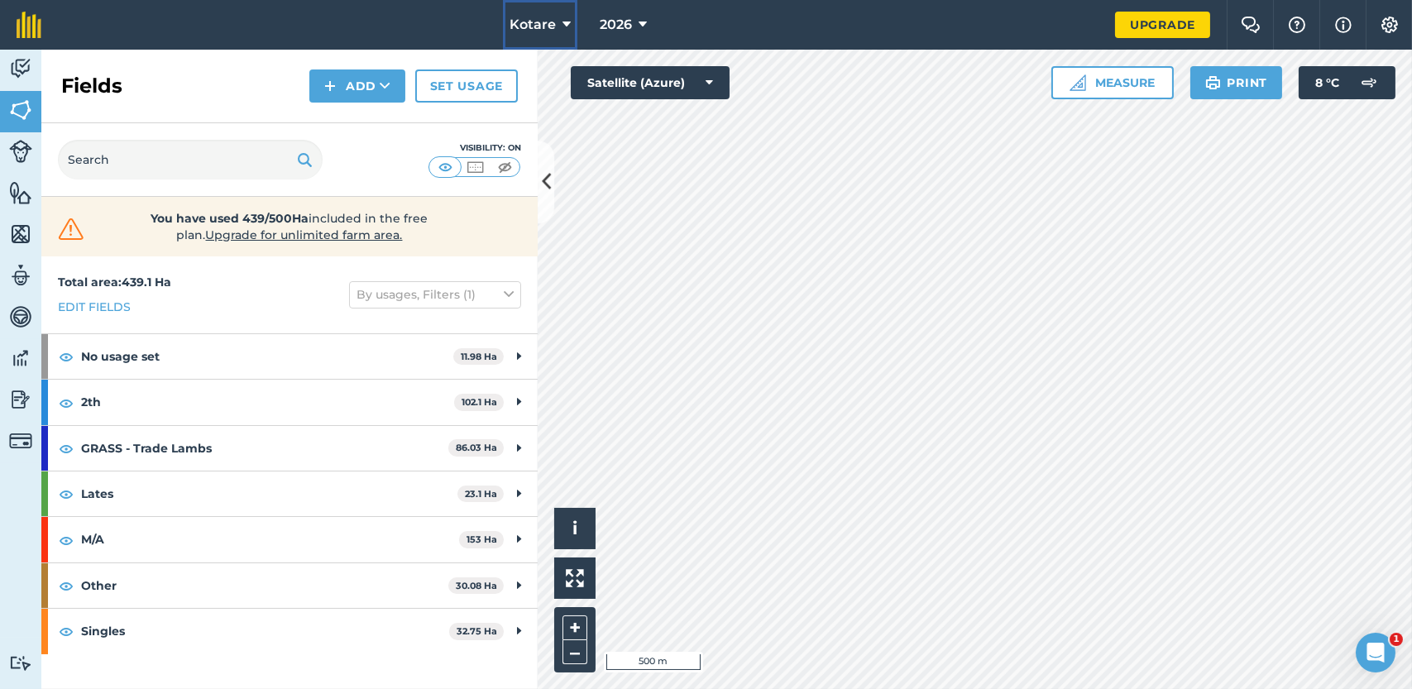
click at [552, 26] on span "Kotare" at bounding box center [532, 25] width 46 height 20
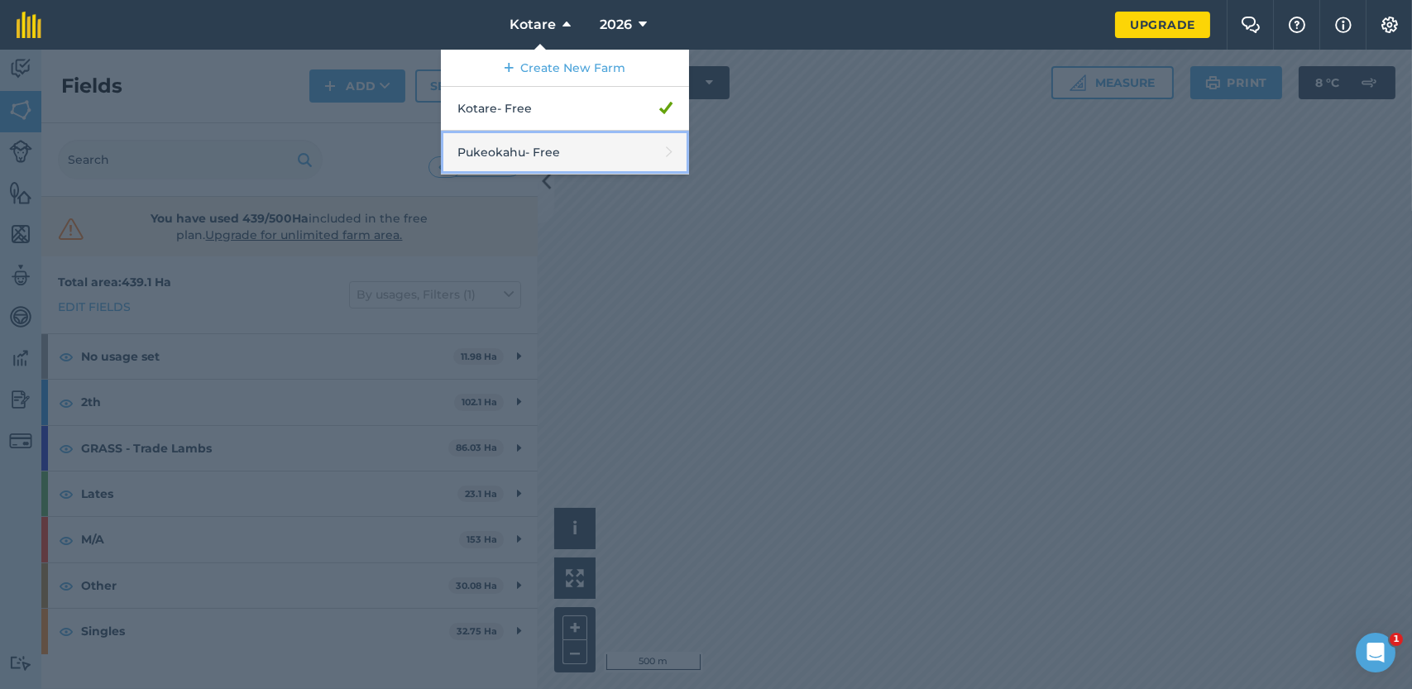
click at [504, 146] on link "Pukeokahu - Free" at bounding box center [565, 153] width 248 height 44
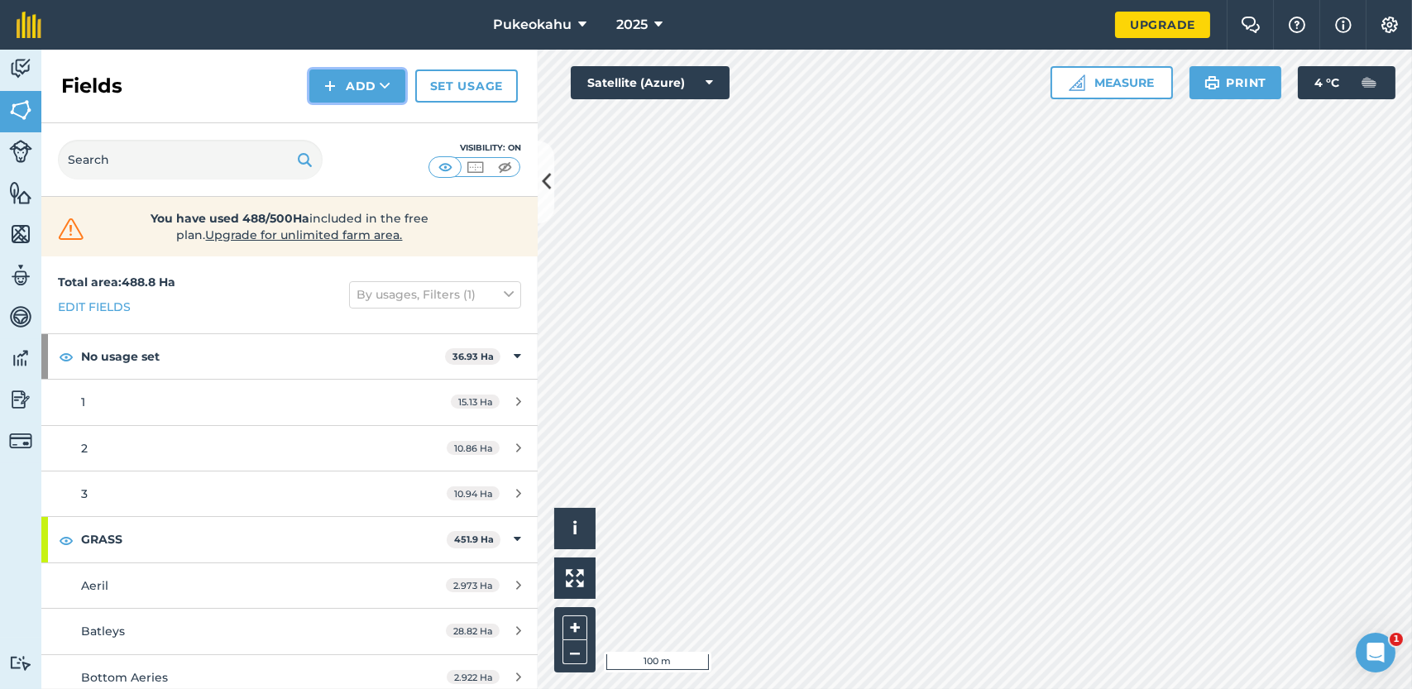
click at [384, 82] on icon at bounding box center [385, 86] width 11 height 17
click at [341, 130] on link "Draw" at bounding box center [357, 123] width 91 height 36
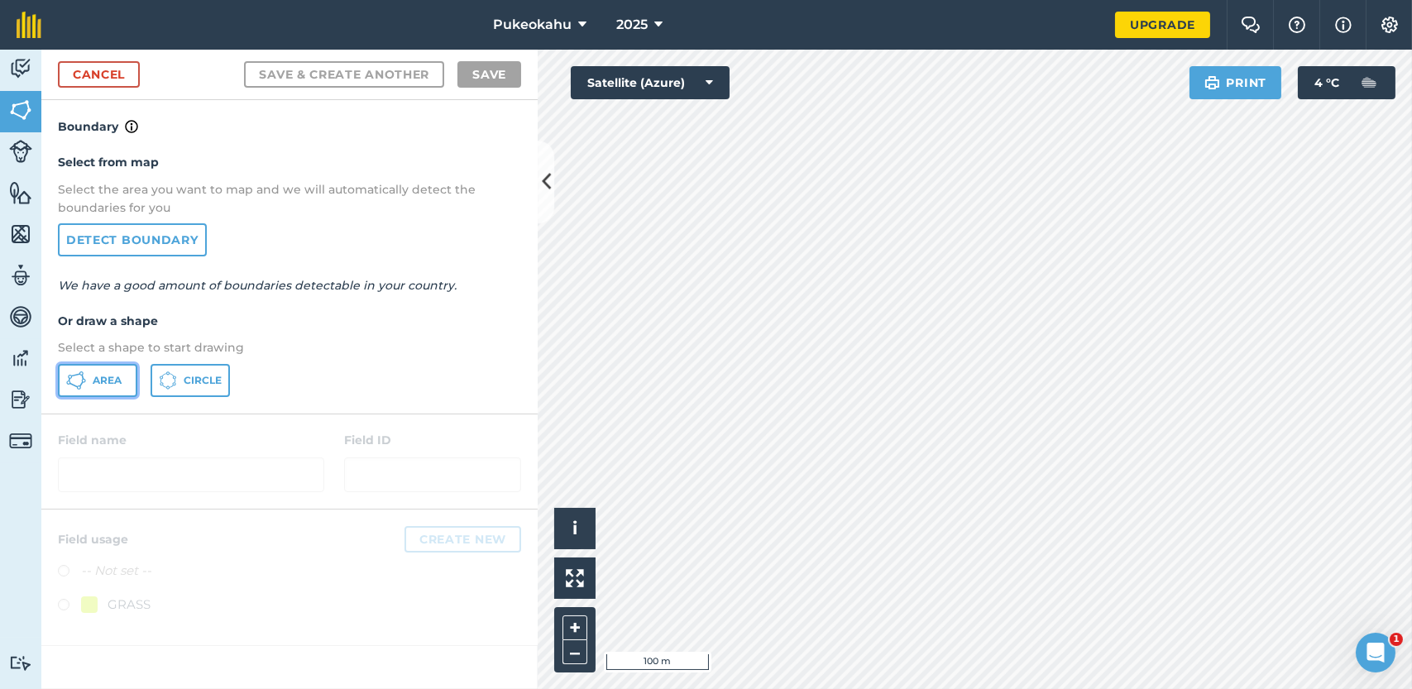
click at [117, 384] on span "Area" at bounding box center [107, 380] width 29 height 13
click at [580, 629] on button "+" at bounding box center [574, 627] width 25 height 25
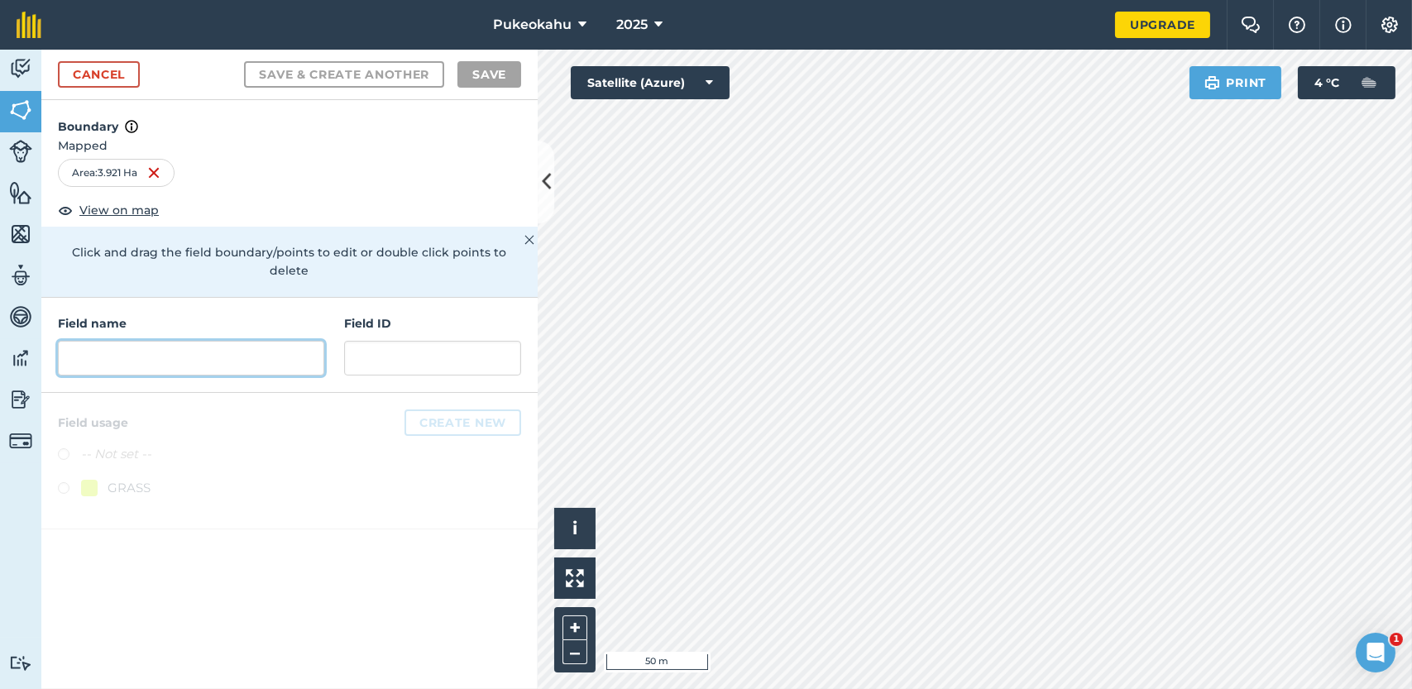
click at [145, 342] on input "text" at bounding box center [191, 358] width 266 height 35
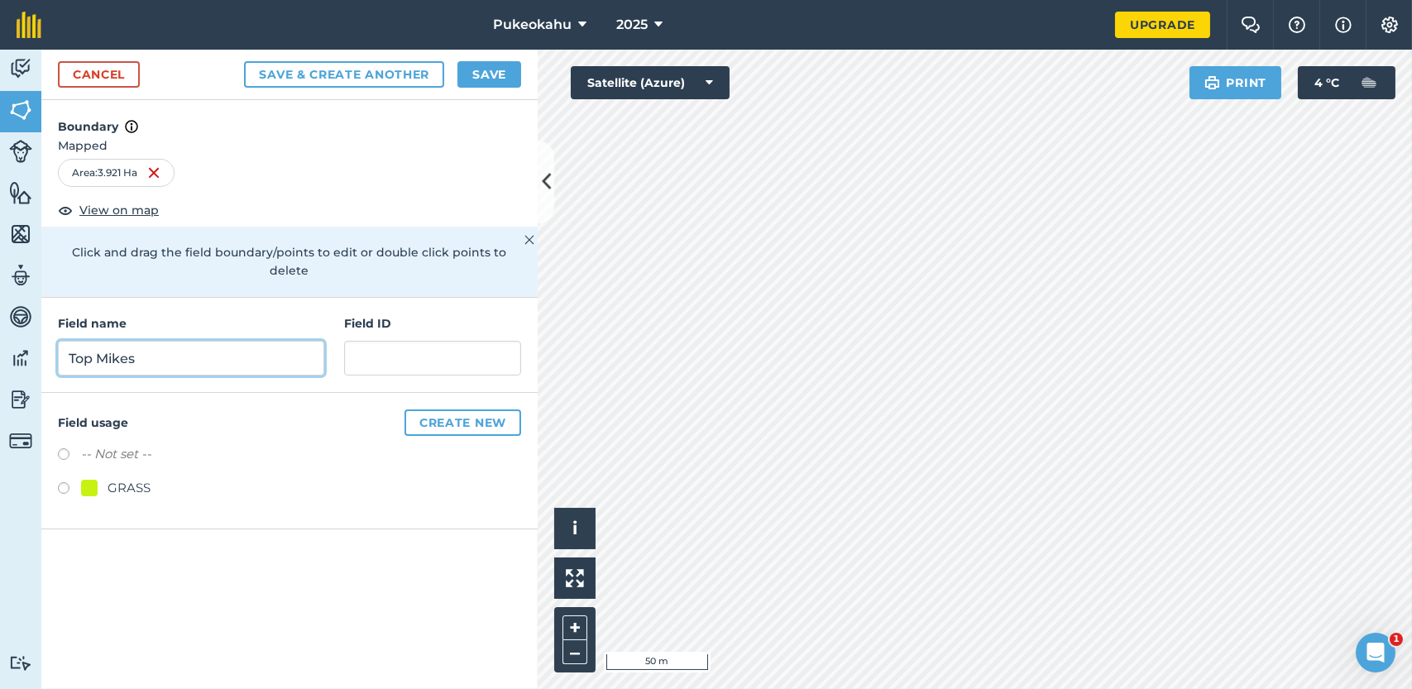
type input "Top Mikes"
click at [63, 482] on label at bounding box center [69, 490] width 23 height 17
radio input "true"
click at [509, 71] on button "Save" at bounding box center [489, 74] width 64 height 26
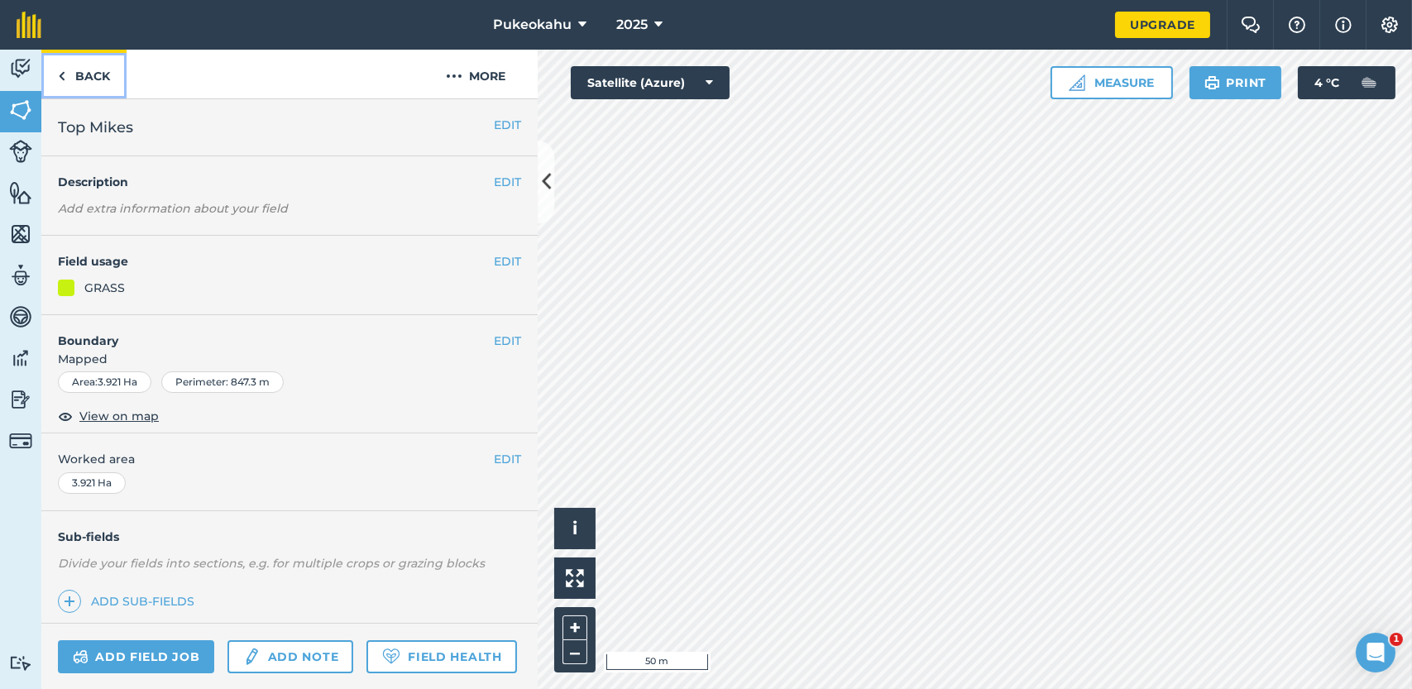
click at [96, 74] on link "Back" at bounding box center [83, 74] width 85 height 49
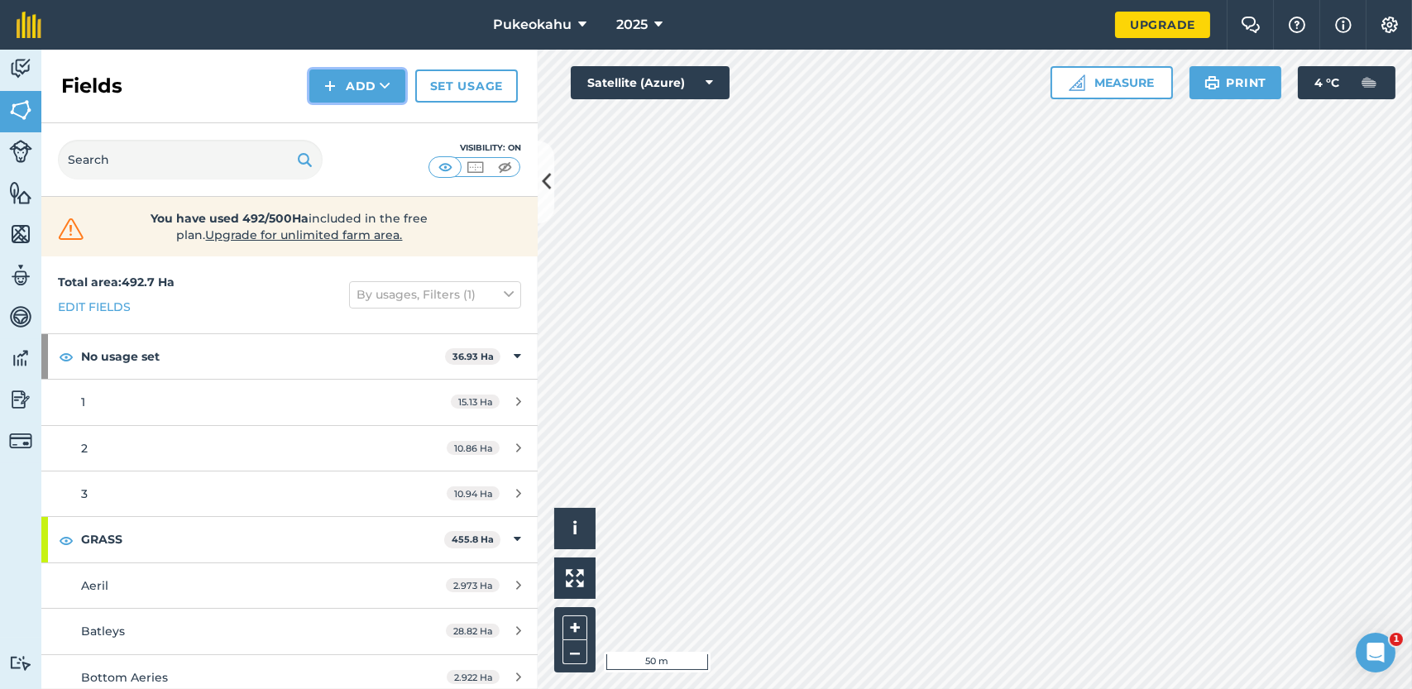
click at [358, 88] on button "Add" at bounding box center [357, 85] width 96 height 33
click at [339, 131] on link "Draw" at bounding box center [357, 123] width 91 height 36
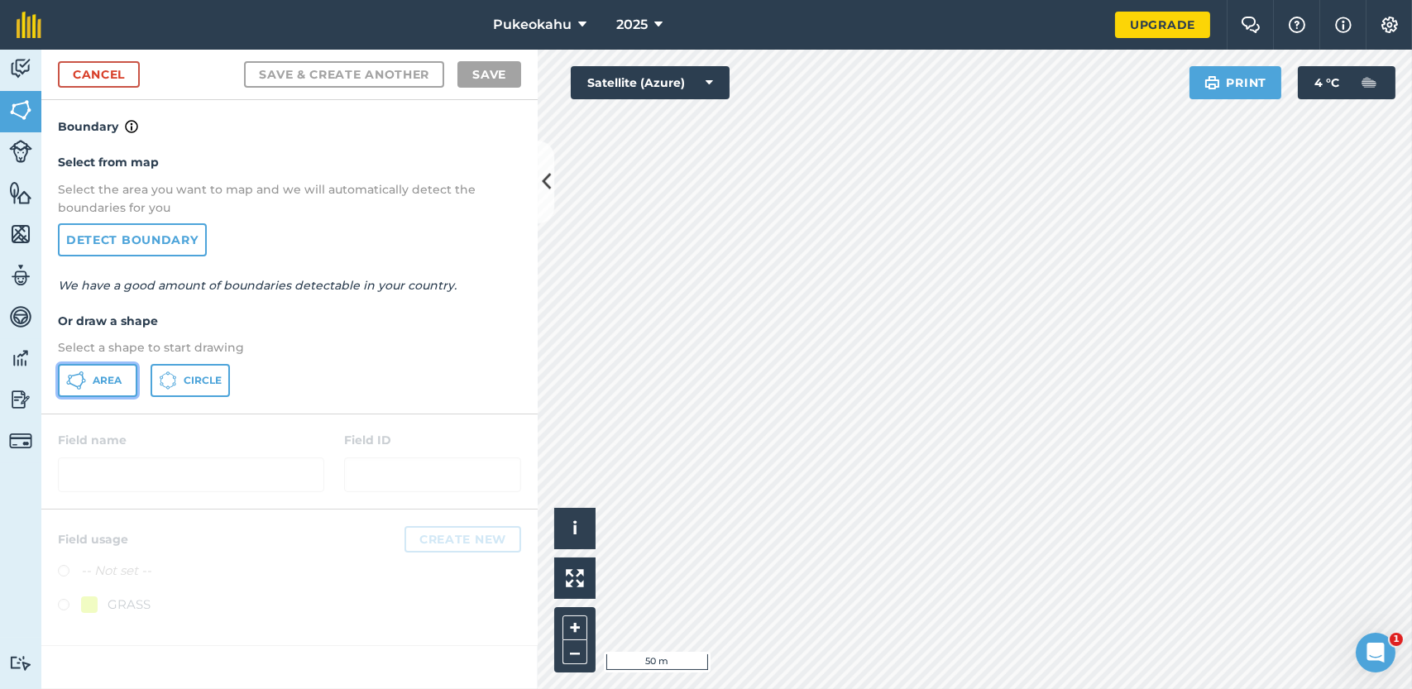
click at [109, 374] on span "Area" at bounding box center [107, 380] width 29 height 13
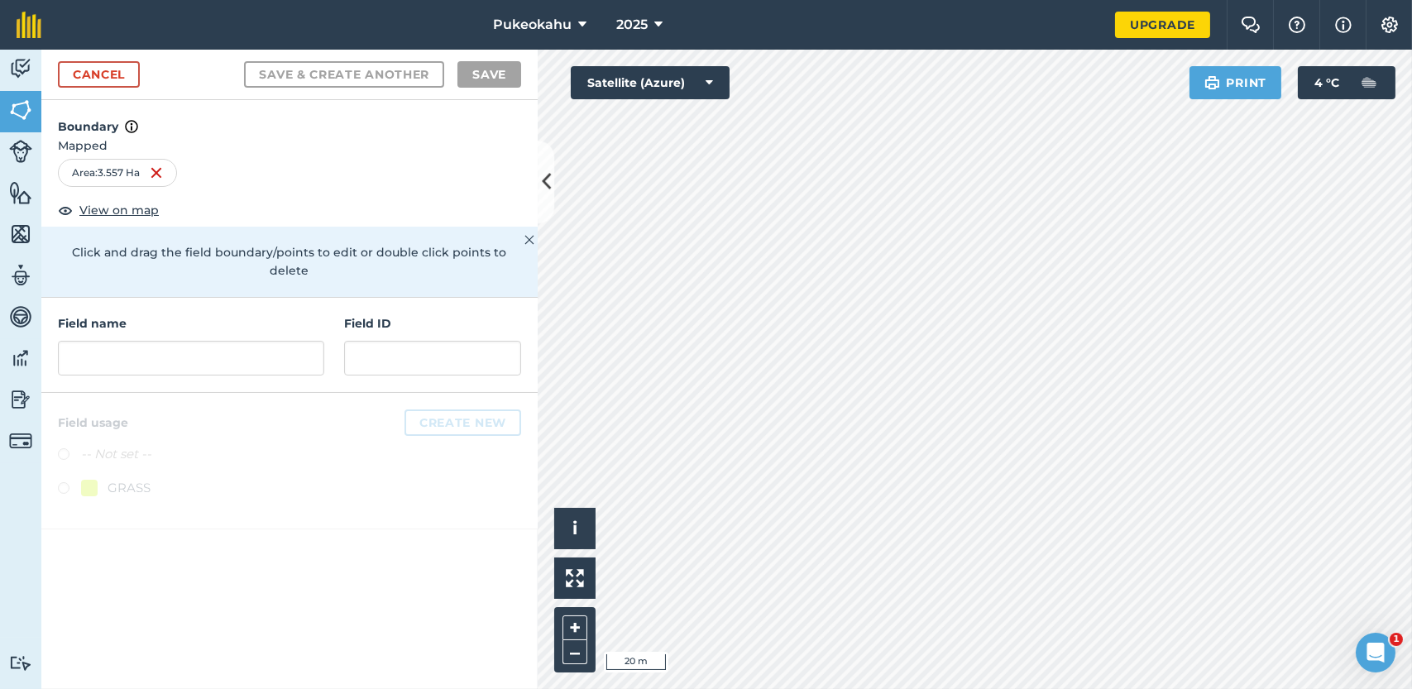
click at [516, 634] on div "Activity Fields Livestock Features Maps Team Vehicles Data Reporting Billing Tu…" at bounding box center [706, 369] width 1412 height 639
click at [187, 341] on input "text" at bounding box center [191, 358] width 266 height 35
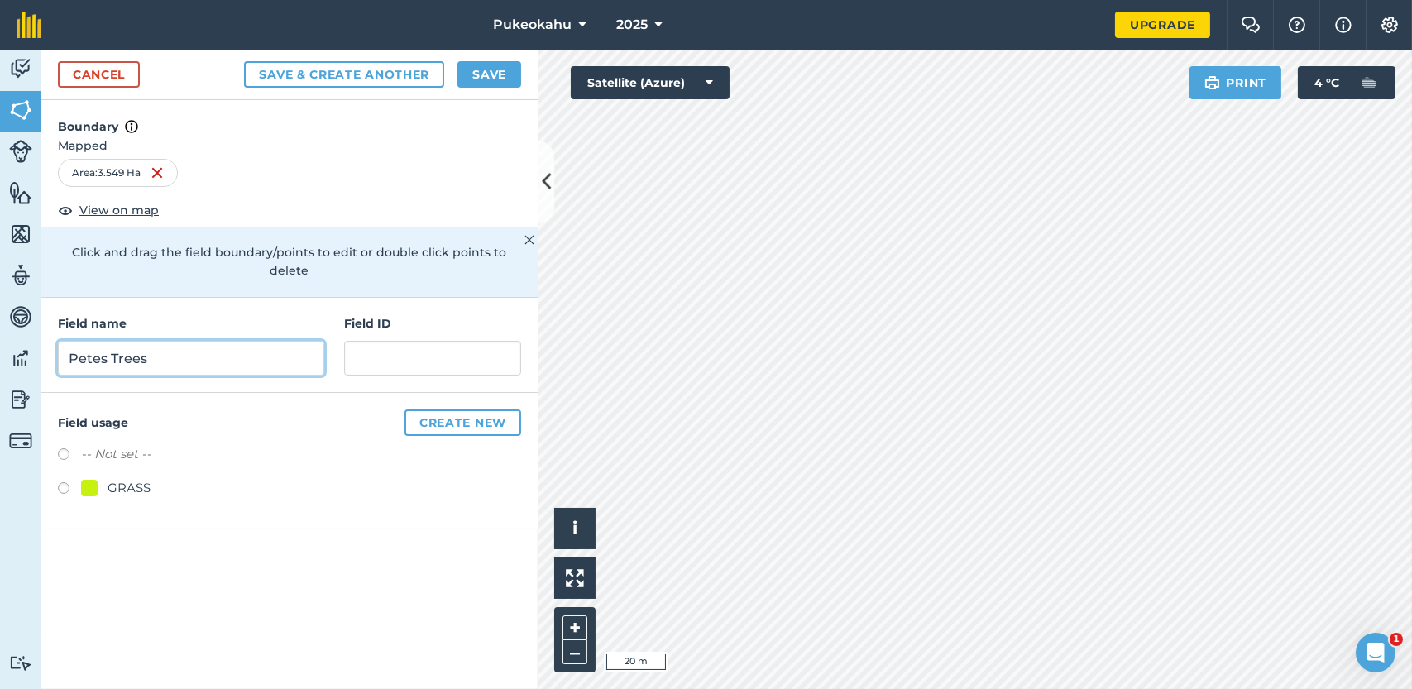
type input "Petes Trees"
click at [63, 482] on label at bounding box center [69, 490] width 23 height 17
radio input "true"
click at [480, 72] on button "Save" at bounding box center [489, 74] width 64 height 26
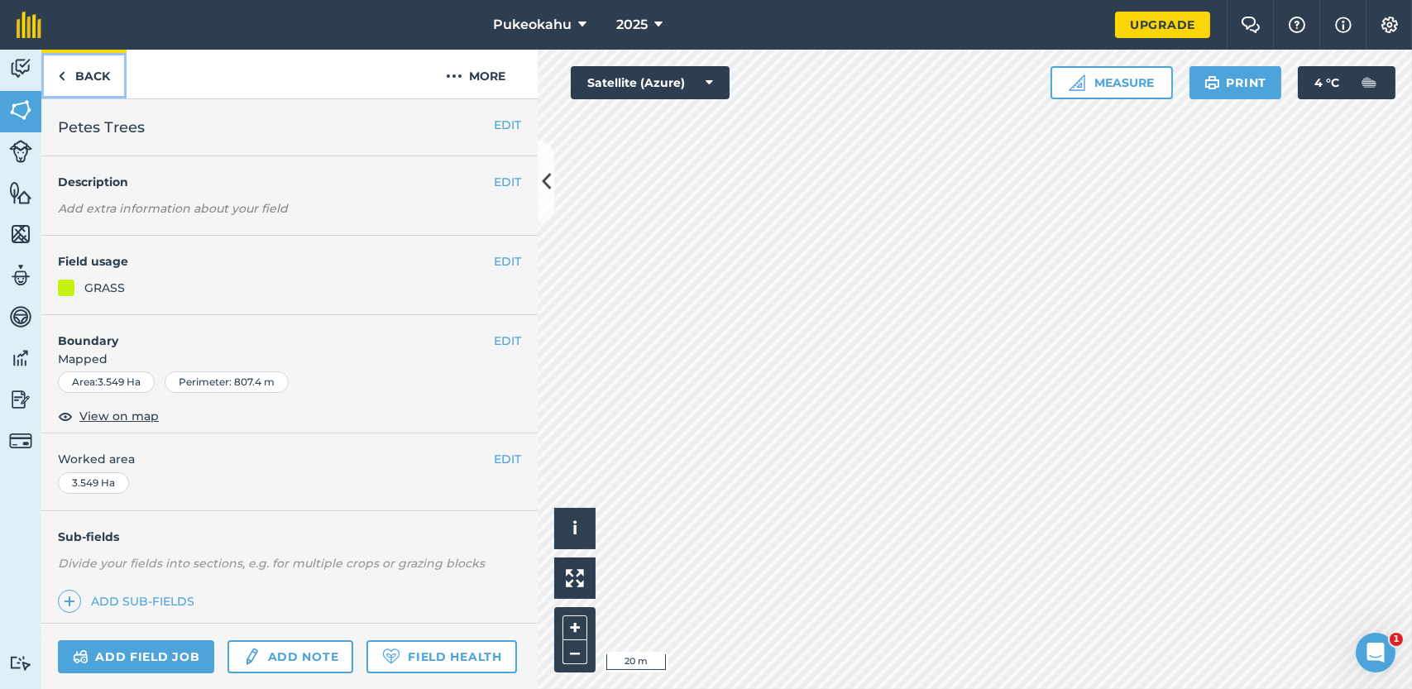
click at [93, 73] on link "Back" at bounding box center [83, 74] width 85 height 49
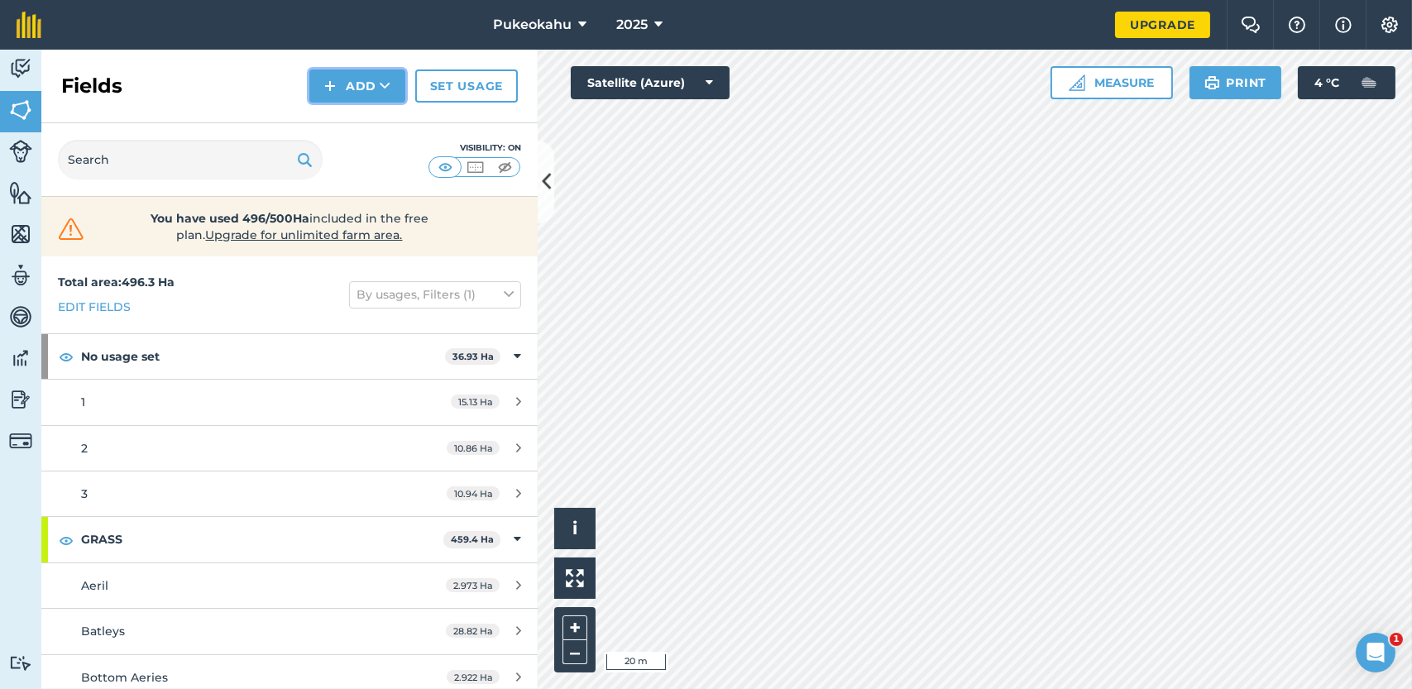
click at [371, 88] on button "Add" at bounding box center [357, 85] width 96 height 33
click at [368, 120] on link "Draw" at bounding box center [357, 123] width 91 height 36
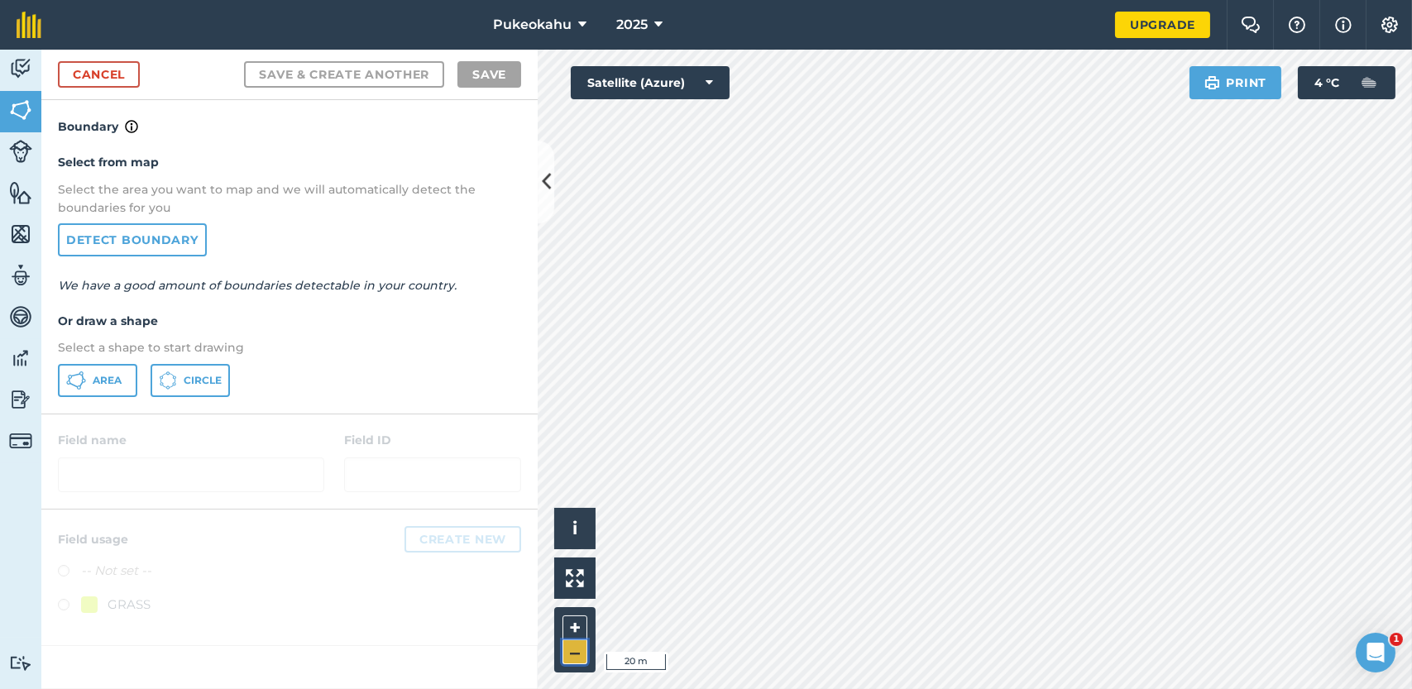
click at [576, 650] on button "–" at bounding box center [574, 652] width 25 height 24
click at [108, 383] on span "Area" at bounding box center [107, 380] width 29 height 13
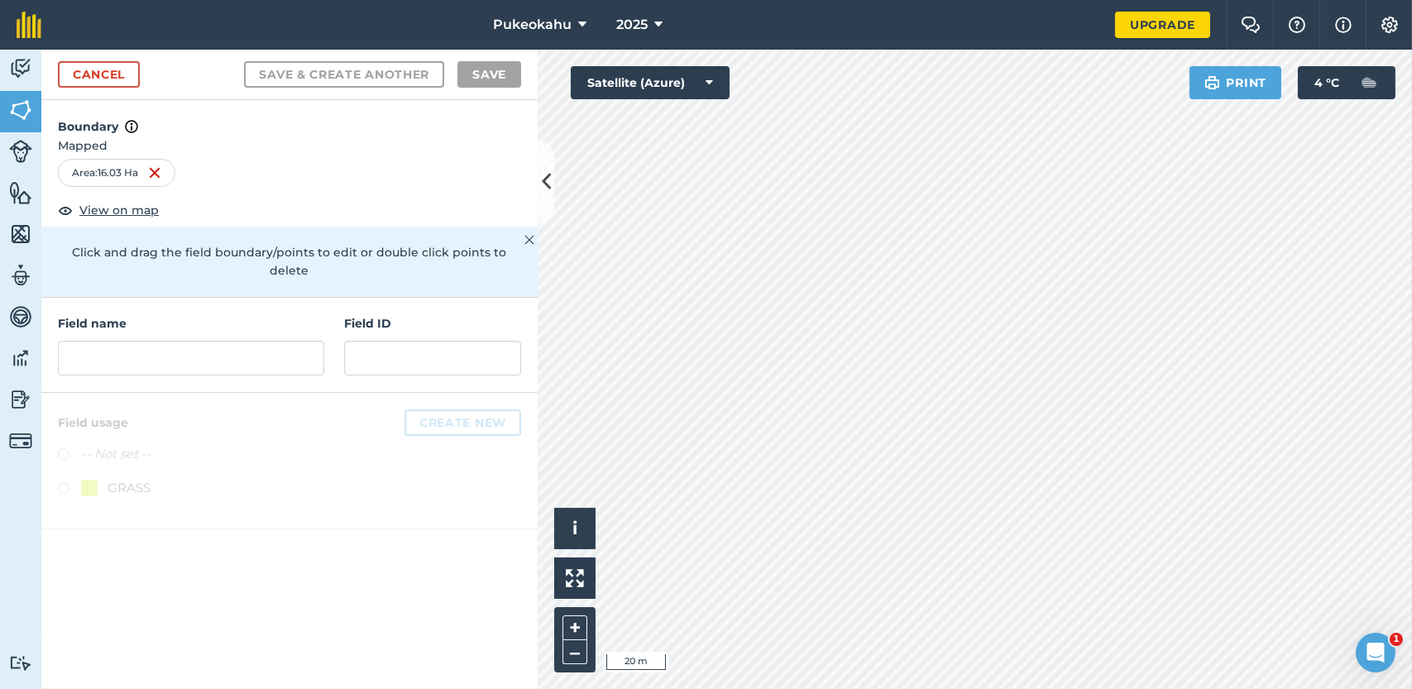
click at [312, 666] on div "Activity Fields Livestock Features Maps Team Vehicles Data Reporting Billing Tu…" at bounding box center [706, 369] width 1412 height 639
click at [281, 341] on input "text" at bounding box center [191, 358] width 266 height 35
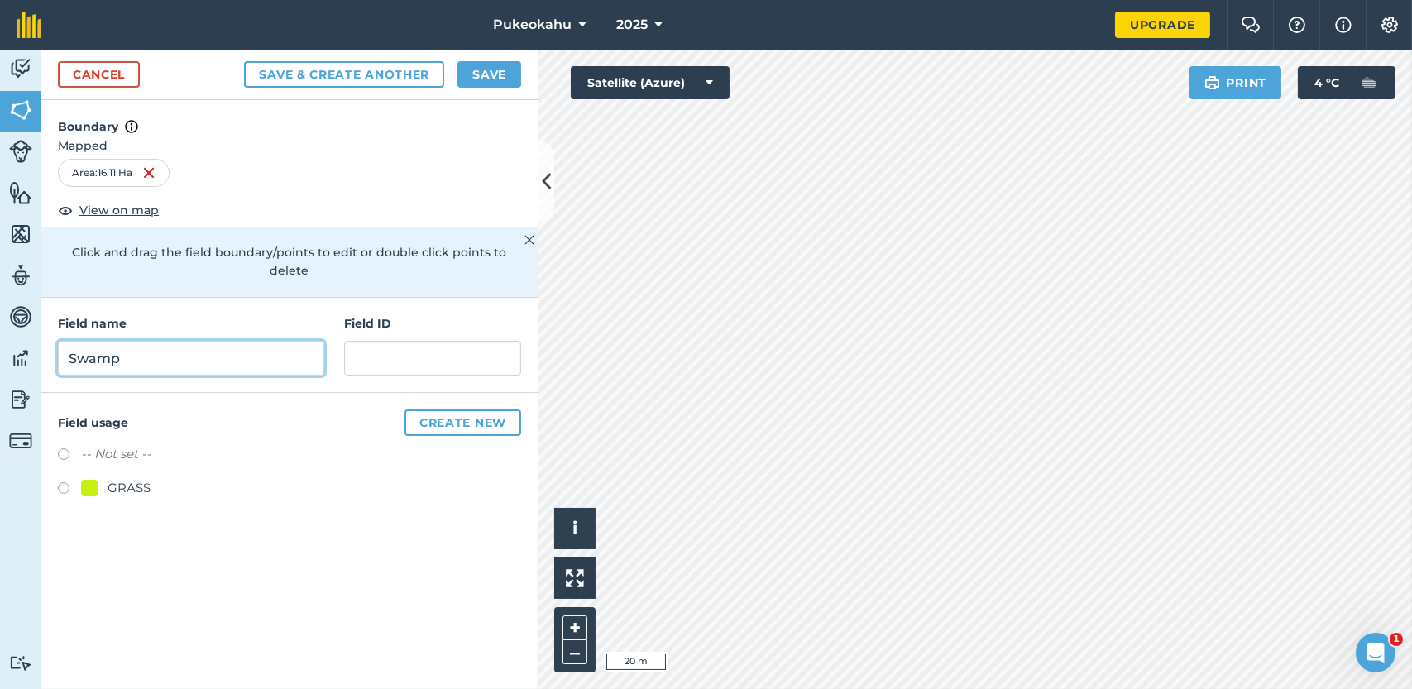
type input "Swamp"
click at [65, 482] on label at bounding box center [69, 490] width 23 height 17
radio input "true"
click at [505, 70] on button "Save" at bounding box center [489, 74] width 64 height 26
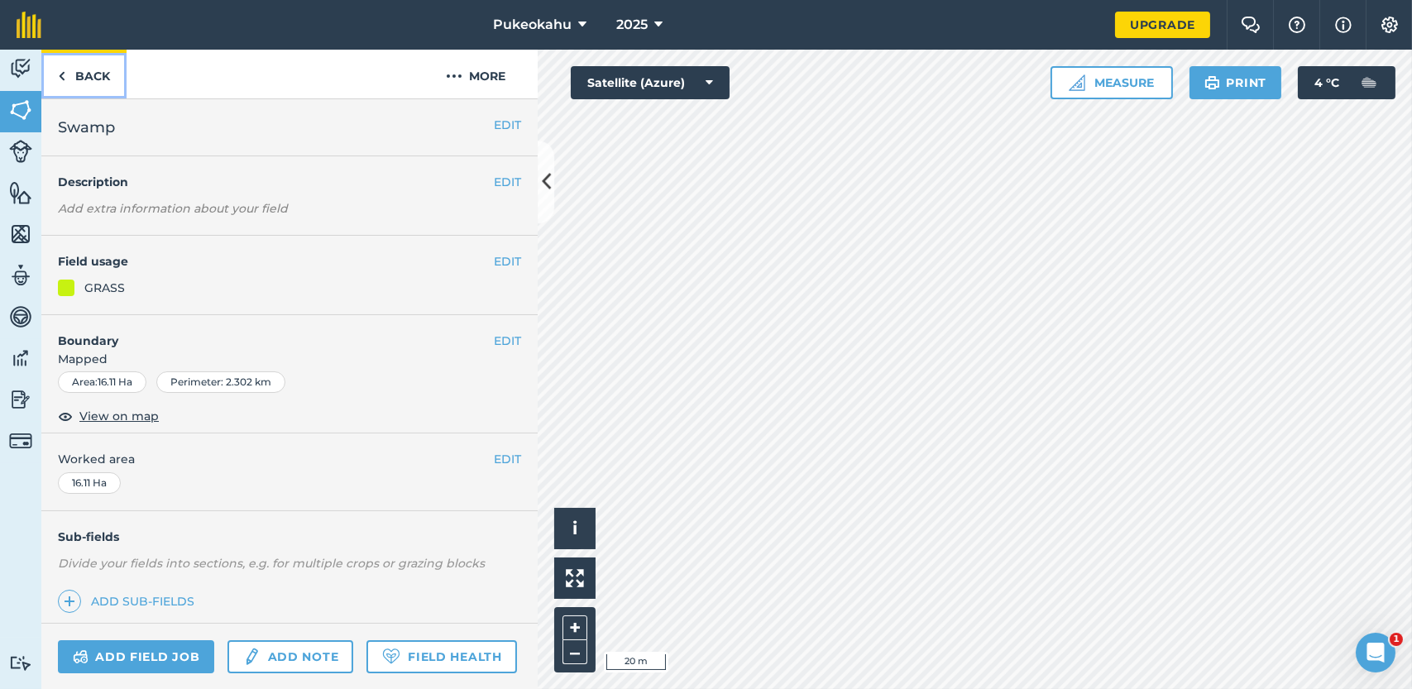
click at [93, 65] on link "Back" at bounding box center [83, 74] width 85 height 49
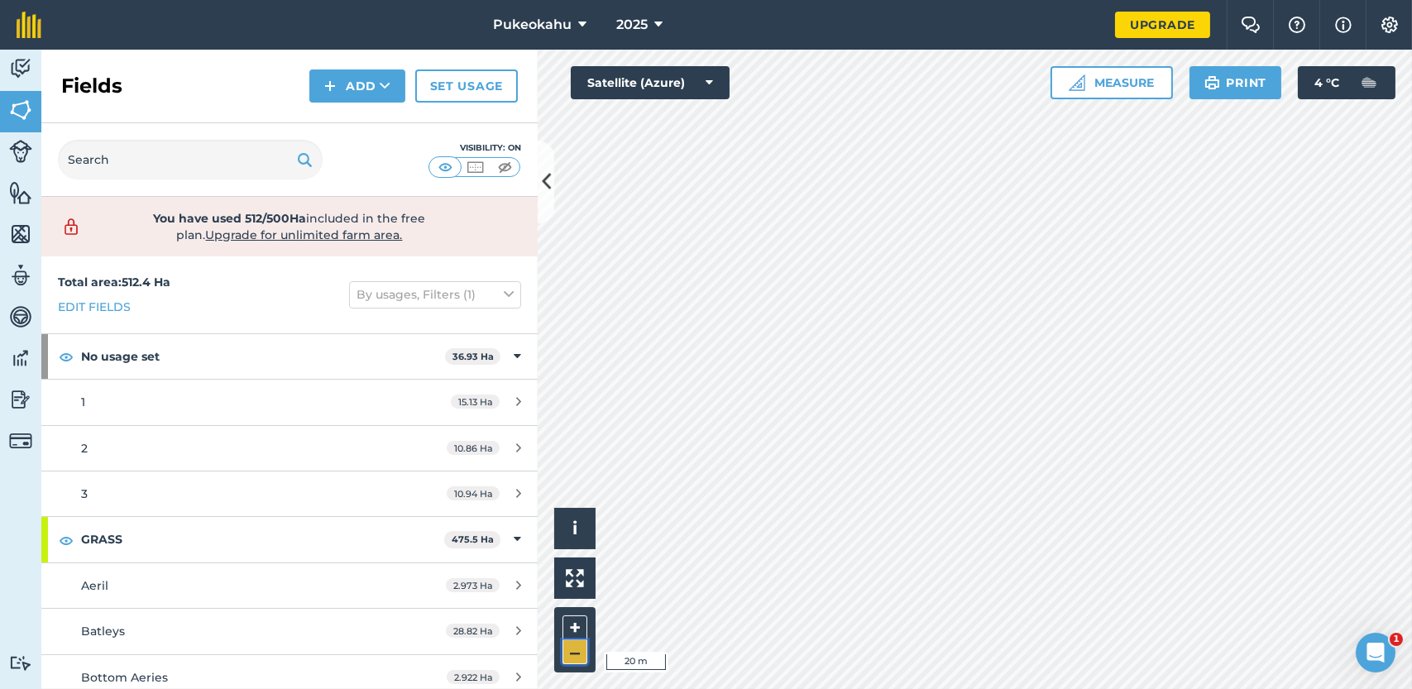
click at [579, 648] on button "–" at bounding box center [574, 652] width 25 height 24
click at [360, 87] on button "Add" at bounding box center [357, 85] width 96 height 33
click at [356, 126] on link "Draw" at bounding box center [357, 123] width 91 height 36
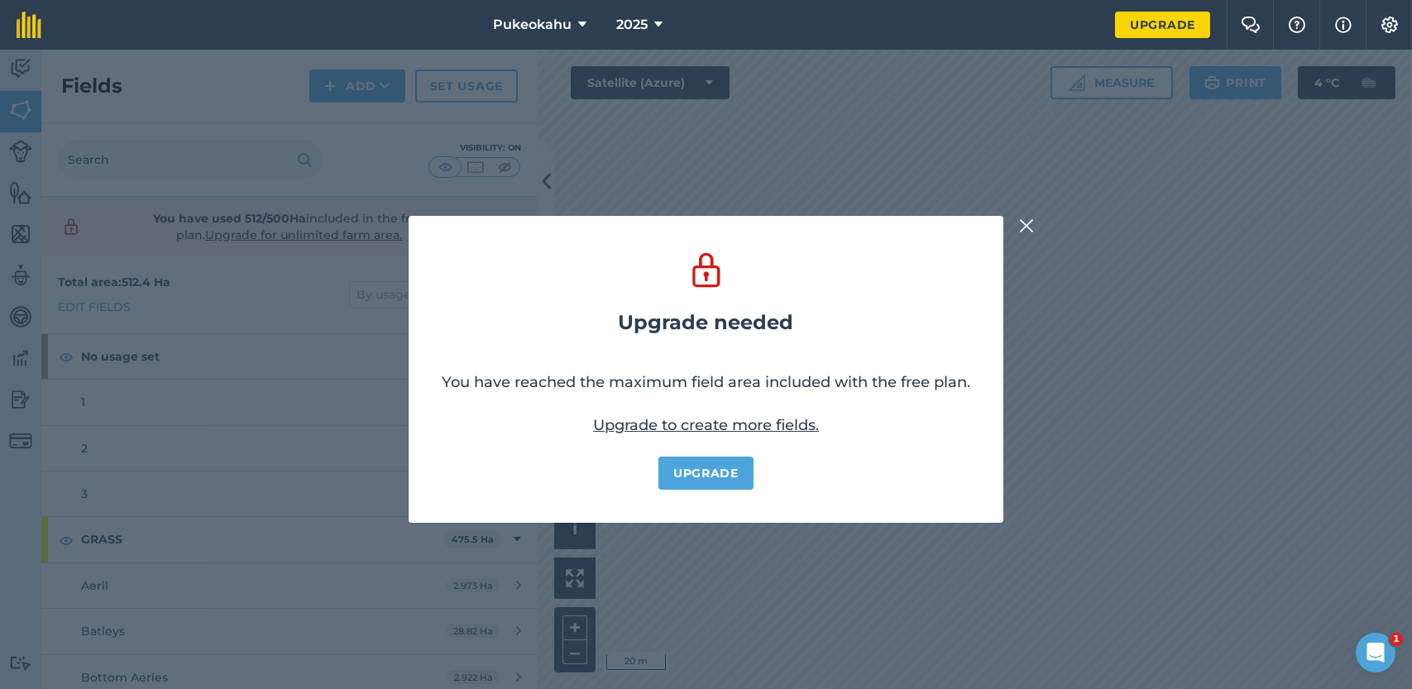
click at [668, 425] on link "Upgrade to create more fields." at bounding box center [706, 425] width 226 height 18
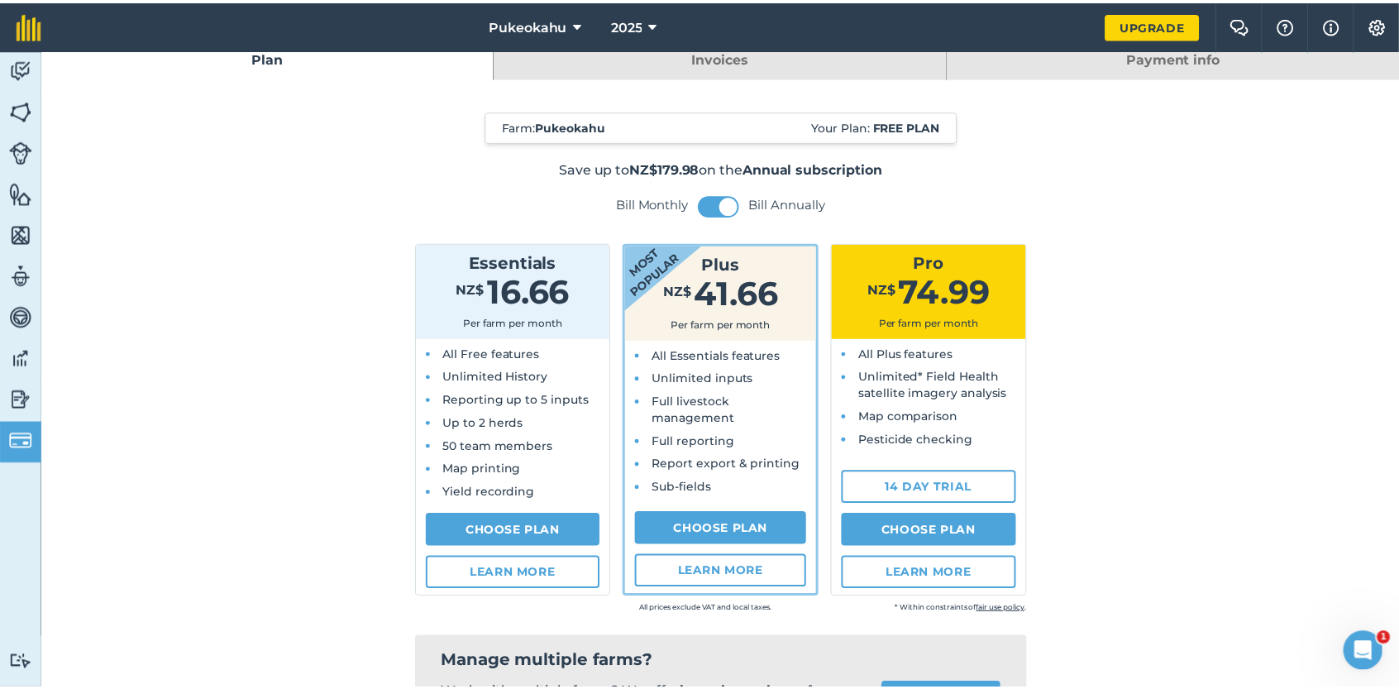
scroll to position [13, 0]
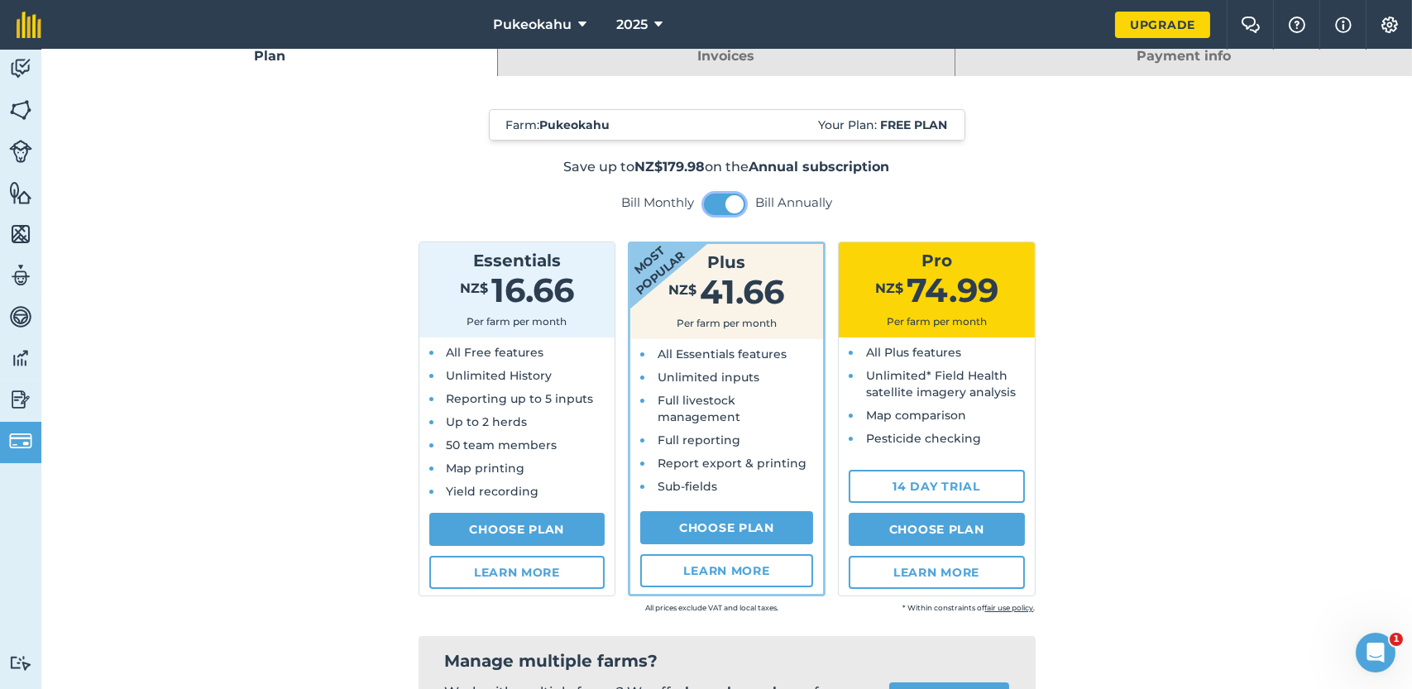
click at [725, 208] on span at bounding box center [734, 204] width 18 height 18
click at [724, 208] on button at bounding box center [724, 205] width 41 height 22
click at [500, 533] on link "Choose Plan" at bounding box center [517, 529] width 176 height 33
select select "NZ"
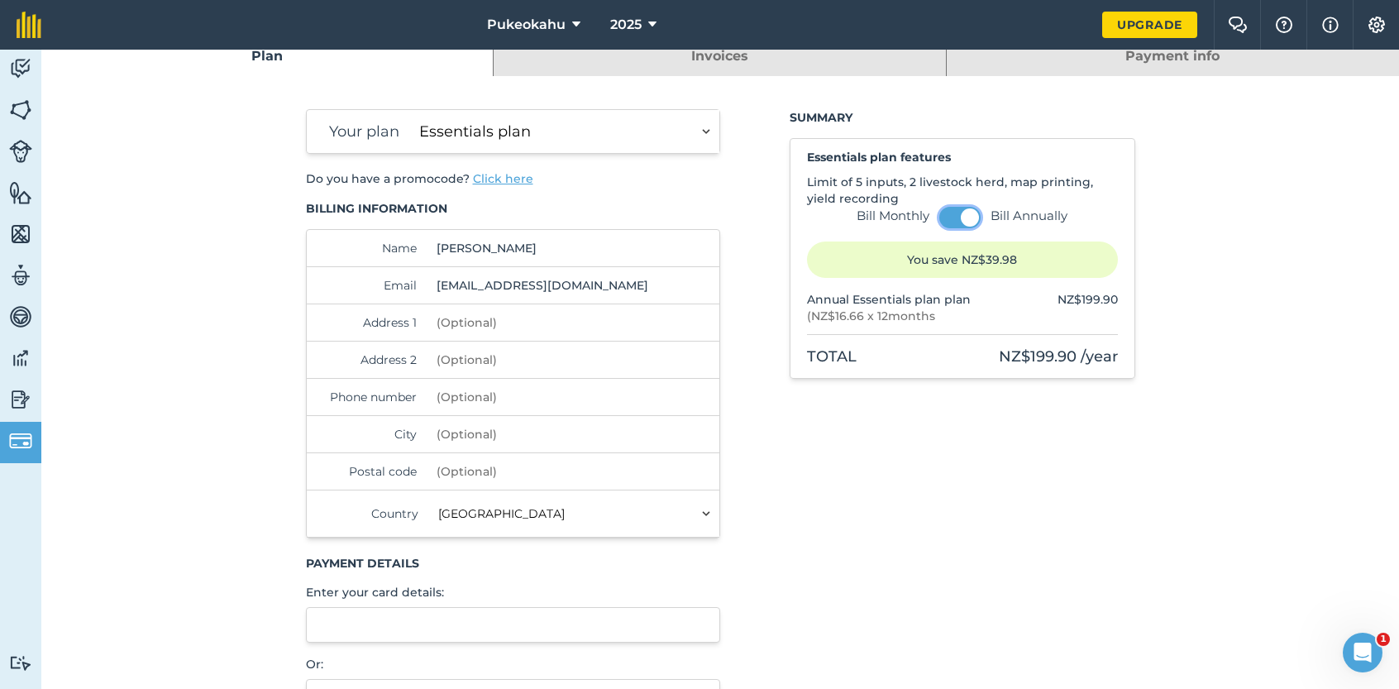
click at [950, 213] on button at bounding box center [959, 218] width 41 height 22
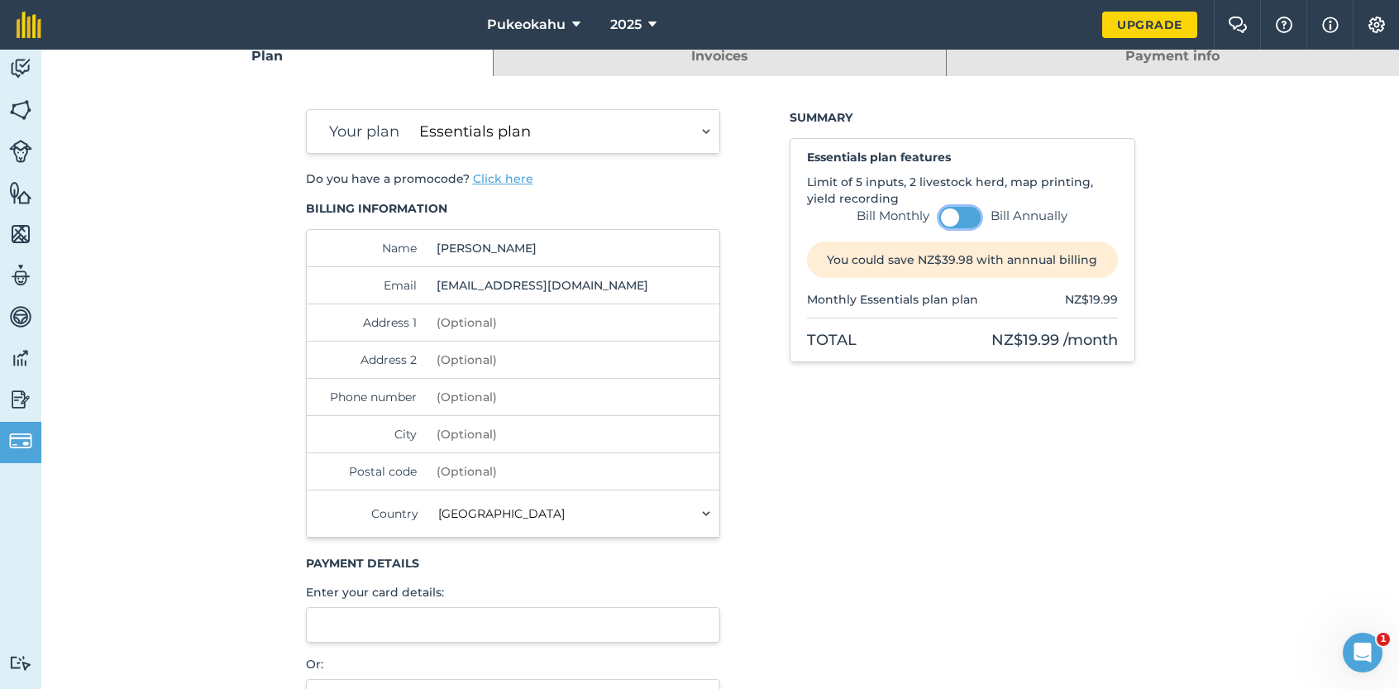
click at [953, 218] on span at bounding box center [950, 217] width 18 height 18
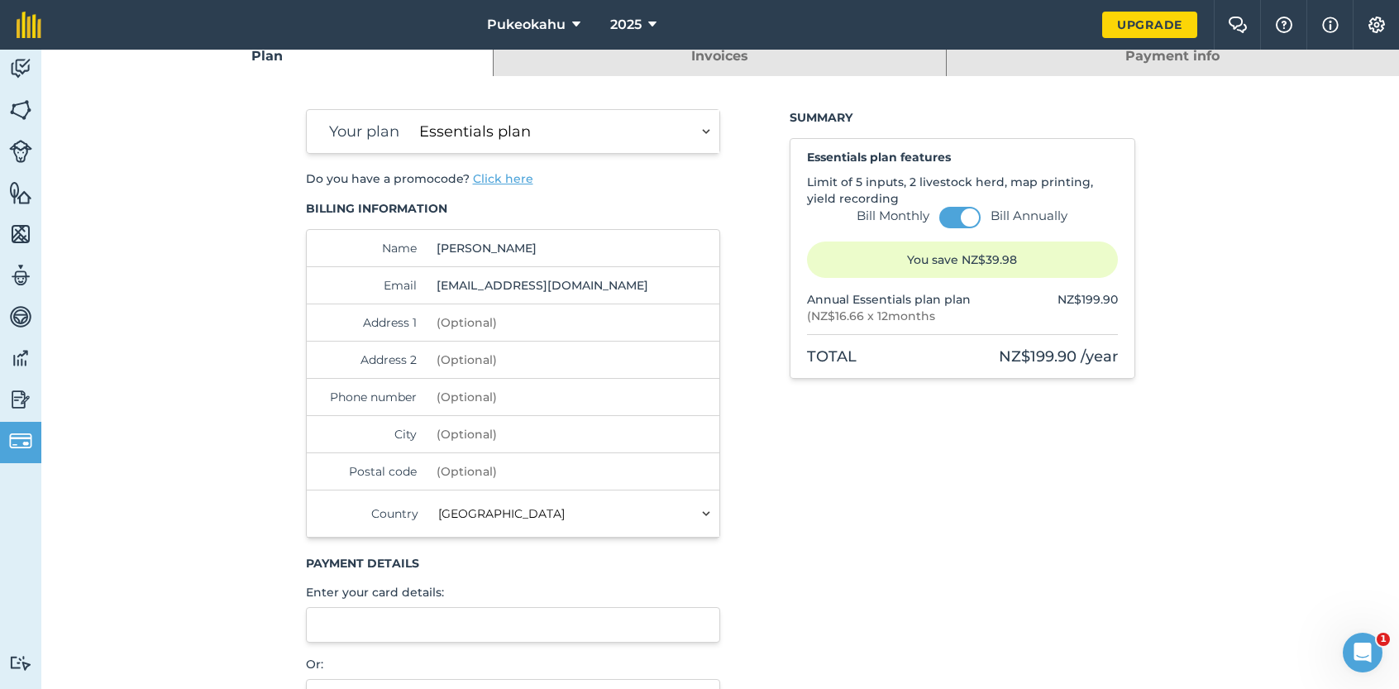
click at [921, 438] on div "Summary Essentials plan features Limit of 5 inputs, 2 livestock herd, map print…" at bounding box center [963, 466] width 346 height 715
click at [484, 323] on input "Address 1" at bounding box center [543, 322] width 226 height 36
type input "1406 Pukeokahu Road"
click at [502, 394] on input "Phone number" at bounding box center [543, 397] width 226 height 36
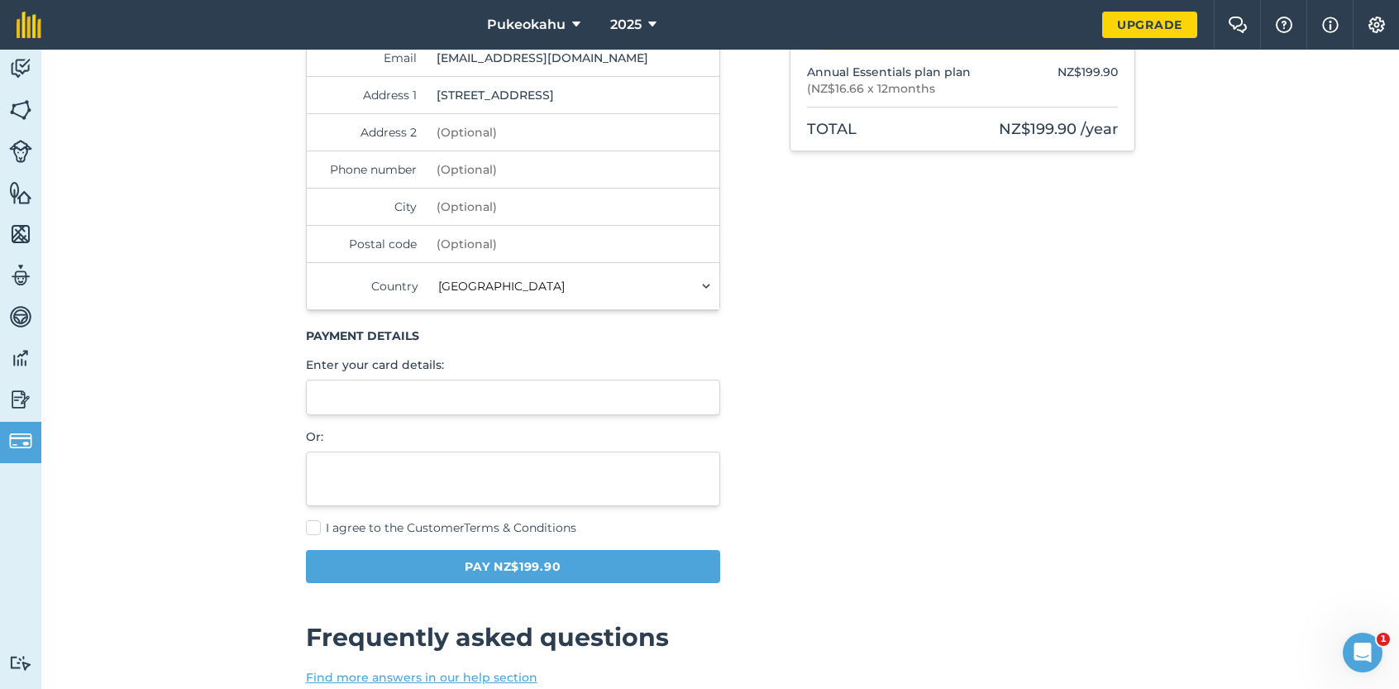
scroll to position [247, 0]
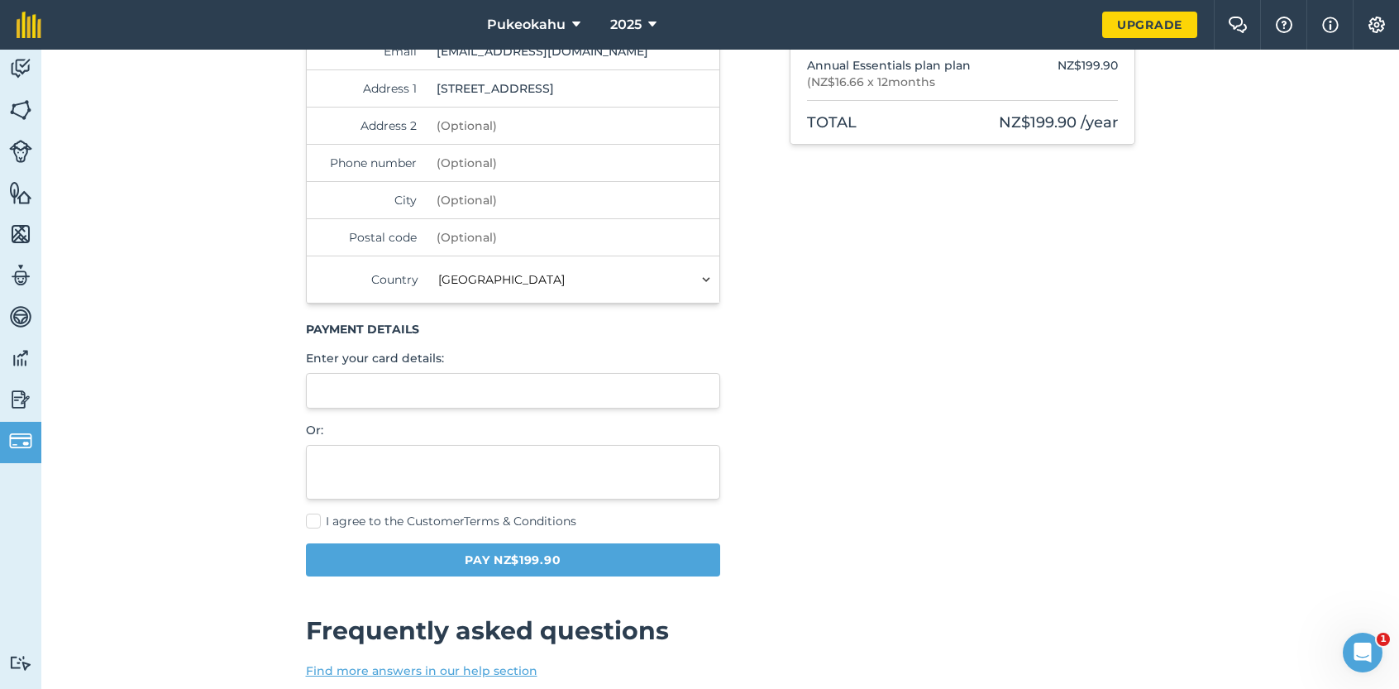
click at [306, 517] on label "I agree to the Customer Terms & Conditions" at bounding box center [513, 521] width 415 height 17
checkbox input "true"
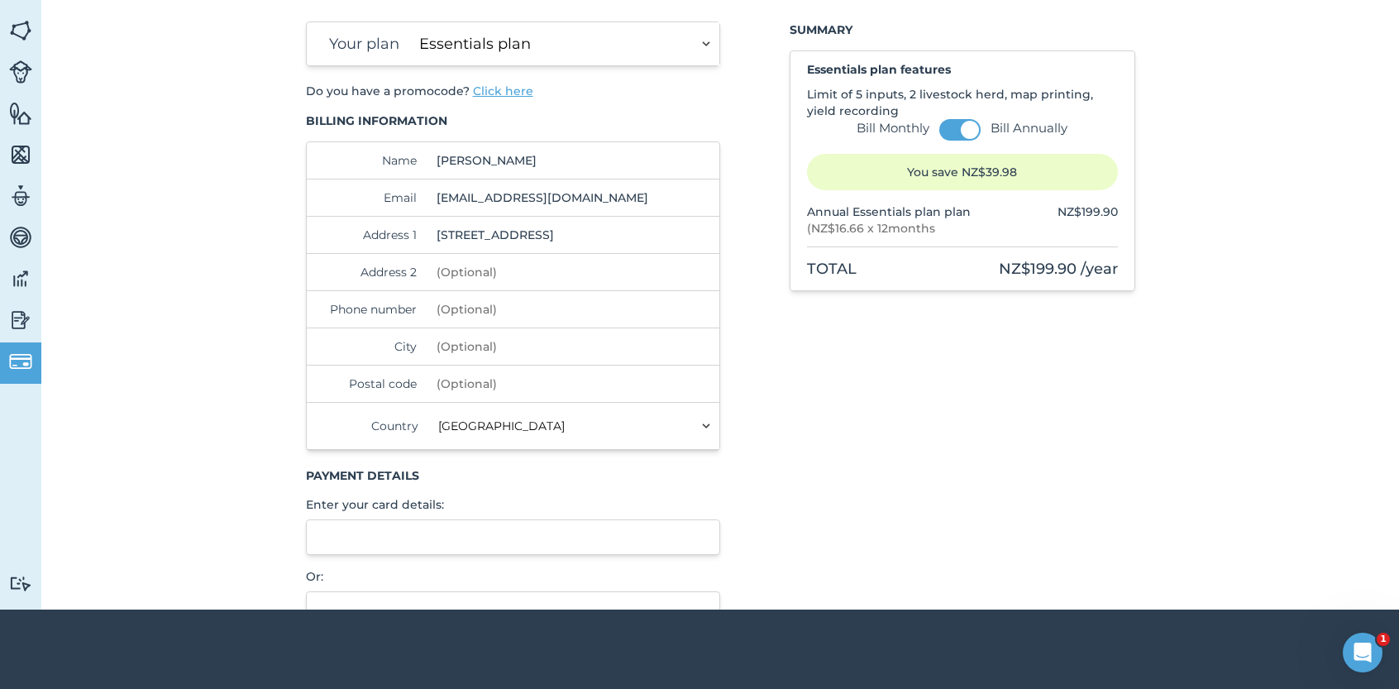
scroll to position [0, 0]
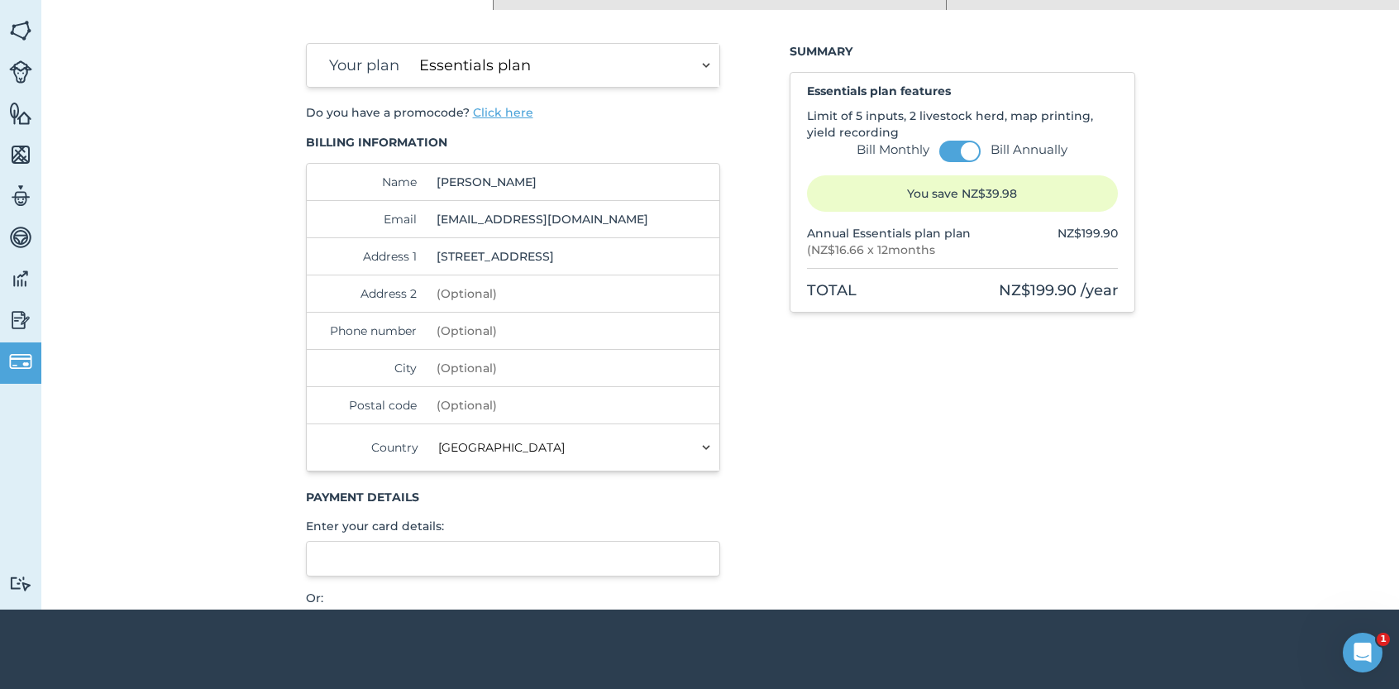
click at [698, 58] on select "Essentials plan Plus plan Pro plan" at bounding box center [566, 65] width 307 height 43
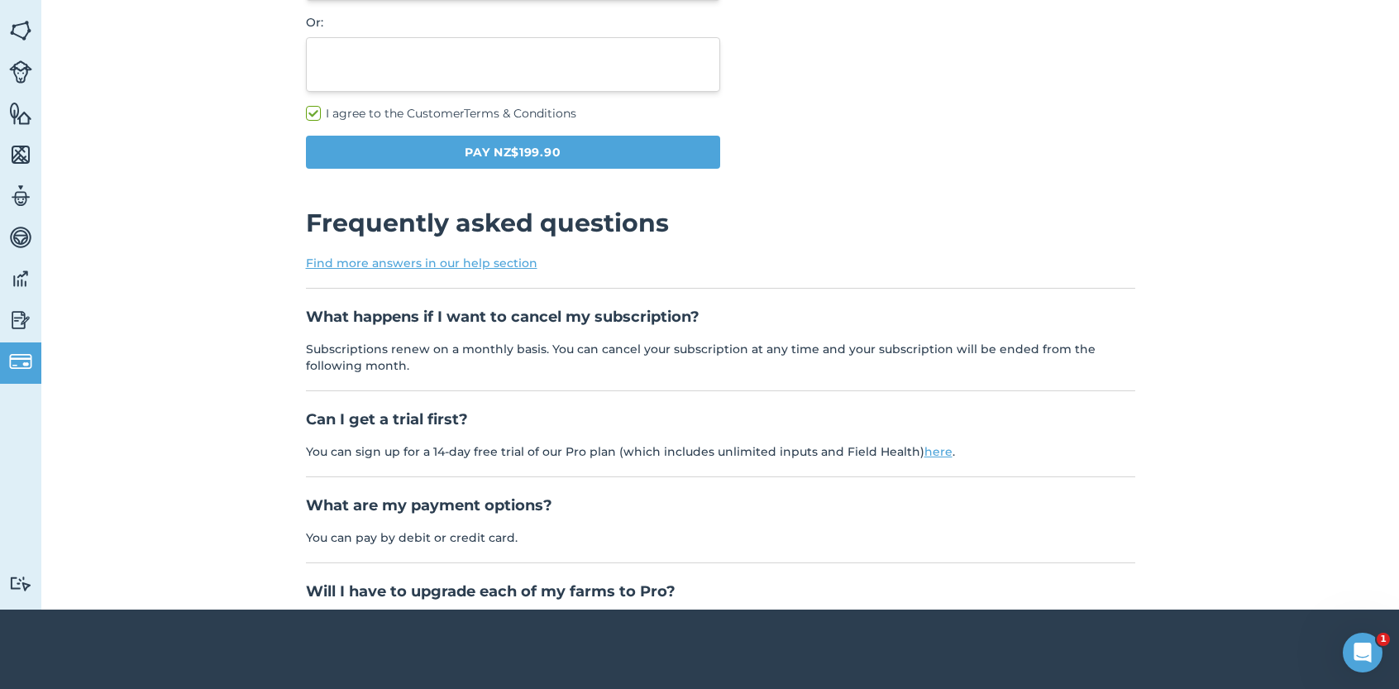
scroll to position [576, 0]
click at [394, 259] on link "Find more answers in our help section" at bounding box center [422, 262] width 232 height 15
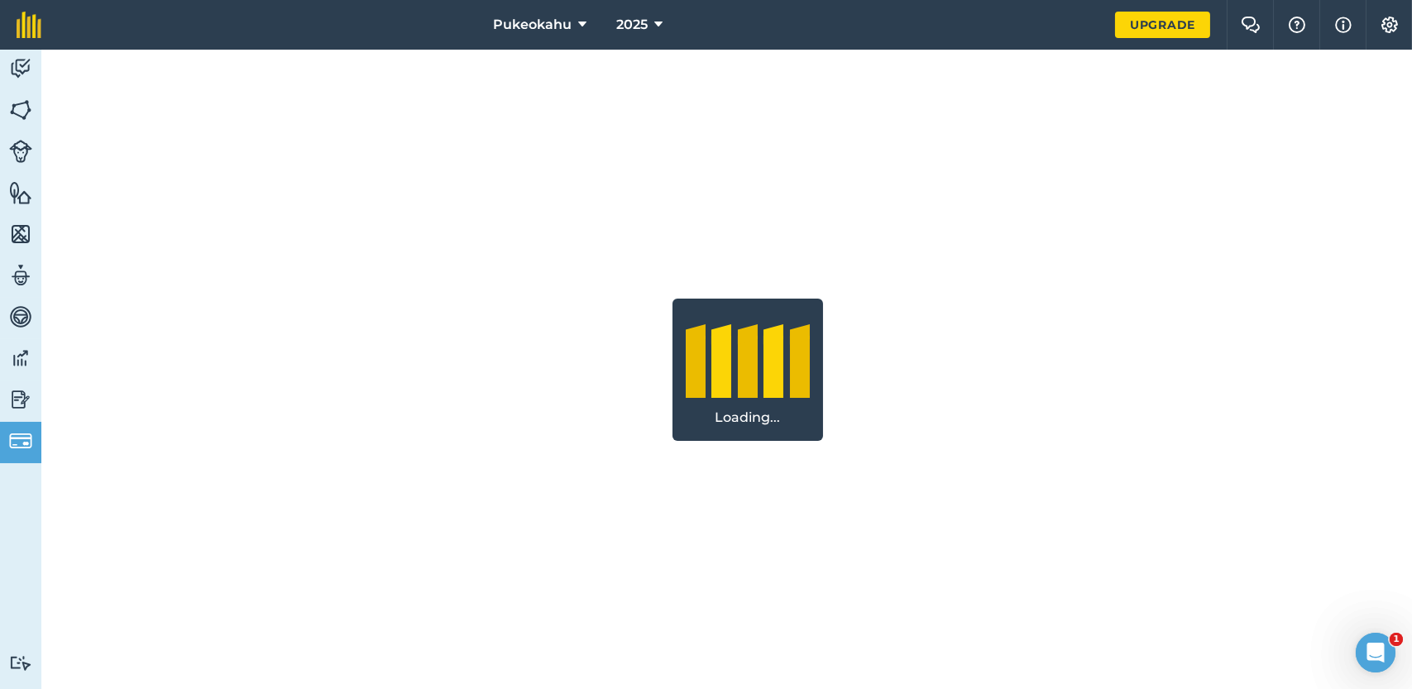
select select "NZ"
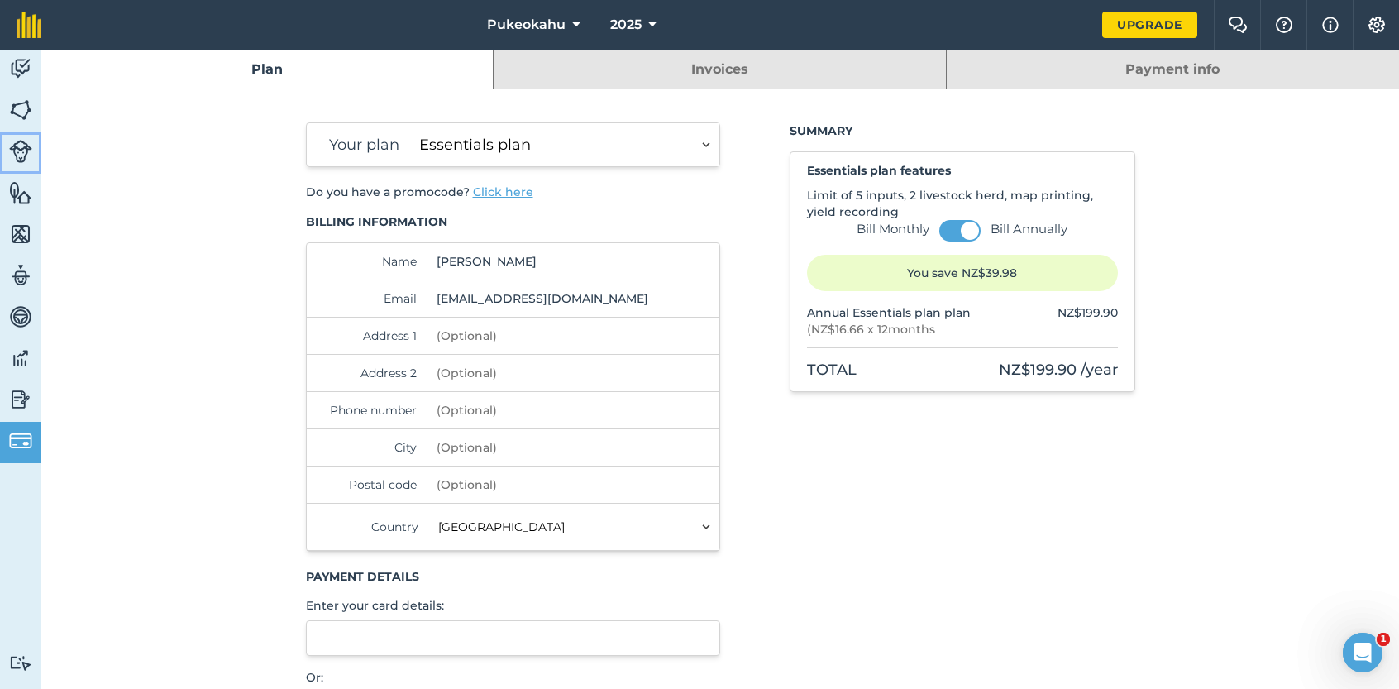
click at [27, 143] on img at bounding box center [20, 151] width 23 height 23
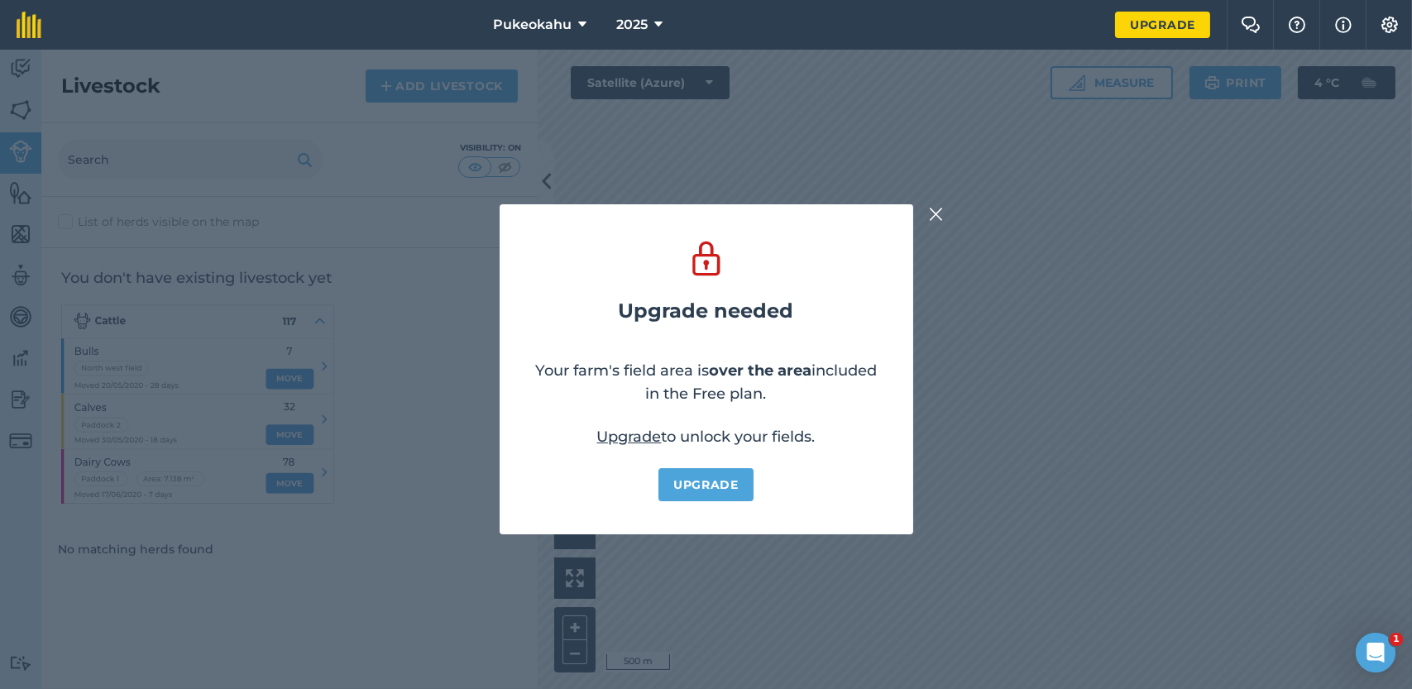
click at [930, 219] on img at bounding box center [936, 214] width 15 height 20
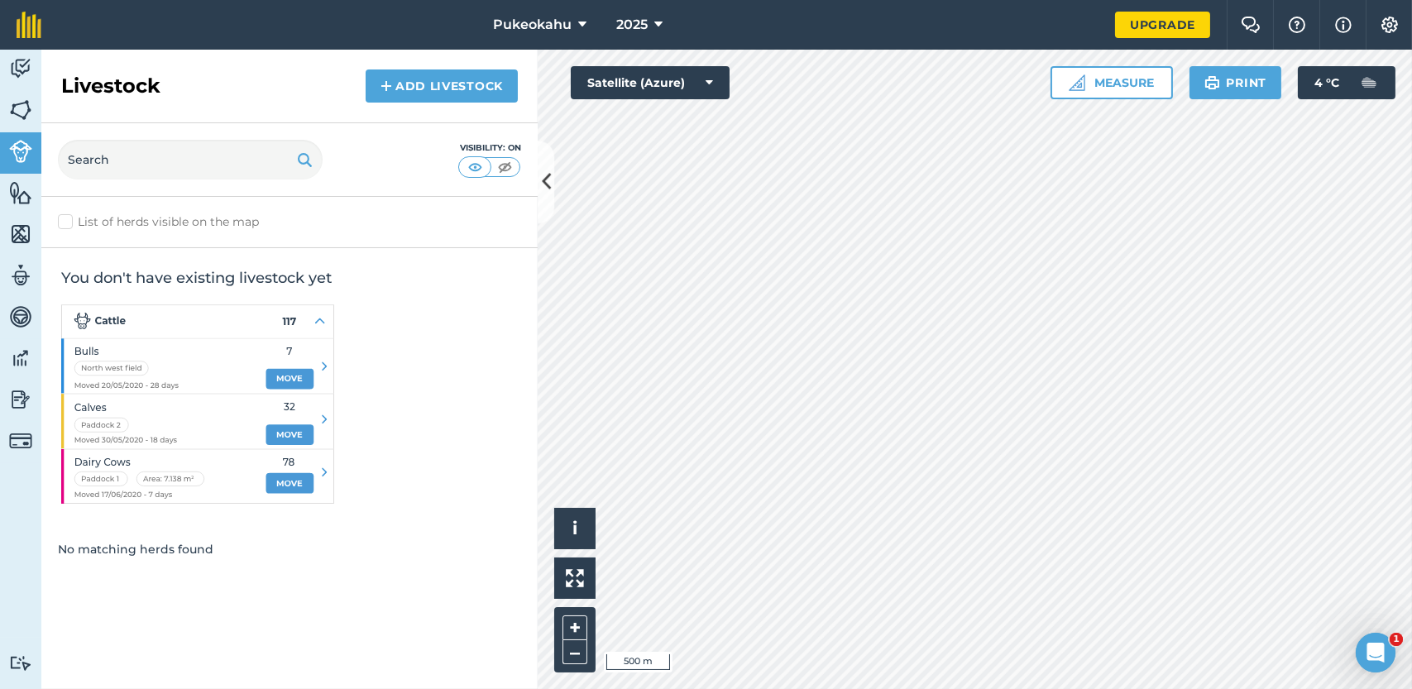
click at [70, 218] on label "List of herds visible on the map" at bounding box center [289, 221] width 463 height 17
click at [69, 218] on input "List of herds visible on the map" at bounding box center [63, 218] width 11 height 11
click at [70, 218] on label "List of herds visible on the map" at bounding box center [289, 221] width 463 height 17
click at [69, 218] on input "List of herds visible on the map" at bounding box center [63, 218] width 11 height 11
checkbox input "false"
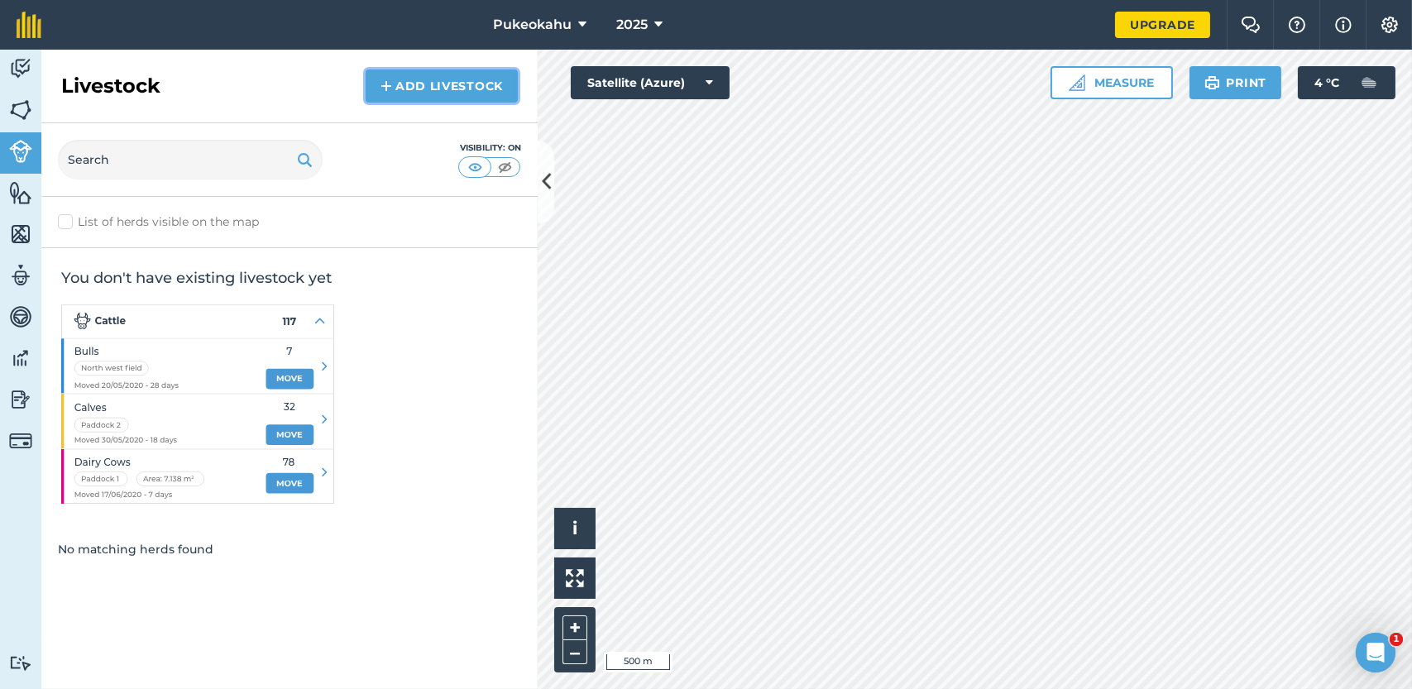
click at [384, 84] on img at bounding box center [386, 86] width 12 height 20
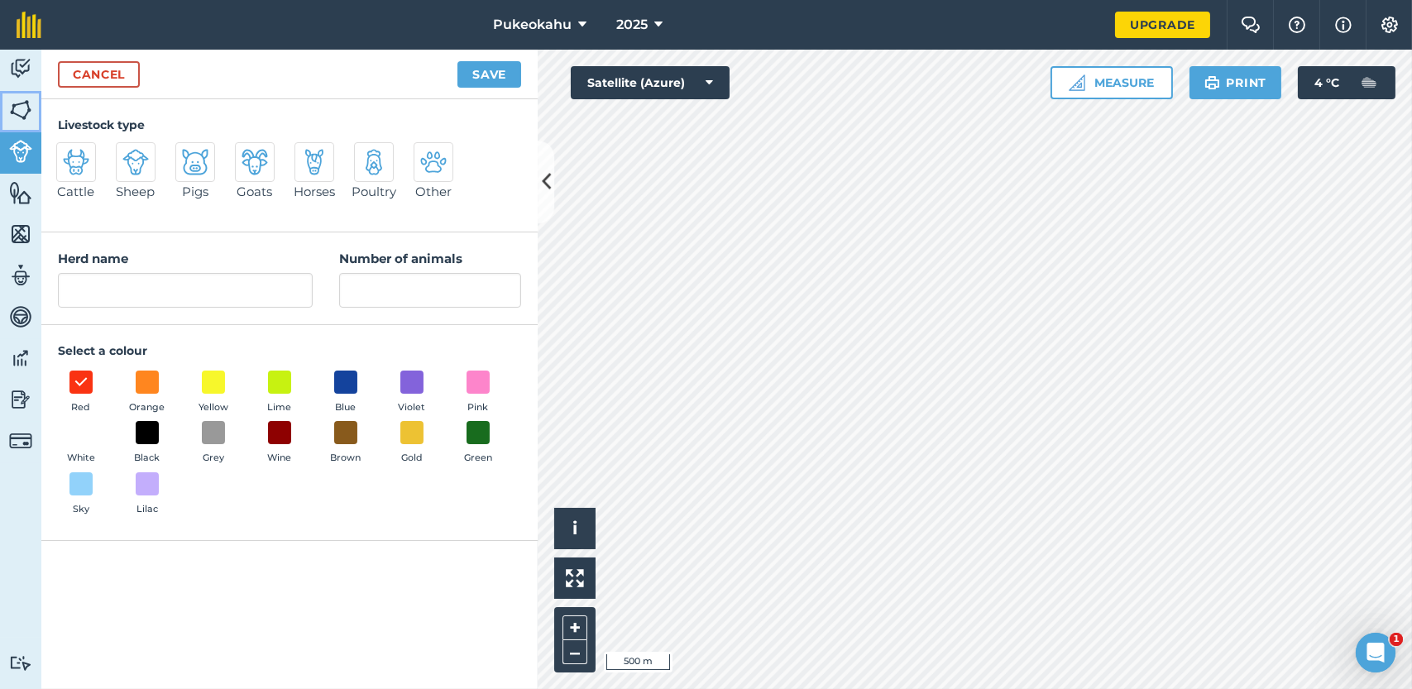
click at [26, 120] on img at bounding box center [20, 110] width 23 height 25
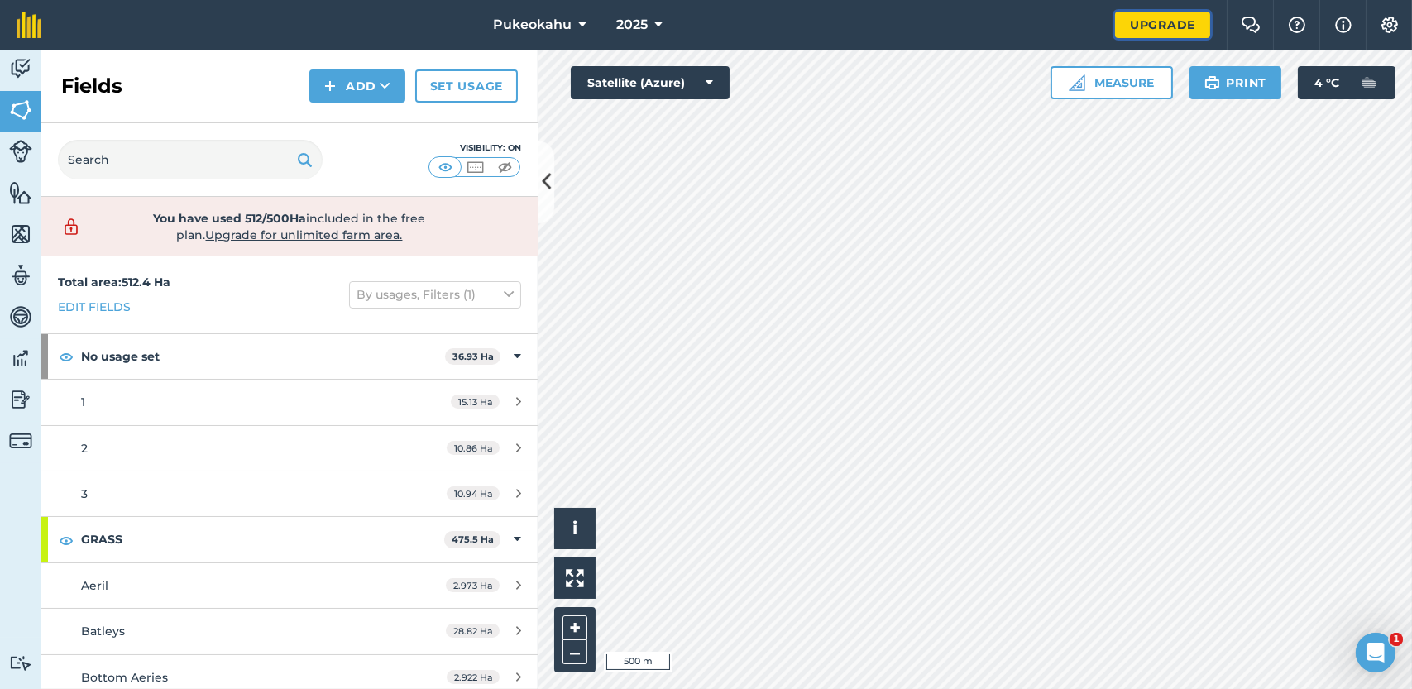
click at [1187, 17] on link "Upgrade" at bounding box center [1162, 25] width 95 height 26
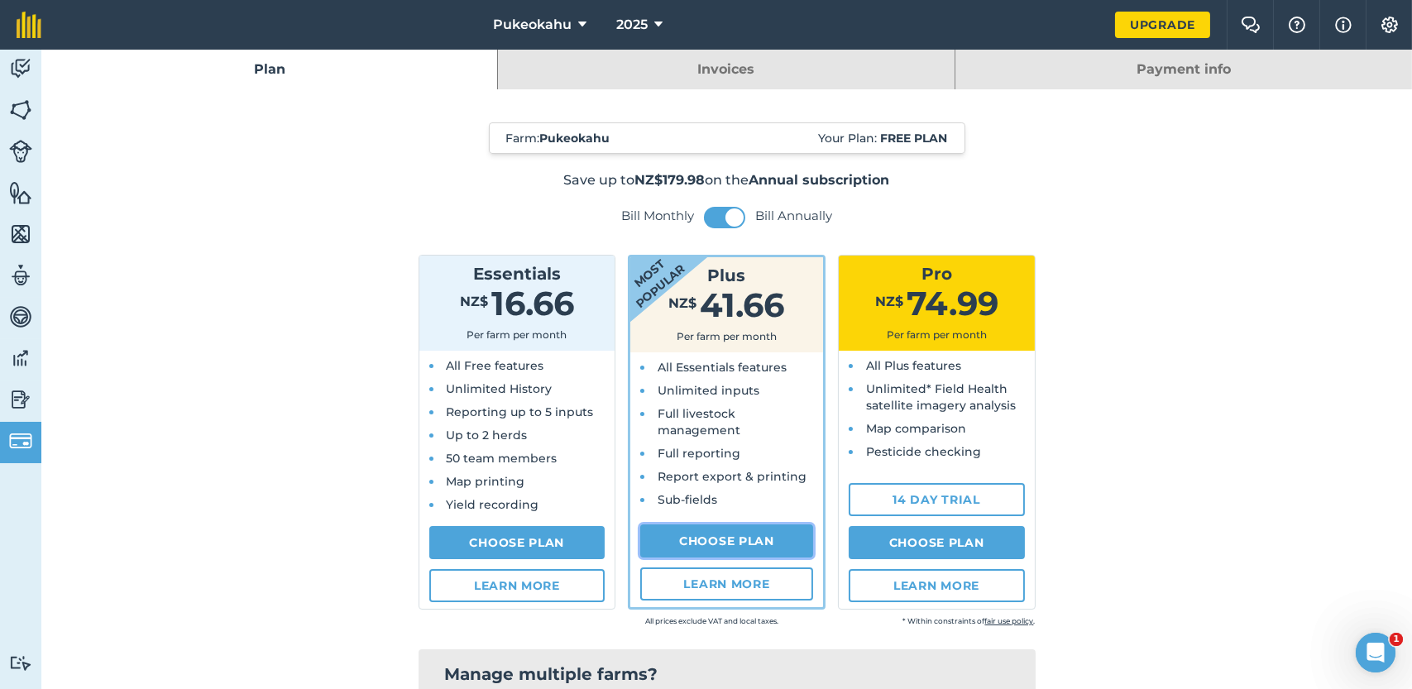
click at [708, 533] on link "Choose Plan" at bounding box center [726, 540] width 173 height 33
select select "9220acf7-288c-4cbd-b74c-53c24f79aa56"
select select "NZ"
click at [503, 547] on link "Choose Plan" at bounding box center [517, 542] width 176 height 33
select select "NZ"
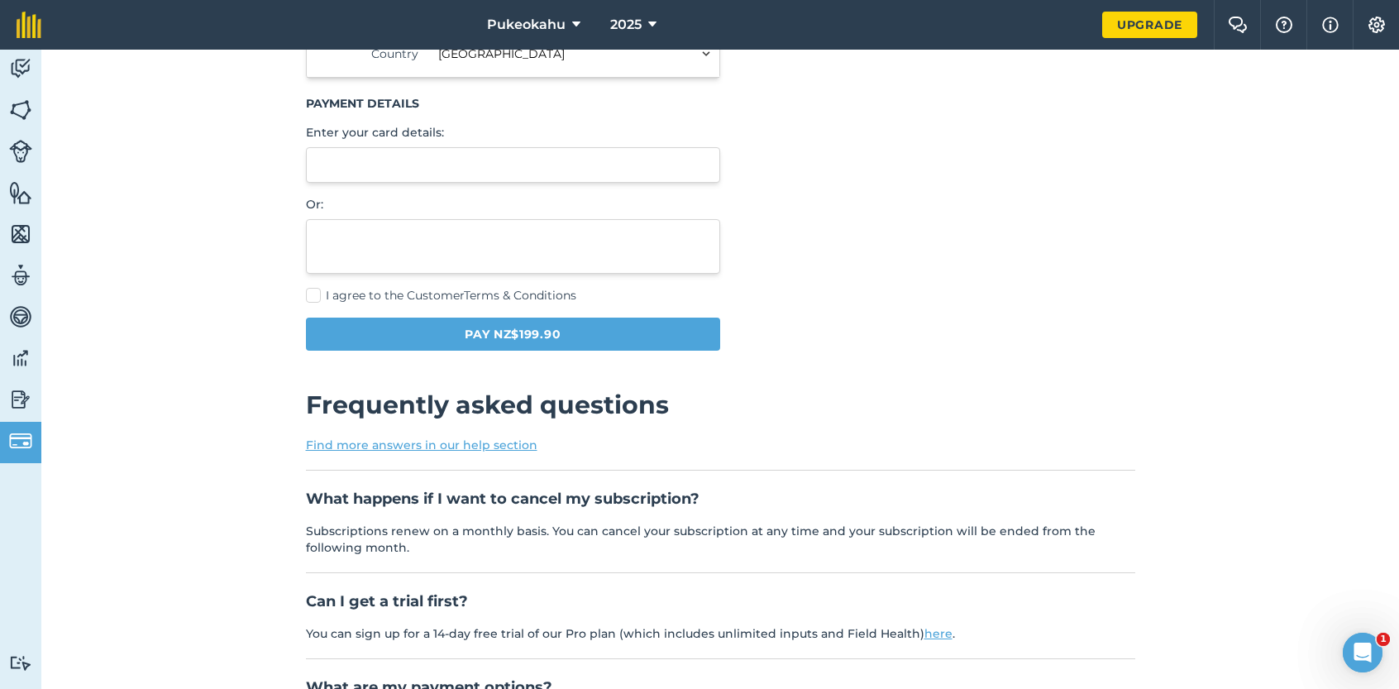
scroll to position [484, 0]
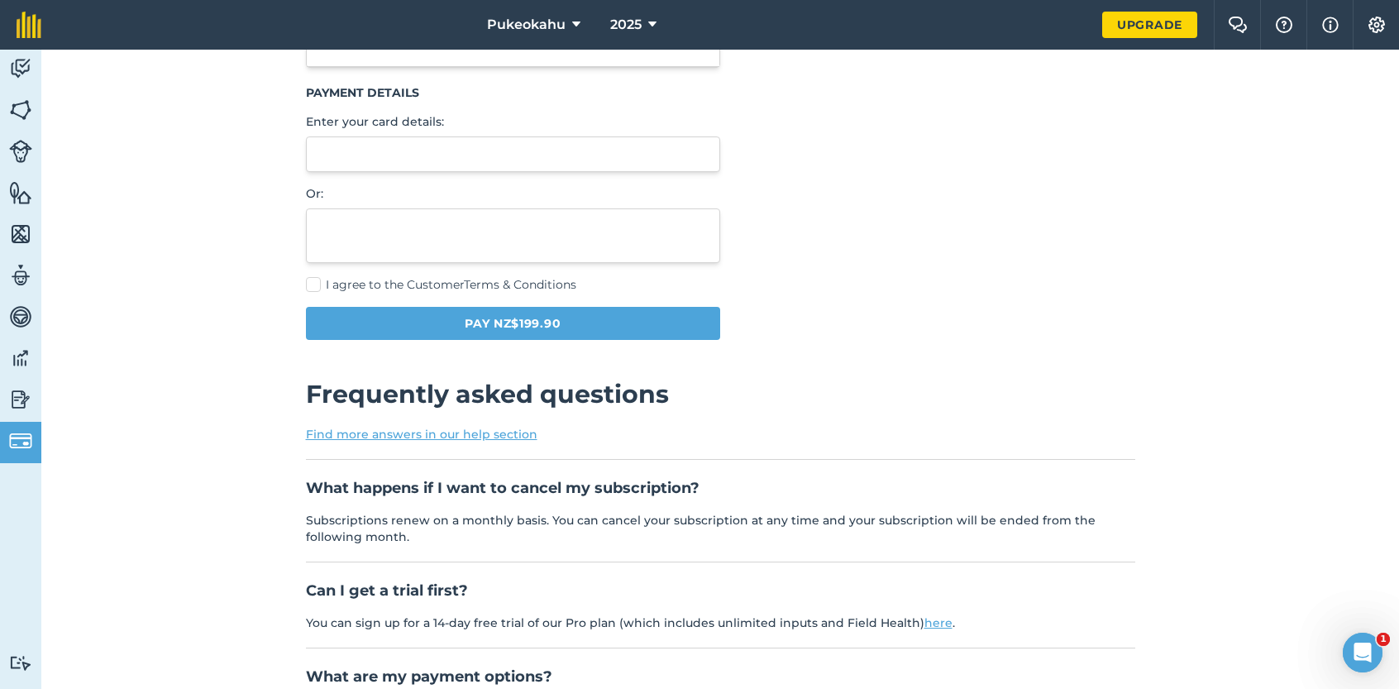
click at [308, 283] on label "I agree to the Customer Terms & Conditions" at bounding box center [513, 284] width 415 height 17
checkbox input "true"
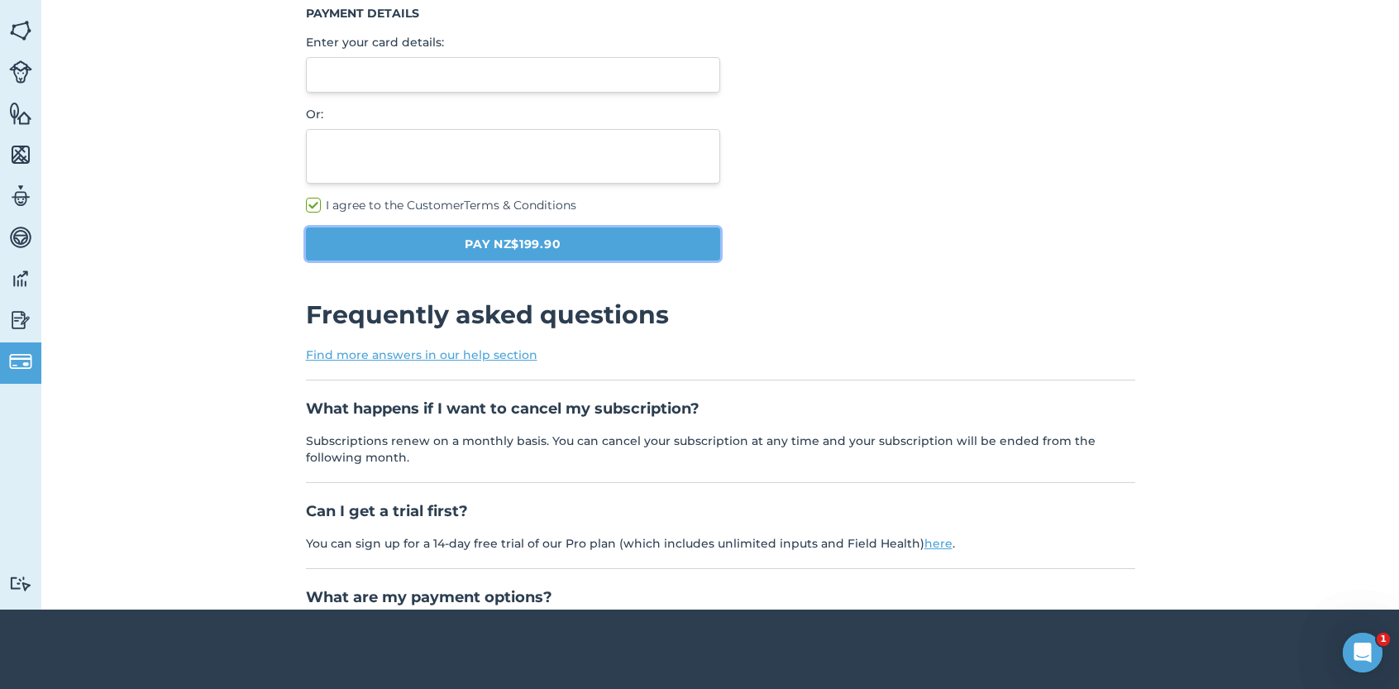
click at [408, 239] on button "Pay NZ$199.90" at bounding box center [513, 243] width 415 height 33
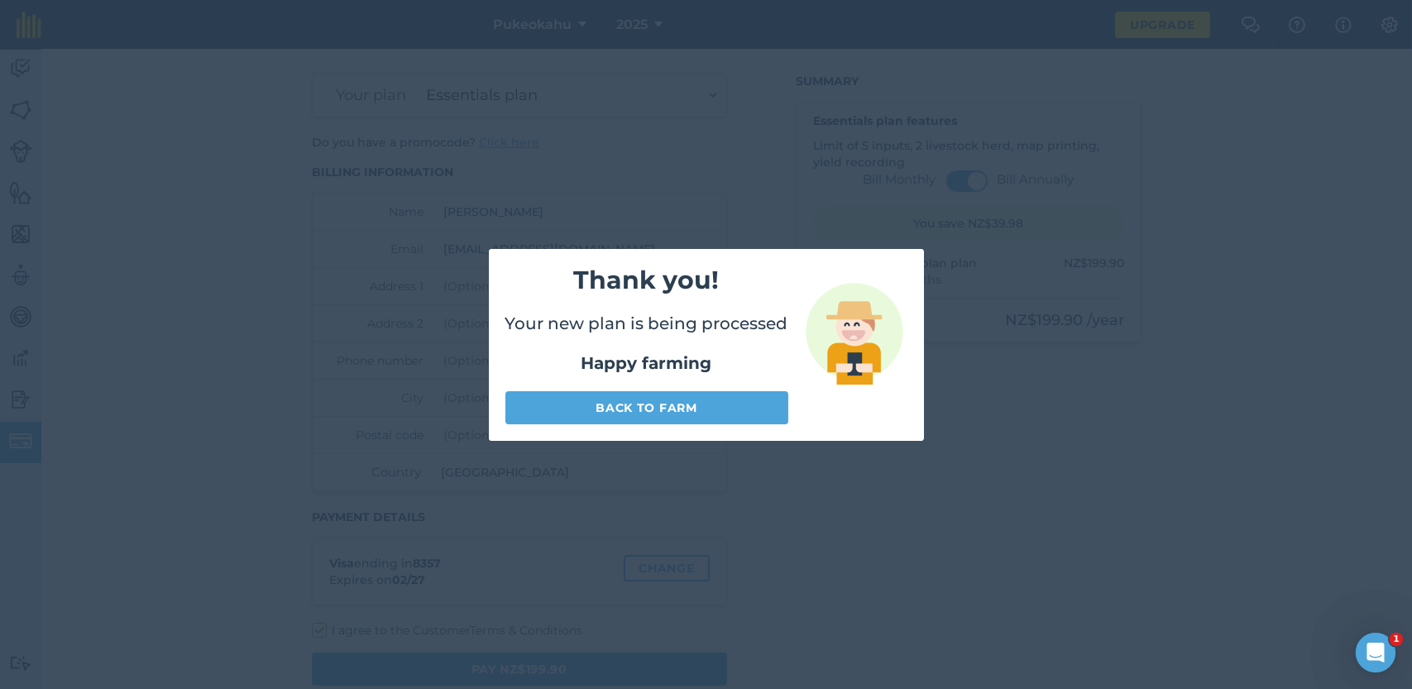
scroll to position [50, 0]
click at [703, 404] on link "Back to farm" at bounding box center [646, 407] width 283 height 33
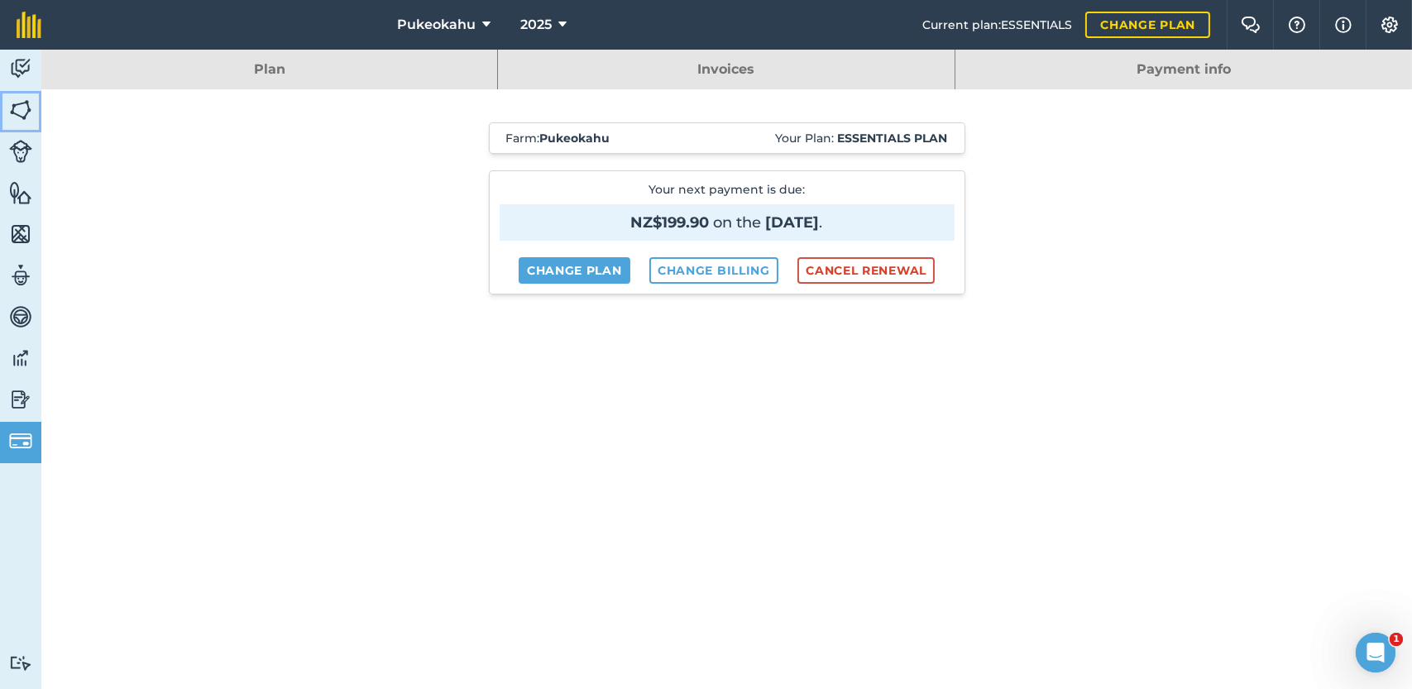
click at [22, 103] on img at bounding box center [20, 110] width 23 height 25
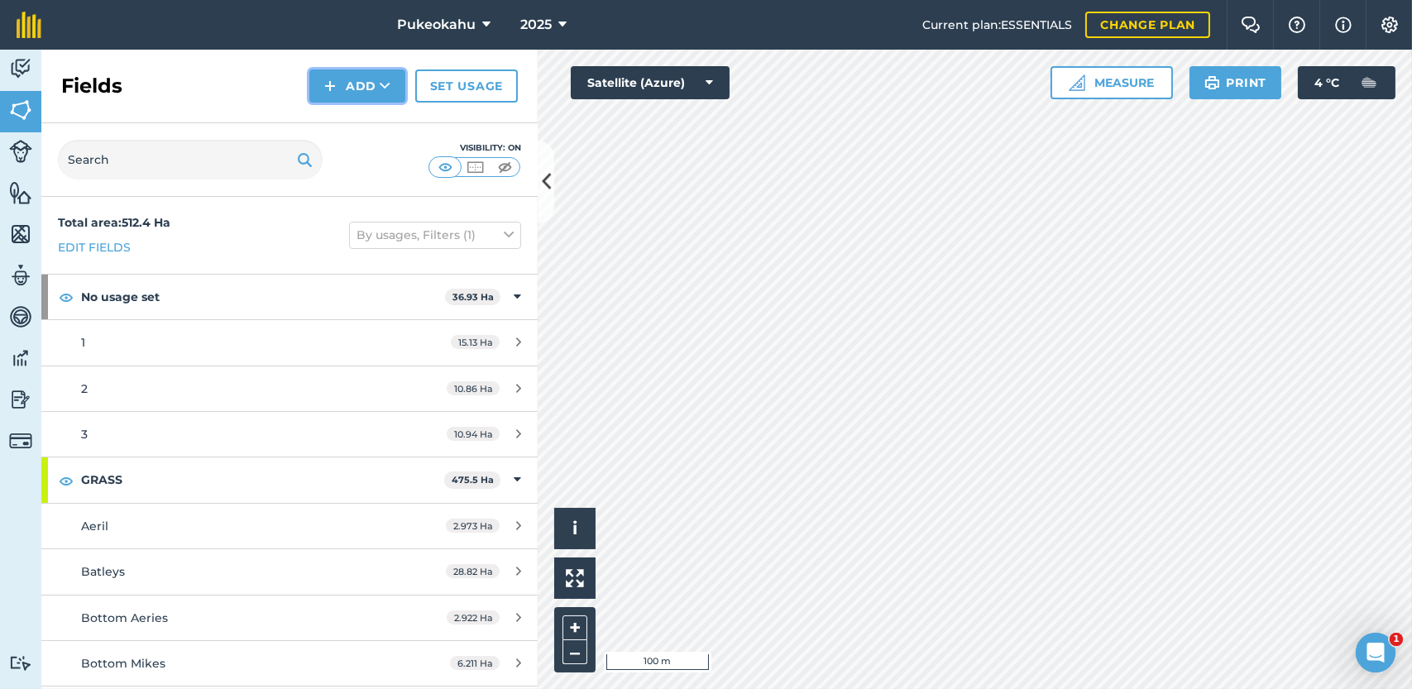
click at [361, 80] on button "Add" at bounding box center [357, 85] width 96 height 33
click at [342, 132] on link "Draw" at bounding box center [357, 123] width 91 height 36
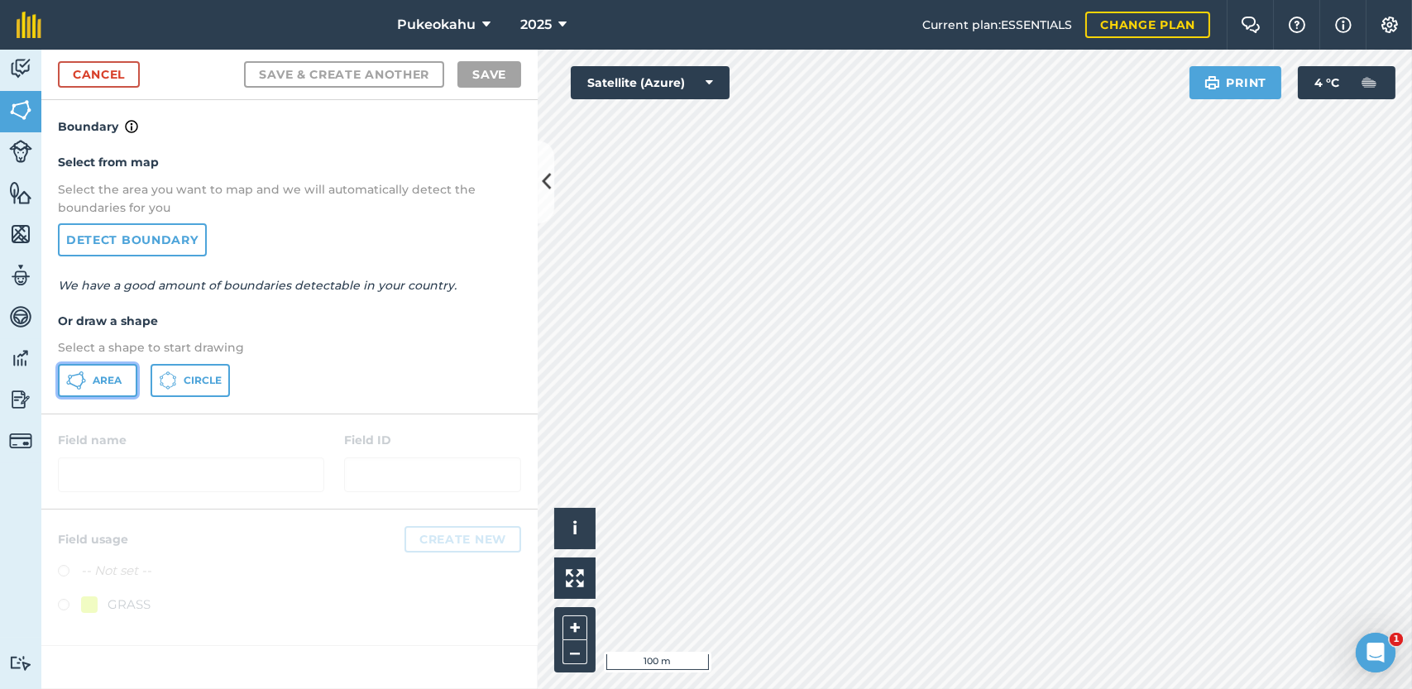
click at [116, 378] on span "Area" at bounding box center [107, 380] width 29 height 13
click at [572, 624] on button "+" at bounding box center [574, 627] width 25 height 25
click at [618, 0] on html "Pukeokahu 2025 Current plan : ESSENTIALS Change plan Farm Chat Help Info Settin…" at bounding box center [706, 344] width 1412 height 689
click at [1134, 0] on html "Pukeokahu 2025 Current plan : ESSENTIALS Change plan Farm Chat Help Info Settin…" at bounding box center [706, 344] width 1412 height 689
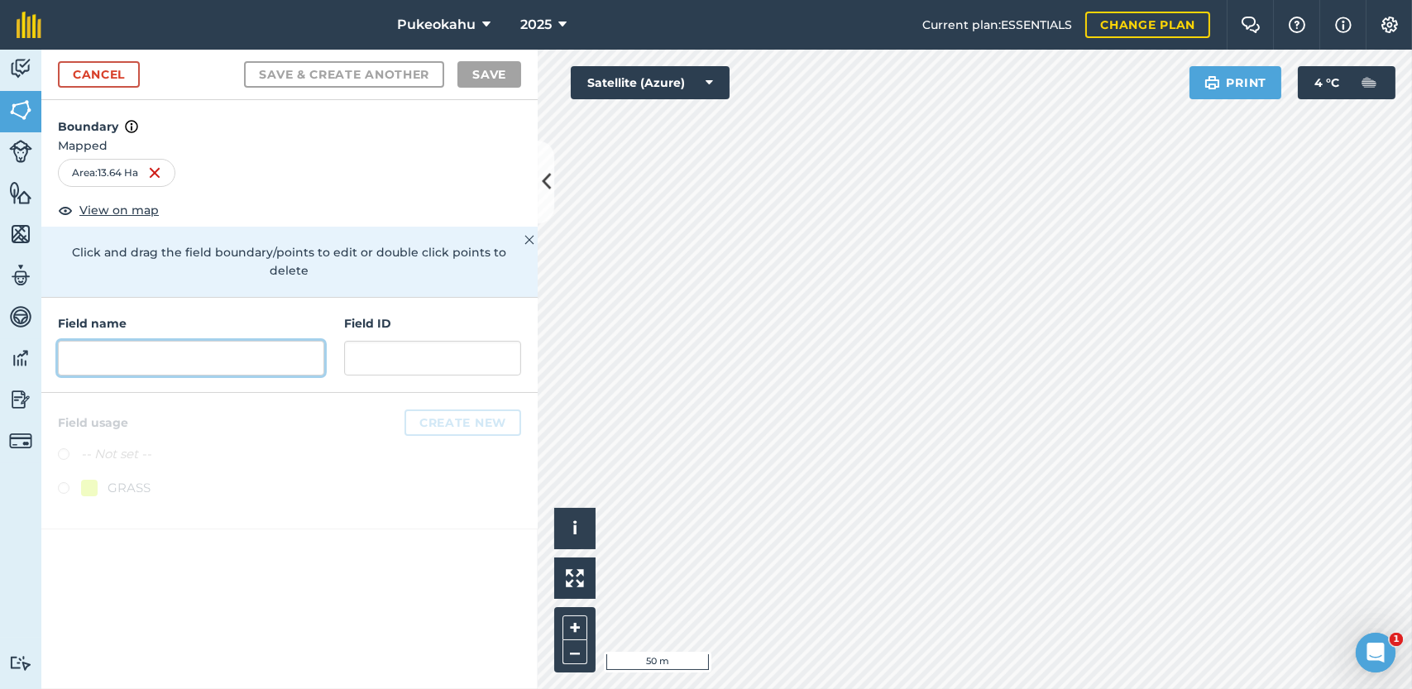
click at [106, 347] on input "text" at bounding box center [191, 358] width 266 height 35
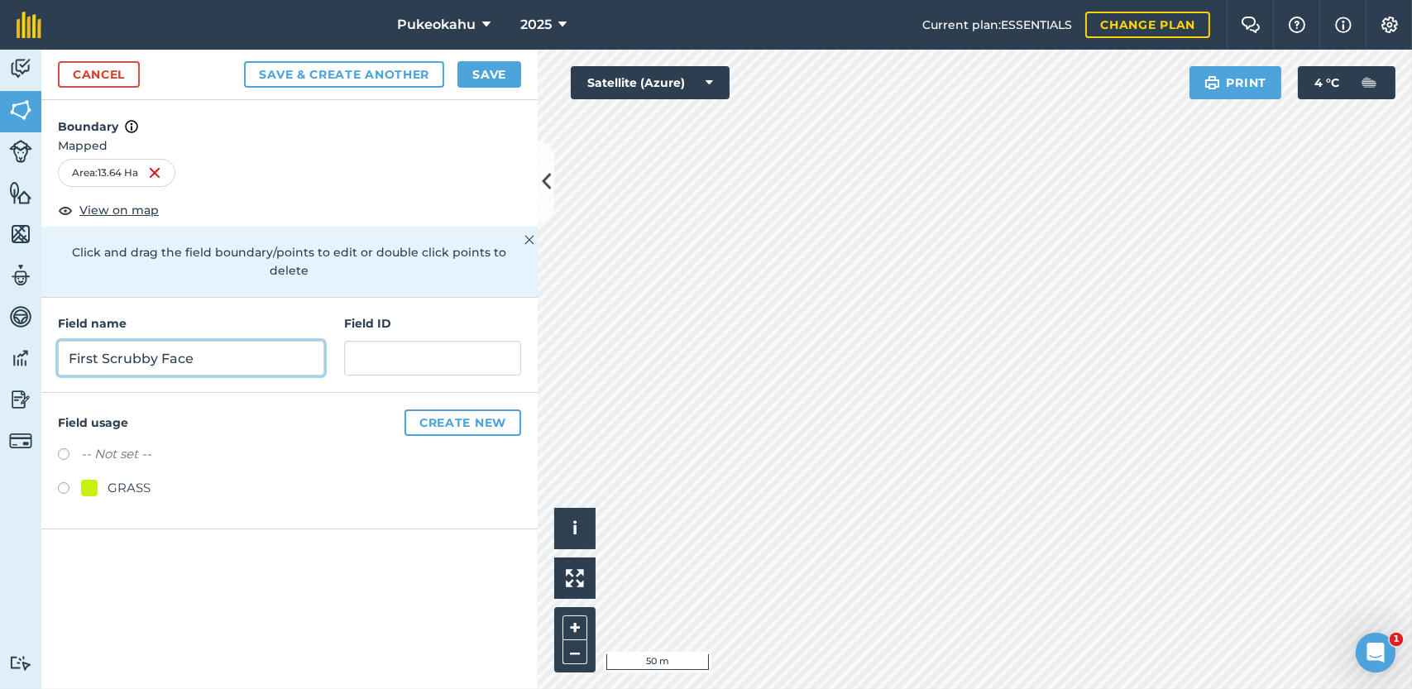
type input "First Scrubby Face"
click at [64, 482] on label at bounding box center [69, 490] width 23 height 17
radio input "true"
click at [495, 69] on button "Save" at bounding box center [489, 74] width 64 height 26
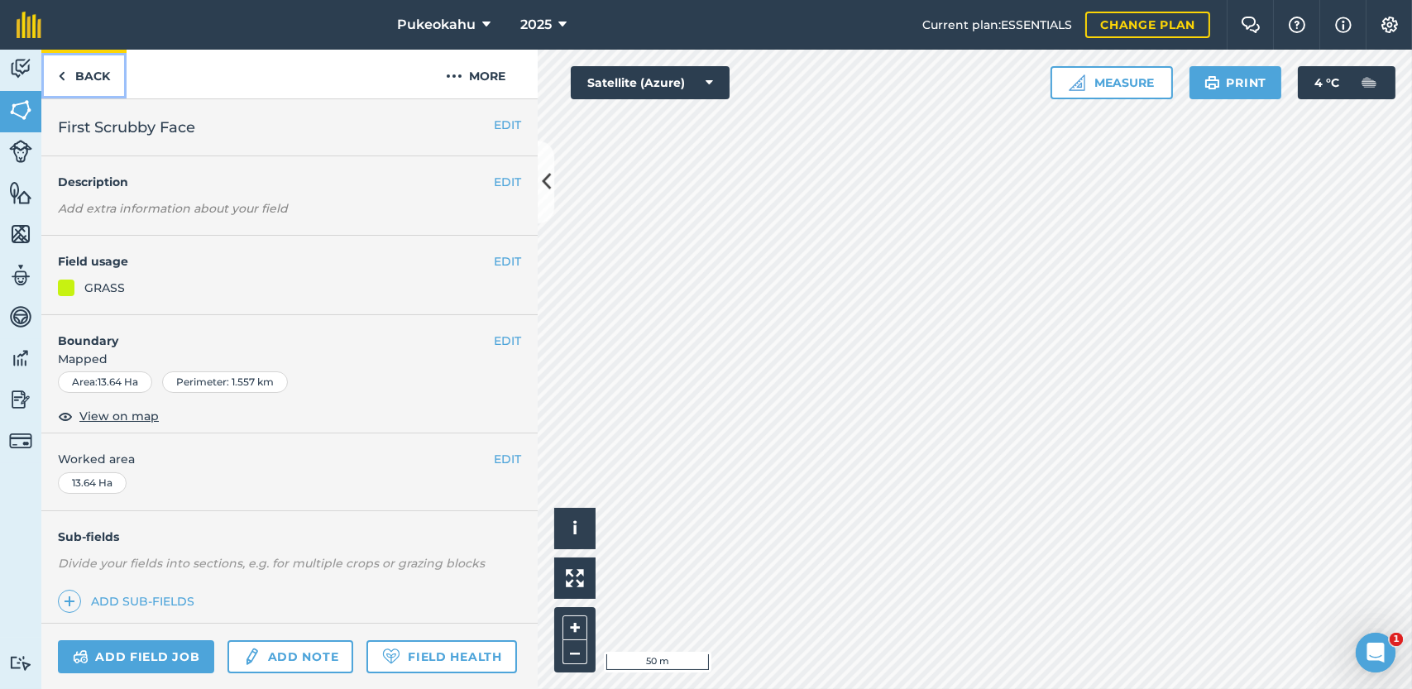
click at [106, 75] on link "Back" at bounding box center [83, 74] width 85 height 49
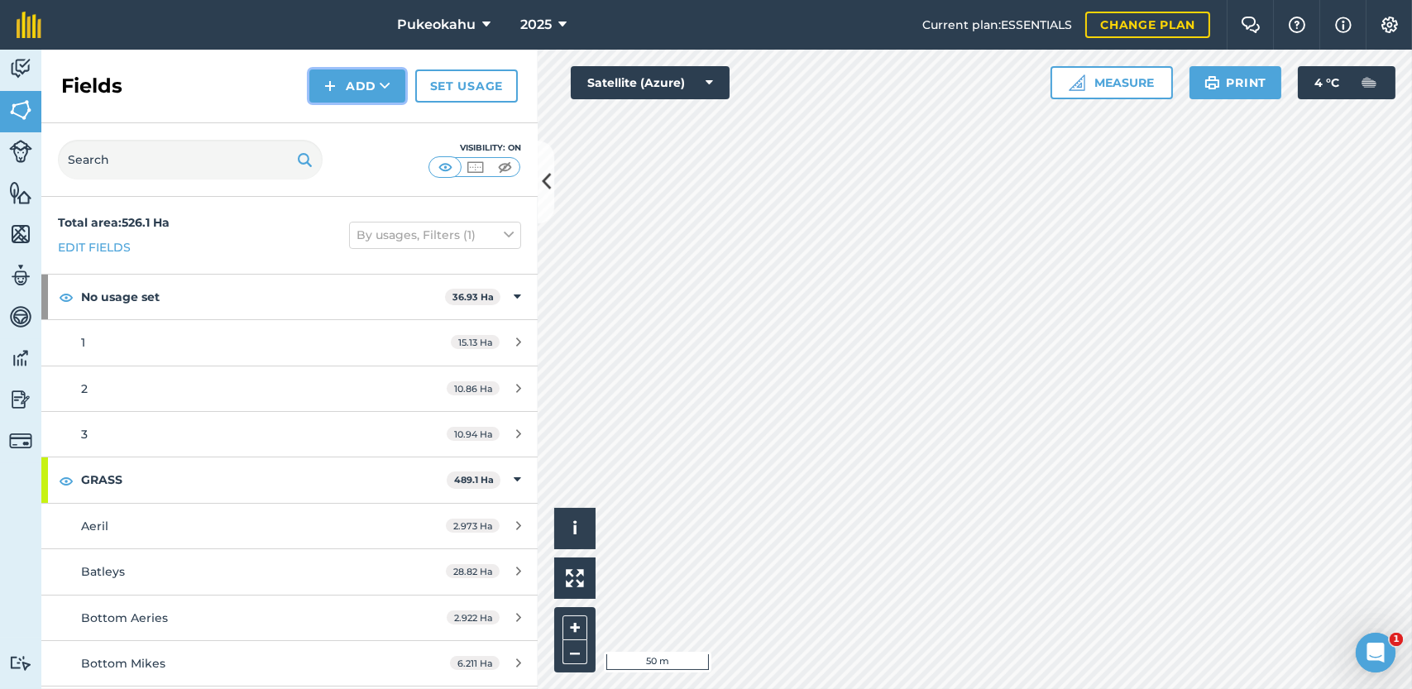
click at [380, 78] on icon at bounding box center [385, 86] width 11 height 17
click at [374, 117] on link "Draw" at bounding box center [357, 123] width 91 height 36
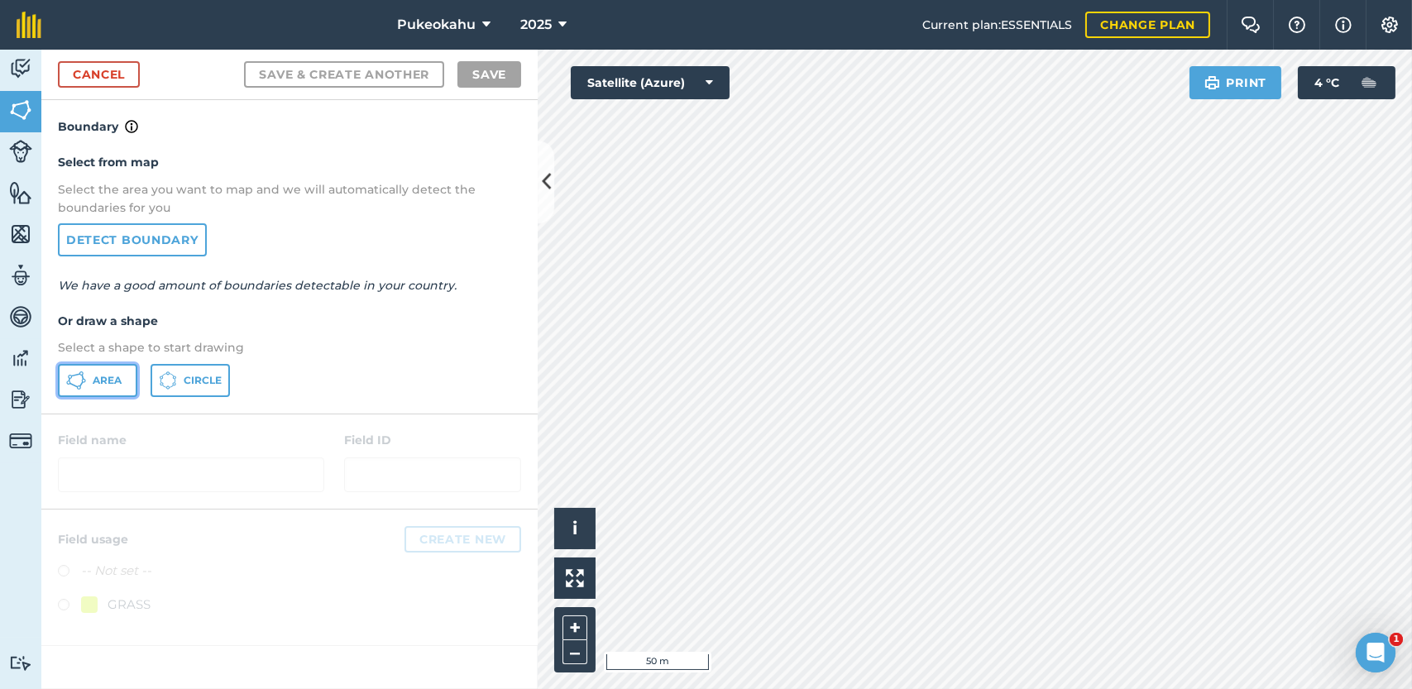
click at [117, 375] on span "Area" at bounding box center [107, 380] width 29 height 13
click at [571, 623] on button "+" at bounding box center [574, 627] width 25 height 25
click at [929, 27] on div "Pukeokahu 2025 Current plan : ESSENTIALS Change plan Farm Chat Help Info Settin…" at bounding box center [706, 344] width 1412 height 689
click at [567, 661] on button "–" at bounding box center [574, 652] width 25 height 24
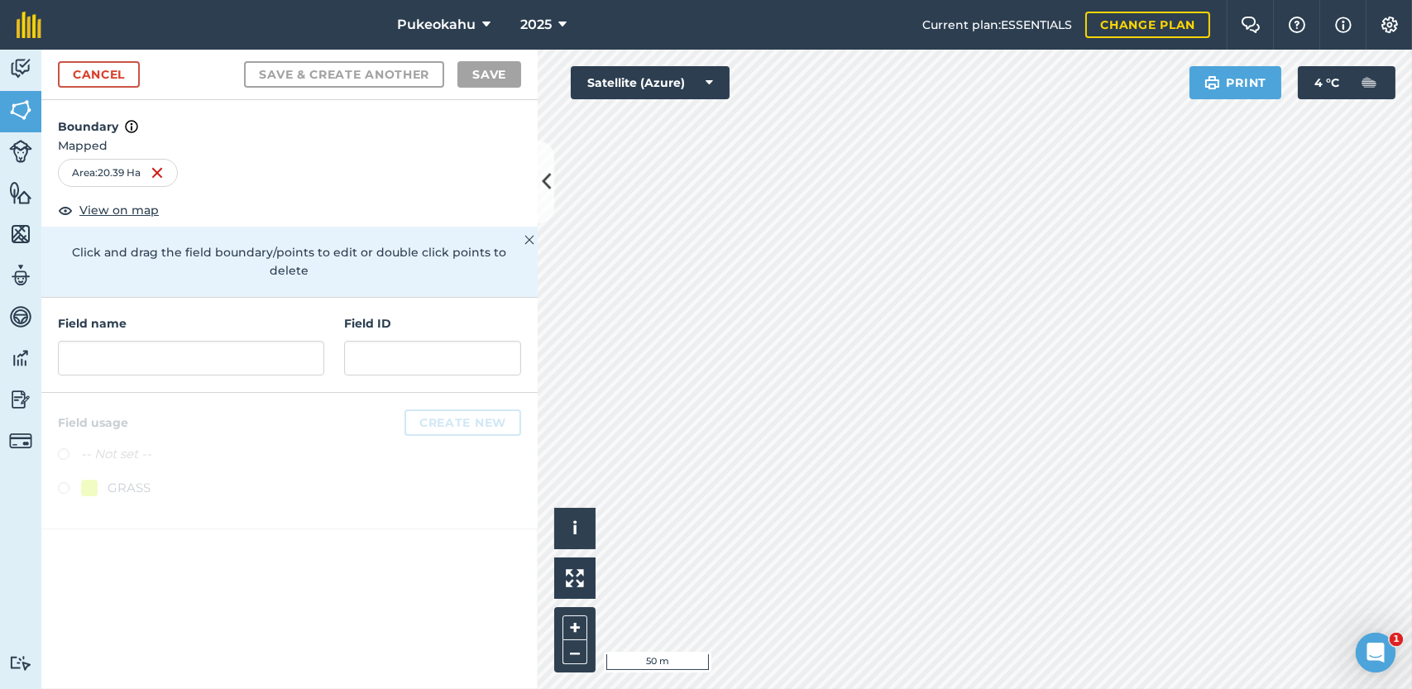
click at [409, 391] on div "Activity Fields Livestock Features Maps Team Vehicles Data Reporting Billing Tu…" at bounding box center [706, 369] width 1412 height 639
click at [193, 342] on input "text" at bounding box center [191, 358] width 266 height 35
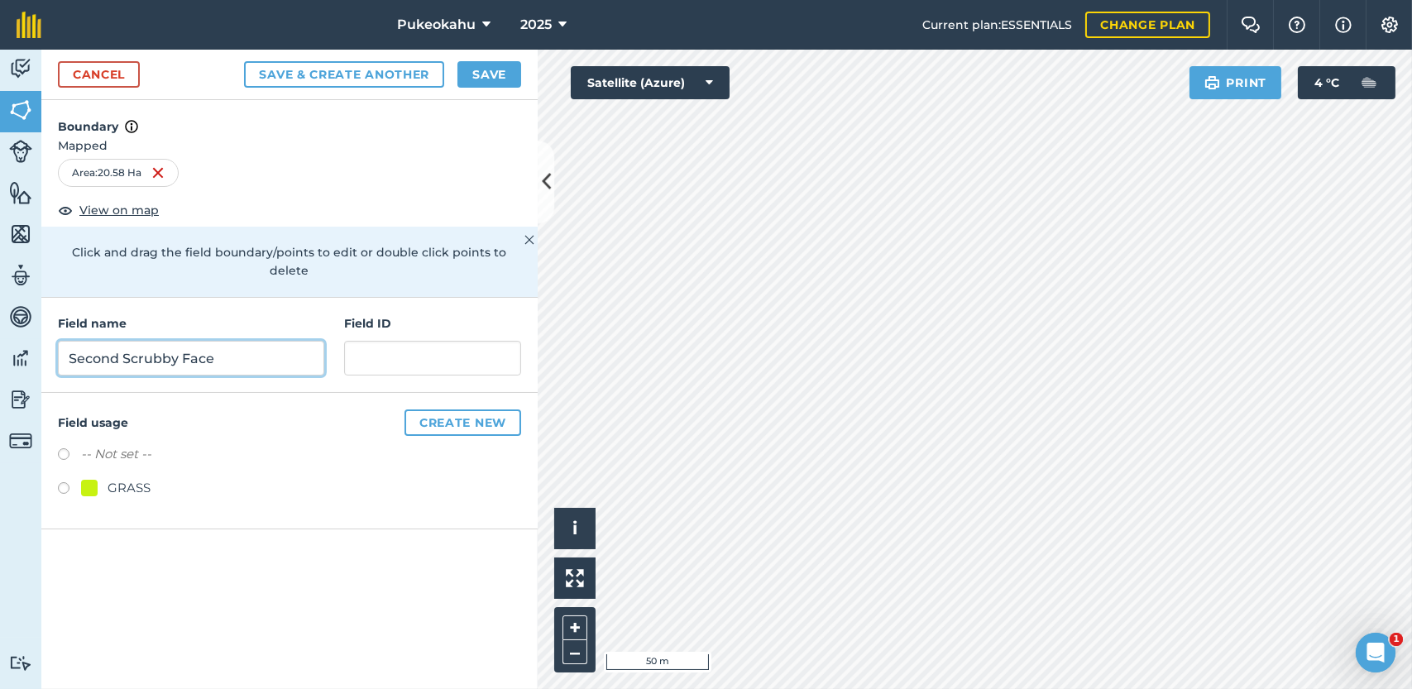
type input "Second Scrubby Face"
click at [56, 471] on div "Field usage Create new -- Not set -- GRASS" at bounding box center [289, 461] width 496 height 136
click at [65, 482] on label at bounding box center [69, 490] width 23 height 17
radio input "true"
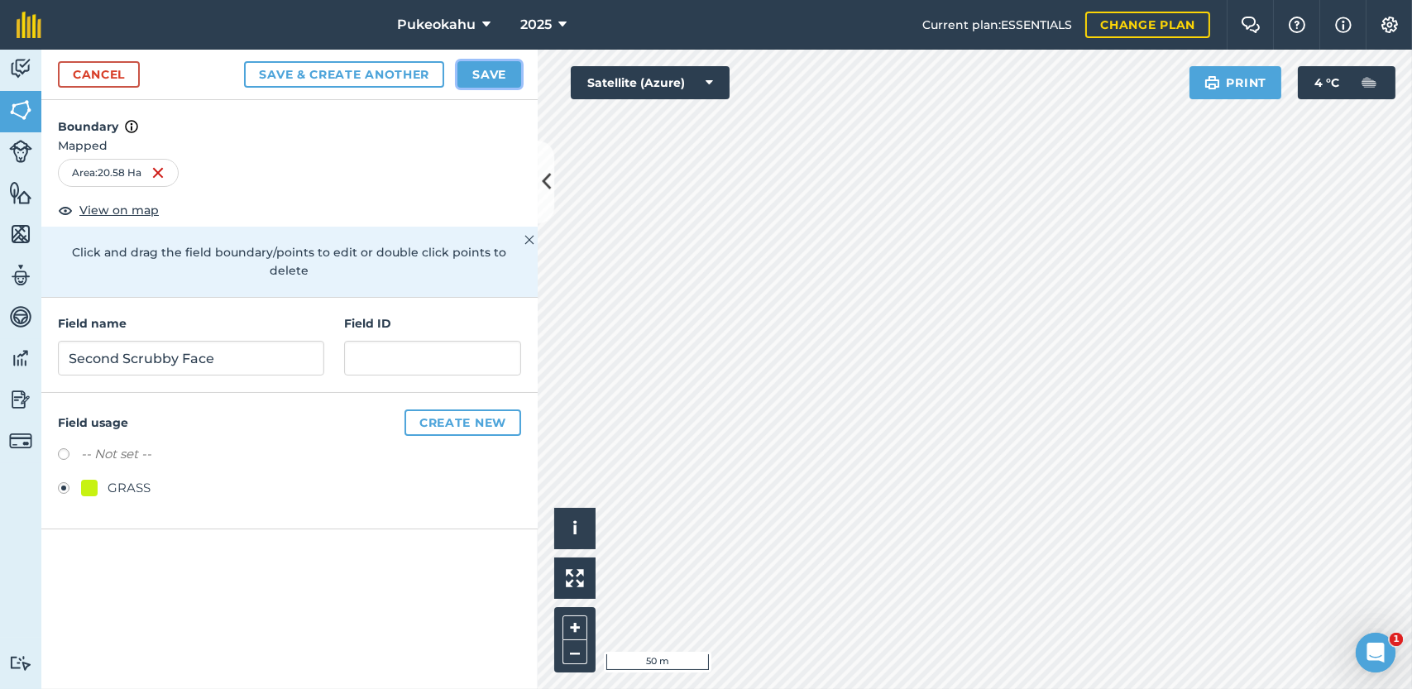
click at [490, 71] on button "Save" at bounding box center [489, 74] width 64 height 26
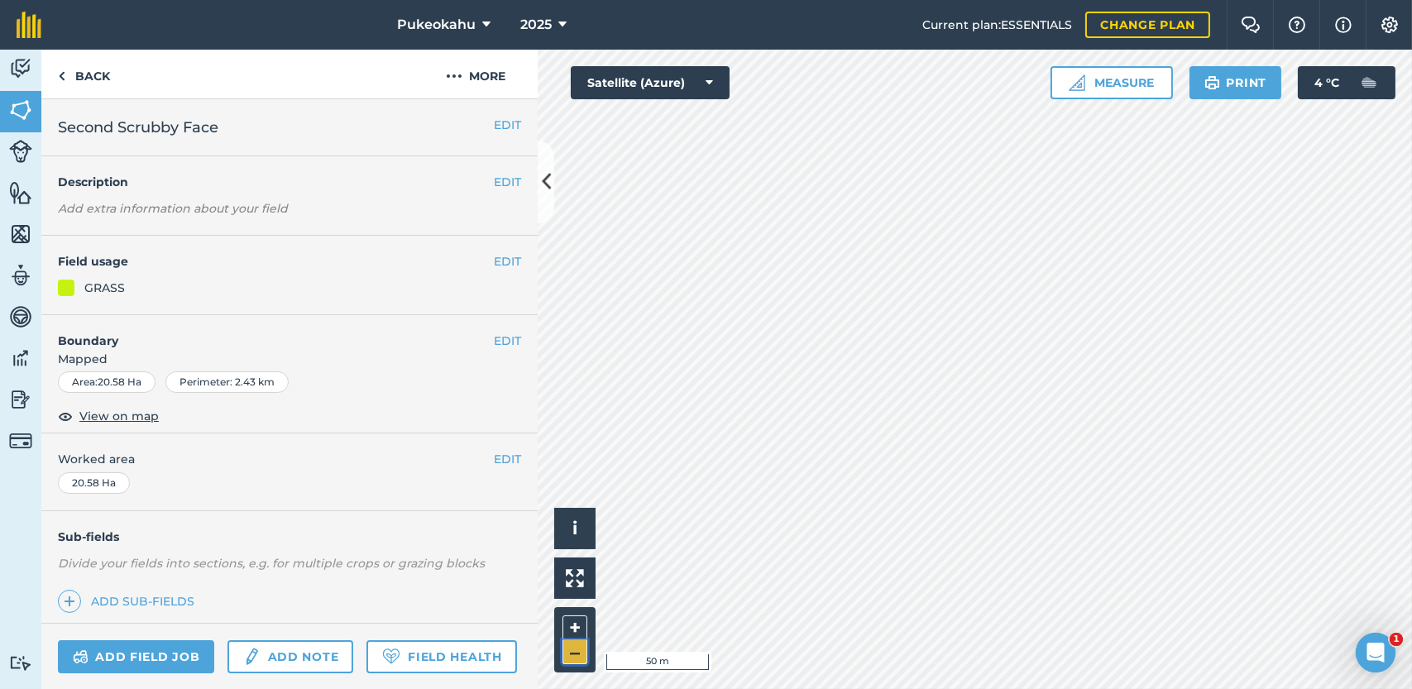
click at [578, 656] on button "–" at bounding box center [574, 652] width 25 height 24
click at [494, 262] on button "EDIT" at bounding box center [507, 261] width 27 height 18
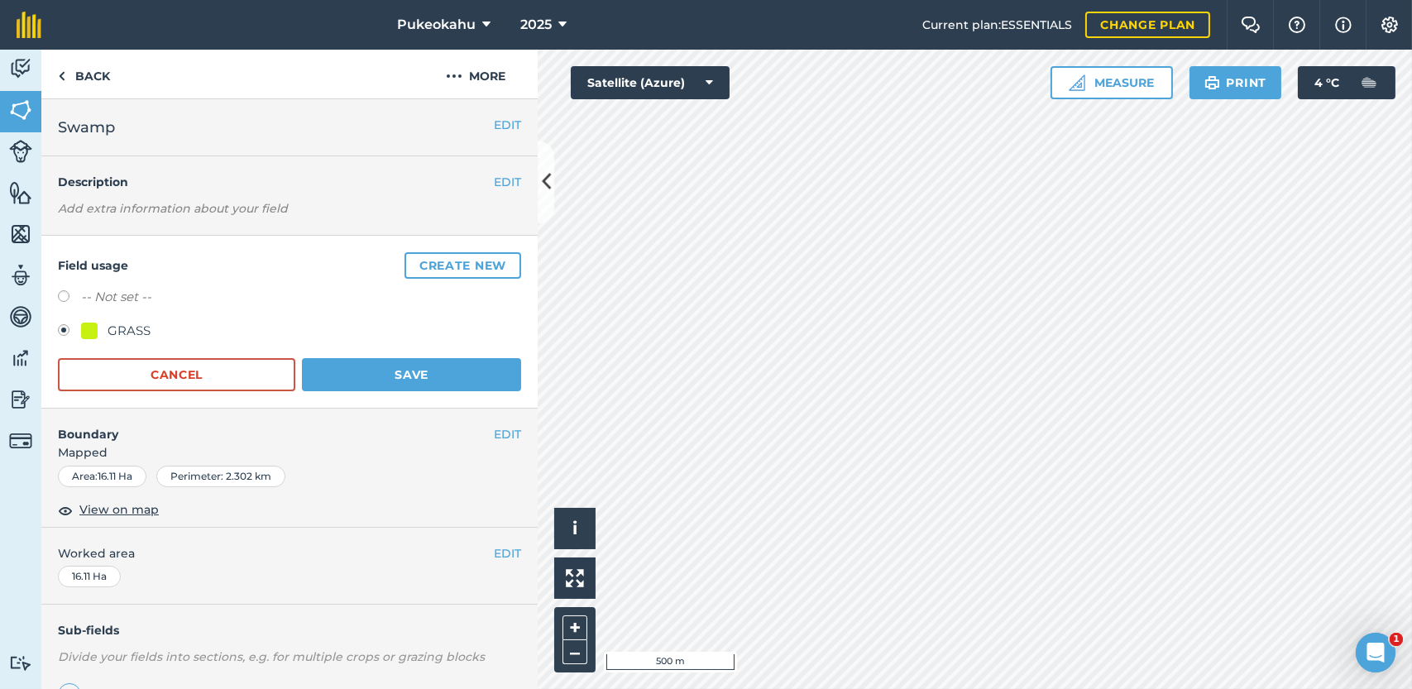
click at [69, 327] on label at bounding box center [69, 332] width 23 height 17
click at [382, 372] on button "Save" at bounding box center [411, 374] width 219 height 33
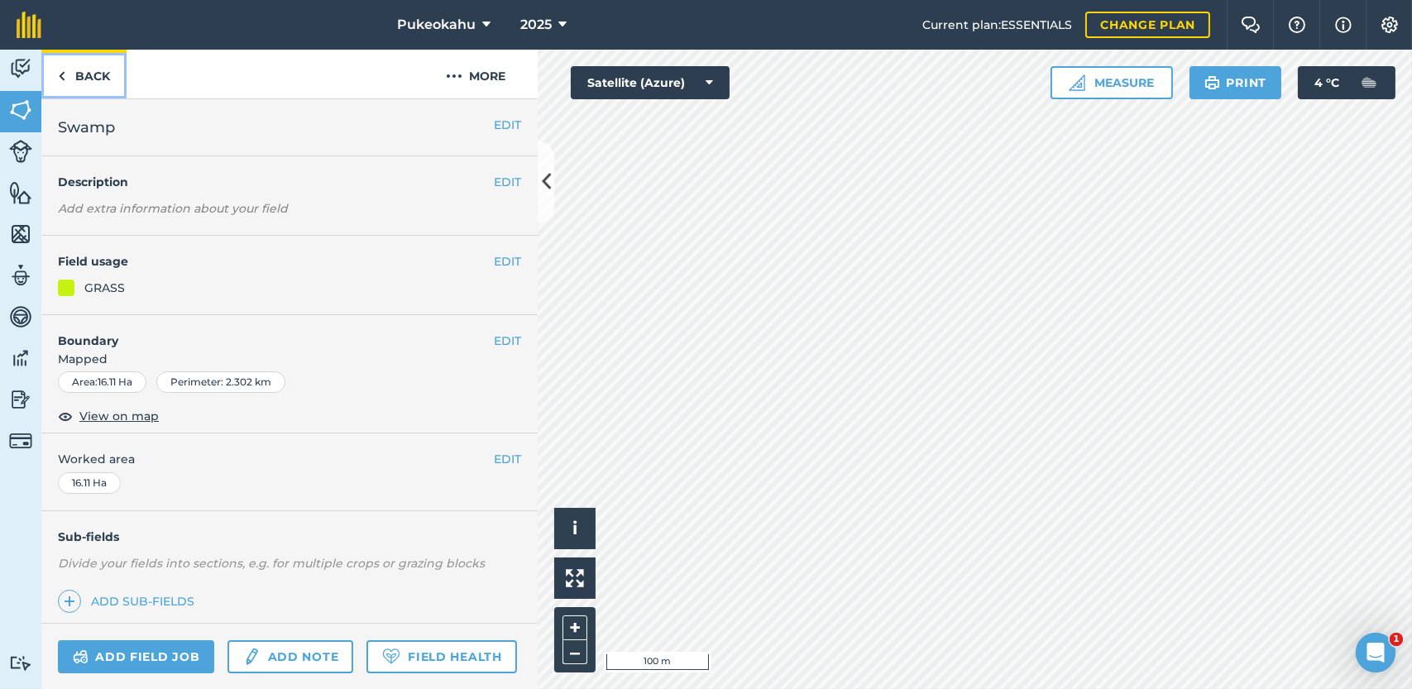
click at [96, 60] on link "Back" at bounding box center [83, 74] width 85 height 49
click at [83, 65] on link "Back" at bounding box center [83, 74] width 85 height 49
click at [498, 265] on button "EDIT" at bounding box center [507, 261] width 27 height 18
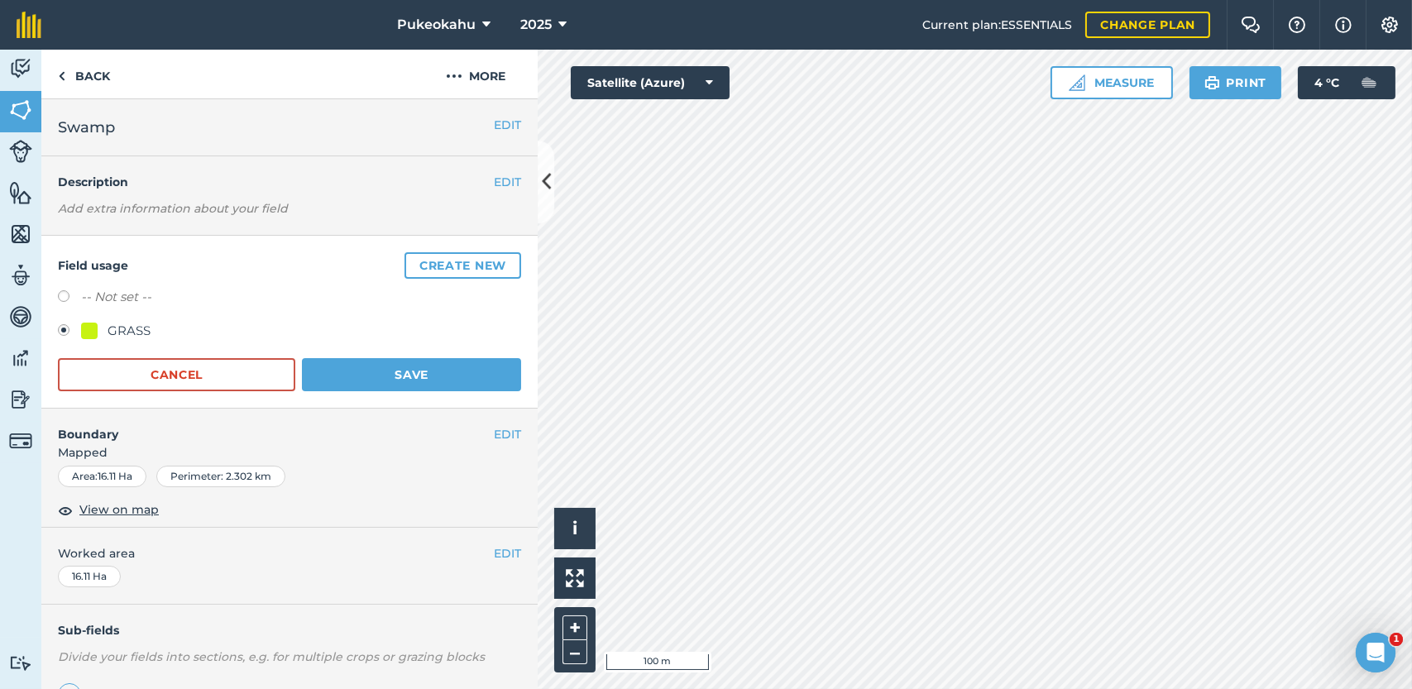
click at [63, 294] on label at bounding box center [69, 298] width 23 height 17
radio input "true"
radio input "false"
click at [363, 371] on button "Save" at bounding box center [411, 374] width 219 height 33
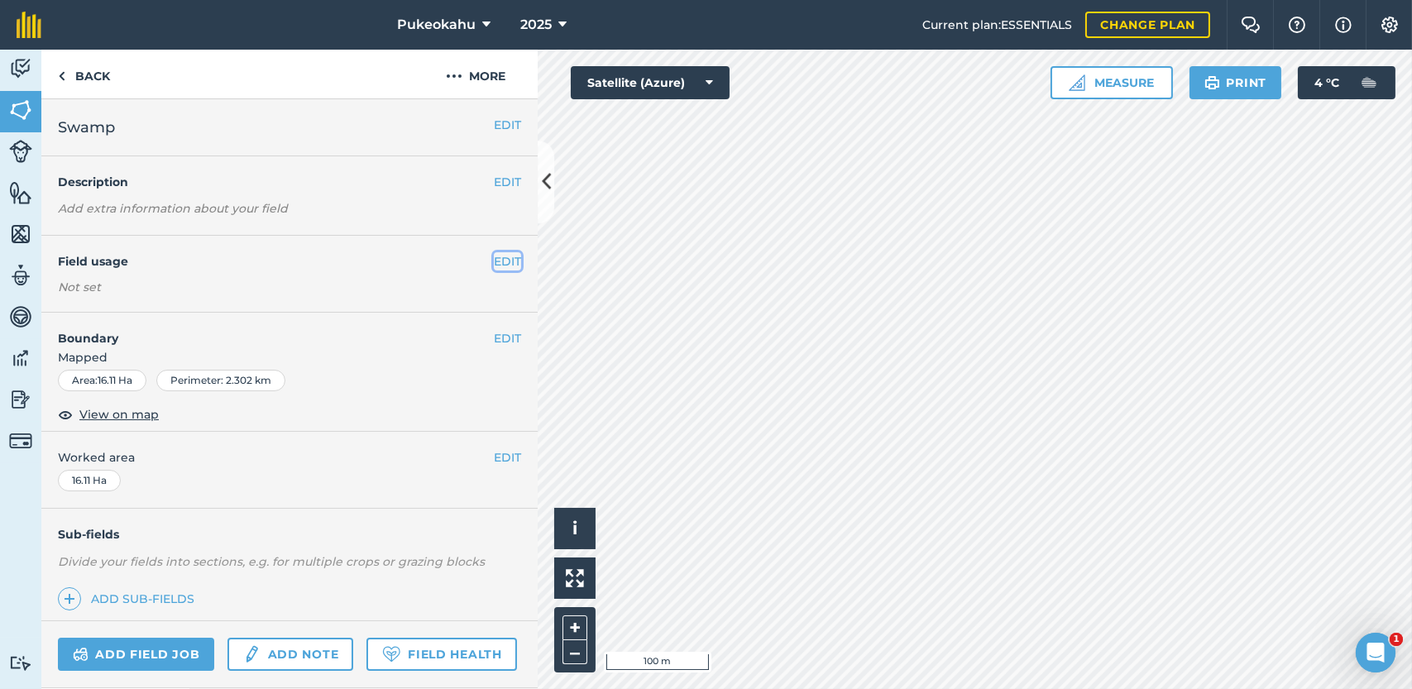
click at [494, 260] on button "EDIT" at bounding box center [507, 261] width 27 height 18
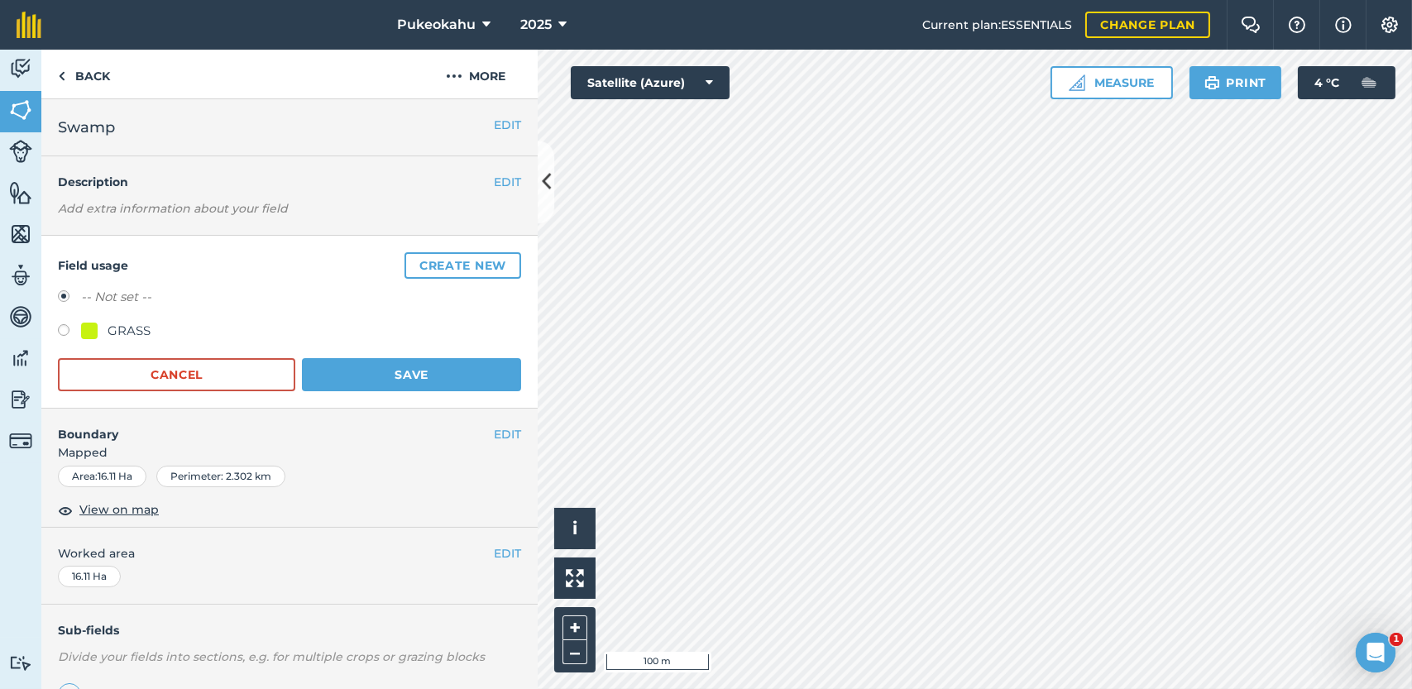
click at [64, 329] on label at bounding box center [69, 332] width 23 height 17
radio input "true"
radio input "false"
click at [356, 369] on button "Save" at bounding box center [411, 374] width 219 height 33
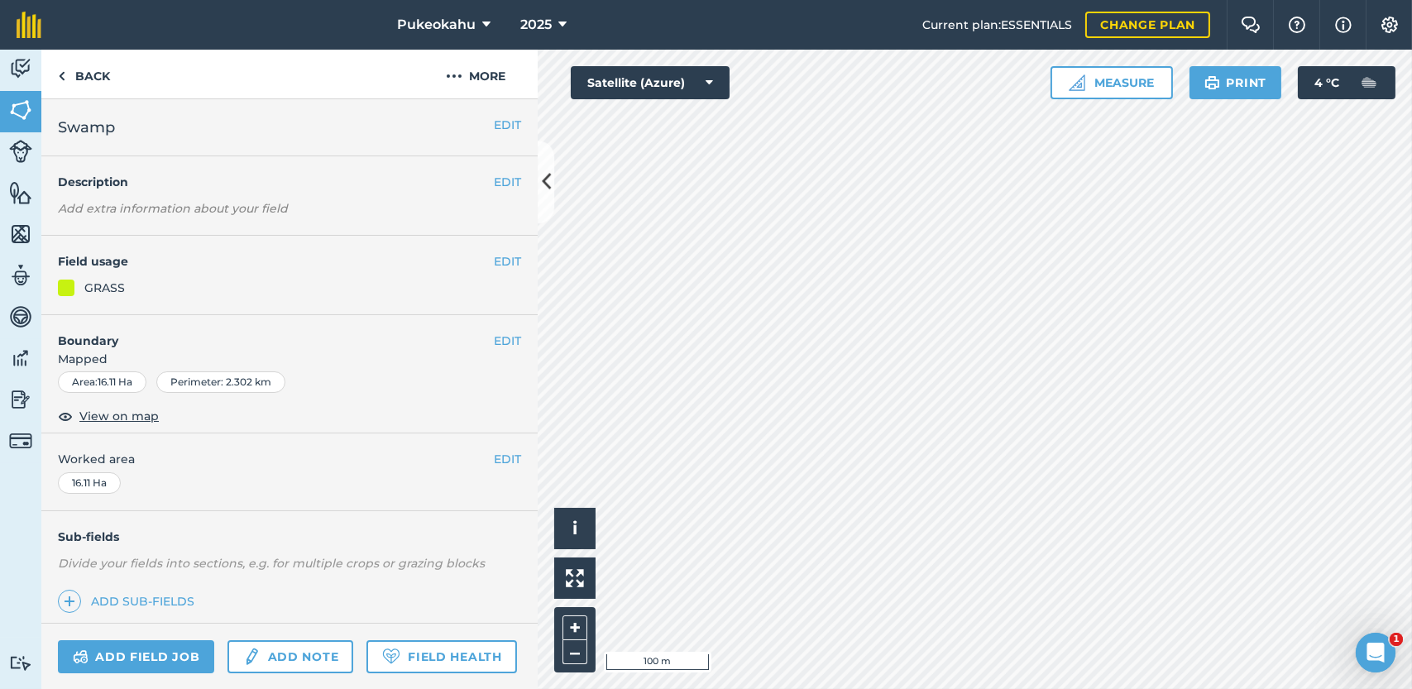
click at [359, 214] on div "Activity Fields Livestock Features Maps Team Vehicles Data Reporting Billing Tu…" at bounding box center [706, 369] width 1412 height 639
click at [739, 47] on div "Pukeokahu 2025 Current plan : ESSENTIALS Change plan Farm Chat Help Info Settin…" at bounding box center [706, 344] width 1412 height 689
click at [882, 0] on html "Pukeokahu 2025 Current plan : ESSENTIALS Change plan Farm Chat Help Info Settin…" at bounding box center [706, 344] width 1412 height 689
click at [741, 27] on div "Pukeokahu 2025 Current plan : ESSENTIALS Change plan Farm Chat Help Info Settin…" at bounding box center [706, 344] width 1412 height 689
click at [93, 75] on link "Back" at bounding box center [83, 74] width 85 height 49
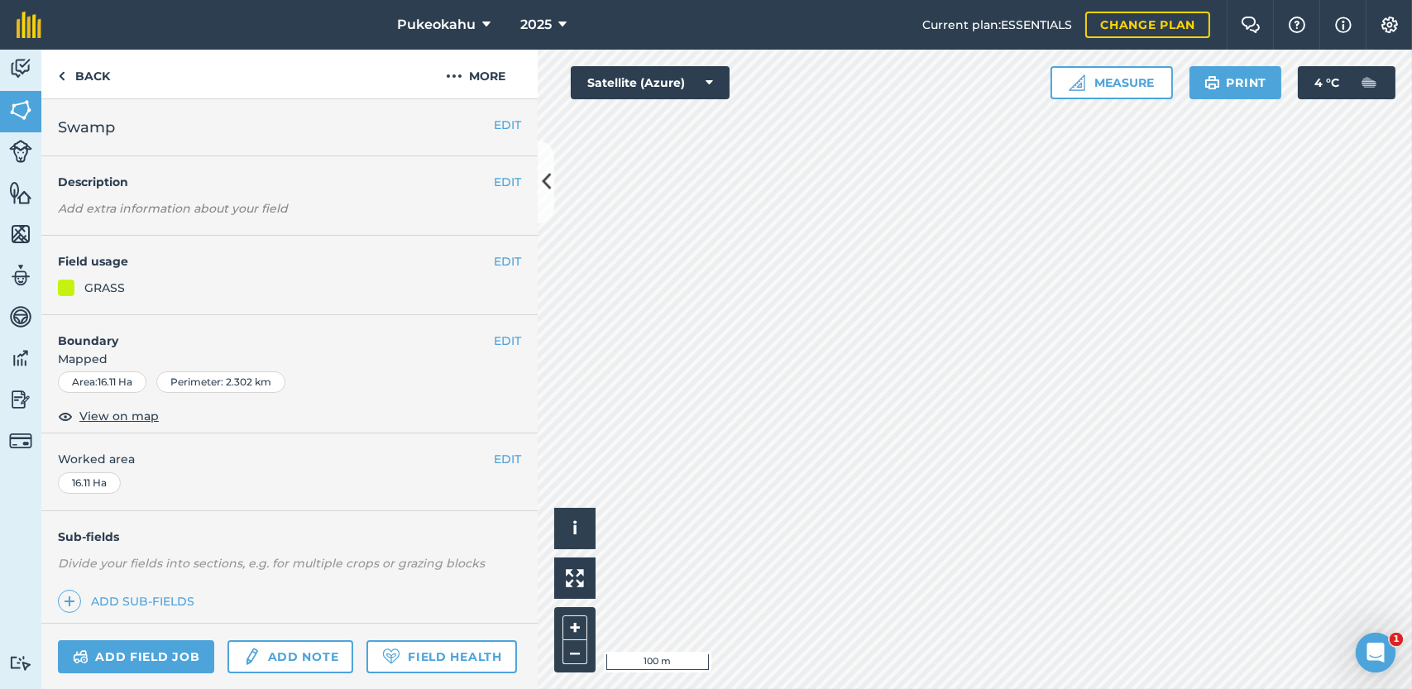
click at [1156, 688] on html "Pukeokahu 2025 Current plan : ESSENTIALS Change plan Farm Chat Help Info Settin…" at bounding box center [706, 344] width 1412 height 689
click at [102, 77] on link "Back" at bounding box center [83, 74] width 85 height 49
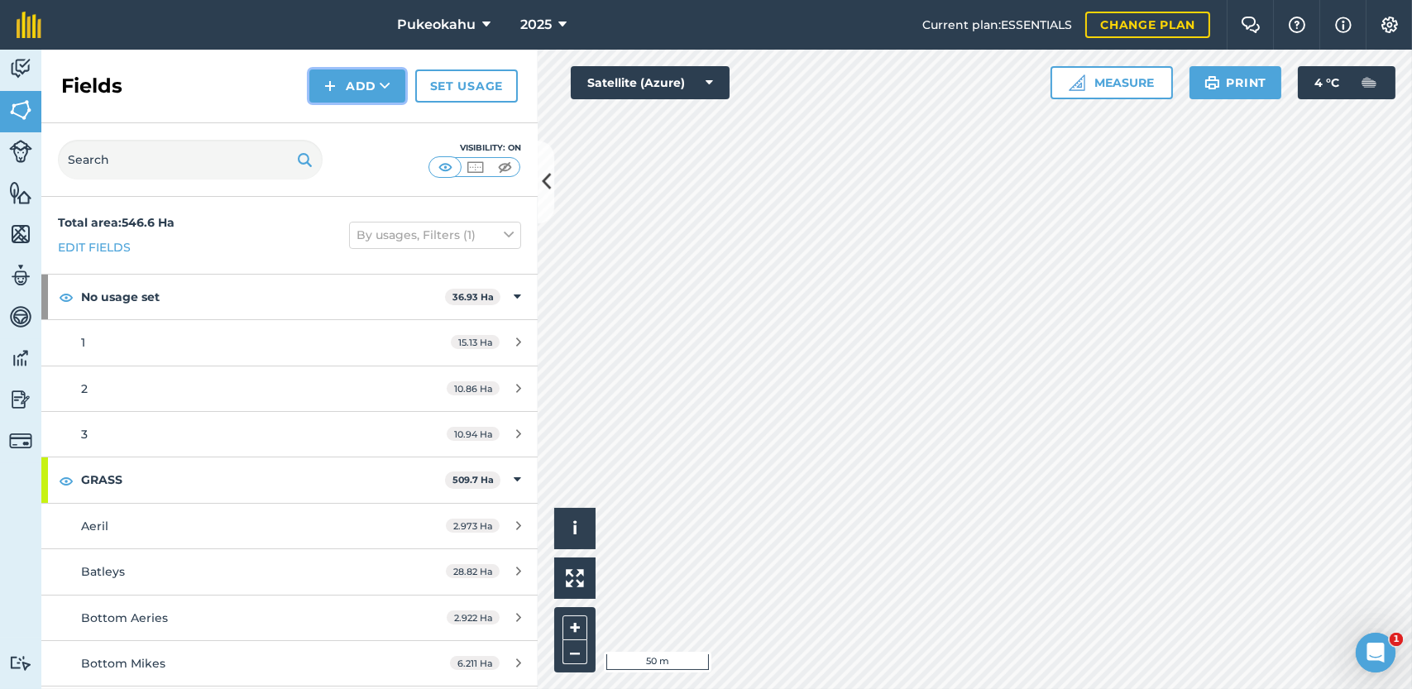
click at [341, 79] on button "Add" at bounding box center [357, 85] width 96 height 33
click at [342, 122] on link "Draw" at bounding box center [357, 123] width 91 height 36
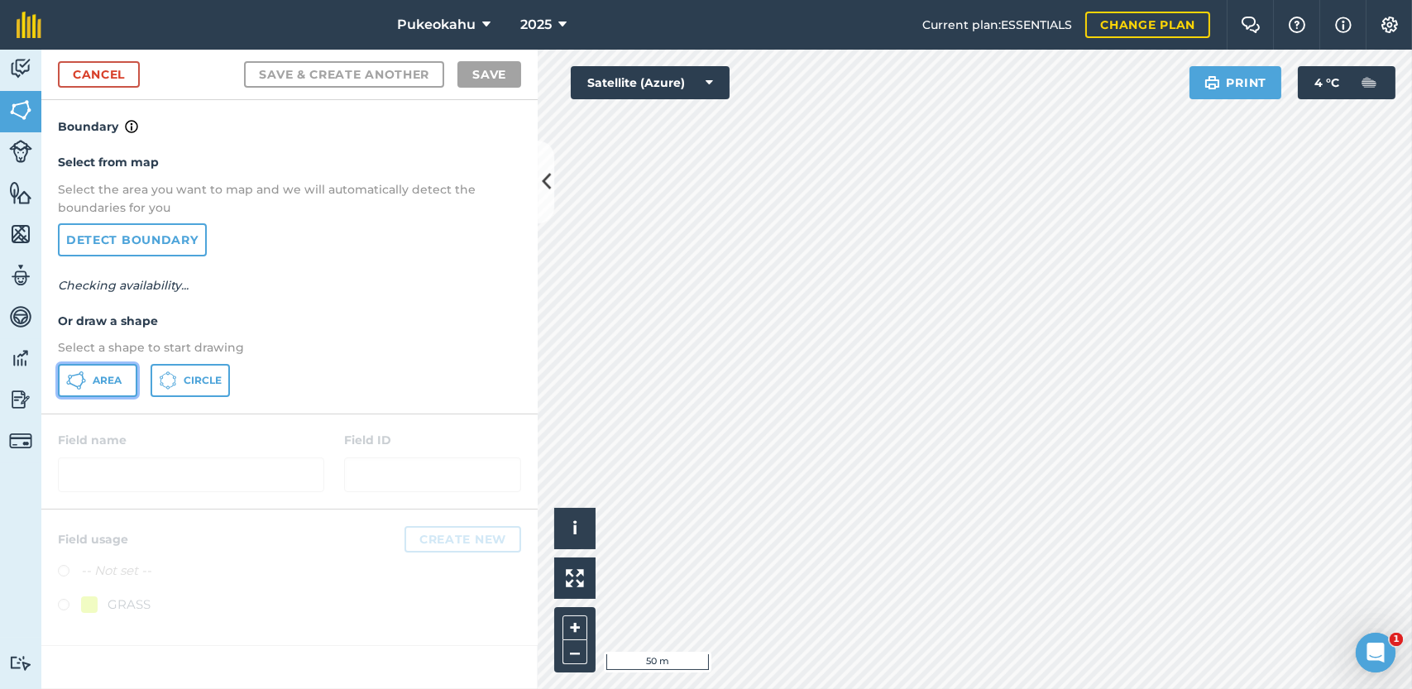
click at [83, 375] on icon at bounding box center [82, 376] width 2 height 5
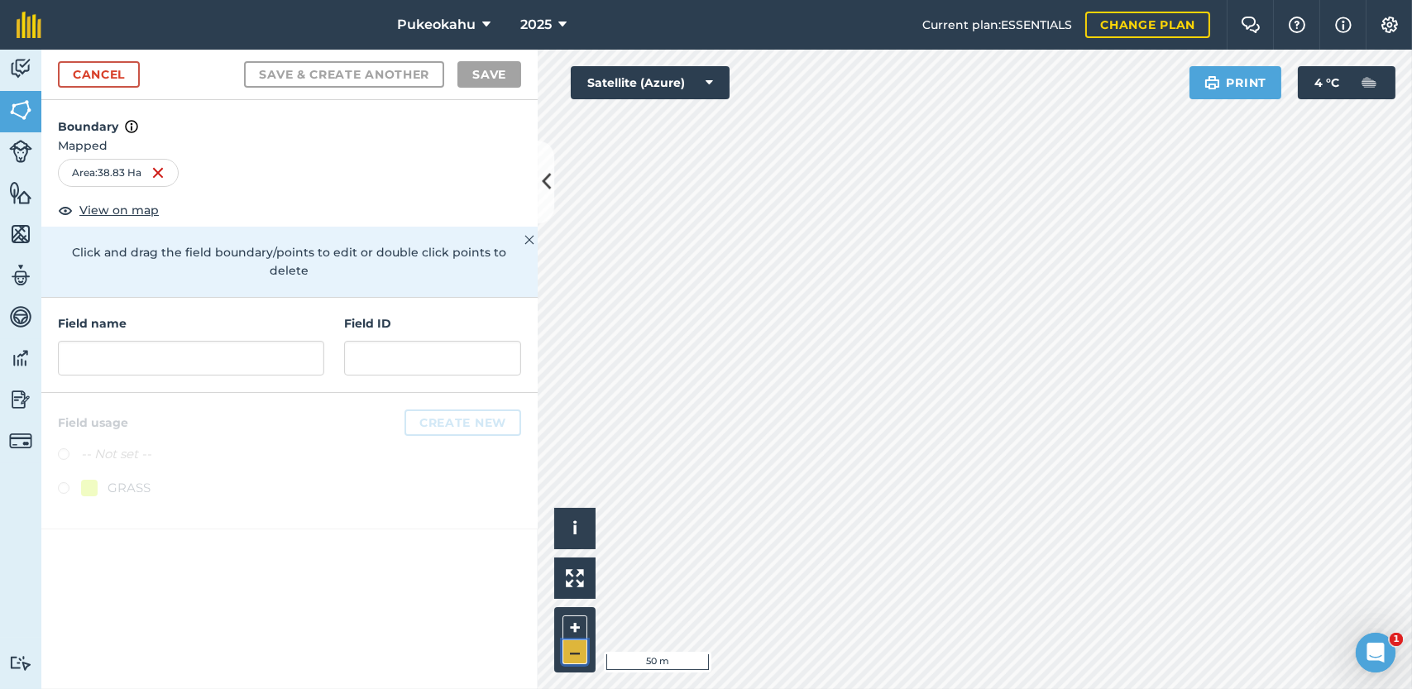
click at [578, 656] on button "–" at bounding box center [574, 652] width 25 height 24
click at [243, 341] on input "text" at bounding box center [191, 358] width 266 height 35
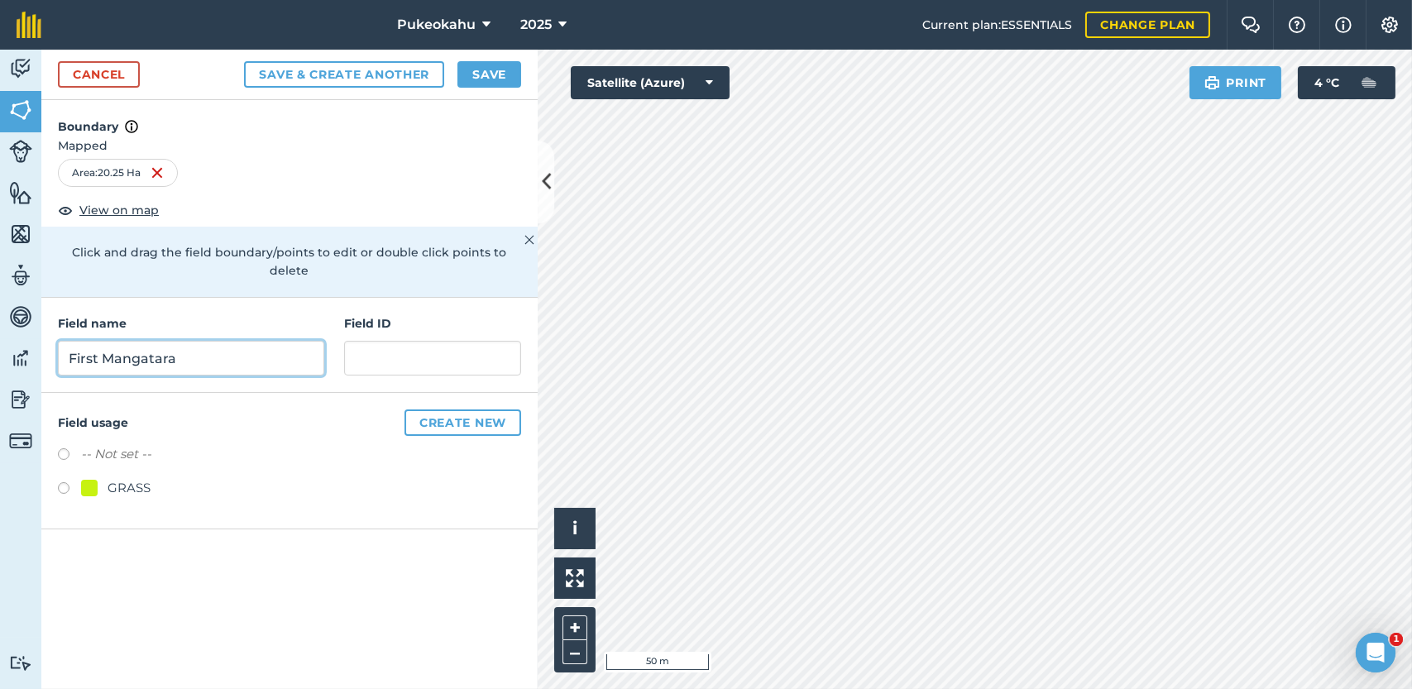
type input "First Mangatara"
click at [63, 482] on label at bounding box center [69, 490] width 23 height 17
radio input "true"
click at [485, 73] on button "Save" at bounding box center [489, 74] width 64 height 26
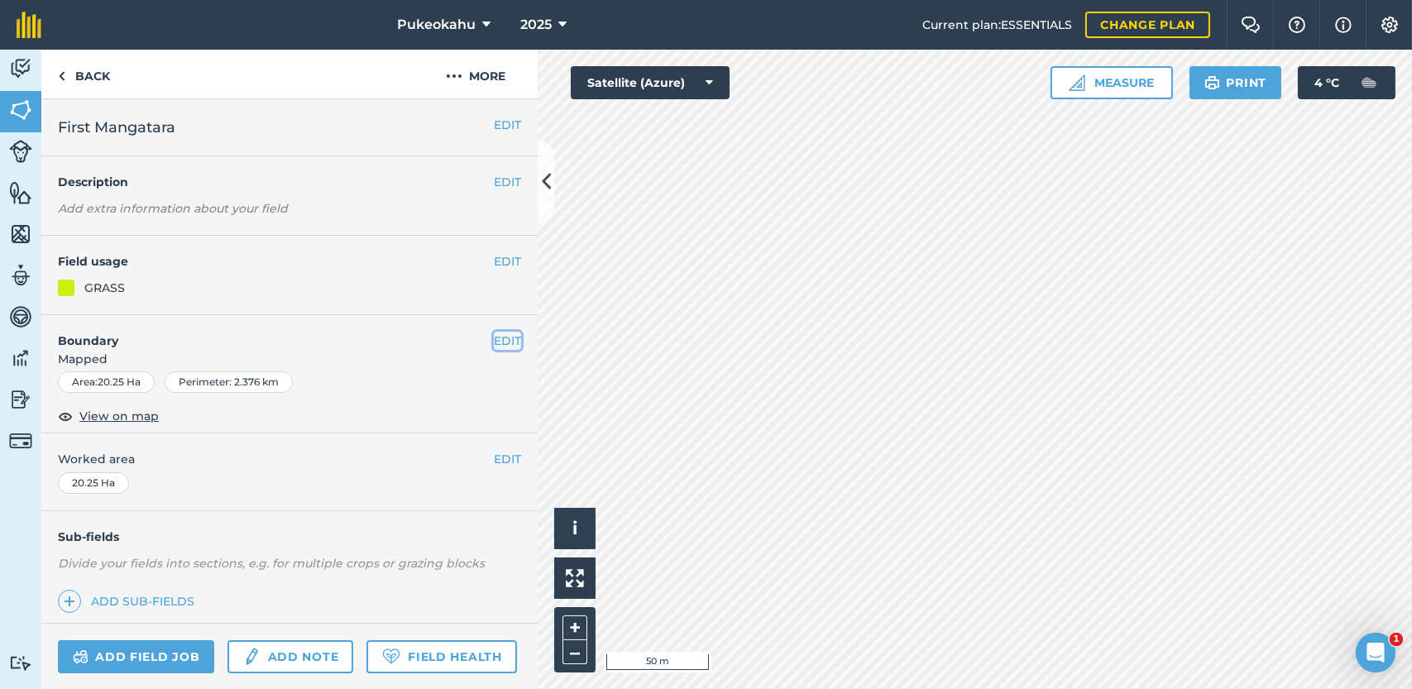
click at [494, 342] on button "EDIT" at bounding box center [507, 341] width 27 height 18
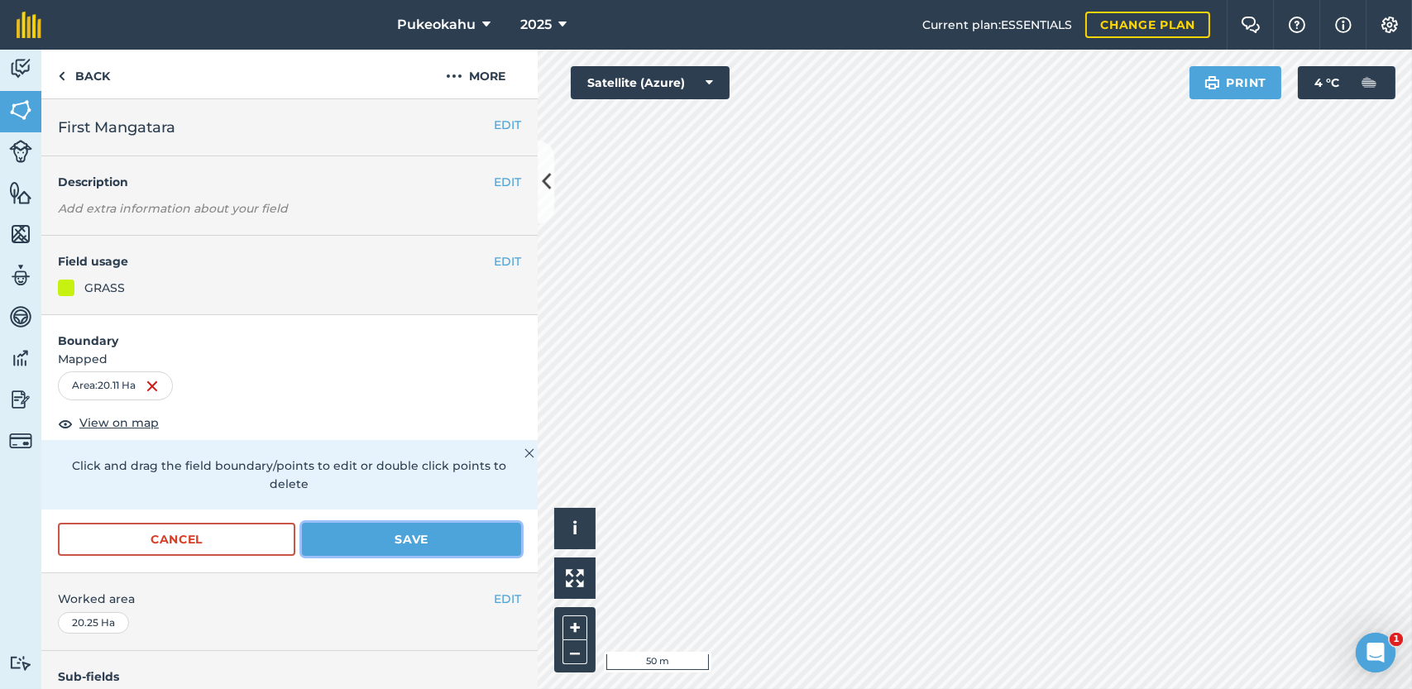
click at [351, 543] on button "Save" at bounding box center [411, 539] width 219 height 33
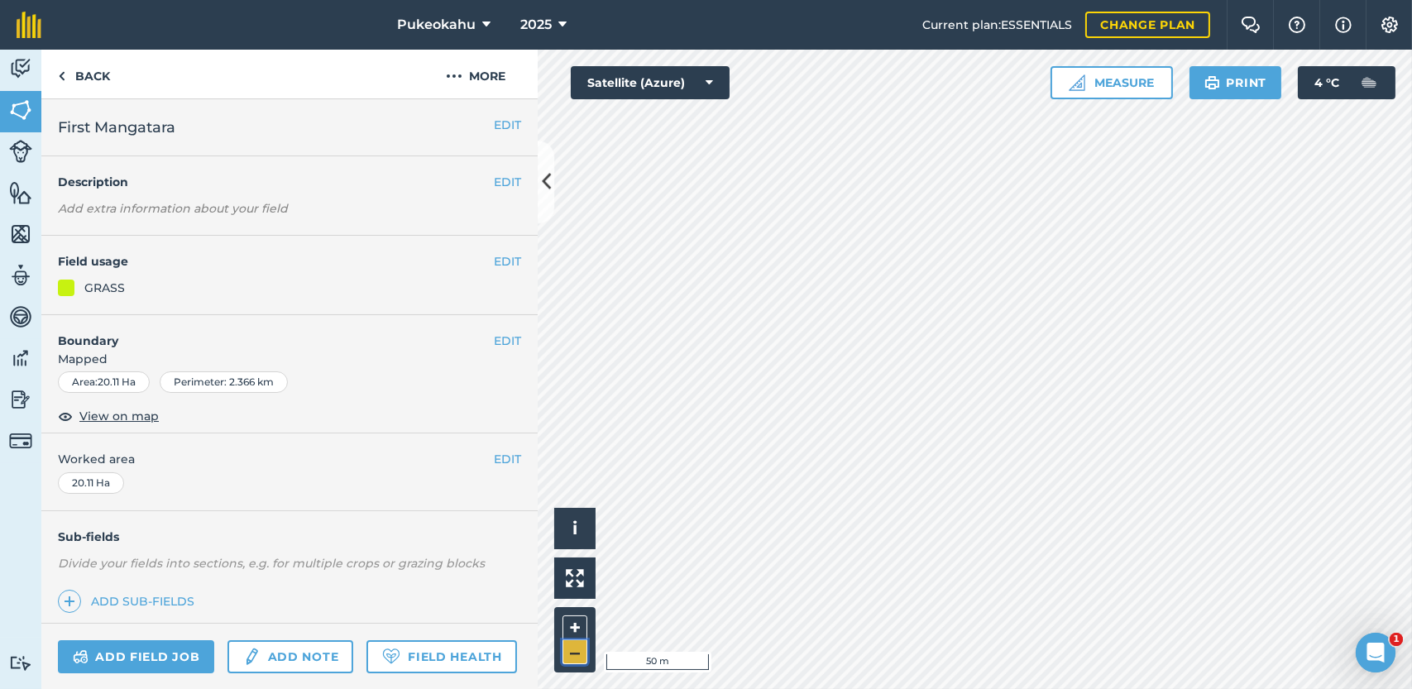
click at [576, 653] on button "–" at bounding box center [574, 652] width 25 height 24
click at [81, 69] on link "Back" at bounding box center [83, 74] width 85 height 49
click at [74, 79] on link "Back" at bounding box center [83, 74] width 85 height 49
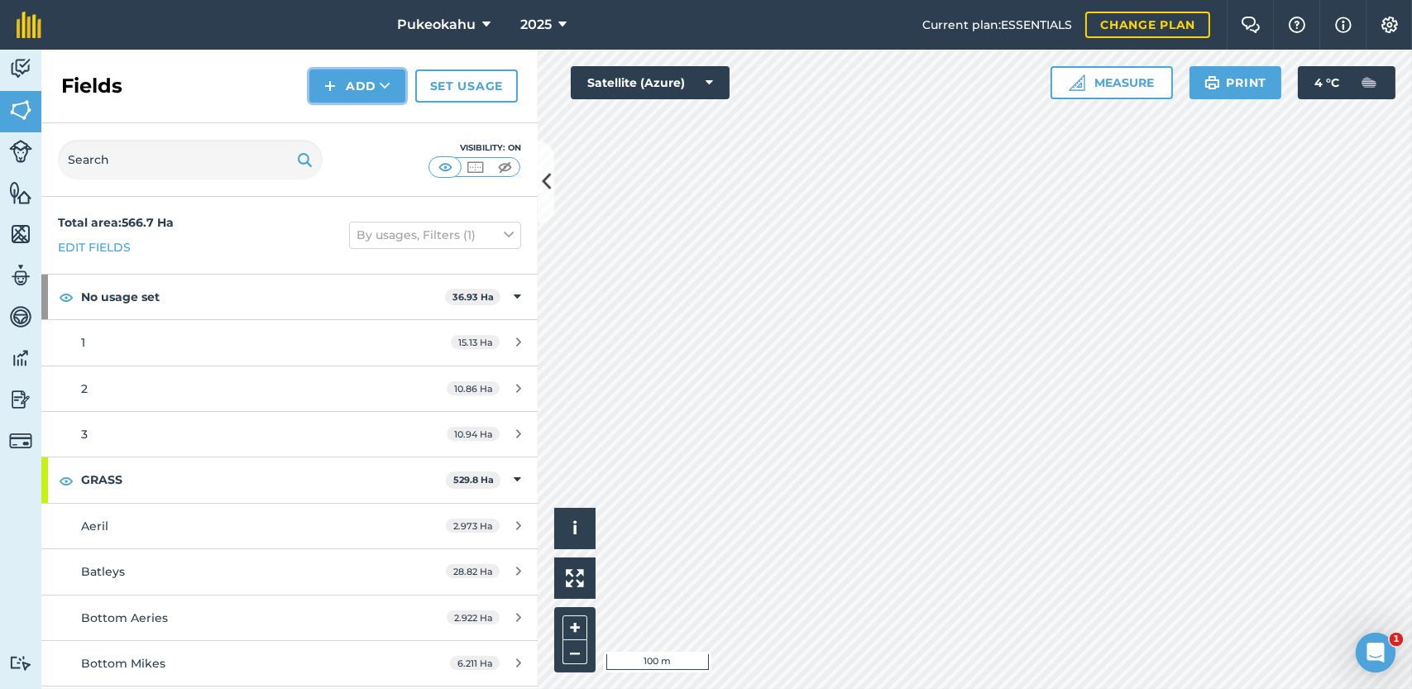
click at [366, 88] on button "Add" at bounding box center [357, 85] width 96 height 33
click at [368, 122] on link "Draw" at bounding box center [357, 123] width 91 height 36
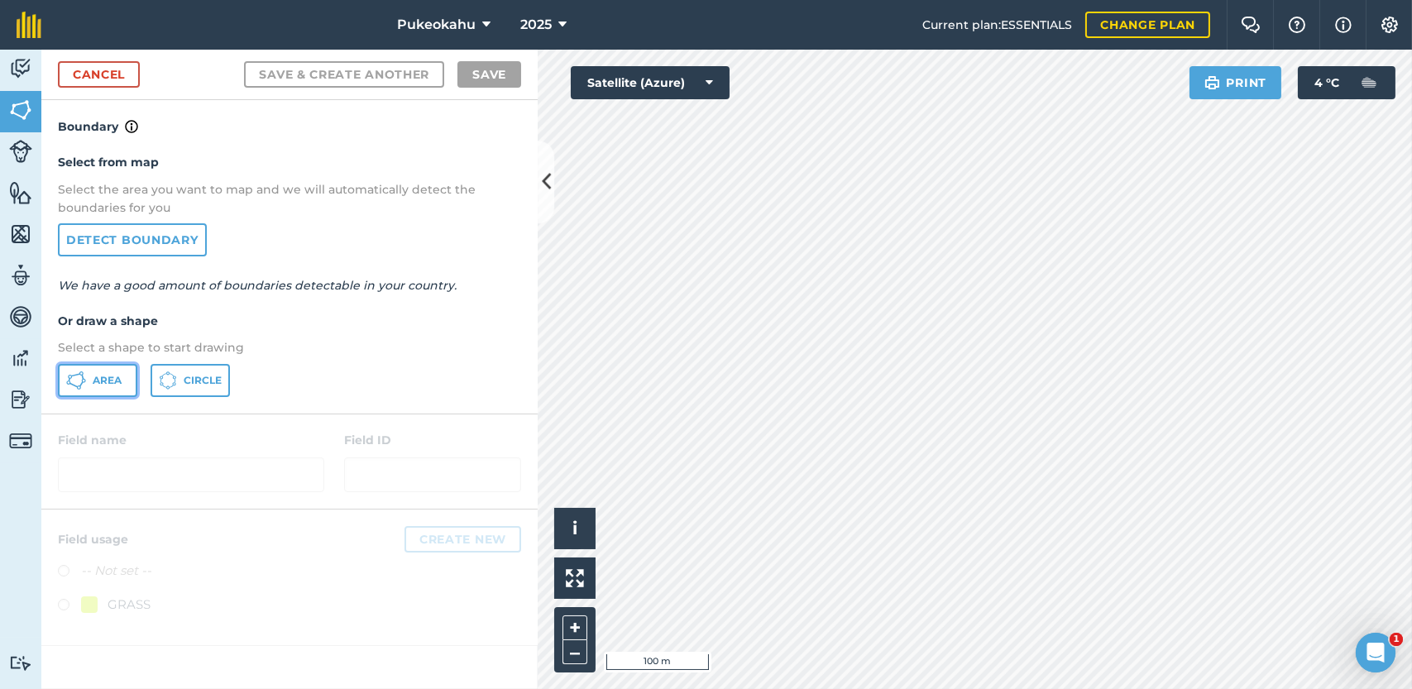
click at [98, 380] on span "Area" at bounding box center [107, 380] width 29 height 13
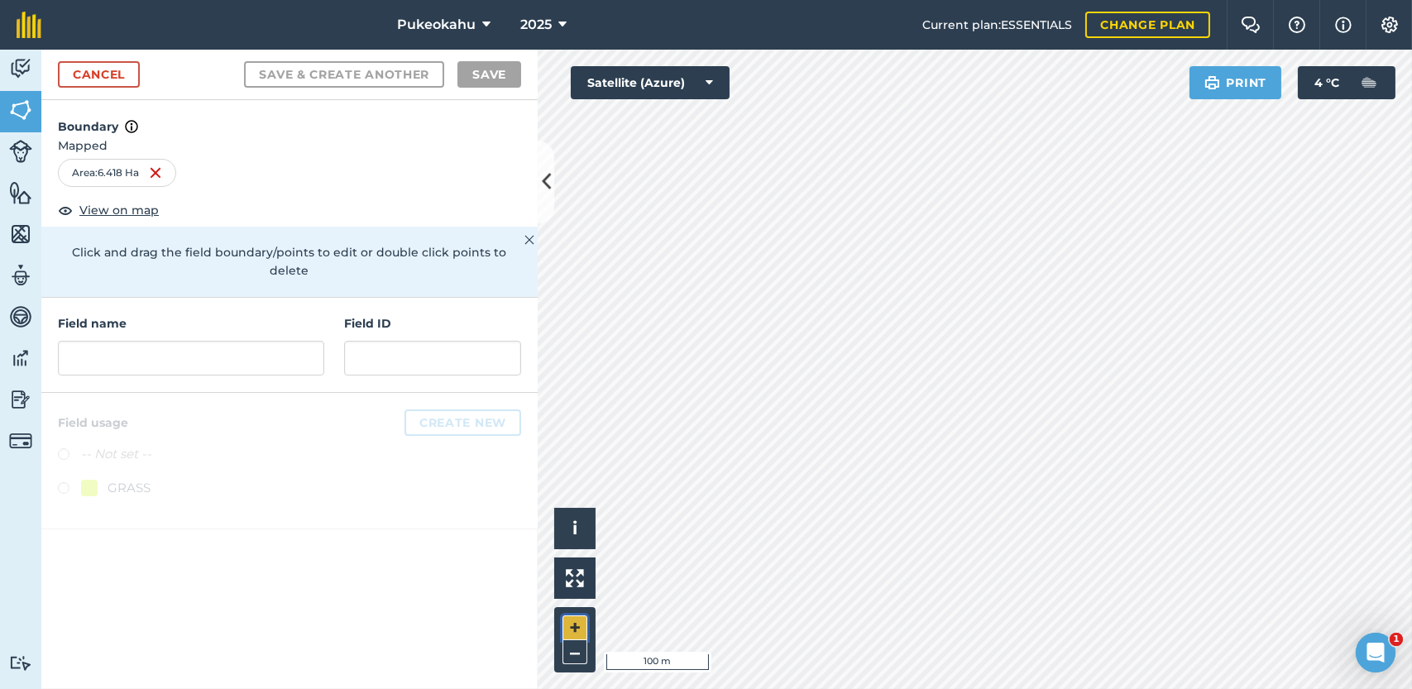
click at [576, 629] on button "+" at bounding box center [574, 627] width 25 height 25
click at [113, 341] on input "text" at bounding box center [191, 358] width 266 height 35
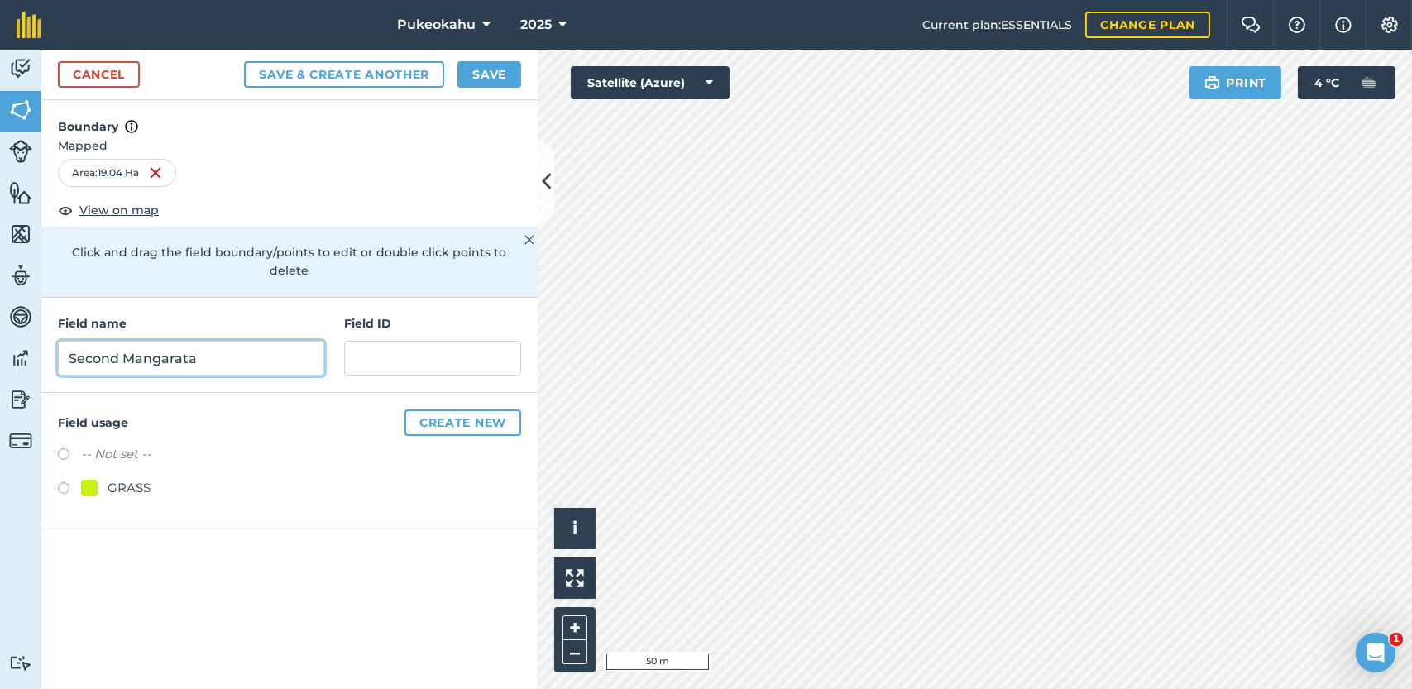
type input "Second Mangarata"
click at [63, 482] on label at bounding box center [69, 490] width 23 height 17
radio input "true"
click at [504, 77] on button "Save" at bounding box center [489, 74] width 64 height 26
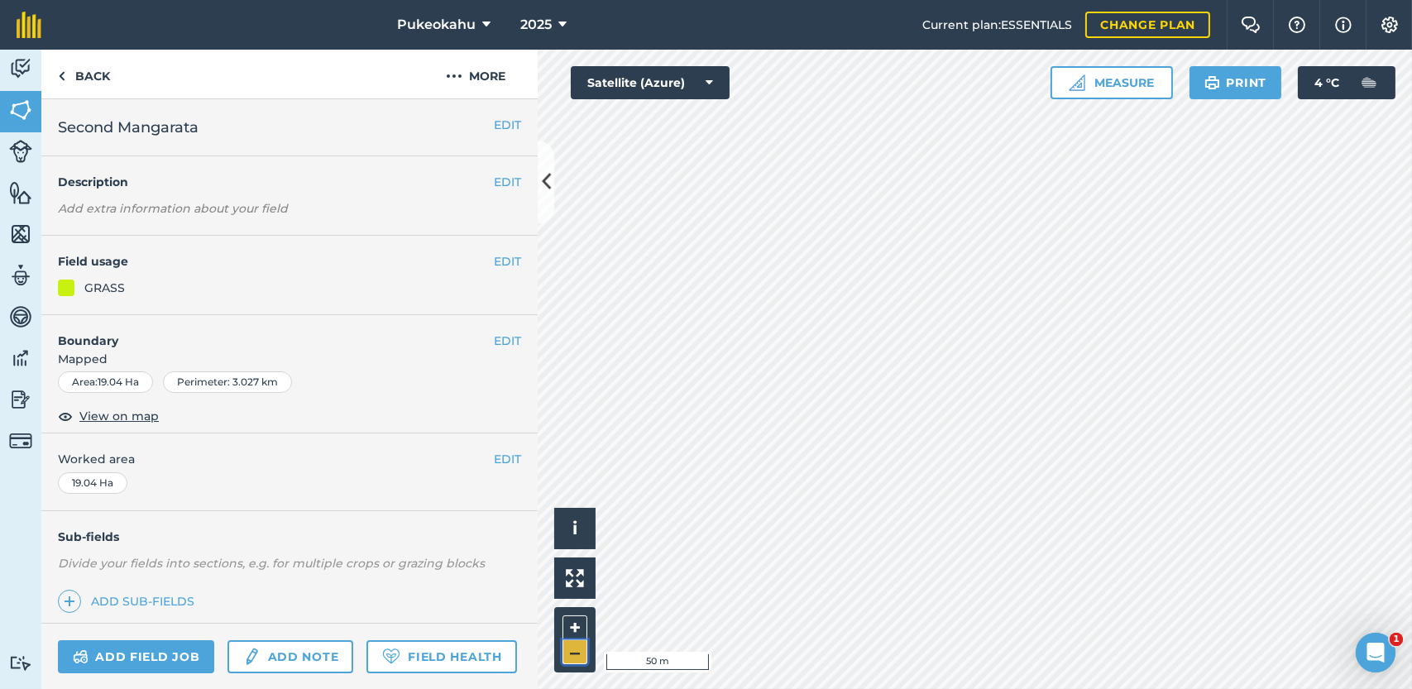
click at [570, 656] on button "–" at bounding box center [574, 652] width 25 height 24
click at [903, 688] on html "Pukeokahu 2025 Current plan : ESSENTIALS Change plan Farm Chat Help Info Settin…" at bounding box center [706, 344] width 1412 height 689
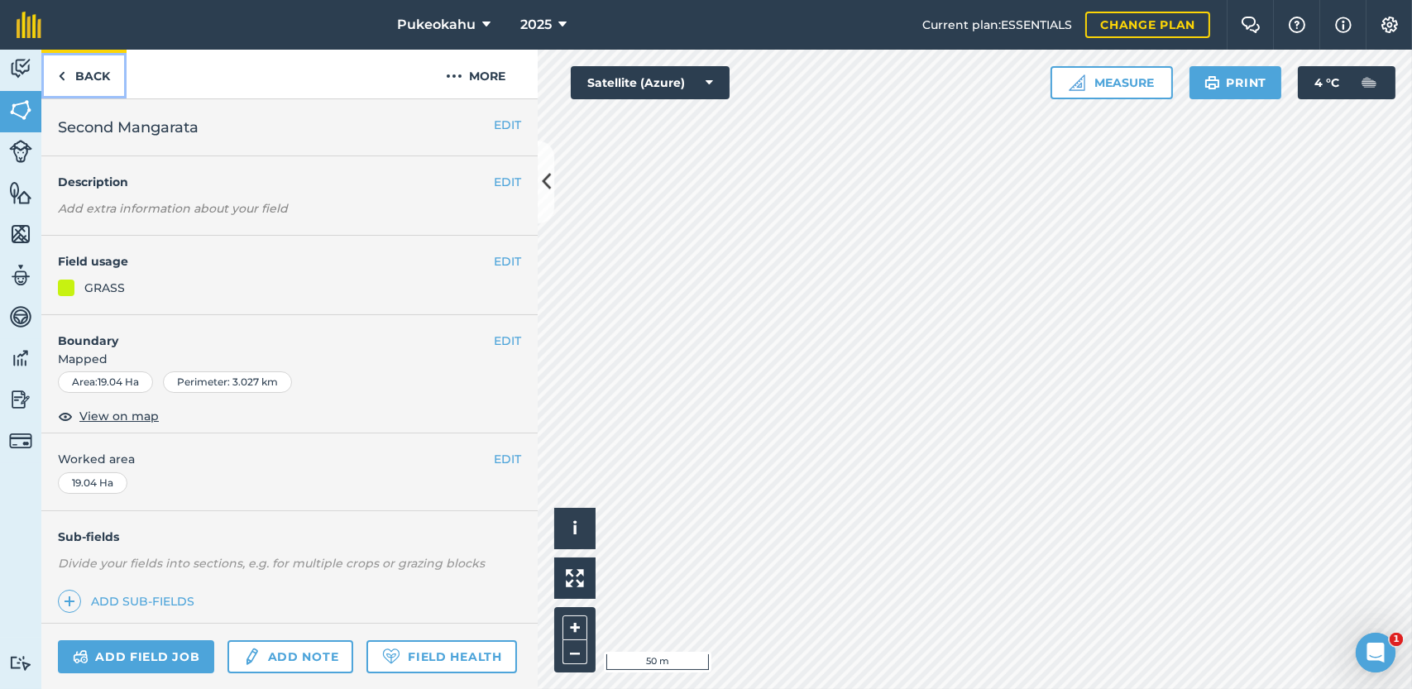
click at [76, 89] on link "Back" at bounding box center [83, 74] width 85 height 49
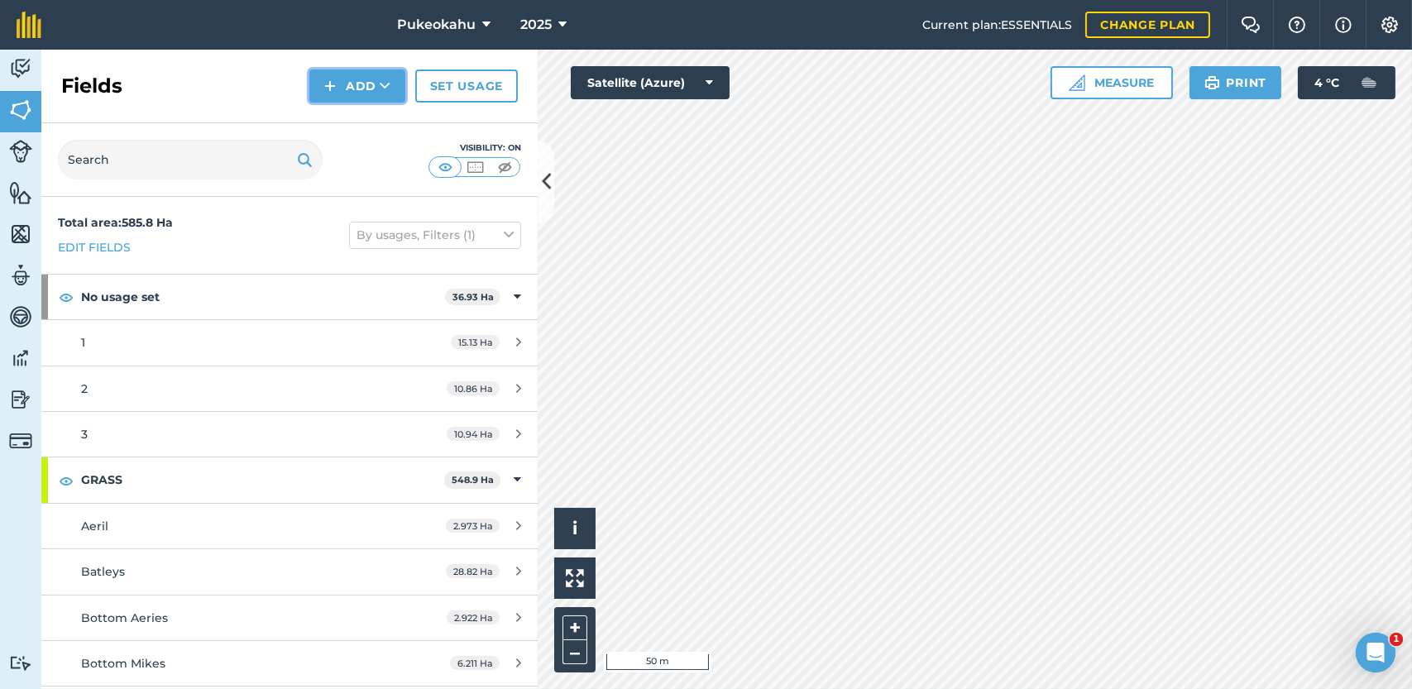
click at [342, 85] on button "Add" at bounding box center [357, 85] width 96 height 33
click at [344, 122] on link "Draw" at bounding box center [357, 123] width 91 height 36
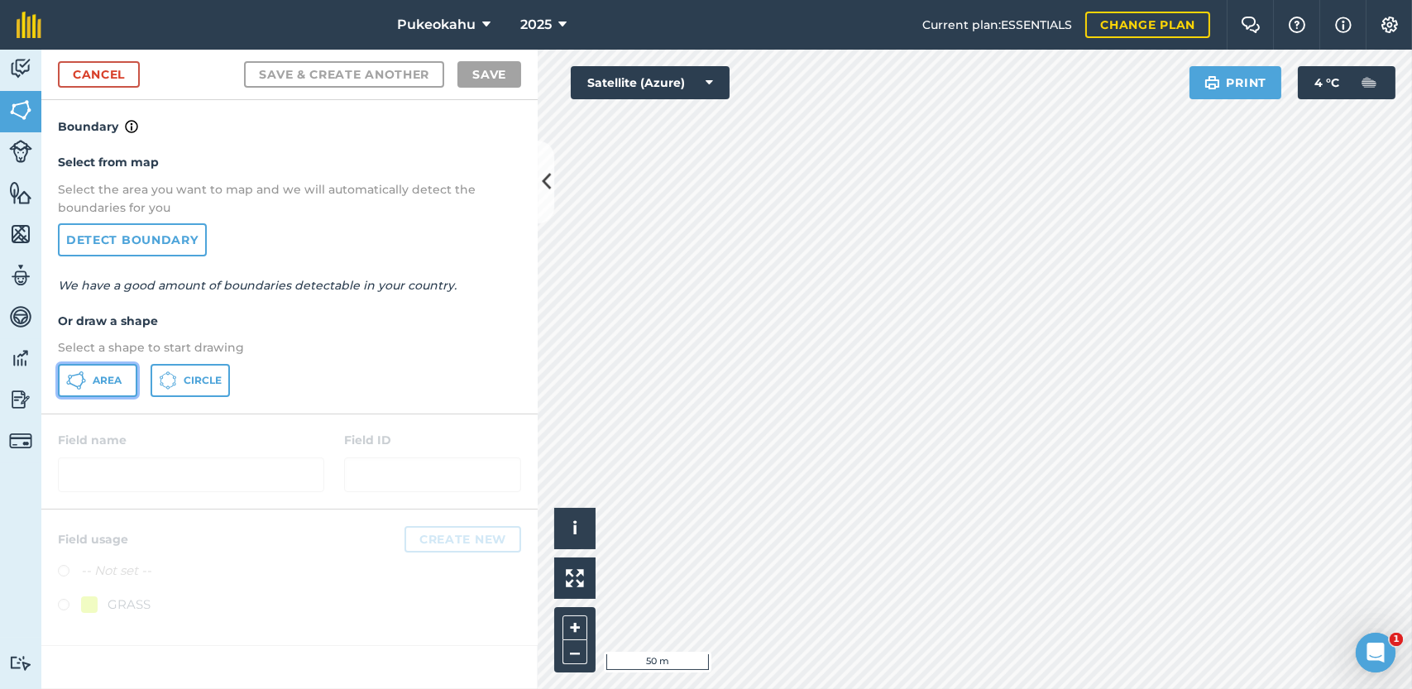
click at [117, 385] on span "Area" at bounding box center [107, 380] width 29 height 13
click at [577, 623] on button "+" at bounding box center [574, 627] width 25 height 25
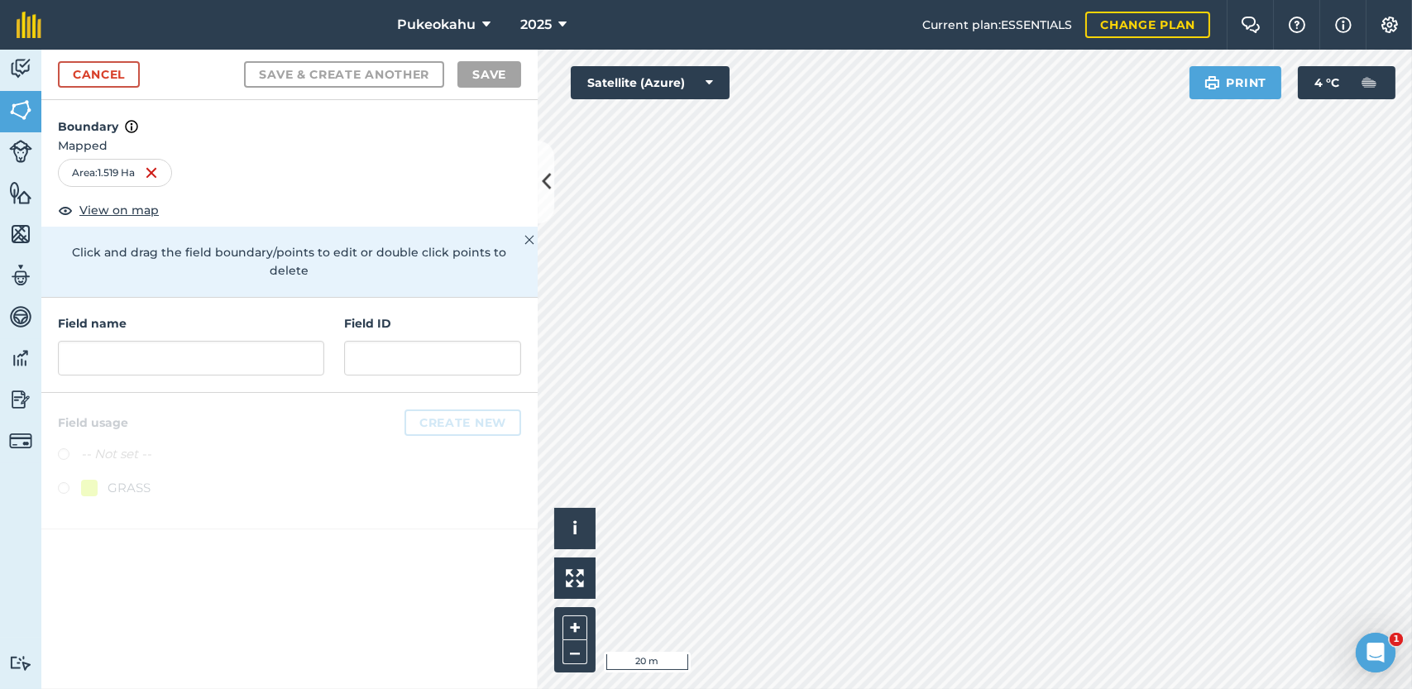
click at [1063, 37] on div "Pukeokahu 2025 Current plan : ESSENTIALS Change plan Farm Chat Help Info Settin…" at bounding box center [706, 344] width 1412 height 689
click at [103, 341] on input "text" at bounding box center [191, 358] width 266 height 35
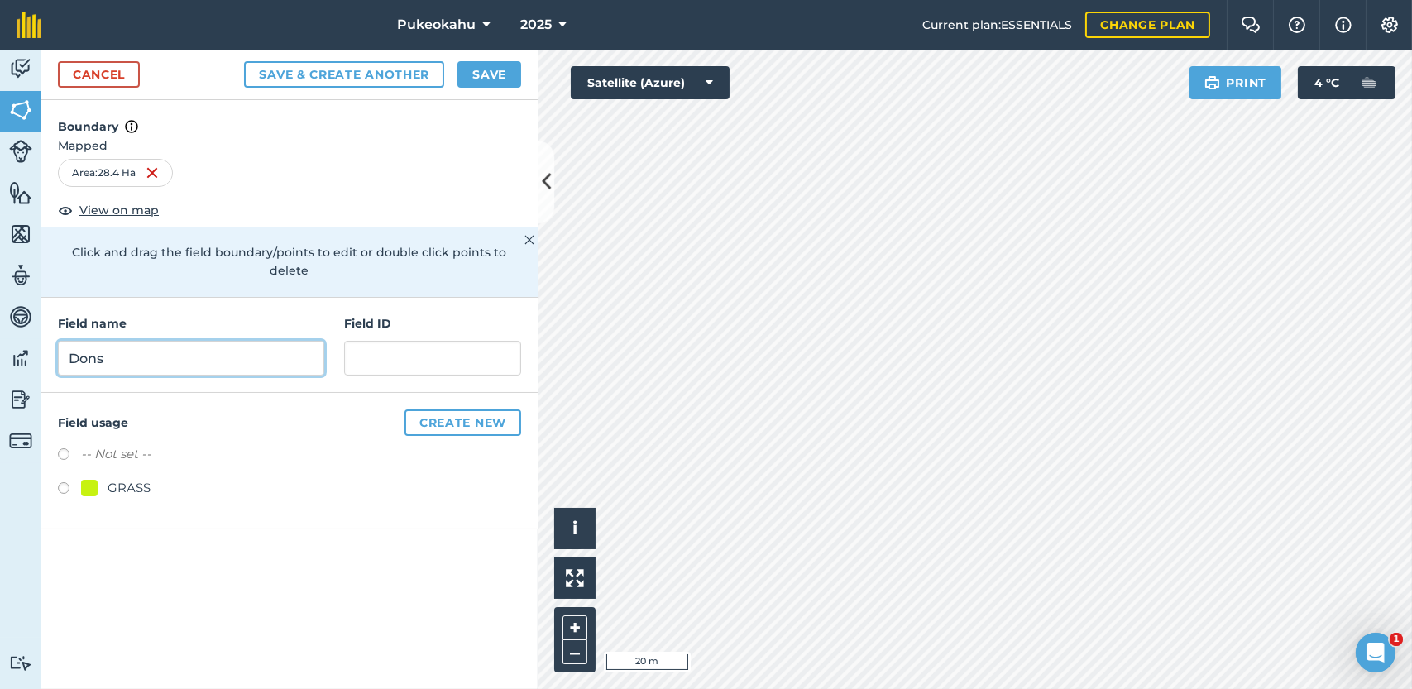
type input "Dons"
click at [69, 482] on label at bounding box center [69, 490] width 23 height 17
radio input "true"
click at [493, 72] on button "Save" at bounding box center [489, 74] width 64 height 26
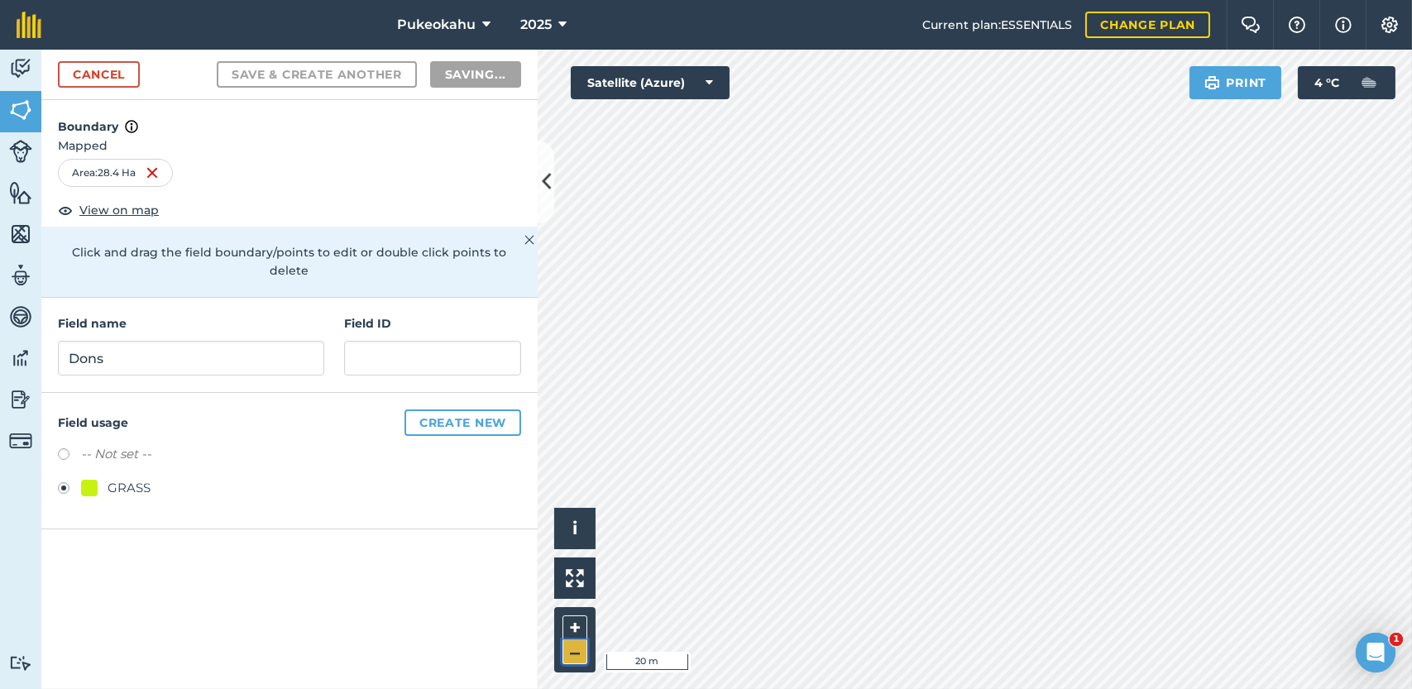
click at [572, 655] on button "–" at bounding box center [574, 652] width 25 height 24
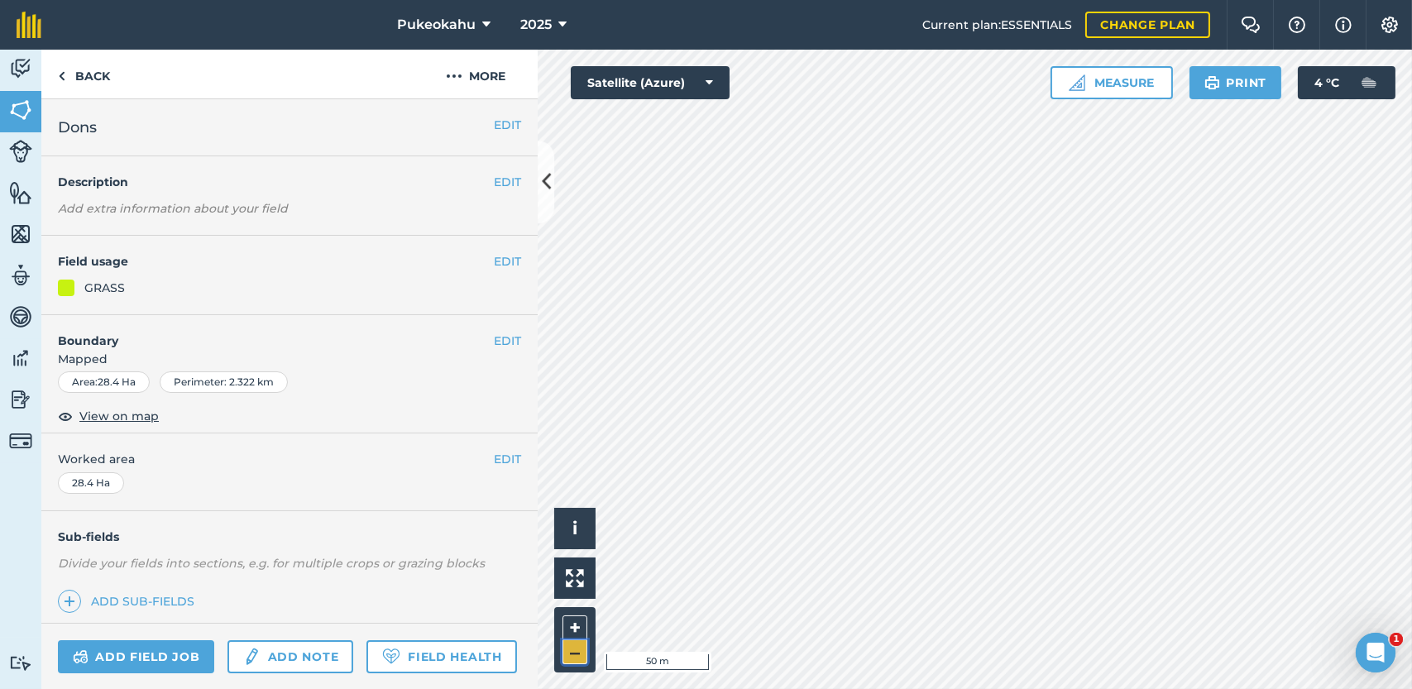
click at [576, 659] on button "–" at bounding box center [574, 652] width 25 height 24
click at [497, 258] on button "EDIT" at bounding box center [507, 261] width 27 height 18
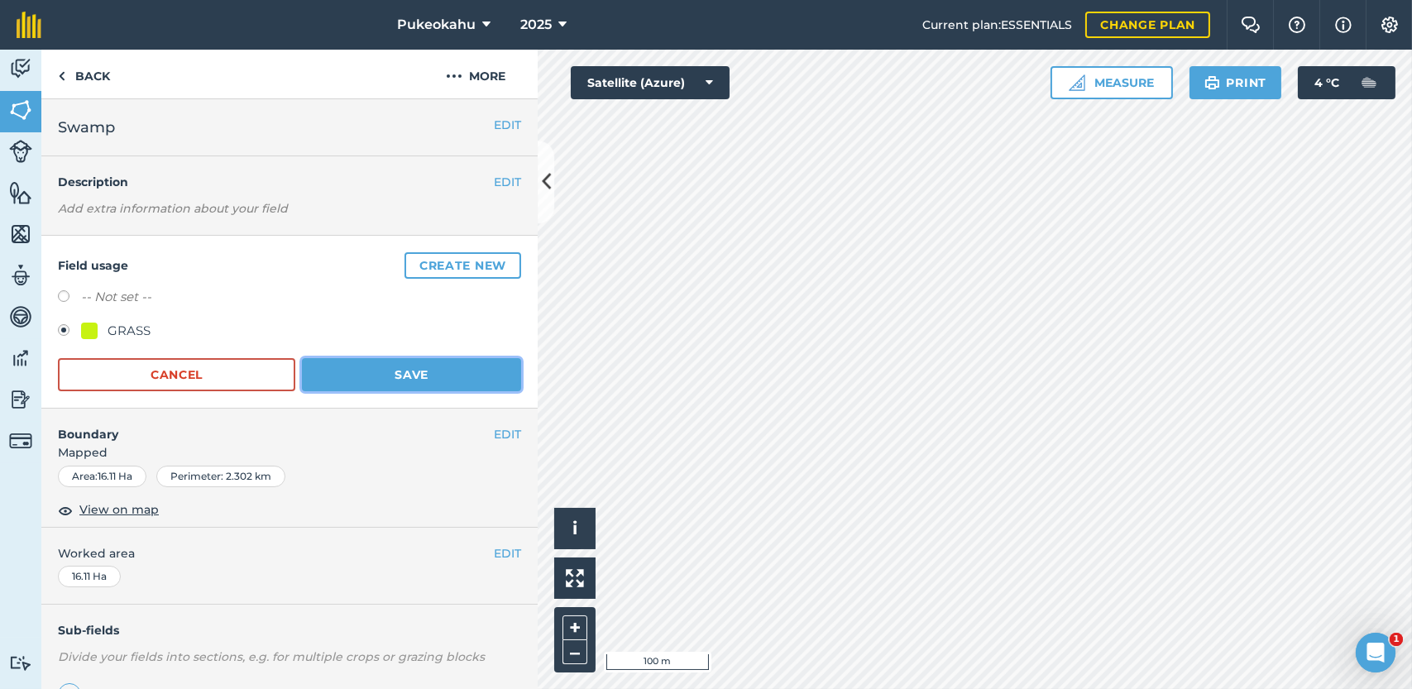
click at [351, 375] on button "Save" at bounding box center [411, 374] width 219 height 33
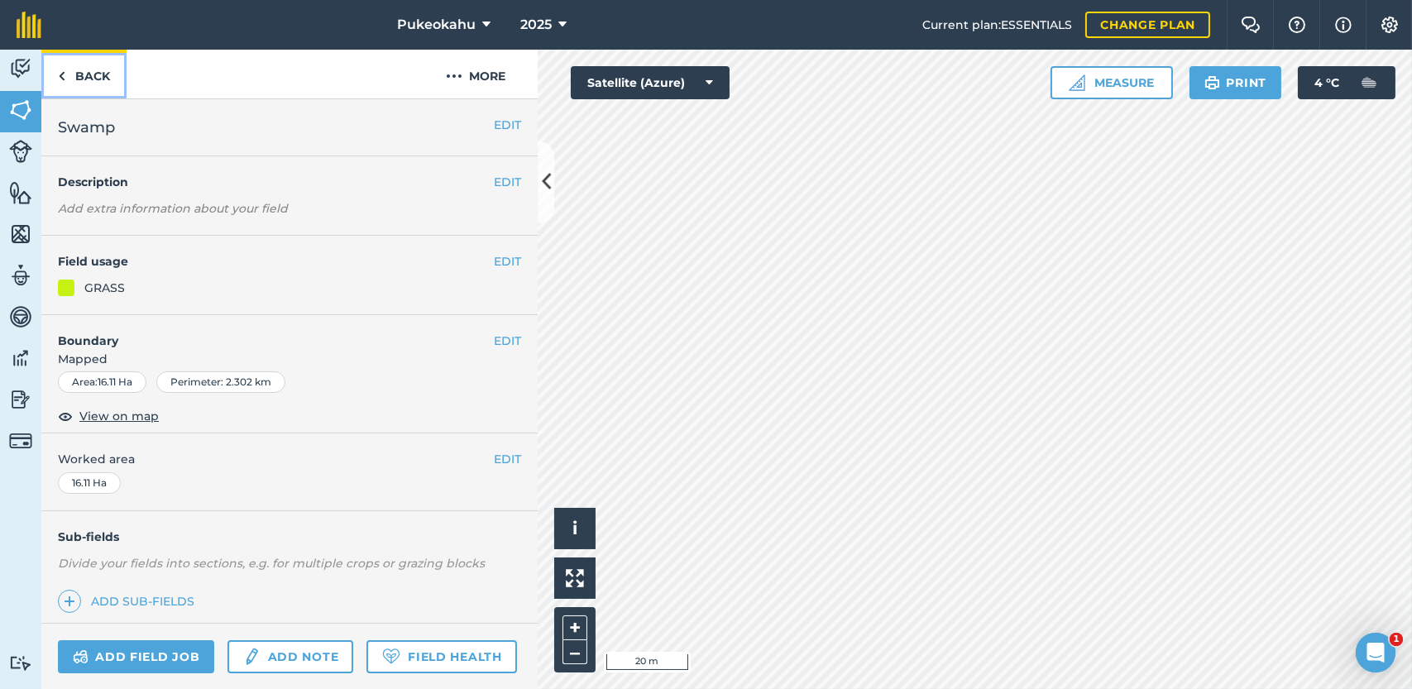
click at [87, 88] on link "Back" at bounding box center [83, 74] width 85 height 49
click at [76, 67] on link "Back" at bounding box center [83, 74] width 85 height 49
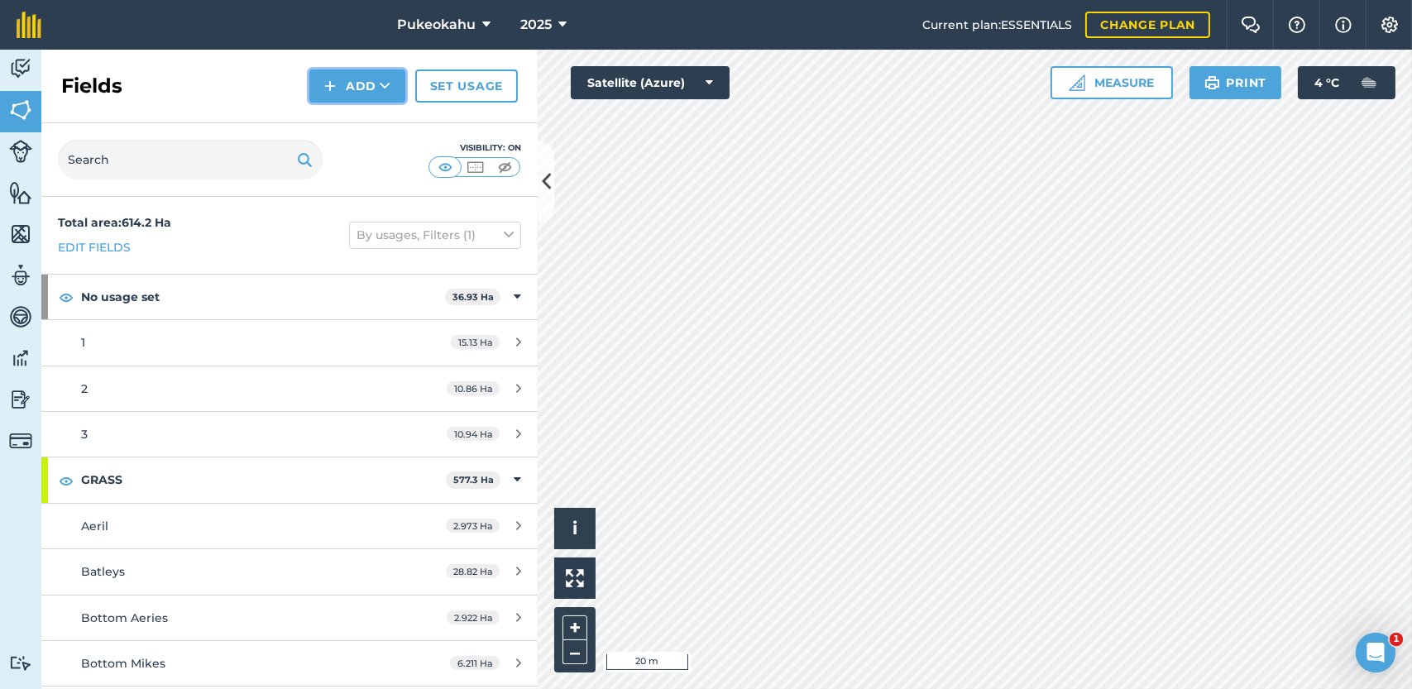
click at [364, 84] on button "Add" at bounding box center [357, 85] width 96 height 33
click at [358, 118] on link "Draw" at bounding box center [357, 123] width 91 height 36
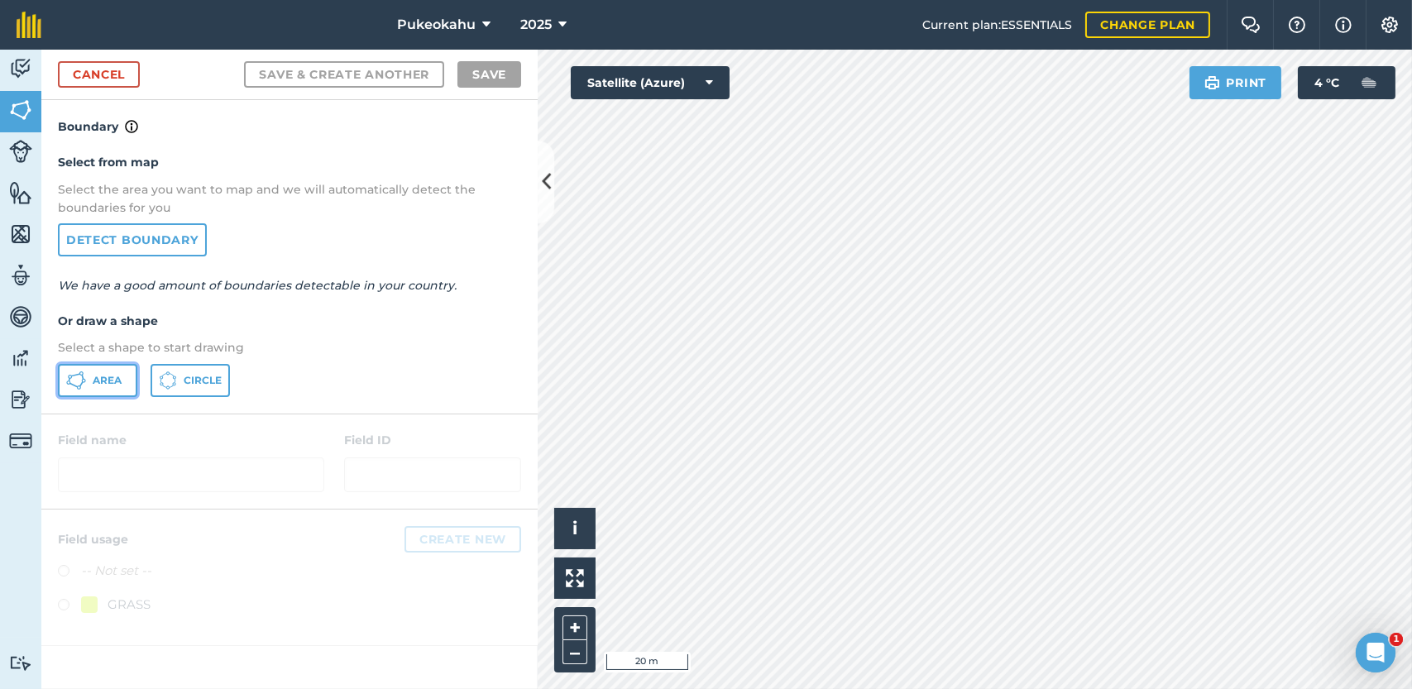
click at [92, 390] on button "Area" at bounding box center [97, 380] width 79 height 33
click at [1365, 633] on body "Pukeokahu 2025 Current plan : ESSENTIALS Change plan Farm Chat Help Info Settin…" at bounding box center [706, 344] width 1412 height 689
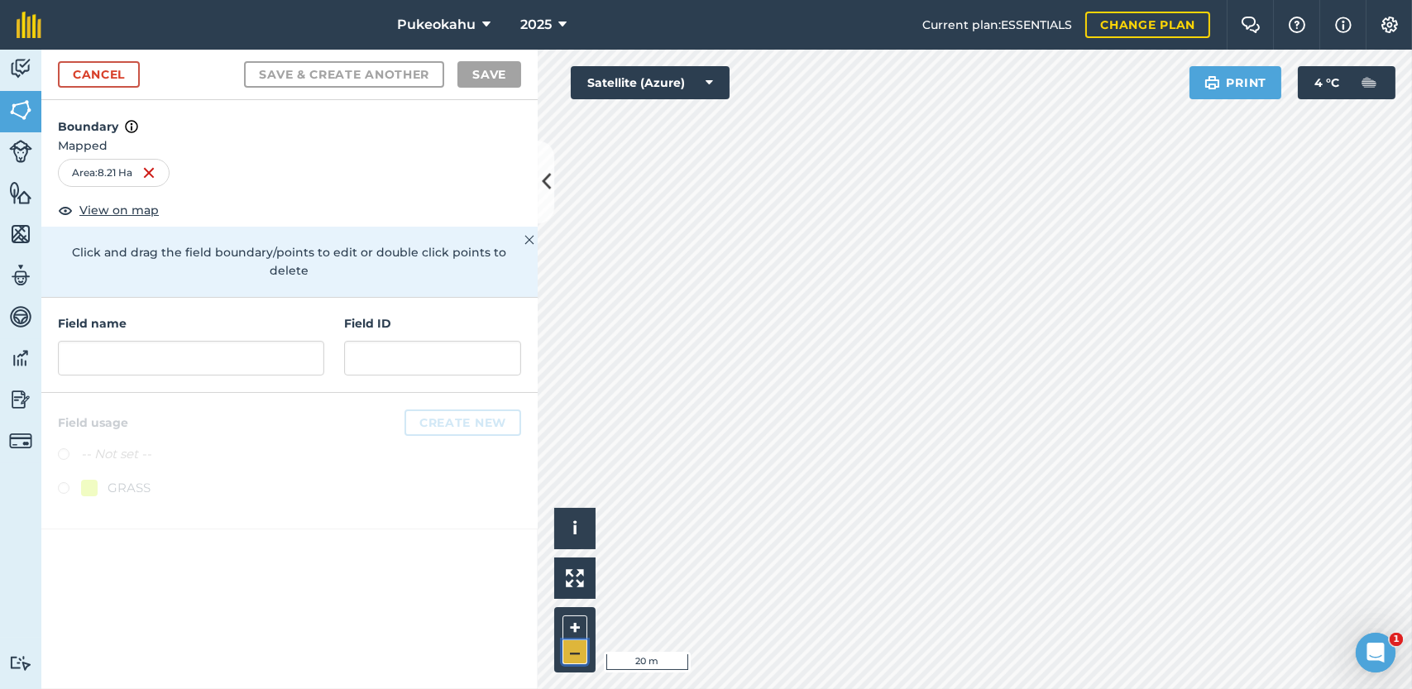
click at [579, 652] on button "–" at bounding box center [574, 652] width 25 height 24
click at [576, 617] on button "+" at bounding box center [574, 627] width 25 height 25
click at [470, 379] on div "Activity Fields Livestock Features Maps Team Vehicles Data Reporting Billing Tu…" at bounding box center [706, 369] width 1412 height 639
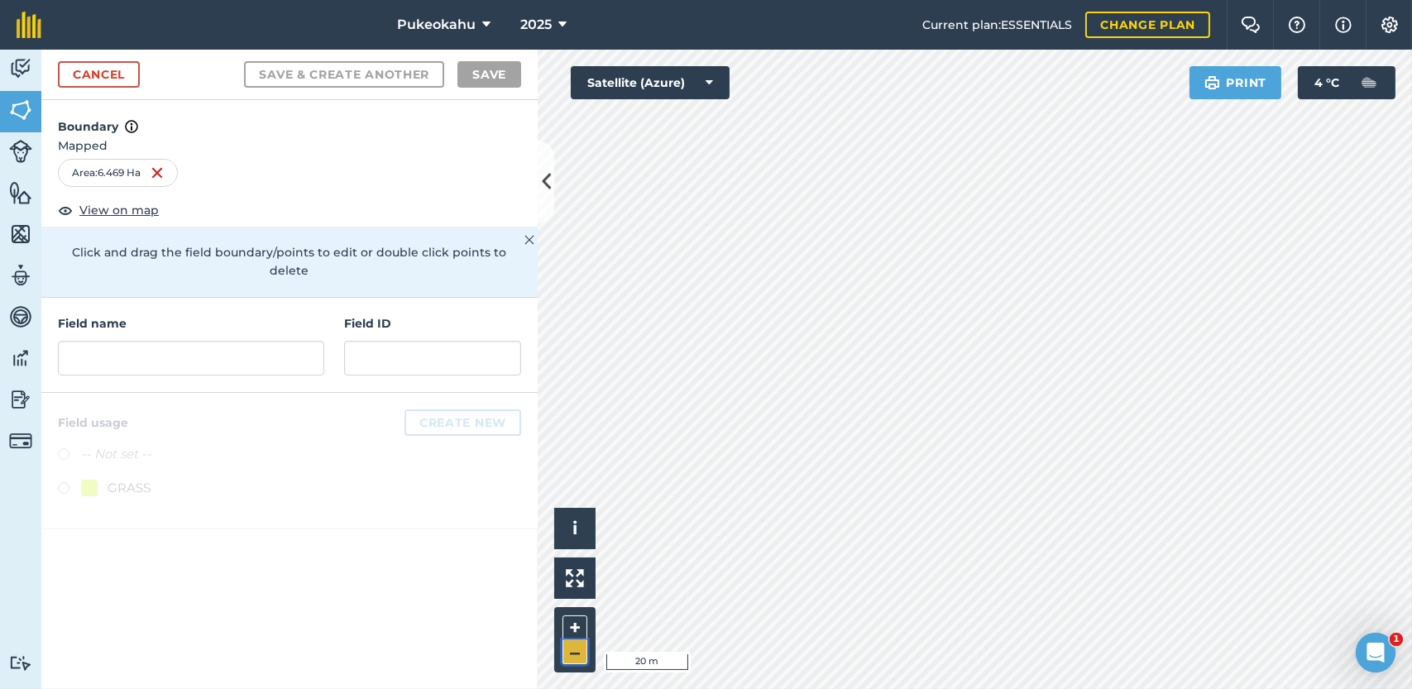
click at [586, 649] on button "–" at bounding box center [574, 652] width 25 height 24
click at [230, 341] on input "text" at bounding box center [191, 358] width 266 height 35
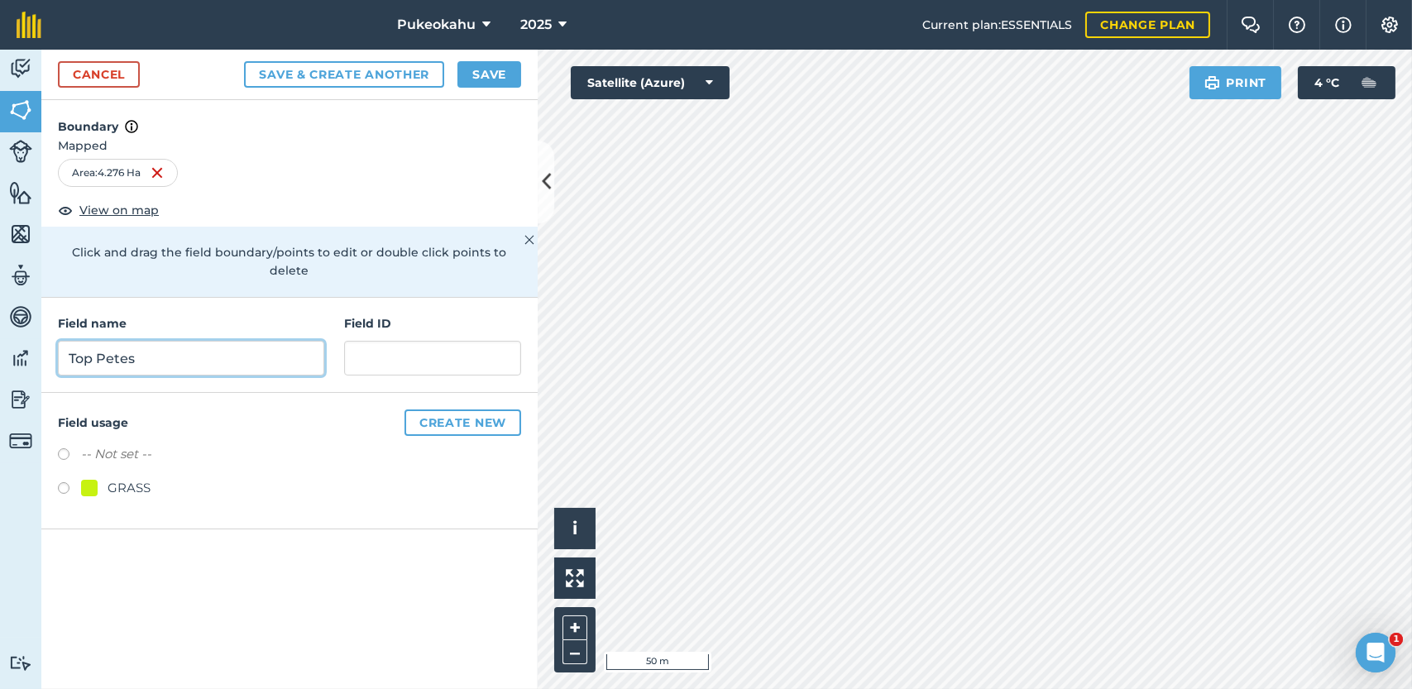
type input "Top Petes"
click at [61, 482] on label at bounding box center [69, 490] width 23 height 17
radio input "true"
click at [565, 632] on button "+" at bounding box center [574, 627] width 25 height 25
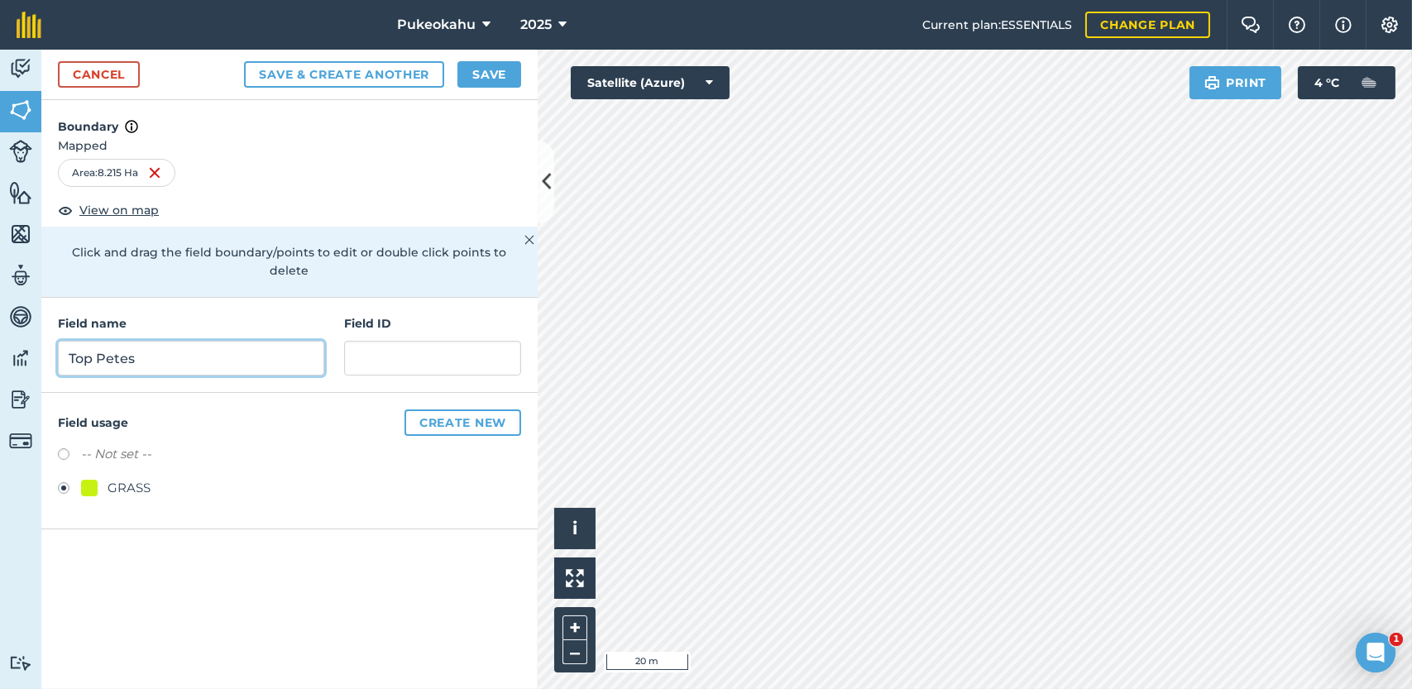
drag, startPoint x: 223, startPoint y: 340, endPoint x: 2, endPoint y: 340, distance: 220.8
click at [2, 340] on div "Activity Fields Livestock Features Maps Team Vehicles Data Reporting Billing Tu…" at bounding box center [706, 369] width 1412 height 639
type input "Petes"
click at [496, 78] on button "Save" at bounding box center [489, 74] width 64 height 26
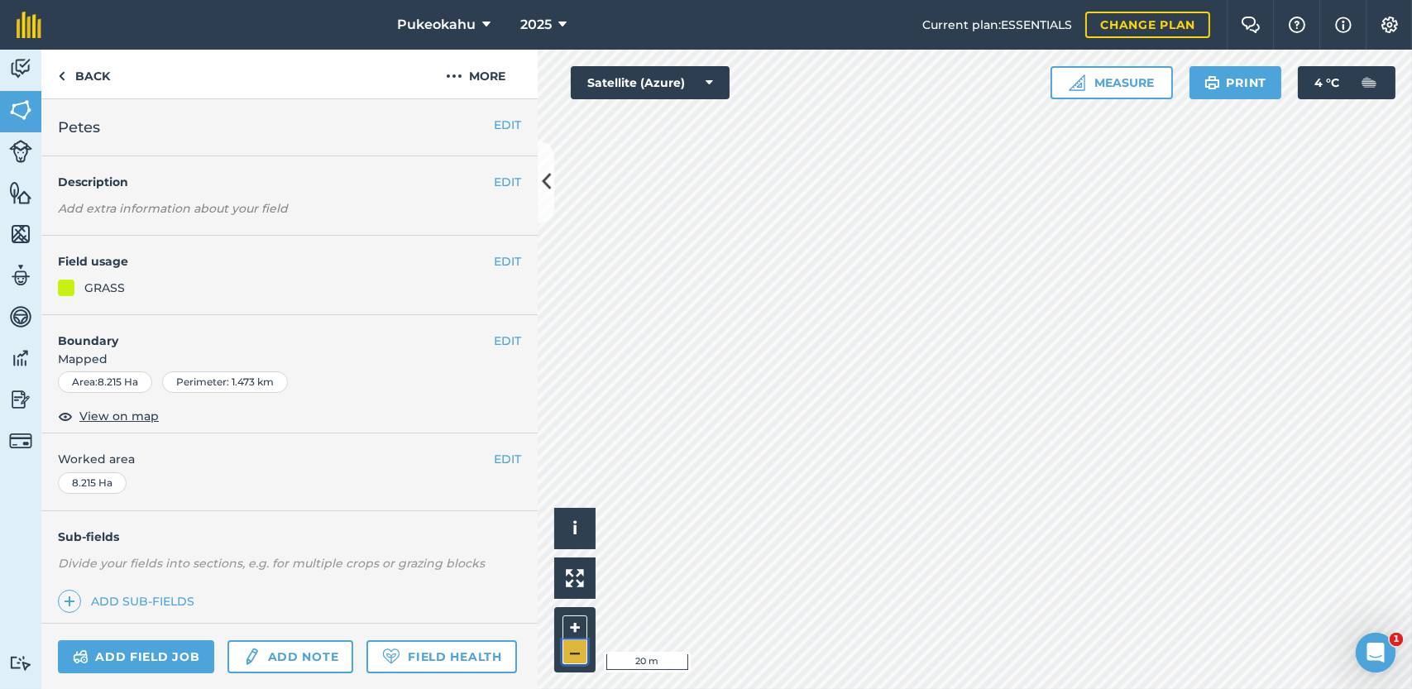
click at [576, 659] on button "–" at bounding box center [574, 652] width 25 height 24
click at [577, 661] on button "–" at bounding box center [574, 652] width 25 height 24
click at [119, 73] on link "Back" at bounding box center [83, 74] width 85 height 49
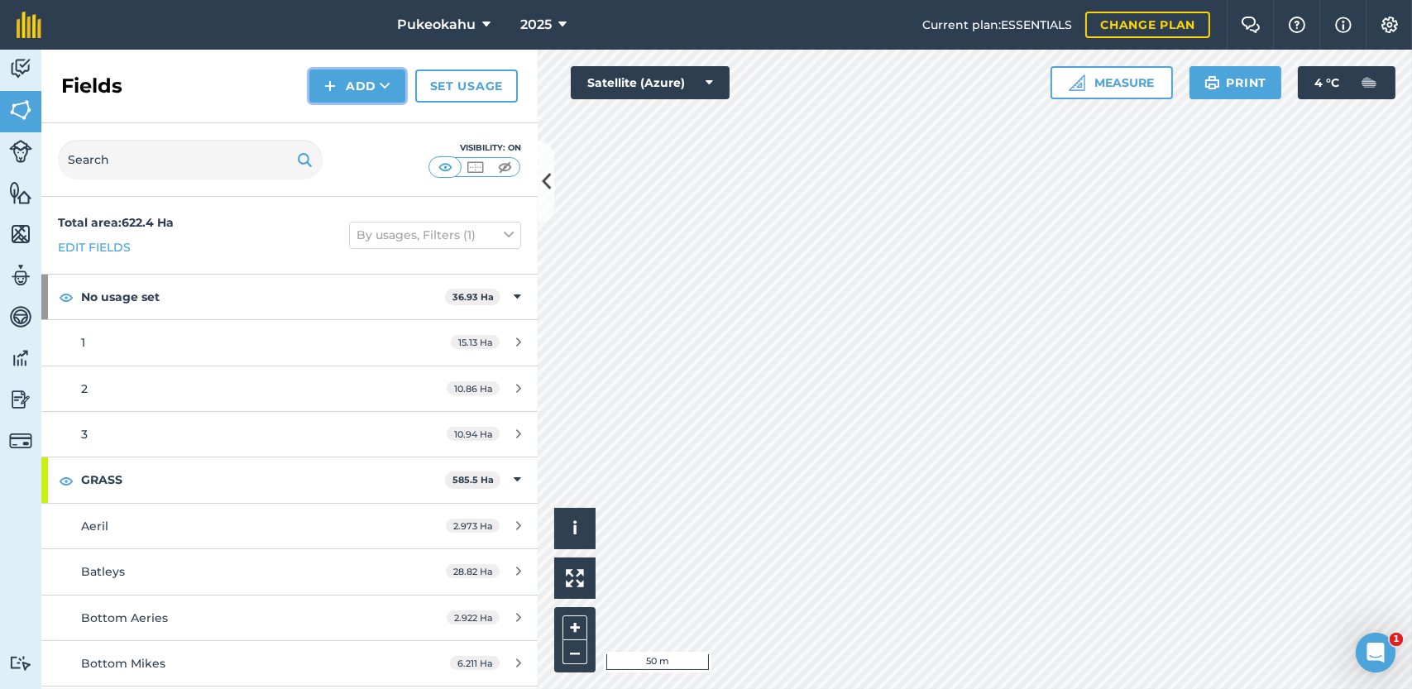
click at [371, 77] on button "Add" at bounding box center [357, 85] width 96 height 33
click at [366, 114] on link "Draw" at bounding box center [357, 123] width 91 height 36
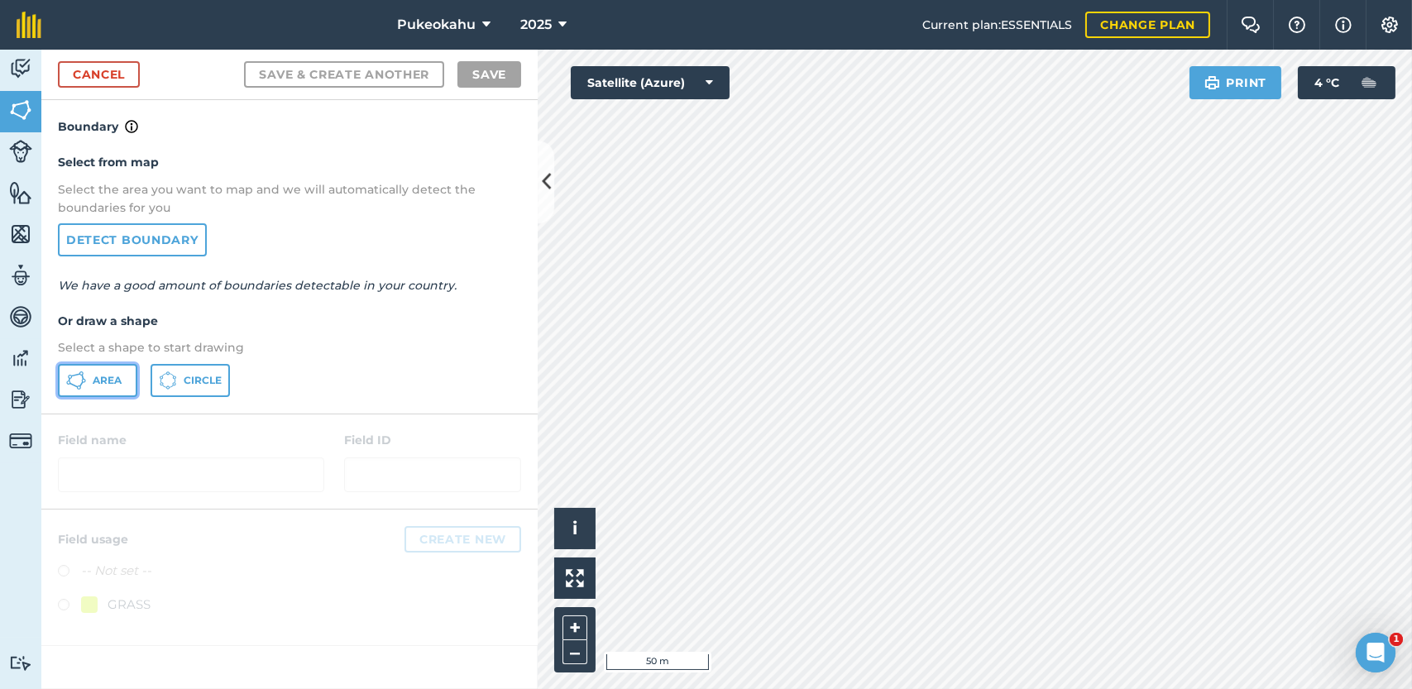
click at [103, 375] on span "Area" at bounding box center [107, 380] width 29 height 13
click at [571, 627] on button "+" at bounding box center [574, 627] width 25 height 25
click at [1293, 11] on div "Pukeokahu 2025 Current plan : ESSENTIALS Change plan Farm Chat Help Info Settin…" at bounding box center [706, 344] width 1412 height 689
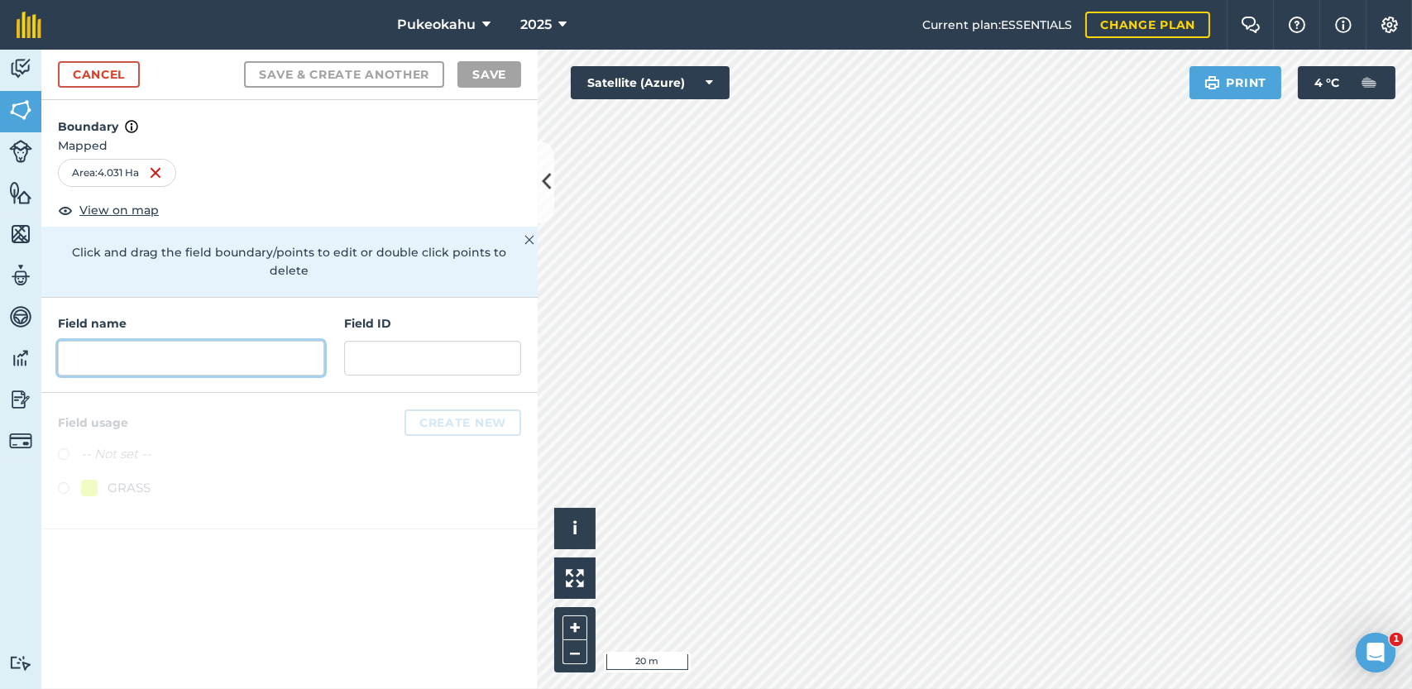
click at [216, 342] on input "text" at bounding box center [191, 358] width 266 height 35
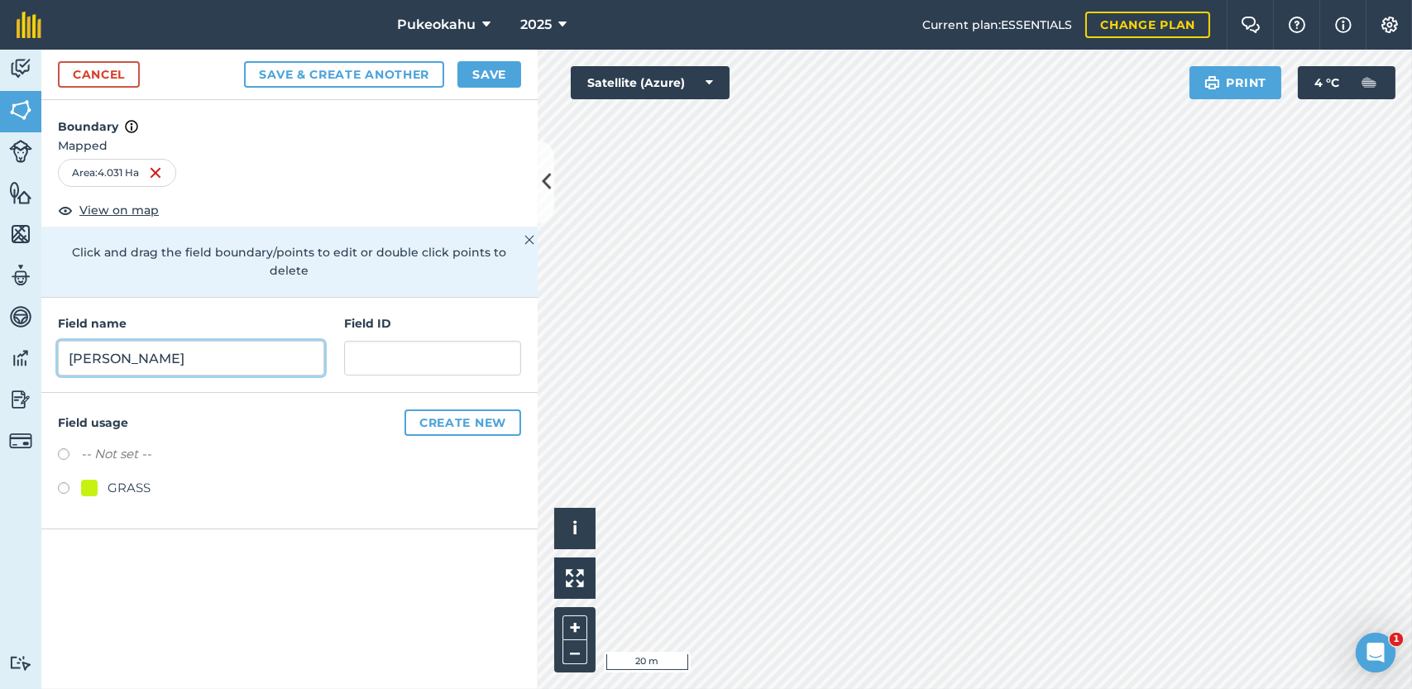
type input "[PERSON_NAME]"
click at [65, 482] on label at bounding box center [69, 490] width 23 height 17
radio input "true"
click at [494, 72] on button "Save" at bounding box center [489, 74] width 64 height 26
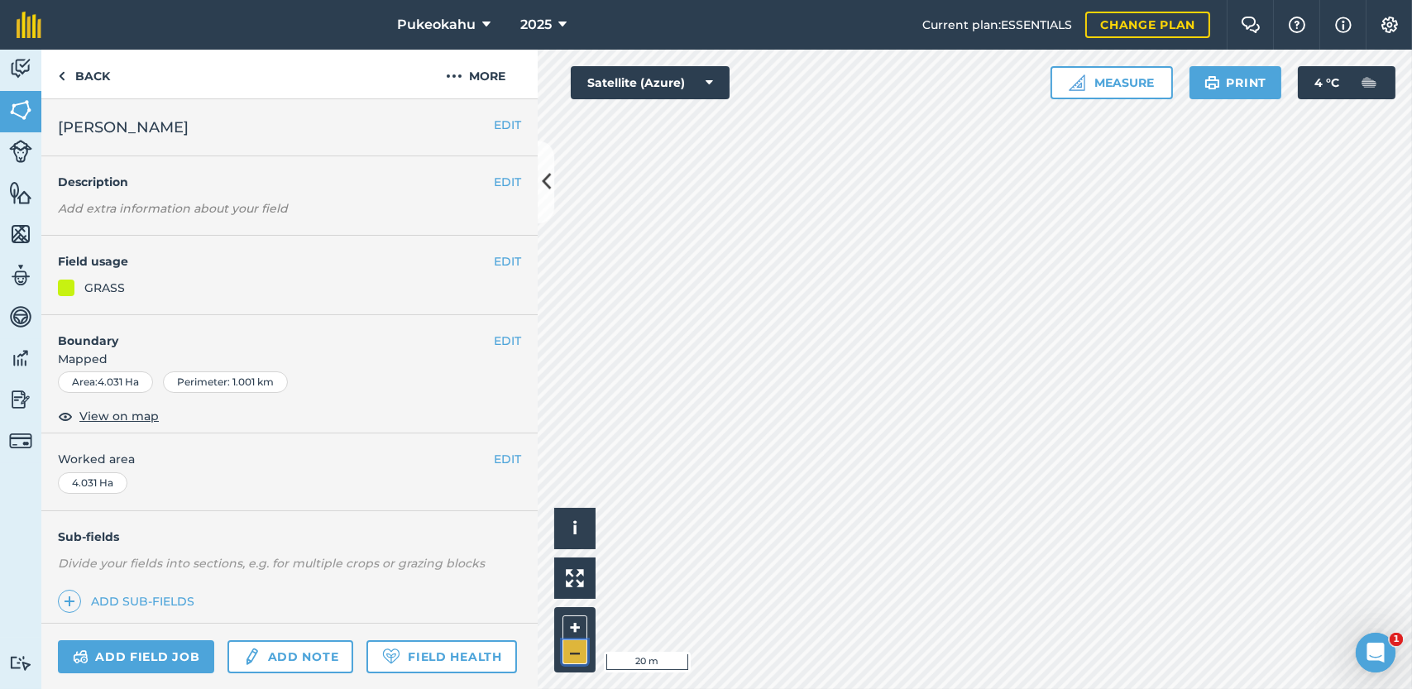
click at [581, 660] on button "–" at bounding box center [574, 652] width 25 height 24
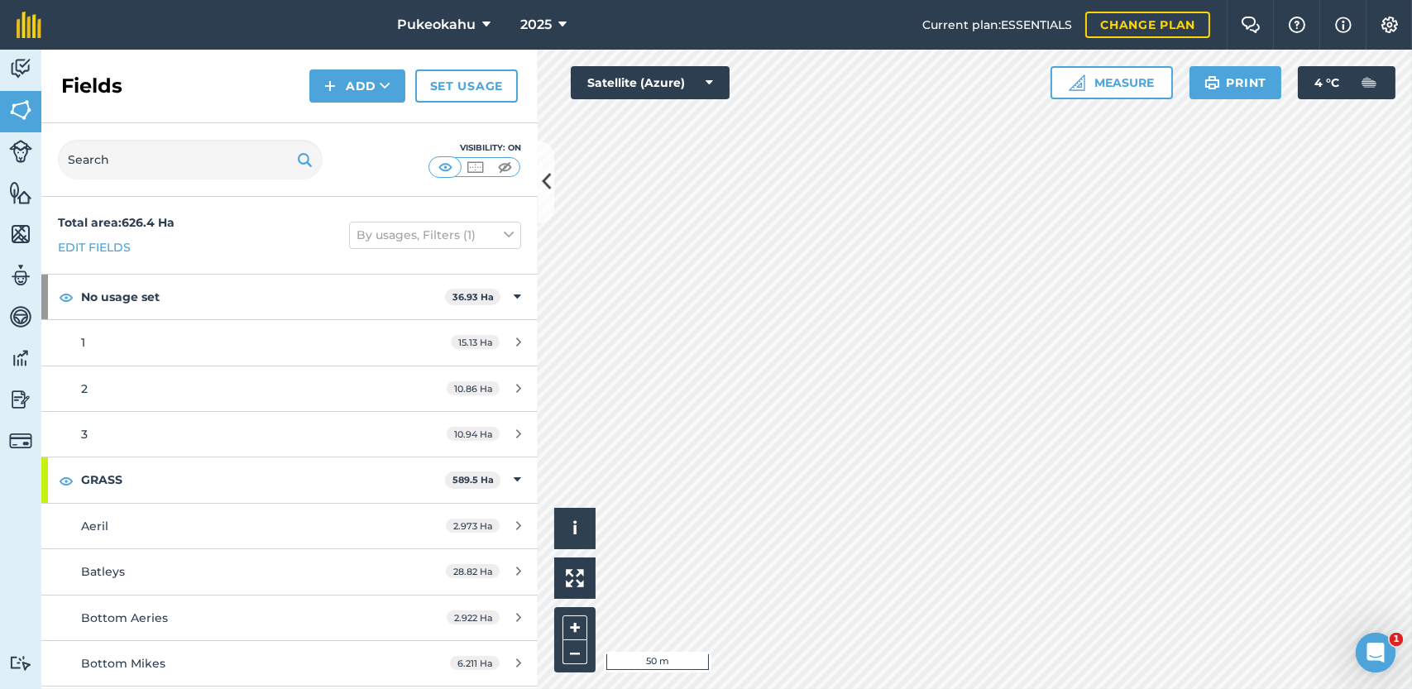
click at [786, 688] on html "Pukeokahu 2025 Current plan : ESSENTIALS Change plan Farm Chat Help Info Settin…" at bounding box center [706, 344] width 1412 height 689
click at [794, 688] on html "Pukeokahu 2025 Current plan : ESSENTIALS Change plan Farm Chat Help Info Settin…" at bounding box center [706, 344] width 1412 height 689
click at [361, 84] on button "Add" at bounding box center [357, 85] width 96 height 33
click at [347, 111] on link "Draw" at bounding box center [357, 123] width 91 height 36
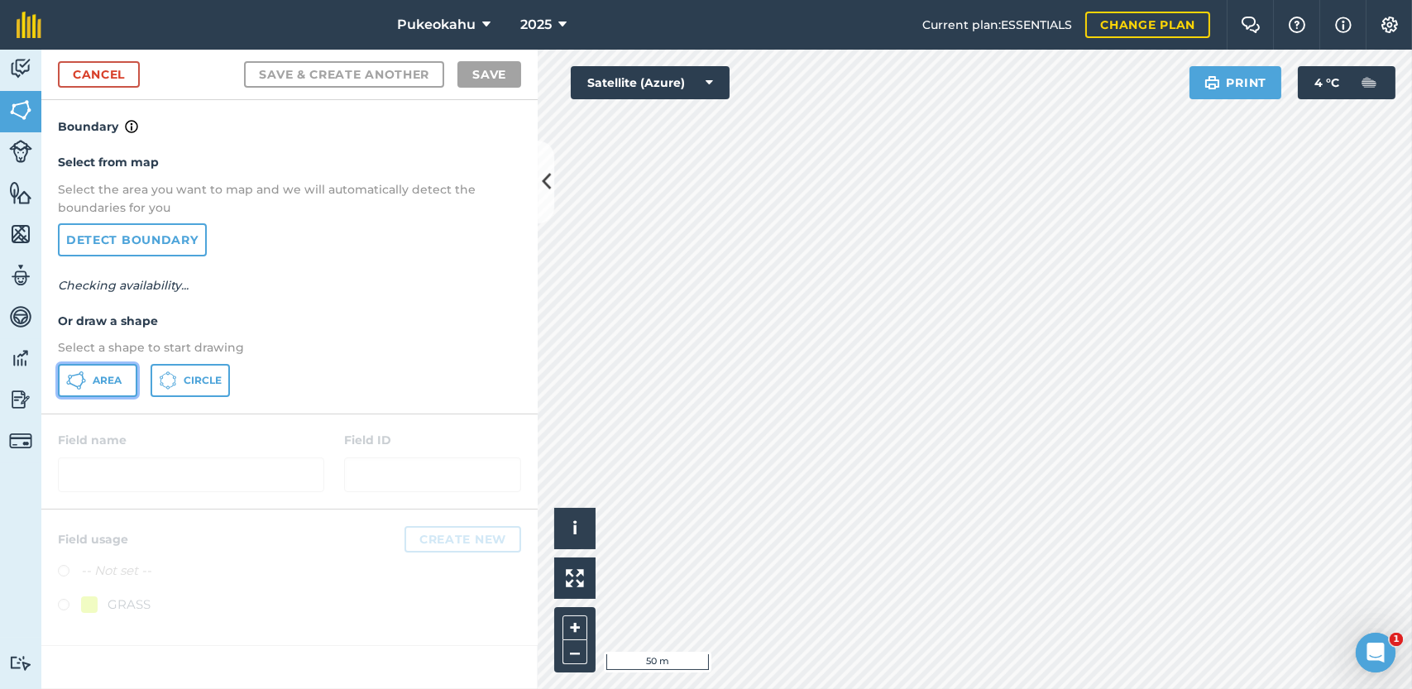
click at [112, 369] on button "Area" at bounding box center [97, 380] width 79 height 33
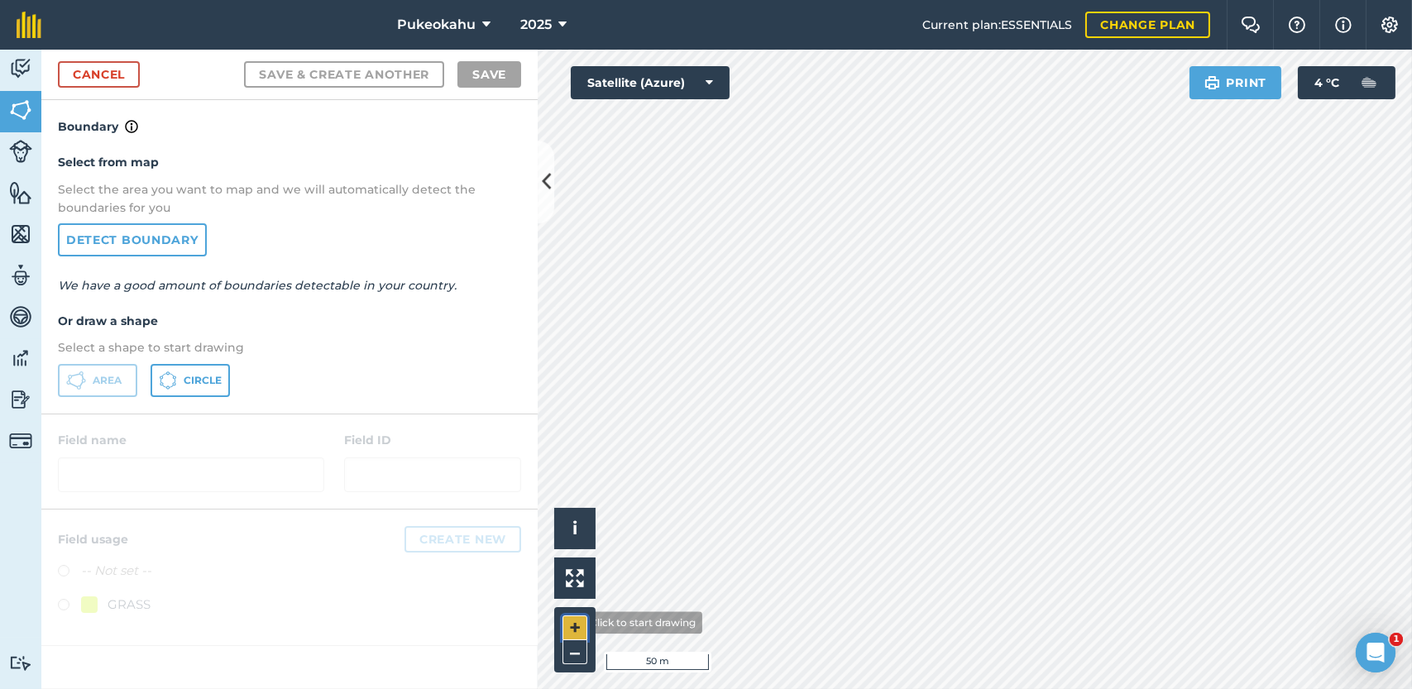
click at [570, 623] on button "+" at bounding box center [574, 627] width 25 height 25
click at [572, 659] on button "–" at bounding box center [574, 652] width 25 height 24
click at [581, 629] on button "+" at bounding box center [574, 627] width 25 height 25
click at [941, 688] on html "Pukeokahu 2025 Current plan : ESSENTIALS Change plan Farm Chat Help Info Settin…" at bounding box center [706, 344] width 1412 height 689
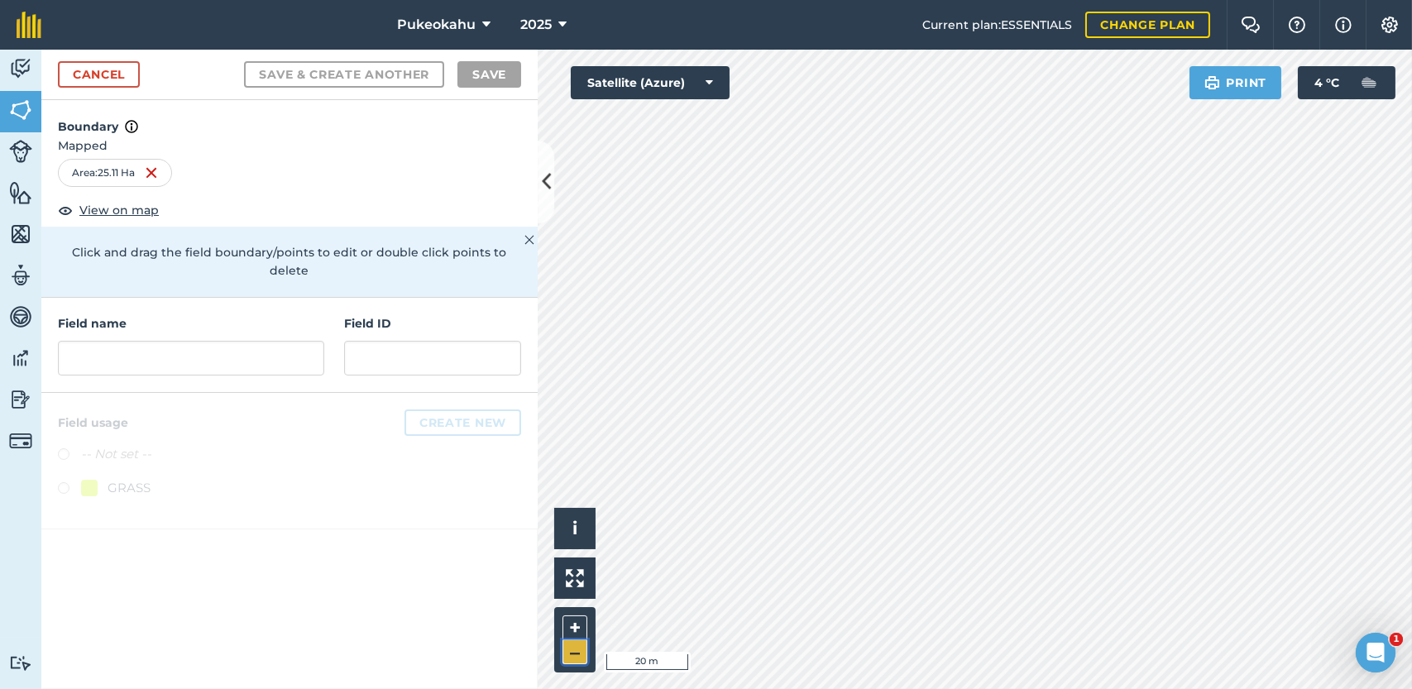
click at [570, 654] on button "–" at bounding box center [574, 652] width 25 height 24
click at [572, 654] on button "–" at bounding box center [574, 652] width 25 height 24
click at [571, 654] on button "–" at bounding box center [574, 652] width 25 height 24
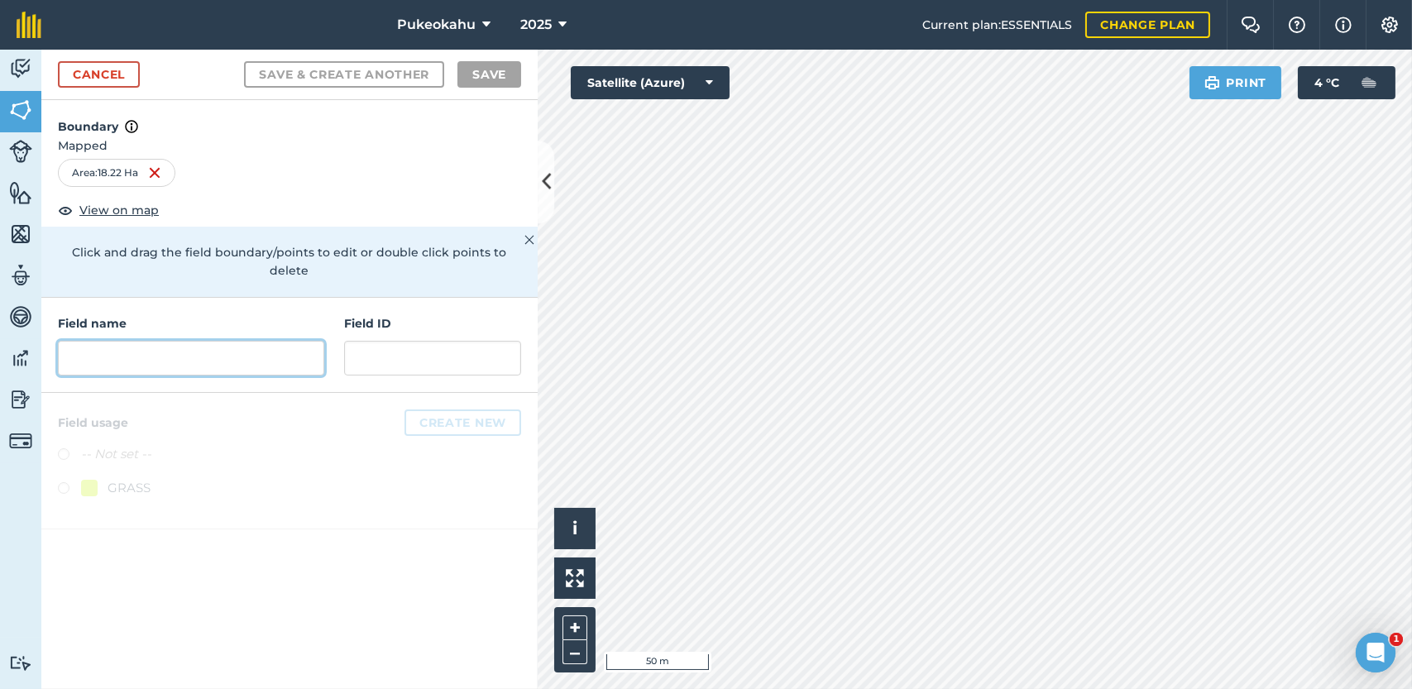
click at [228, 341] on input "text" at bounding box center [191, 358] width 266 height 35
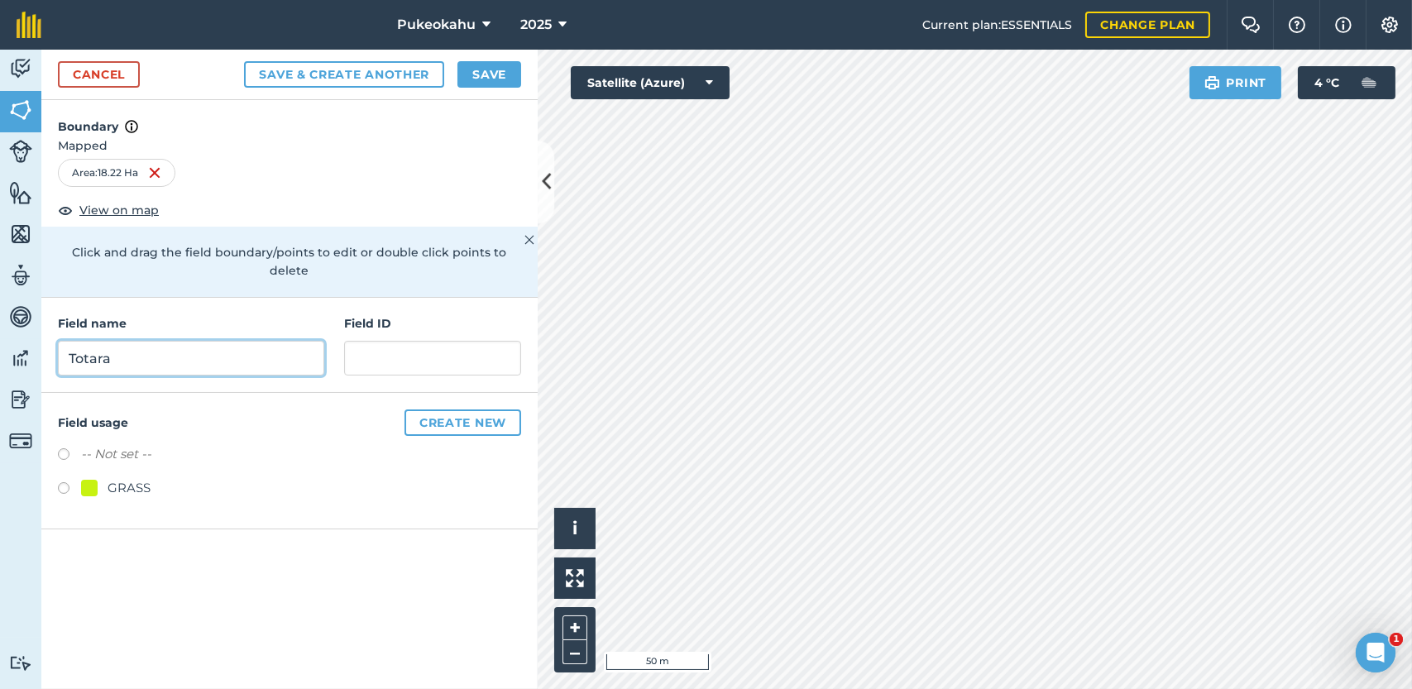
type input "Totara"
click at [61, 482] on label at bounding box center [69, 490] width 23 height 17
radio input "true"
click at [493, 72] on button "Save" at bounding box center [489, 74] width 64 height 26
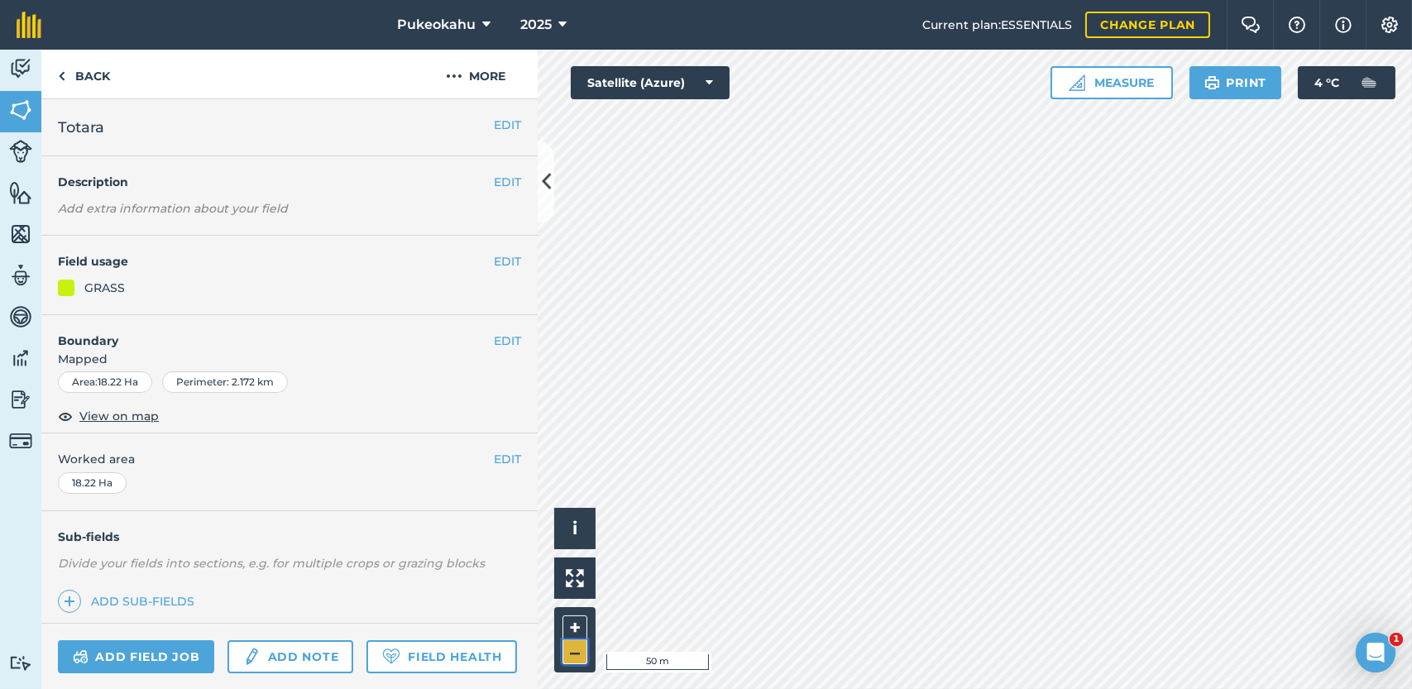
click at [571, 654] on button "–" at bounding box center [574, 652] width 25 height 24
click at [82, 74] on link "Back" at bounding box center [83, 74] width 85 height 49
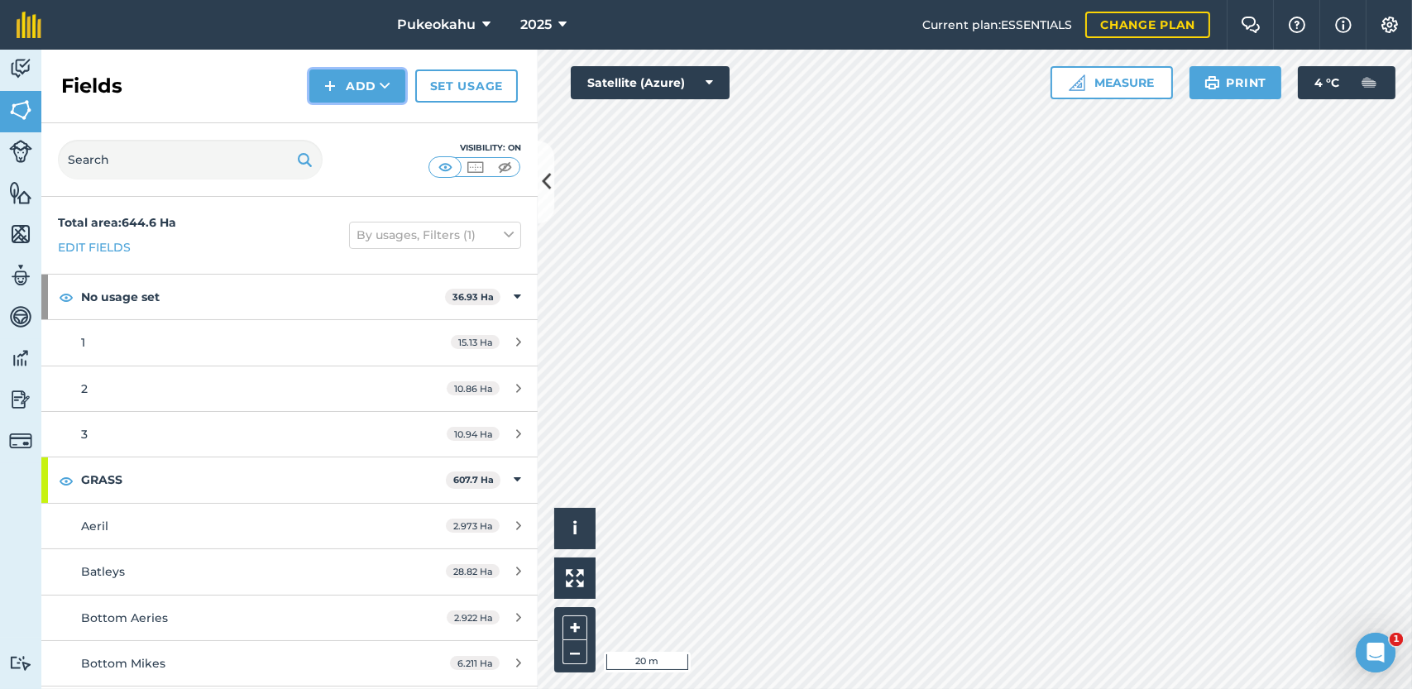
click at [387, 81] on icon at bounding box center [385, 86] width 11 height 17
click at [362, 130] on link "Draw" at bounding box center [357, 123] width 91 height 36
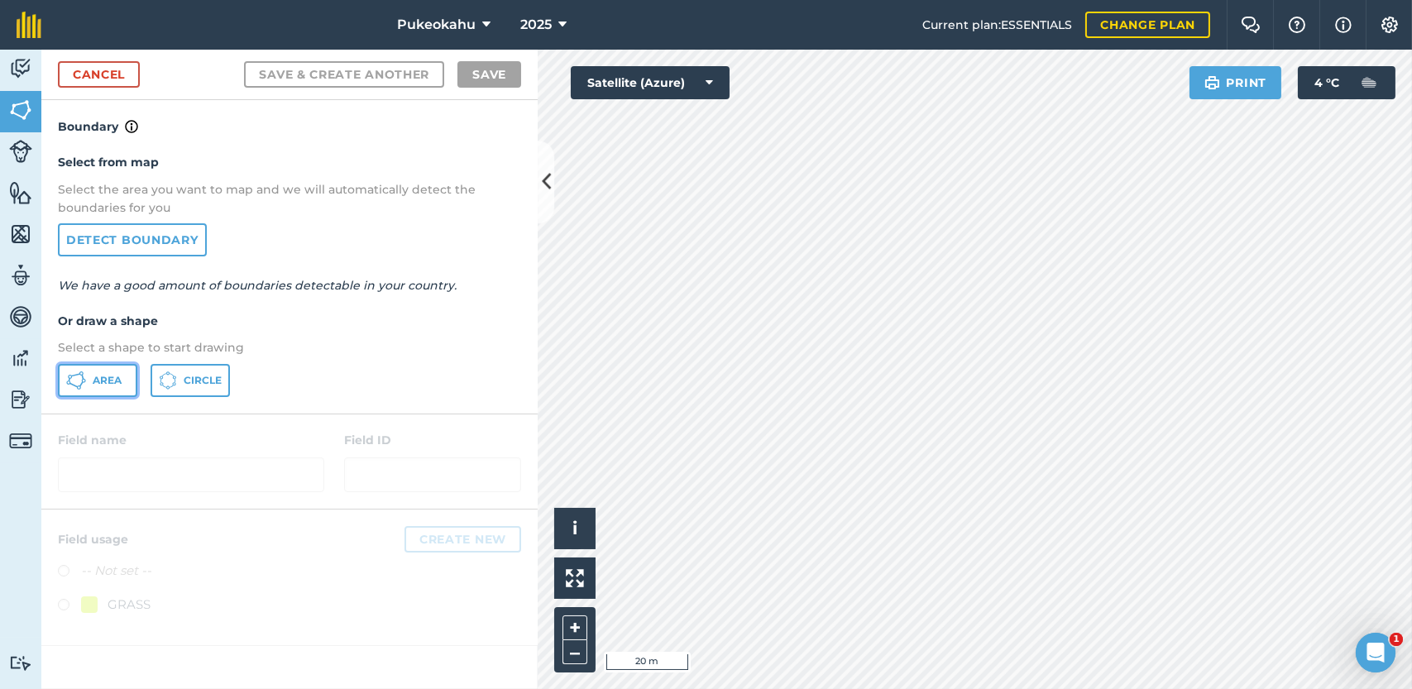
click at [89, 383] on button "Area" at bounding box center [97, 380] width 79 height 33
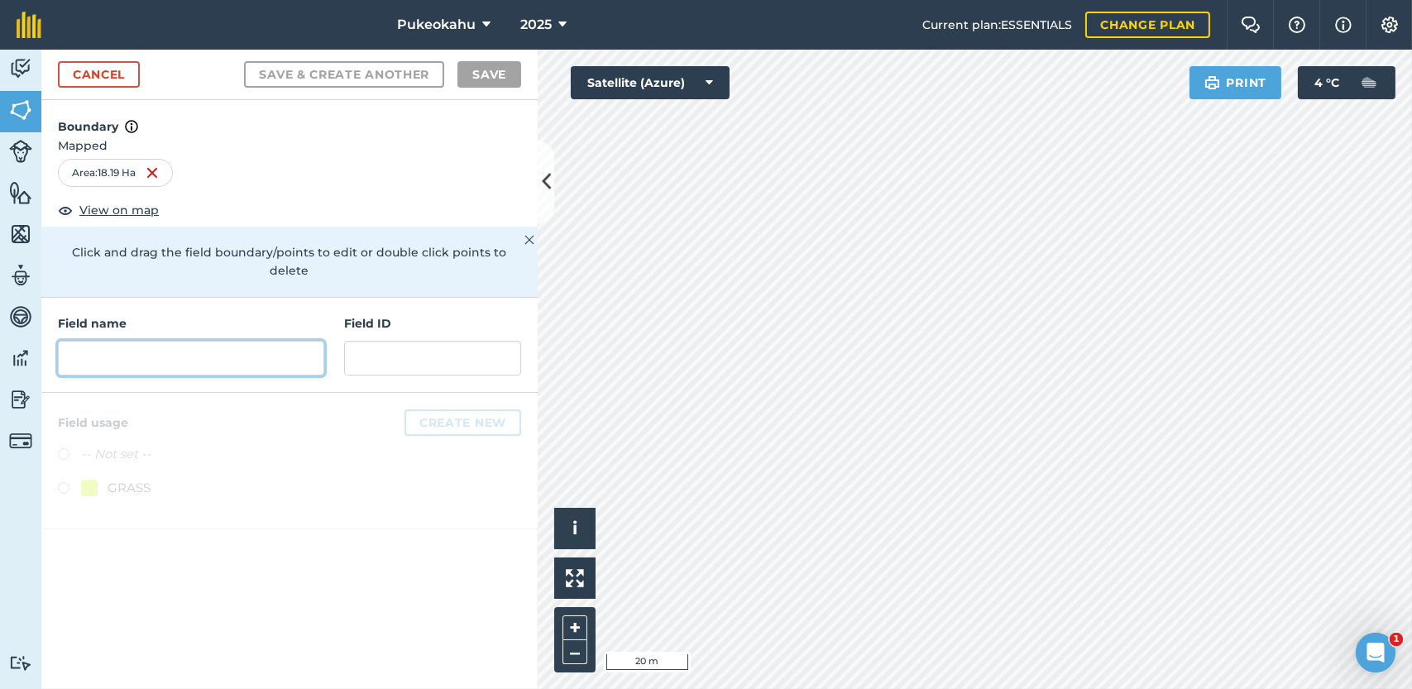
click at [201, 341] on input "text" at bounding box center [191, 358] width 266 height 35
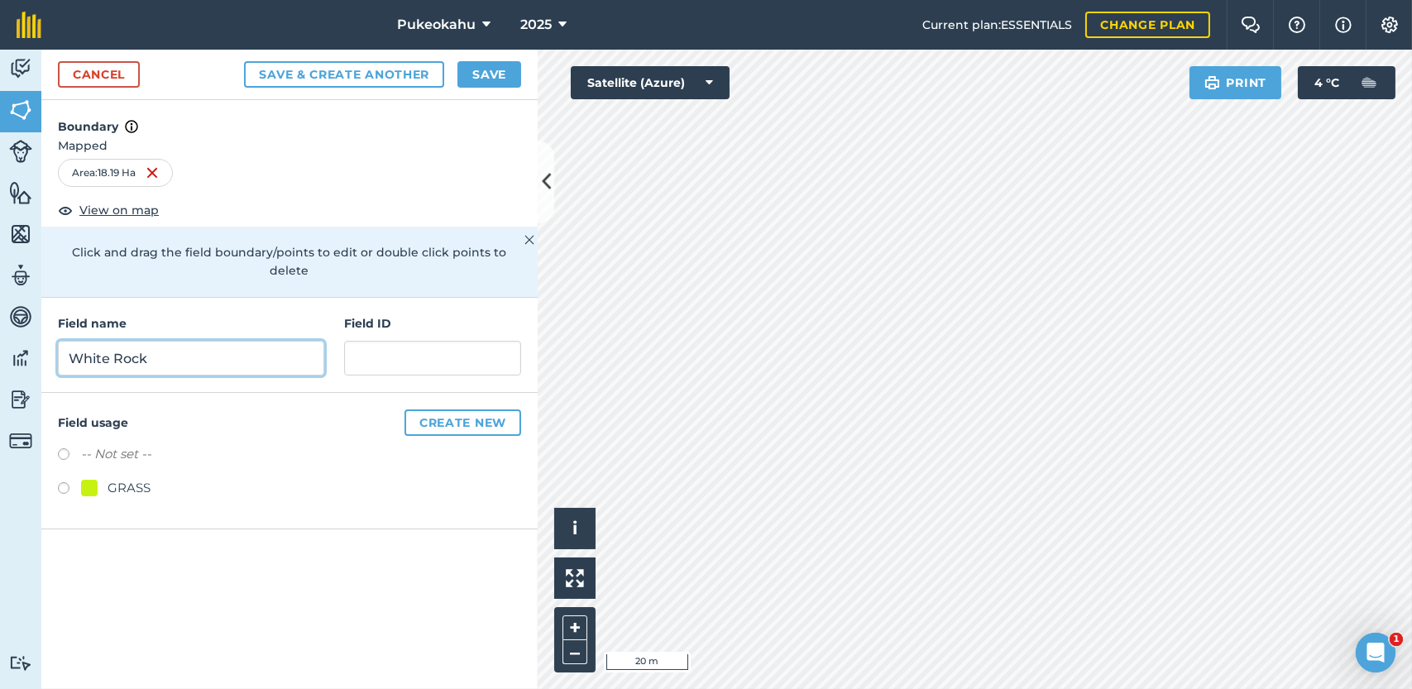
type input "White Rock"
click at [64, 482] on label at bounding box center [69, 490] width 23 height 17
radio input "true"
click at [497, 64] on button "Save" at bounding box center [489, 74] width 64 height 26
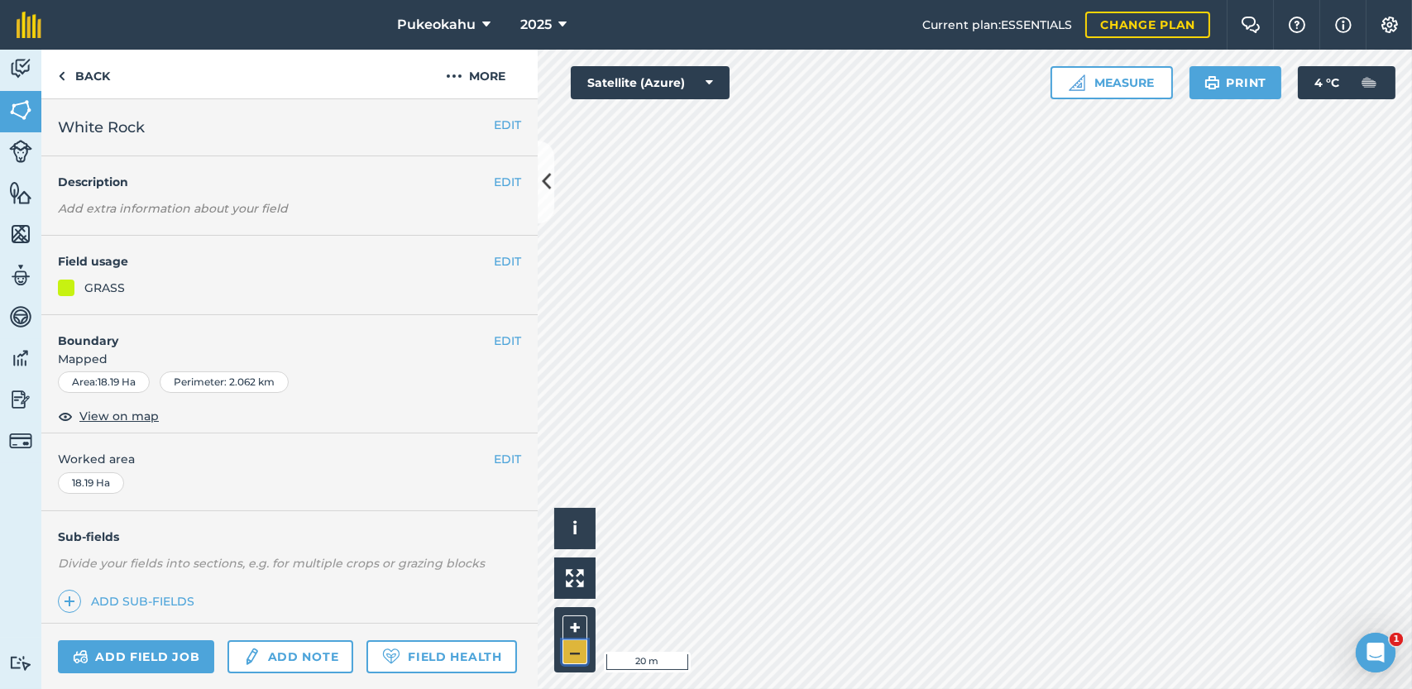
click at [578, 644] on button "–" at bounding box center [574, 652] width 25 height 24
click at [76, 80] on link "Back" at bounding box center [83, 74] width 85 height 49
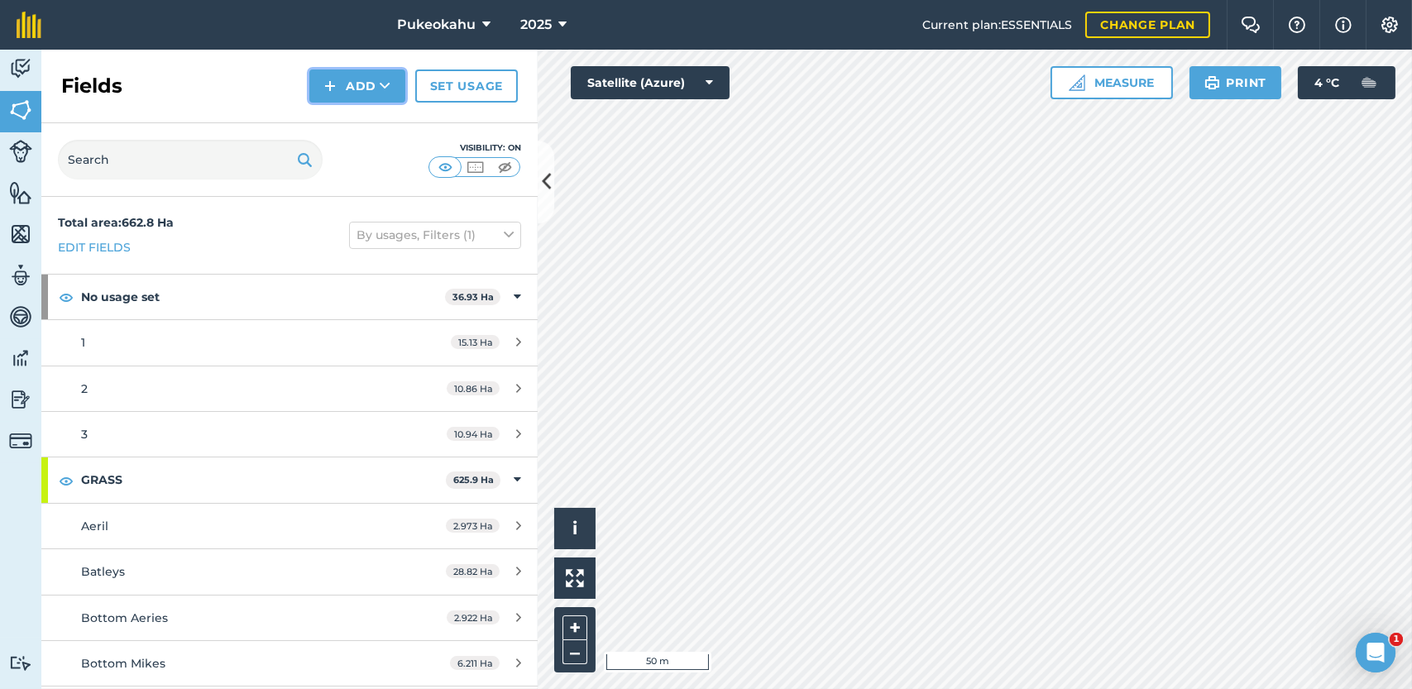
click at [371, 85] on button "Add" at bounding box center [357, 85] width 96 height 33
click at [348, 127] on link "Draw" at bounding box center [357, 123] width 91 height 36
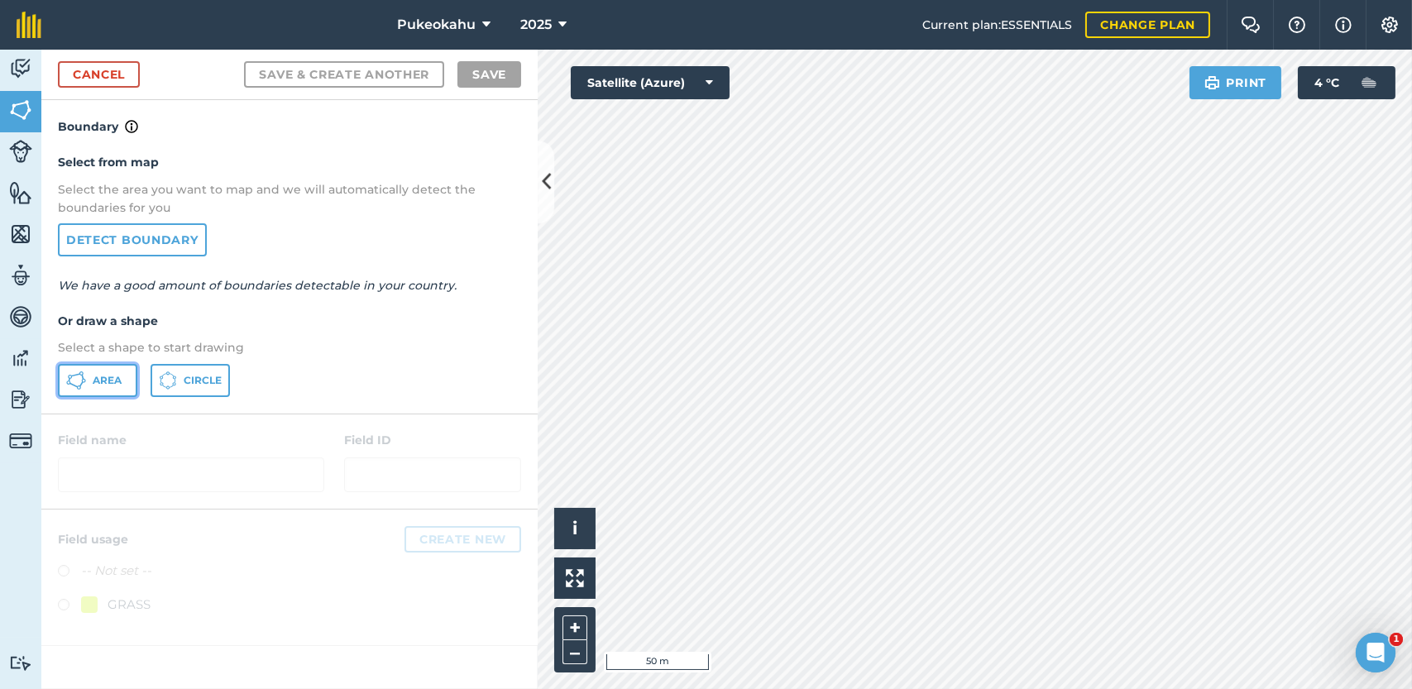
click at [90, 388] on button "Area" at bounding box center [97, 380] width 79 height 33
click at [1291, 88] on div "Click to start drawing i © 2025 TomTom, Microsoft 50 m + – Satellite (Azure) Pr…" at bounding box center [975, 369] width 874 height 639
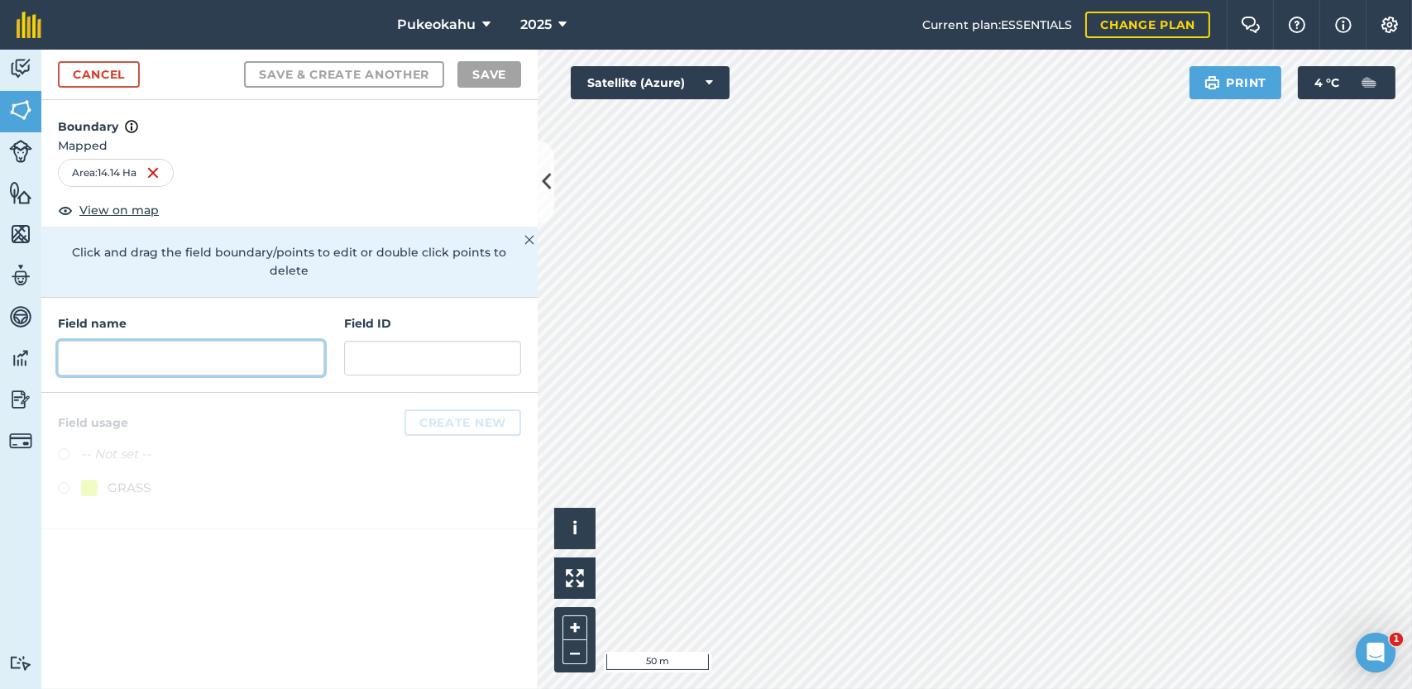
click at [154, 341] on input "text" at bounding box center [191, 358] width 266 height 35
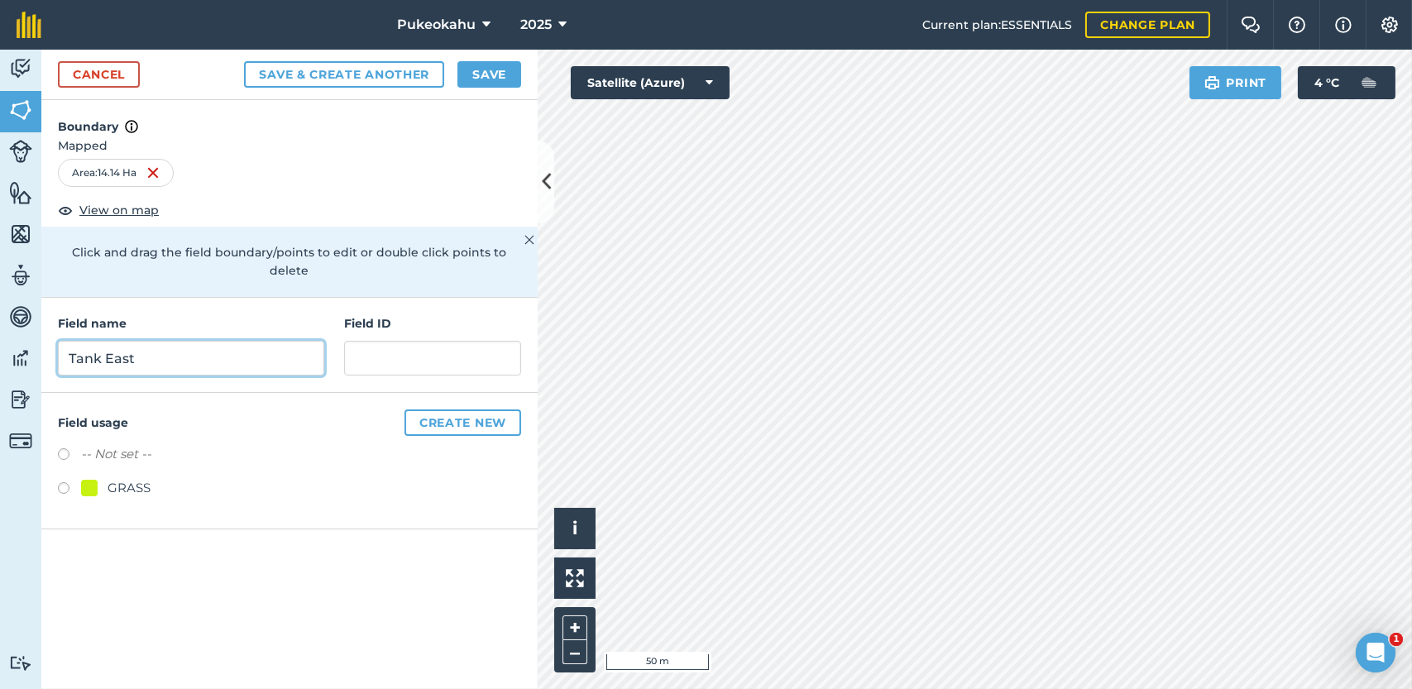
type input "Tank East"
click at [65, 482] on label at bounding box center [69, 490] width 23 height 17
radio input "true"
click at [474, 74] on button "Save" at bounding box center [489, 74] width 64 height 26
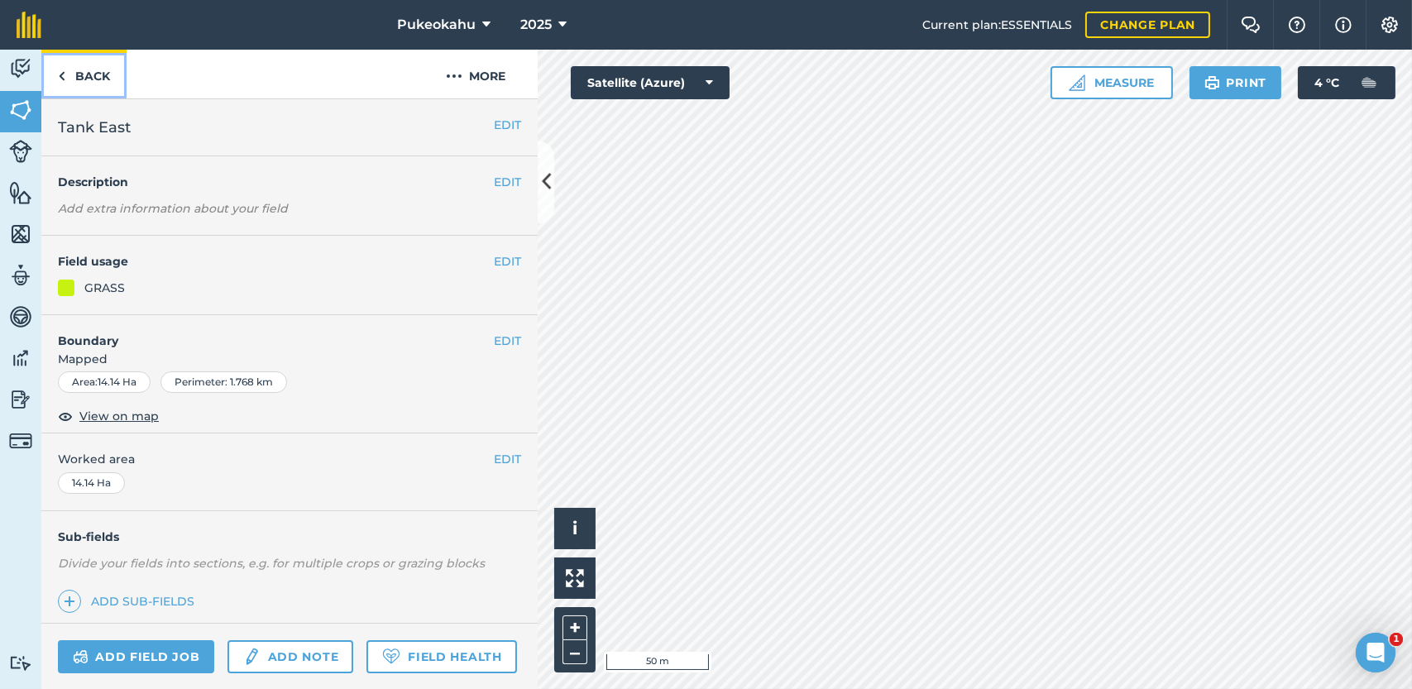
click at [64, 88] on link "Back" at bounding box center [83, 74] width 85 height 49
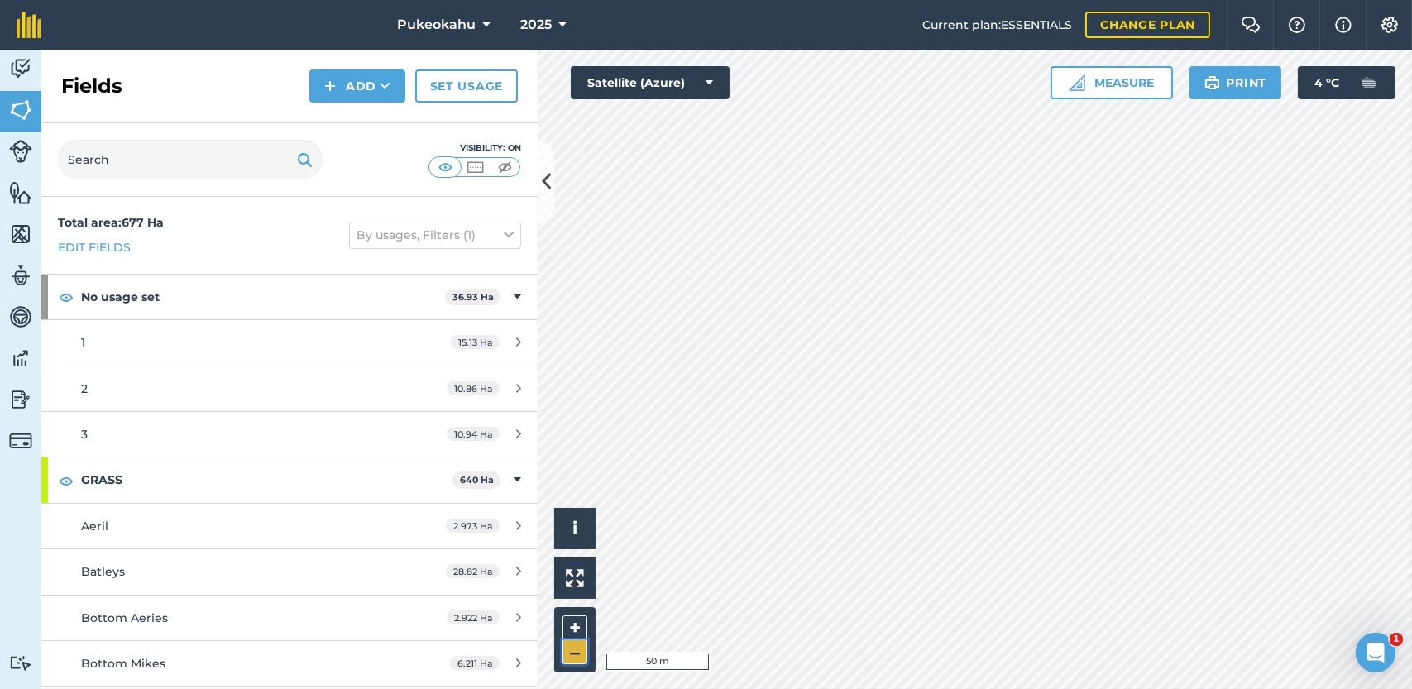
click at [575, 644] on button "–" at bounding box center [574, 652] width 25 height 24
click at [572, 640] on button "–" at bounding box center [574, 652] width 25 height 24
click at [376, 88] on button "Add" at bounding box center [357, 85] width 96 height 33
click at [358, 113] on link "Draw" at bounding box center [357, 123] width 91 height 36
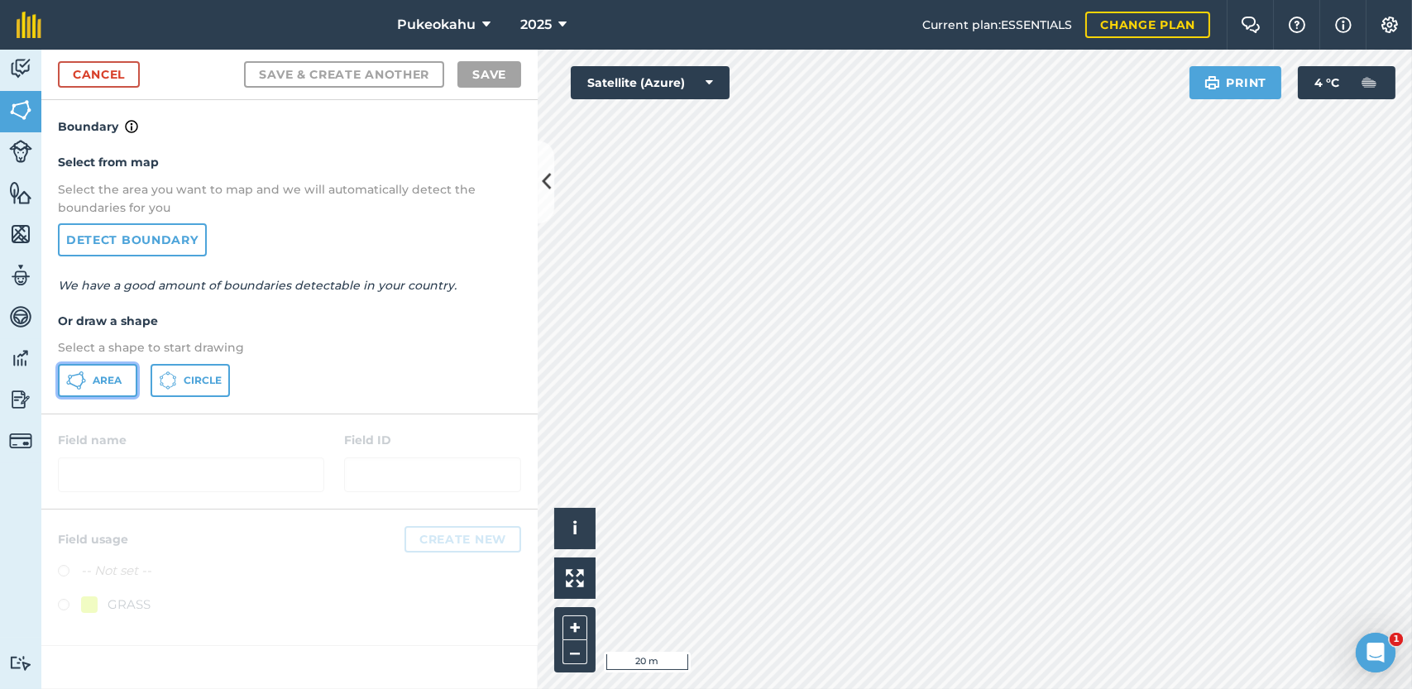
click at [106, 385] on button "Area" at bounding box center [97, 380] width 79 height 33
click at [577, 649] on button "–" at bounding box center [574, 652] width 25 height 24
click at [568, 627] on button "+" at bounding box center [574, 627] width 25 height 25
click at [1365, 0] on html "Pukeokahu 2025 Current plan : ESSENTIALS Change plan Farm Chat Help Info Settin…" at bounding box center [706, 344] width 1412 height 689
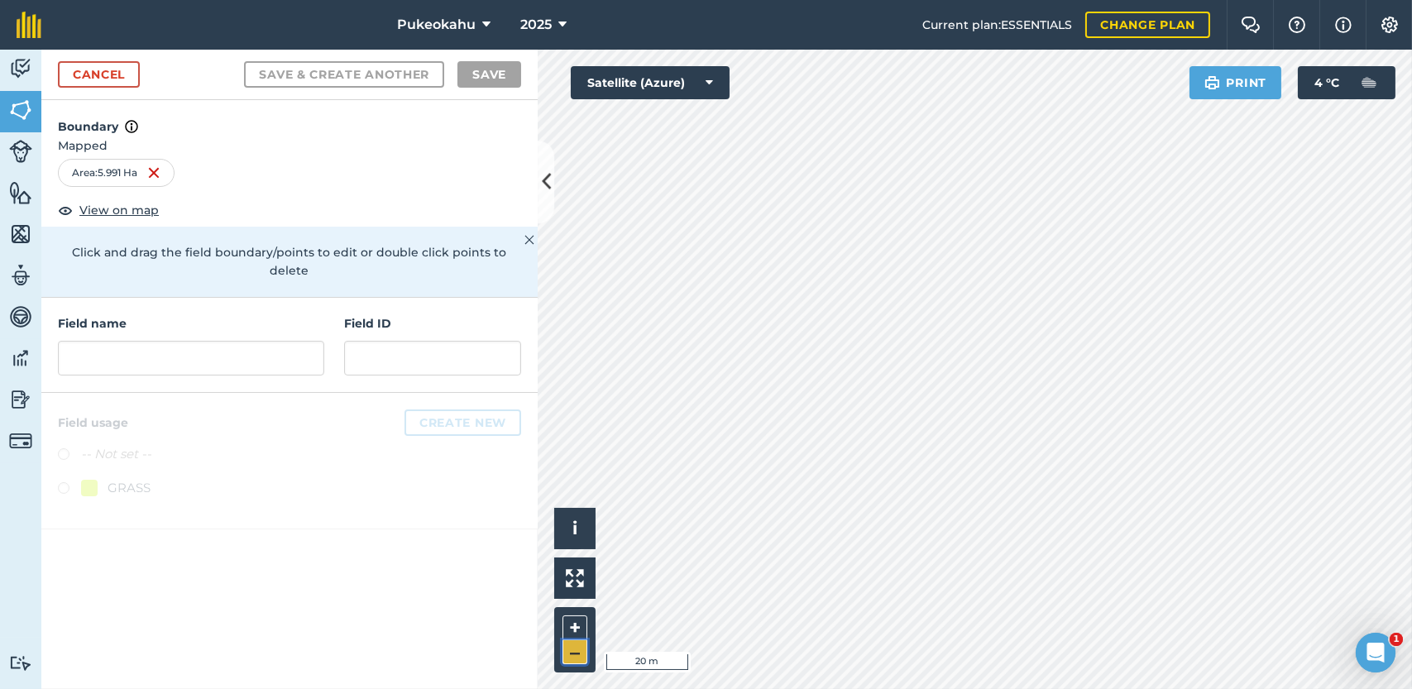
click at [579, 657] on button "–" at bounding box center [574, 652] width 25 height 24
click at [255, 347] on input "text" at bounding box center [191, 358] width 266 height 35
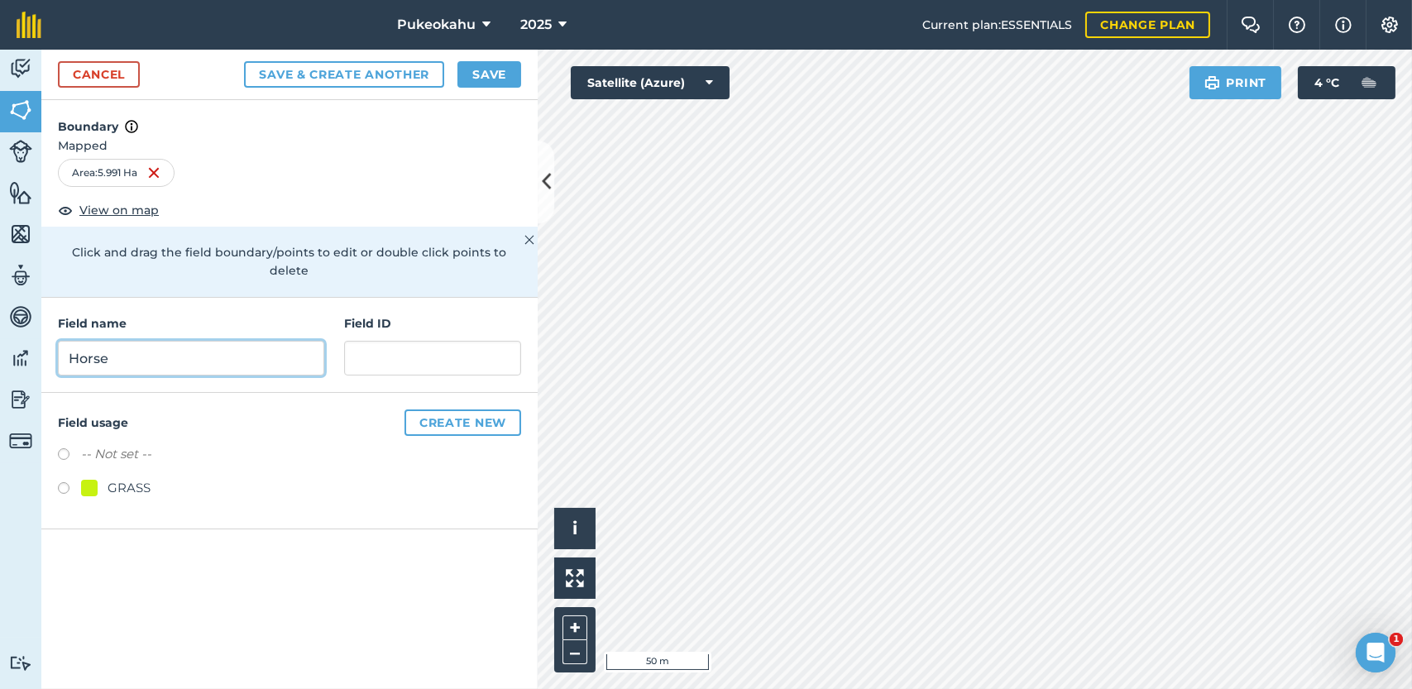
type input "Horse"
click at [65, 482] on label at bounding box center [69, 490] width 23 height 17
radio input "true"
click at [477, 76] on button "Save" at bounding box center [489, 74] width 64 height 26
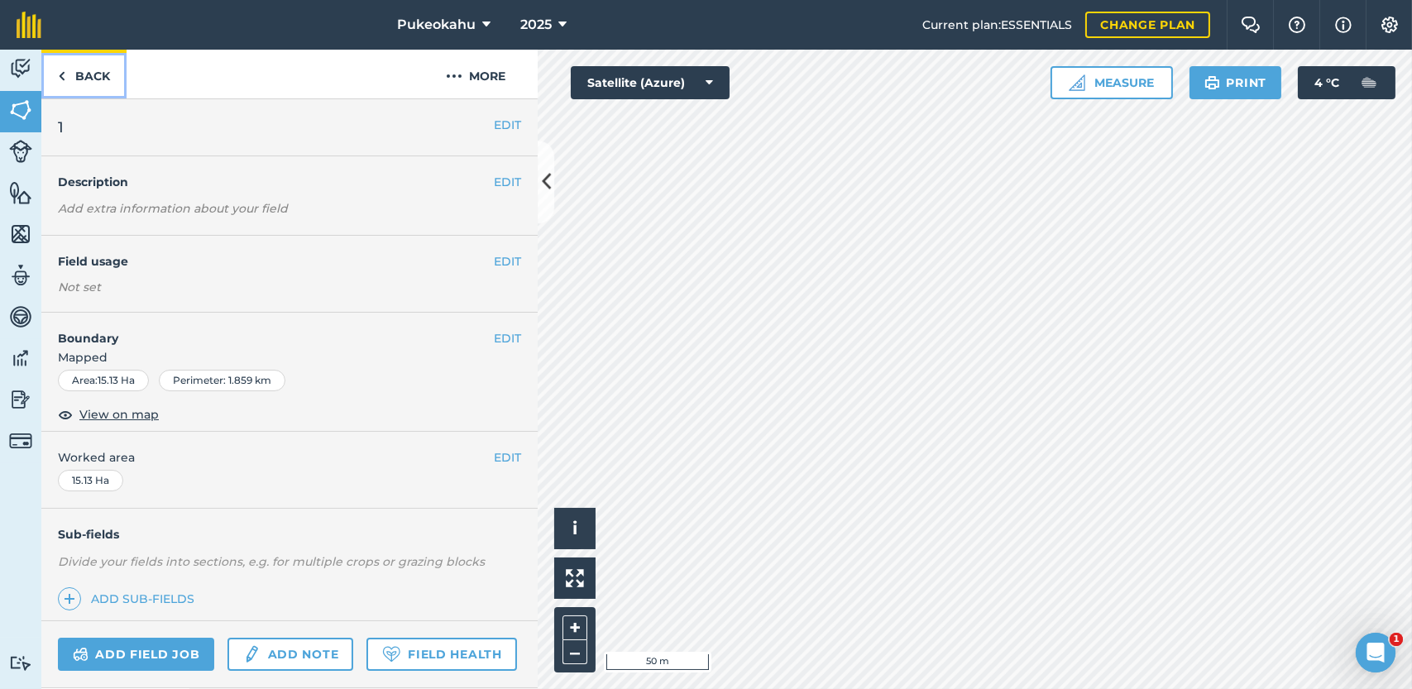
click at [76, 82] on link "Back" at bounding box center [83, 74] width 85 height 49
click at [111, 84] on link "Back" at bounding box center [83, 74] width 85 height 49
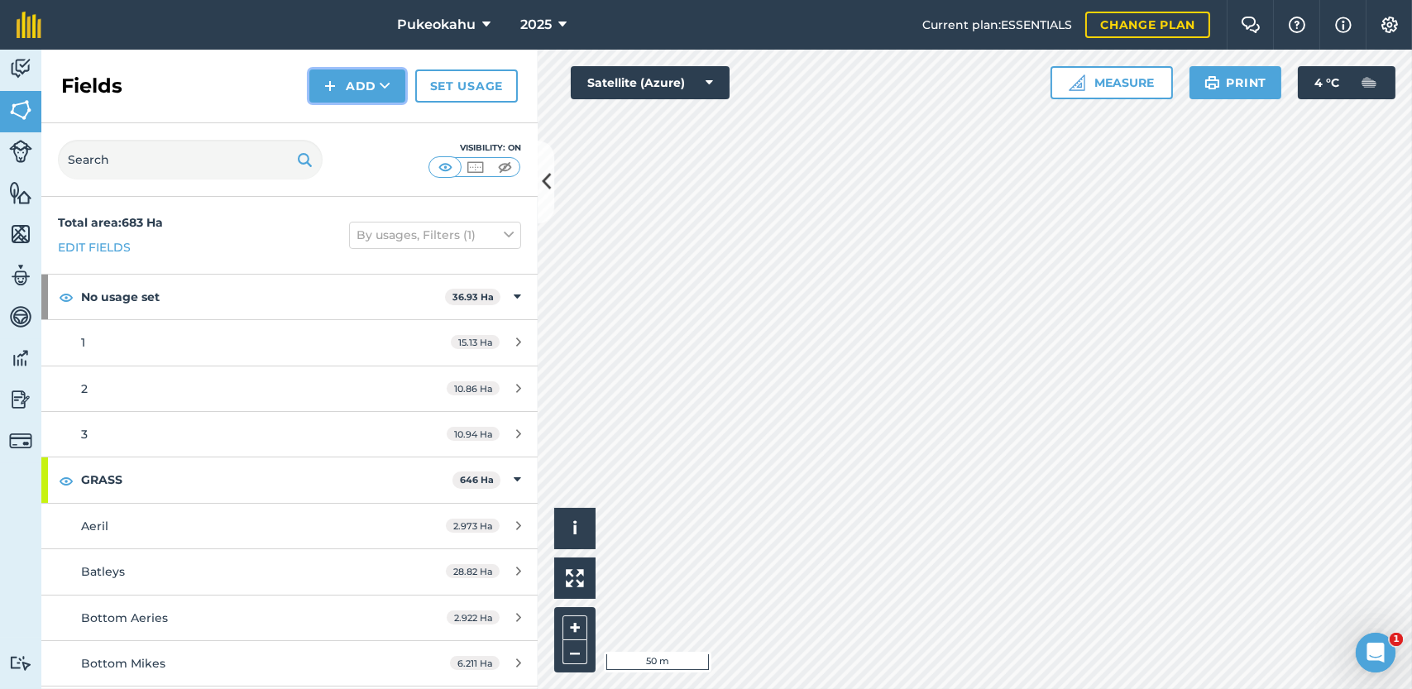
click at [367, 90] on button "Add" at bounding box center [357, 85] width 96 height 33
click at [364, 115] on link "Draw" at bounding box center [357, 123] width 91 height 36
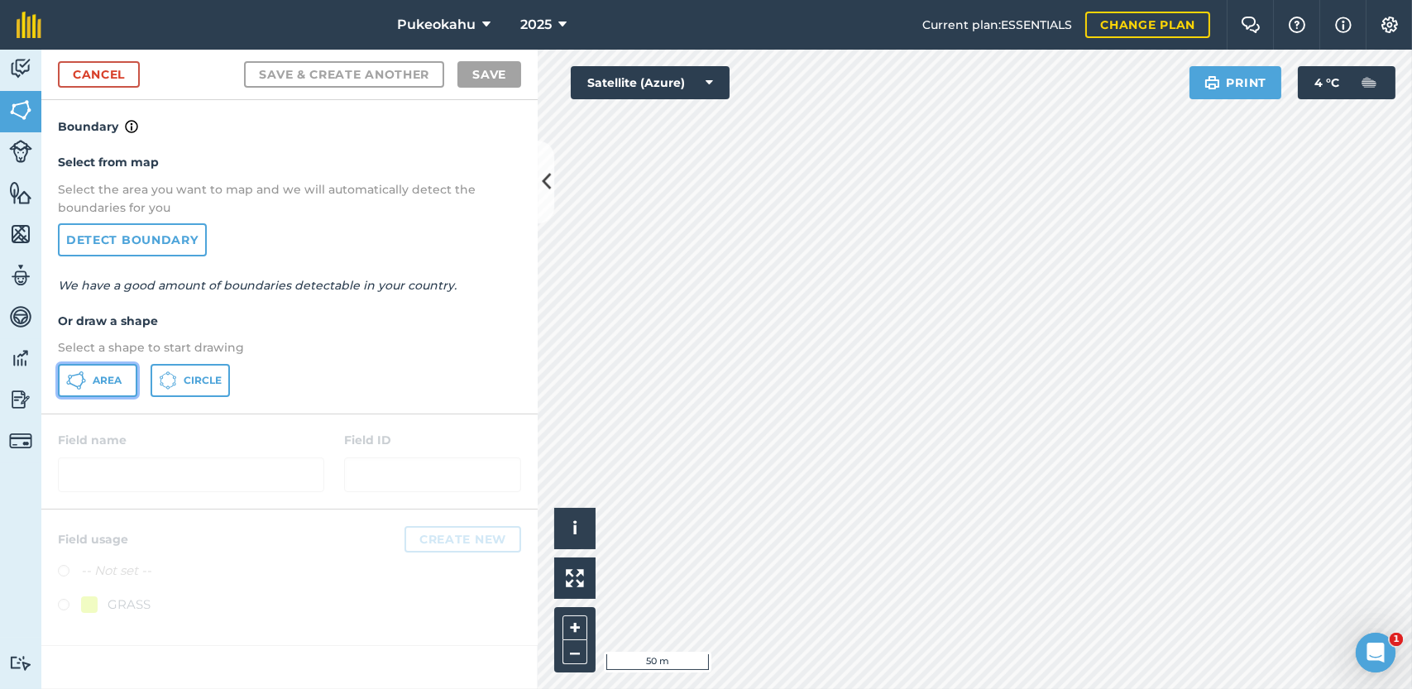
click at [96, 381] on span "Area" at bounding box center [107, 380] width 29 height 13
click at [572, 630] on button "+" at bounding box center [574, 627] width 25 height 25
click at [573, 649] on button "–" at bounding box center [574, 652] width 25 height 24
click at [573, 634] on button "+" at bounding box center [574, 627] width 25 height 25
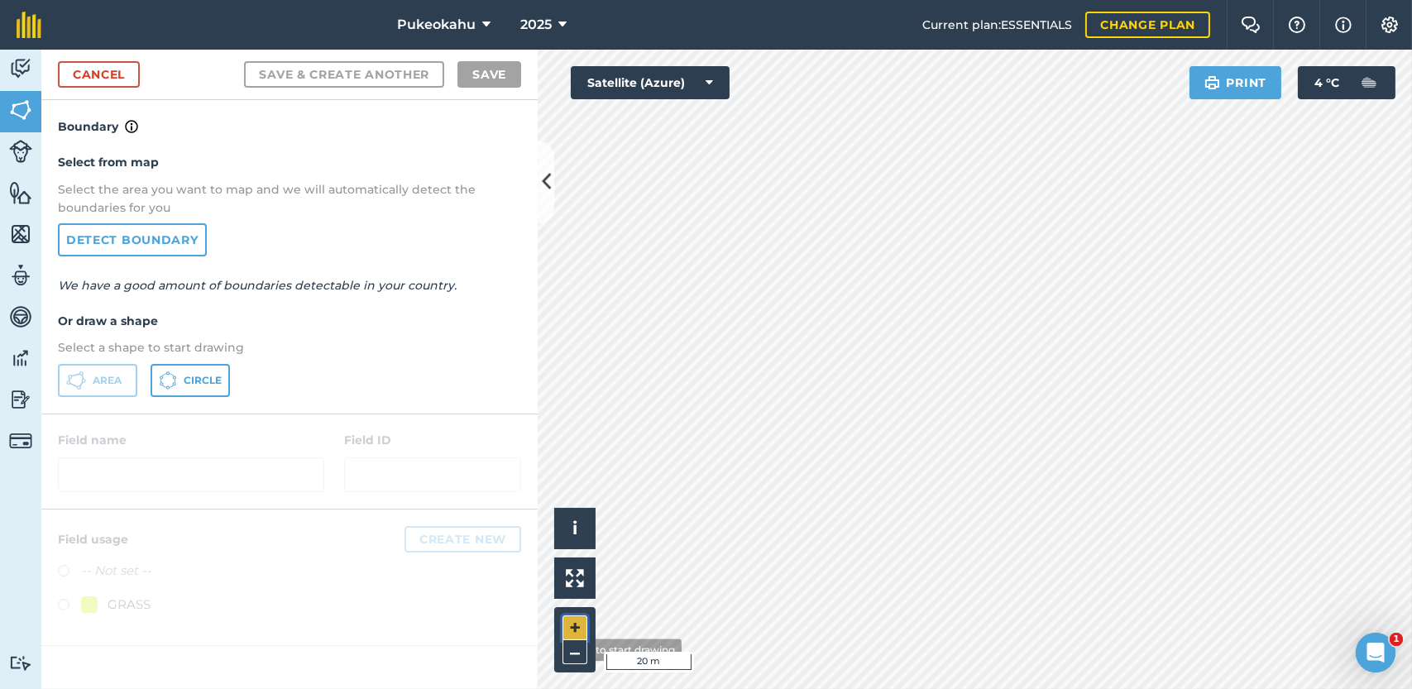
click at [575, 634] on button "+" at bounding box center [574, 627] width 25 height 25
click at [846, 688] on html "Pukeokahu 2025 Current plan : ESSENTIALS Change plan Farm Chat Help Info Settin…" at bounding box center [706, 344] width 1412 height 689
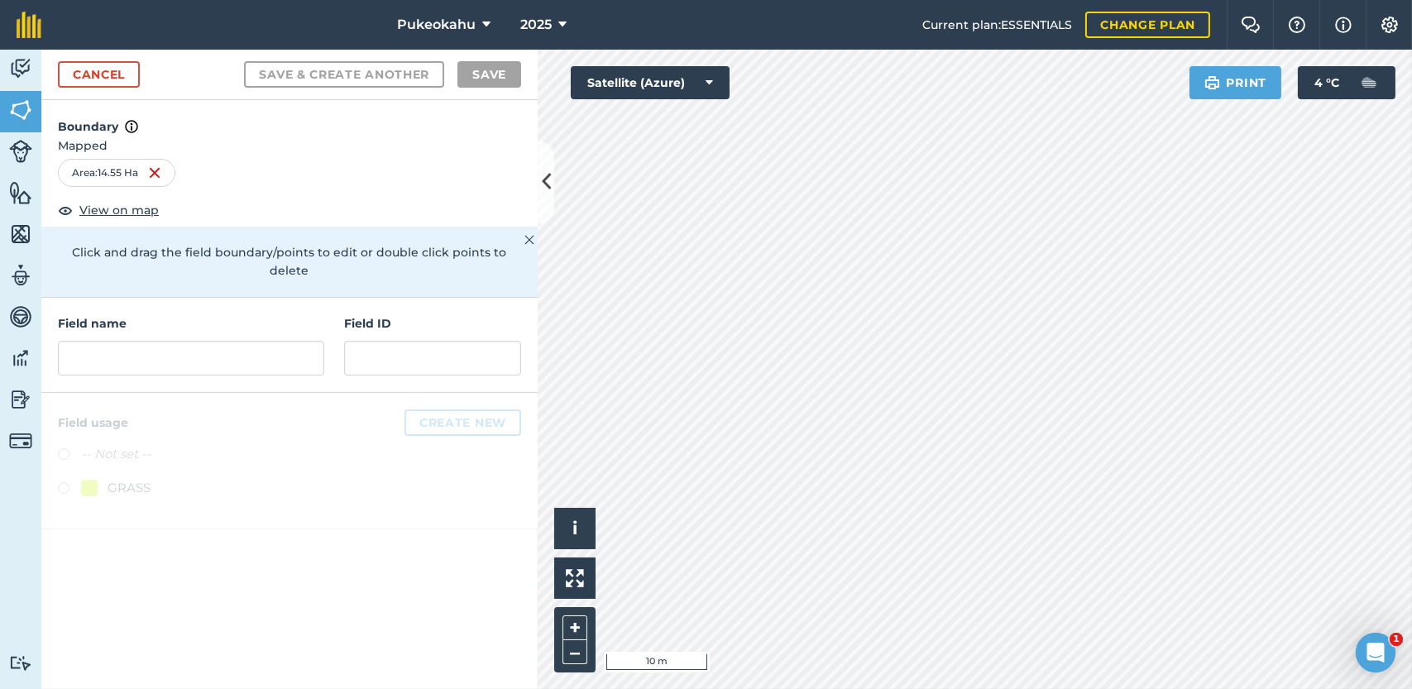
click at [852, 0] on html "Pukeokahu 2025 Current plan : ESSENTIALS Change plan Farm Chat Help Info Settin…" at bounding box center [706, 344] width 1412 height 689
click at [906, 21] on div "Pukeokahu 2025 Current plan : ESSENTIALS Change plan Farm Chat Help Info Settin…" at bounding box center [706, 344] width 1412 height 689
click at [579, 654] on button "–" at bounding box center [574, 652] width 25 height 24
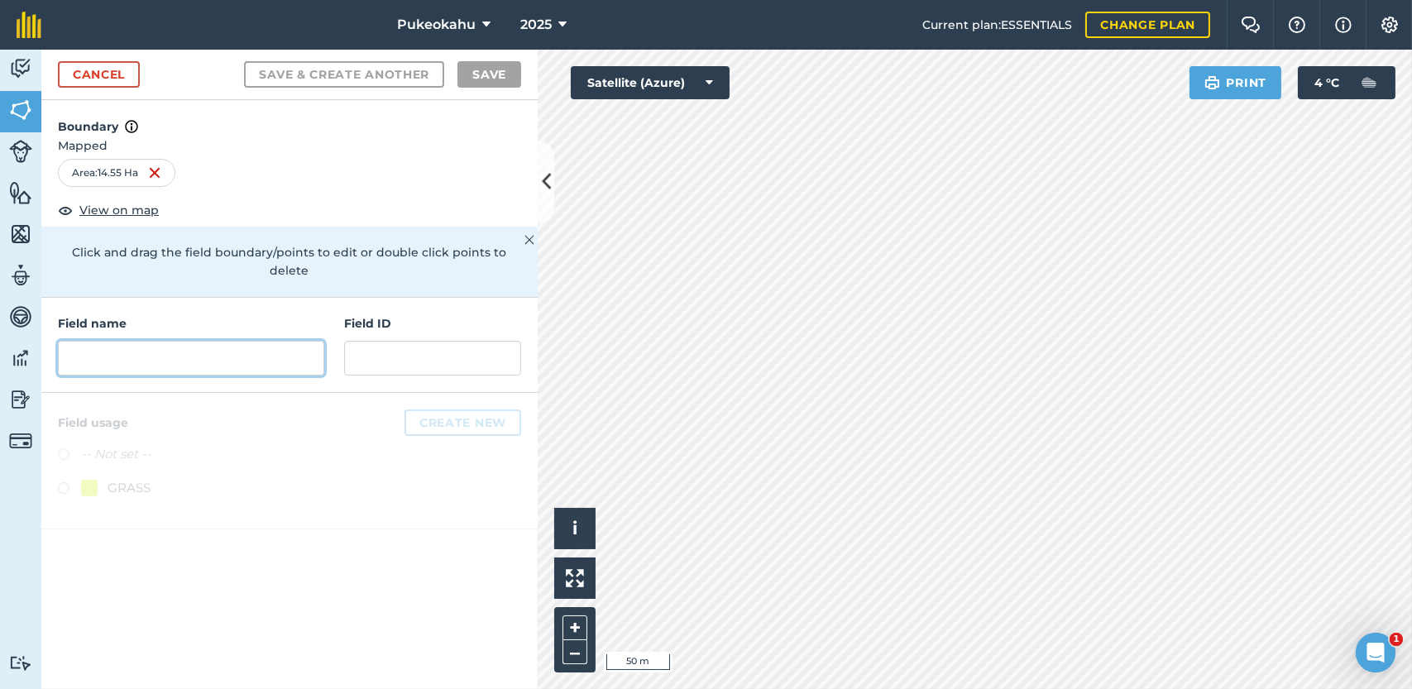
click at [162, 341] on input "text" at bounding box center [191, 358] width 266 height 35
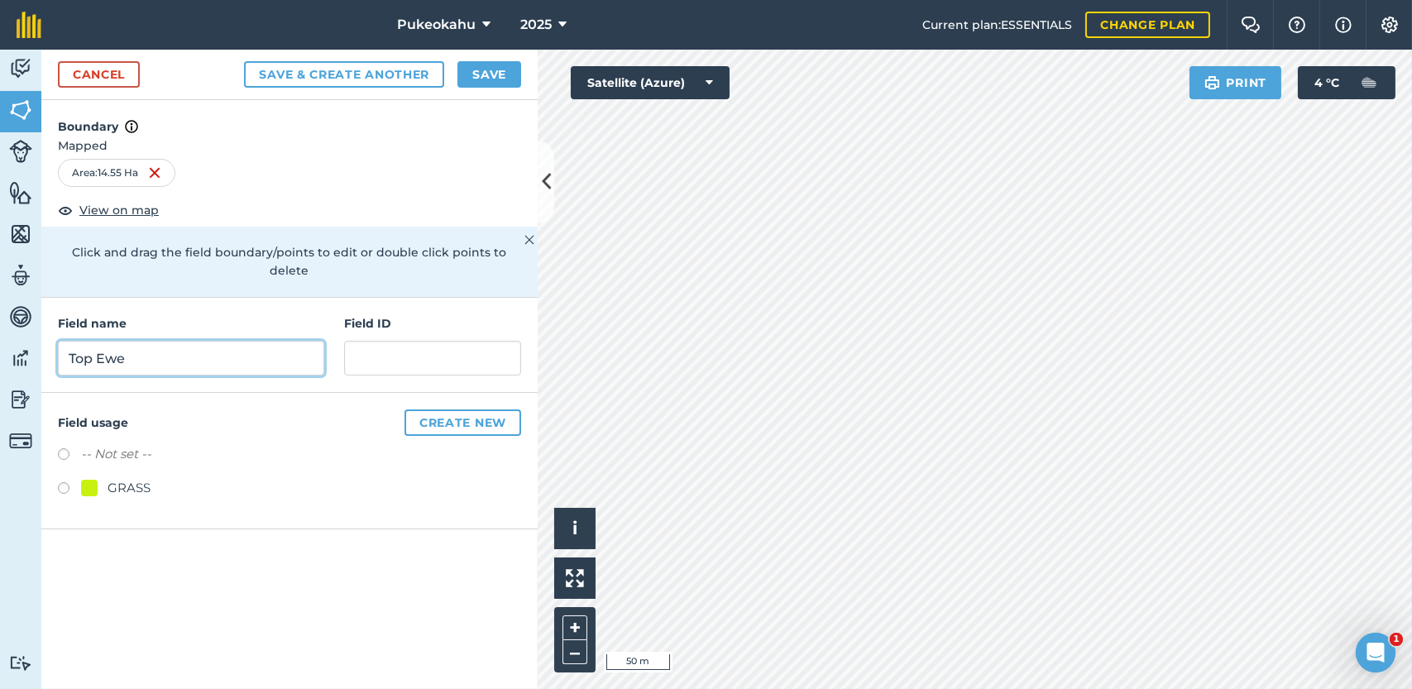
type input "Top Ewe"
click at [66, 482] on label at bounding box center [69, 490] width 23 height 17
radio input "true"
click at [480, 76] on button "Save" at bounding box center [489, 74] width 64 height 26
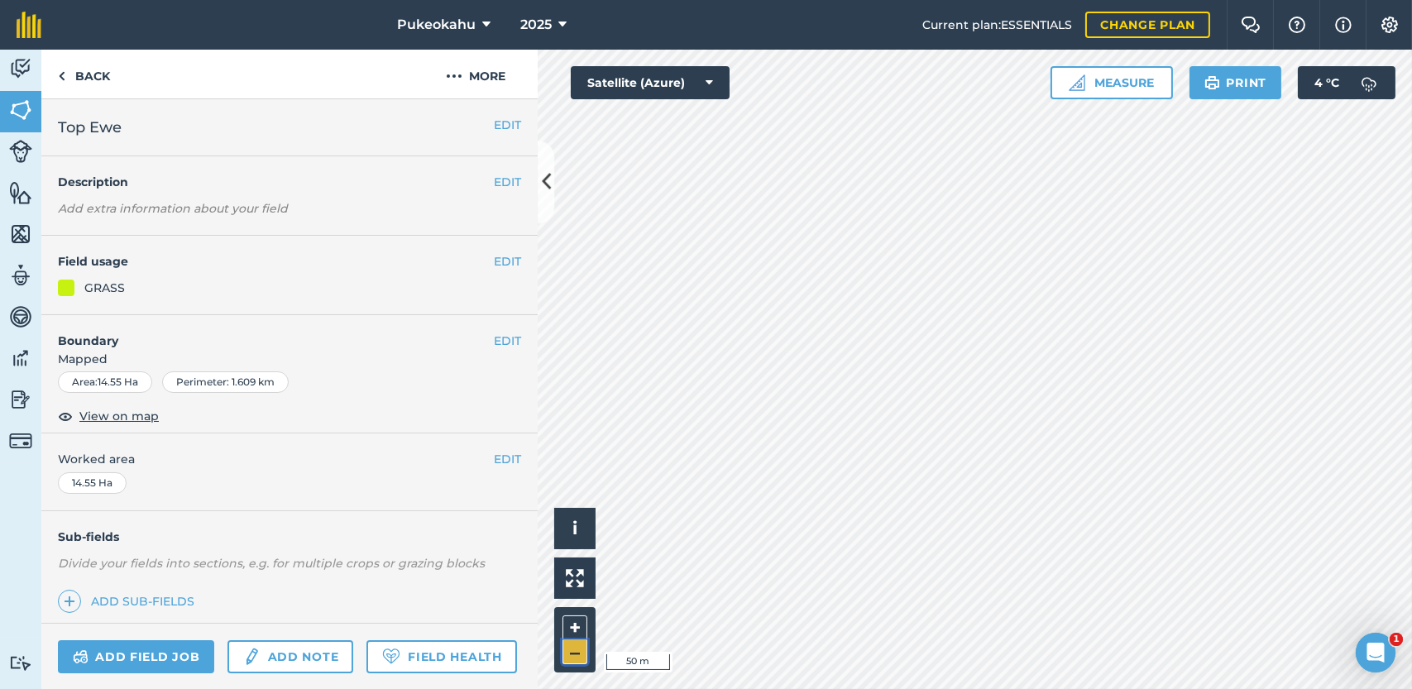
click at [576, 658] on button "–" at bounding box center [574, 652] width 25 height 24
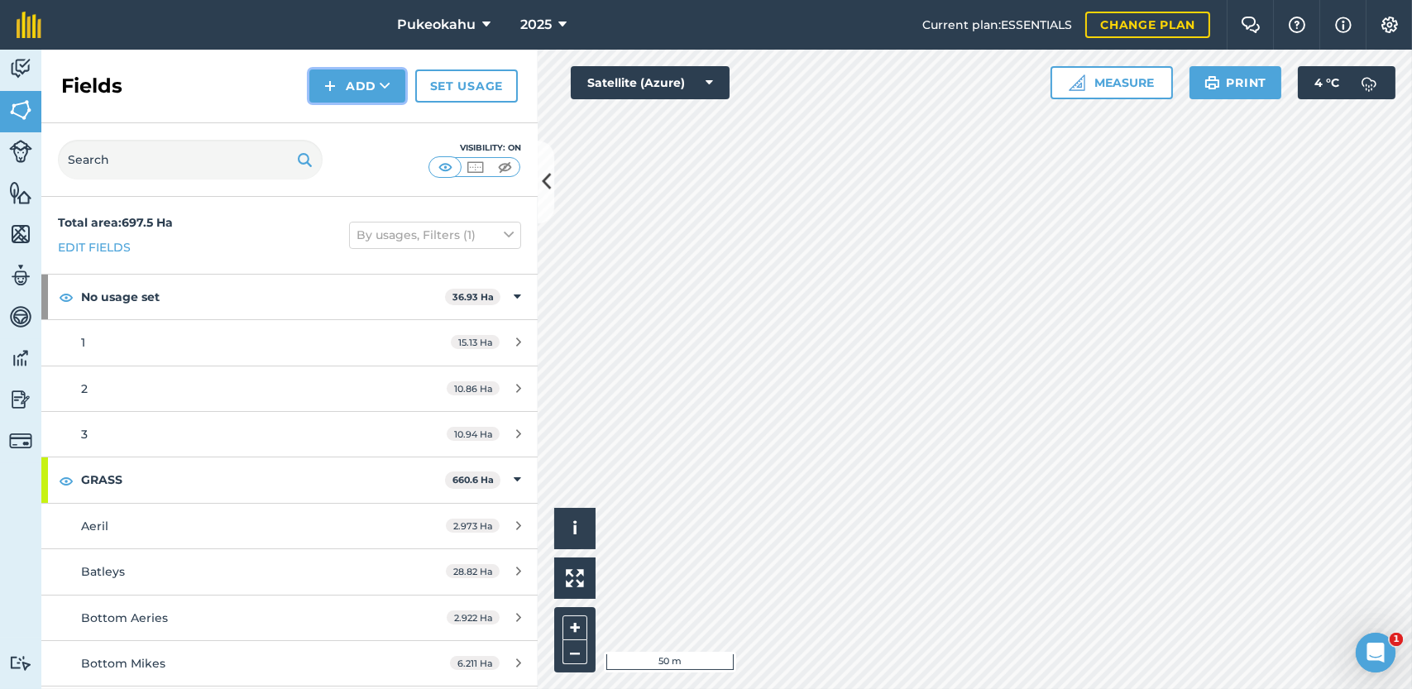
click at [361, 87] on button "Add" at bounding box center [357, 85] width 96 height 33
click at [349, 132] on link "Draw" at bounding box center [357, 123] width 91 height 36
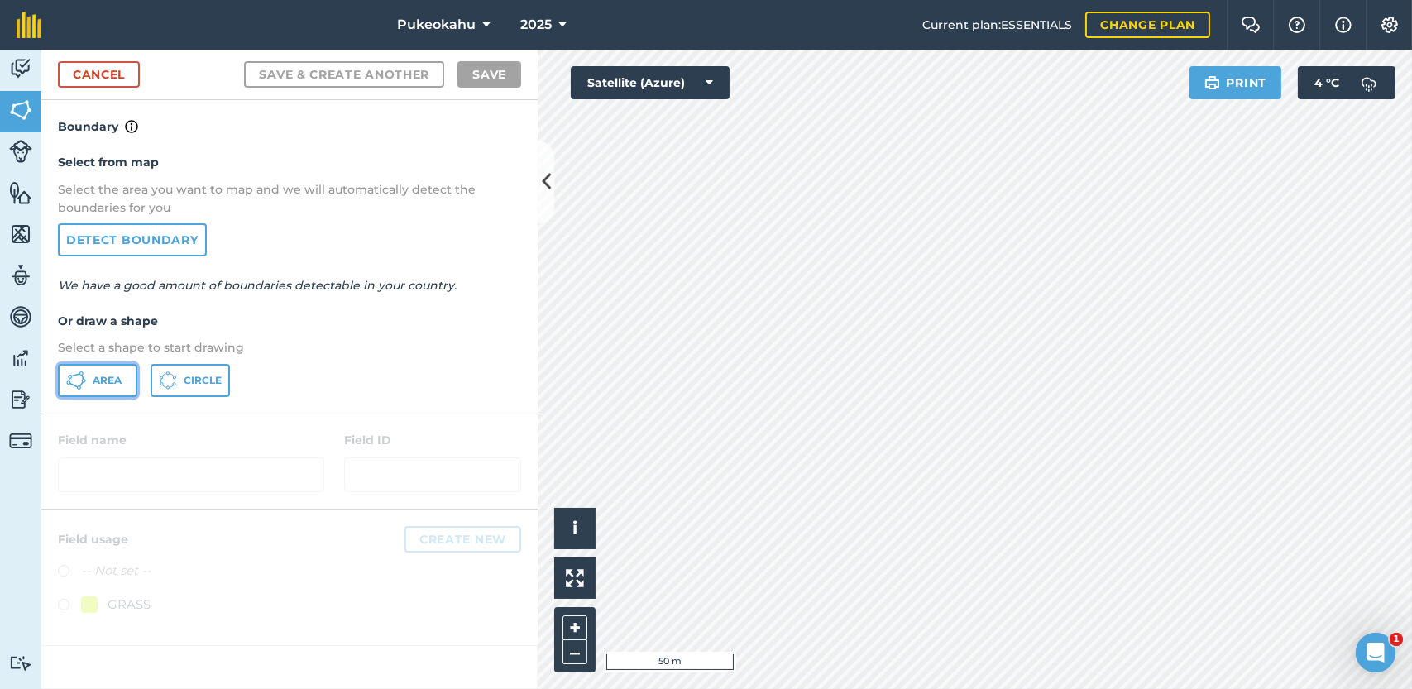
click at [111, 378] on span "Area" at bounding box center [107, 380] width 29 height 13
click at [571, 629] on button "+" at bounding box center [574, 627] width 25 height 25
click at [576, 653] on button "–" at bounding box center [574, 652] width 25 height 24
click at [568, 629] on button "+" at bounding box center [574, 627] width 25 height 25
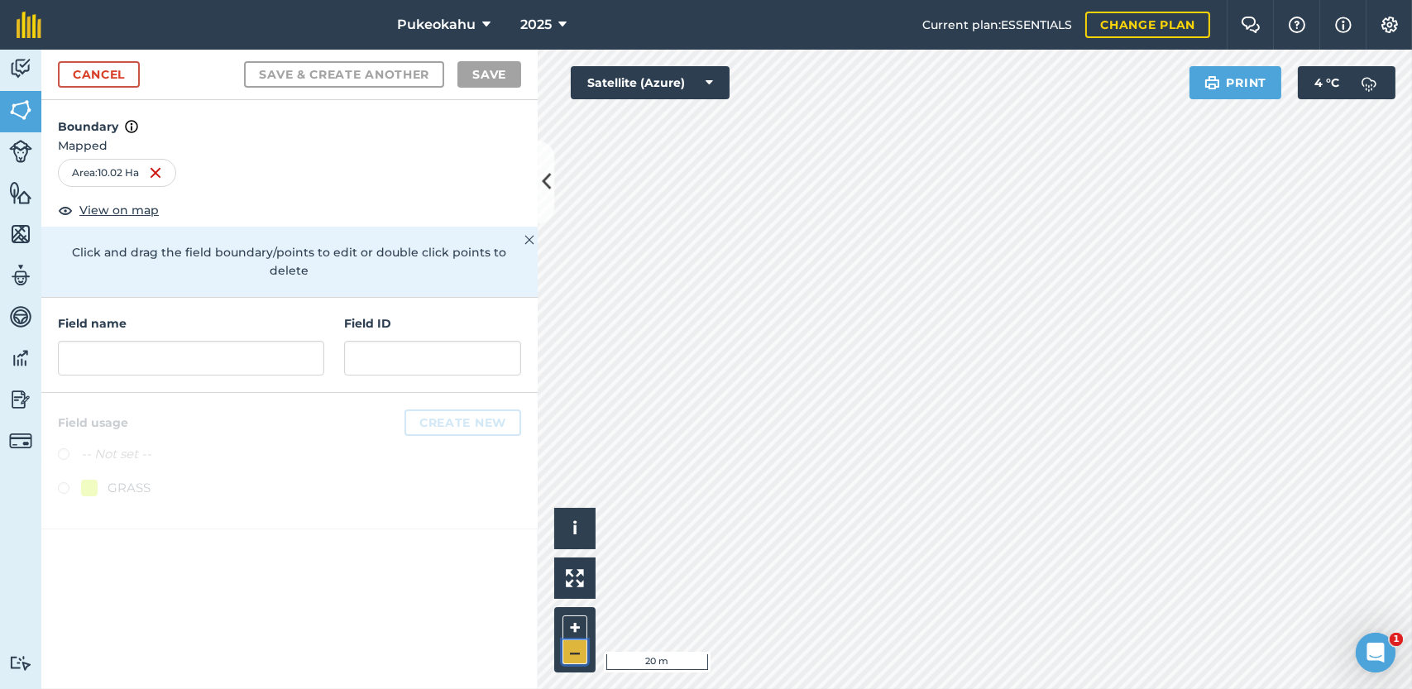
click at [574, 661] on button "–" at bounding box center [574, 652] width 25 height 24
click at [580, 658] on button "–" at bounding box center [574, 652] width 25 height 24
click at [178, 341] on input "text" at bounding box center [191, 358] width 266 height 35
type input "B"
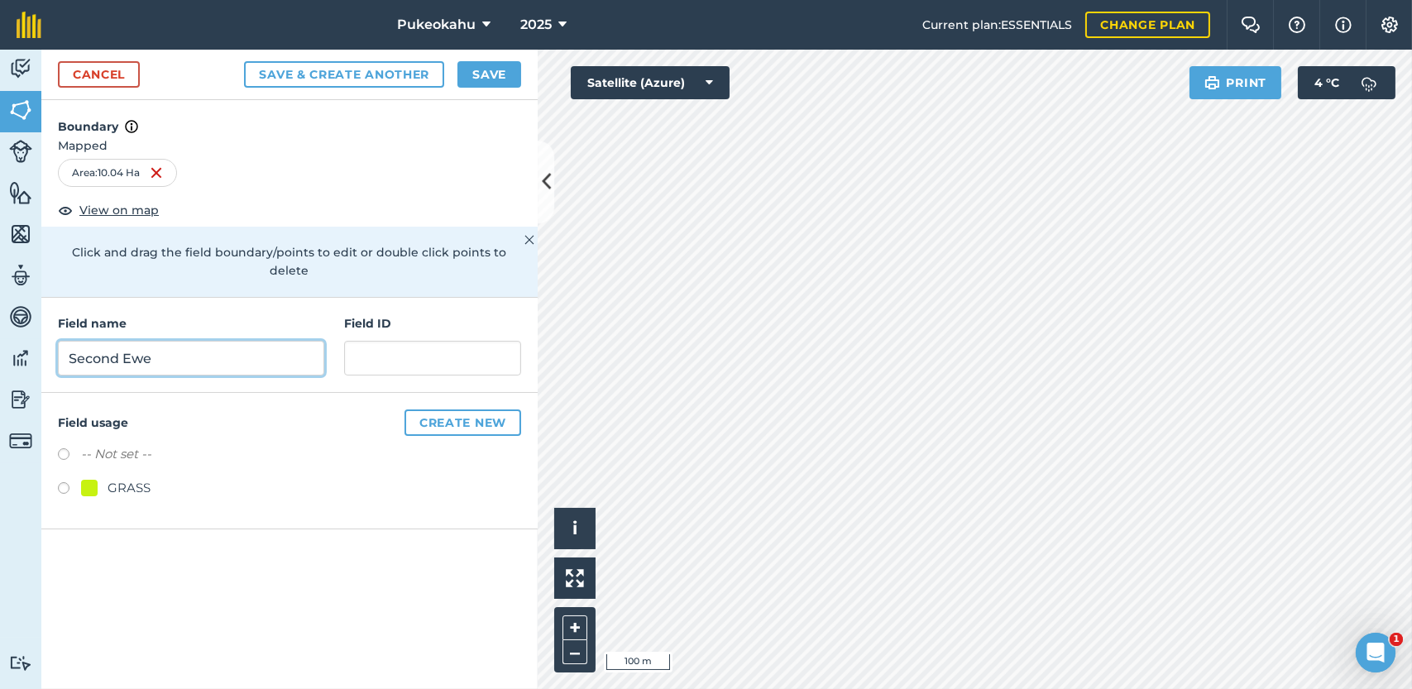
type input "Second Ewe"
click at [66, 482] on label at bounding box center [69, 490] width 23 height 17
radio input "true"
click at [483, 74] on button "Save" at bounding box center [489, 74] width 64 height 26
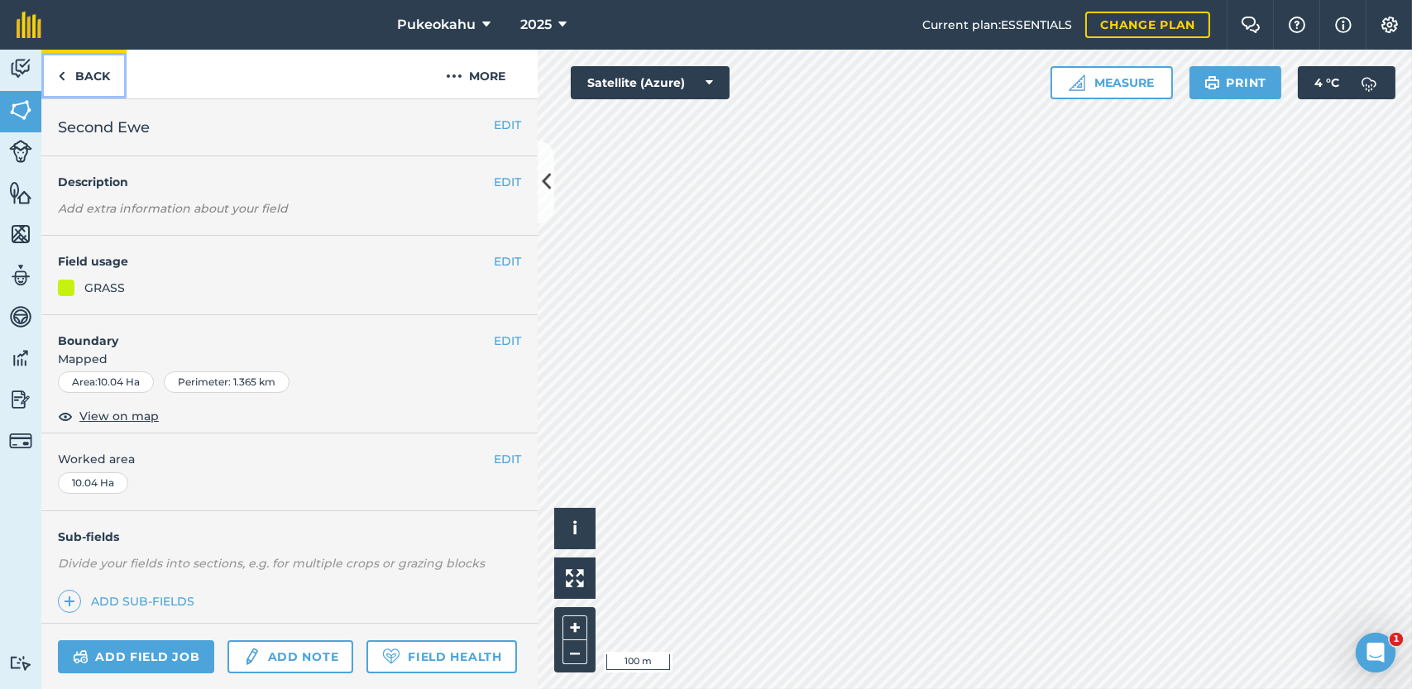
click at [104, 78] on link "Back" at bounding box center [83, 74] width 85 height 49
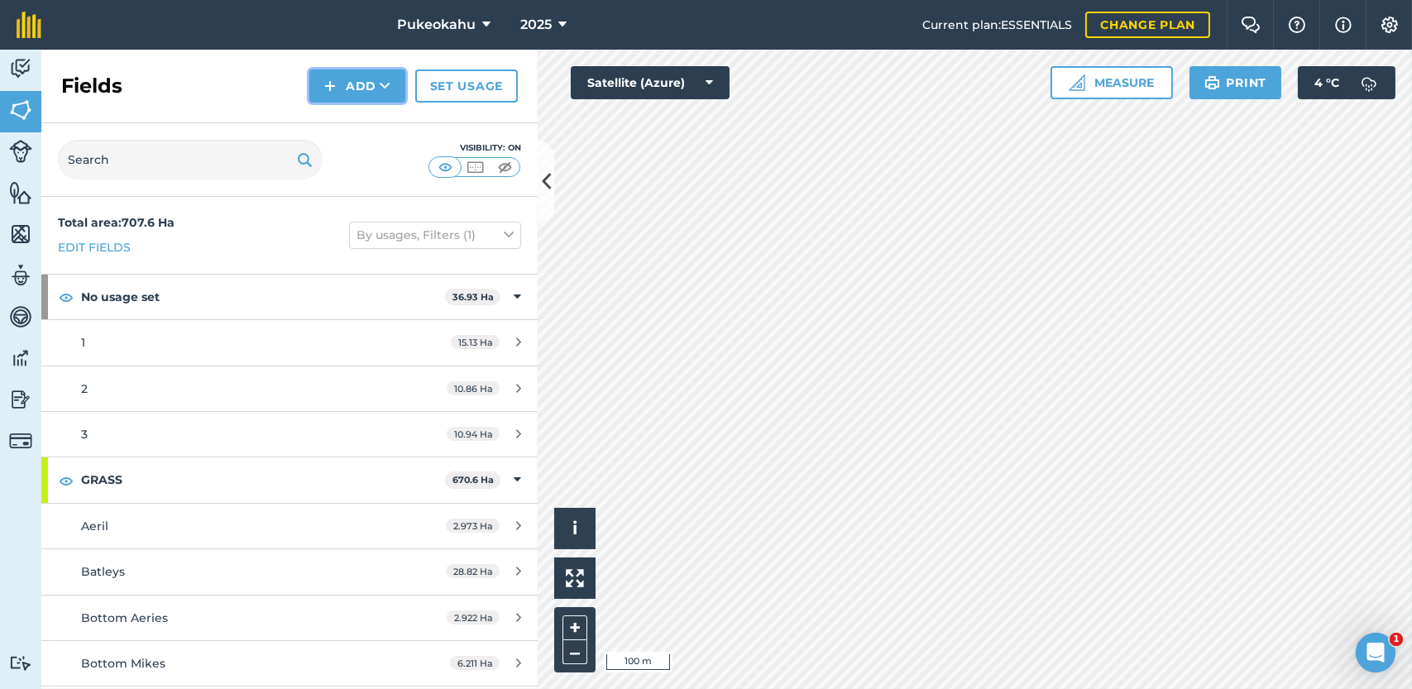
click at [382, 79] on icon at bounding box center [385, 86] width 11 height 17
click at [367, 118] on link "Draw" at bounding box center [357, 123] width 91 height 36
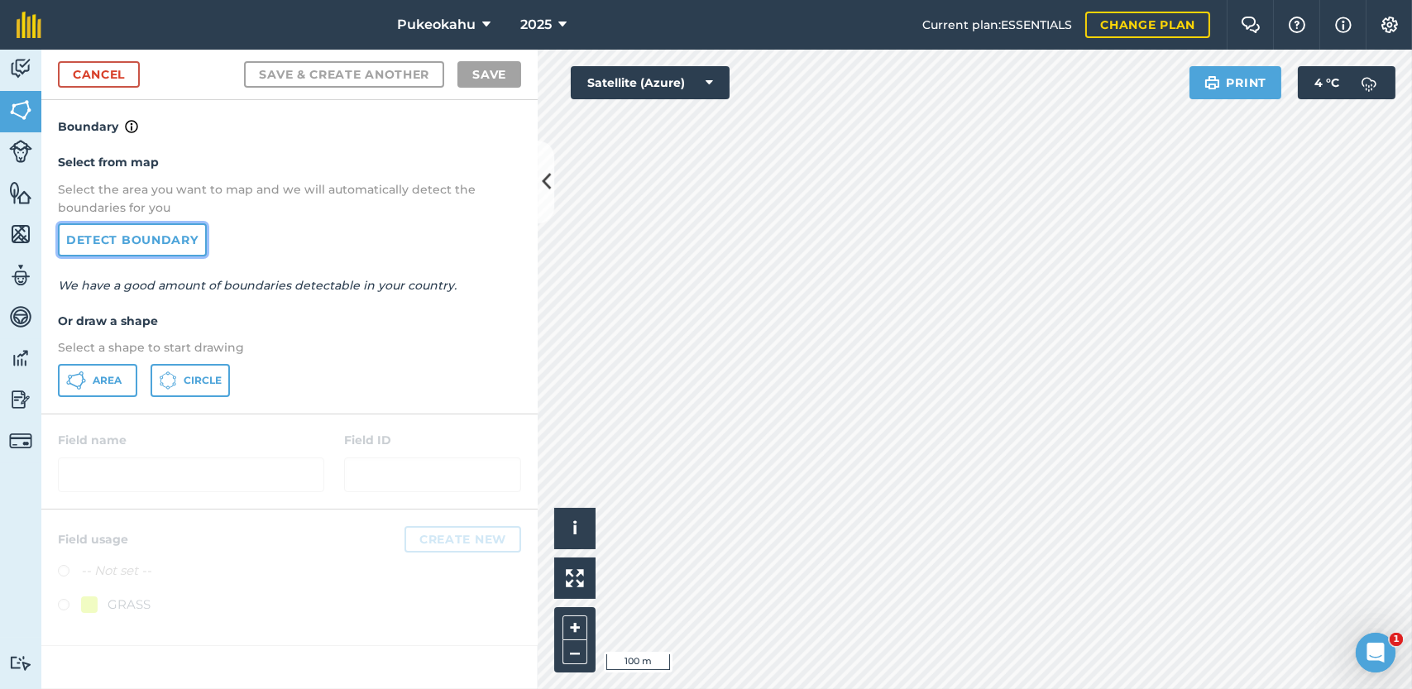
click at [172, 241] on link "Detect boundary" at bounding box center [132, 239] width 149 height 33
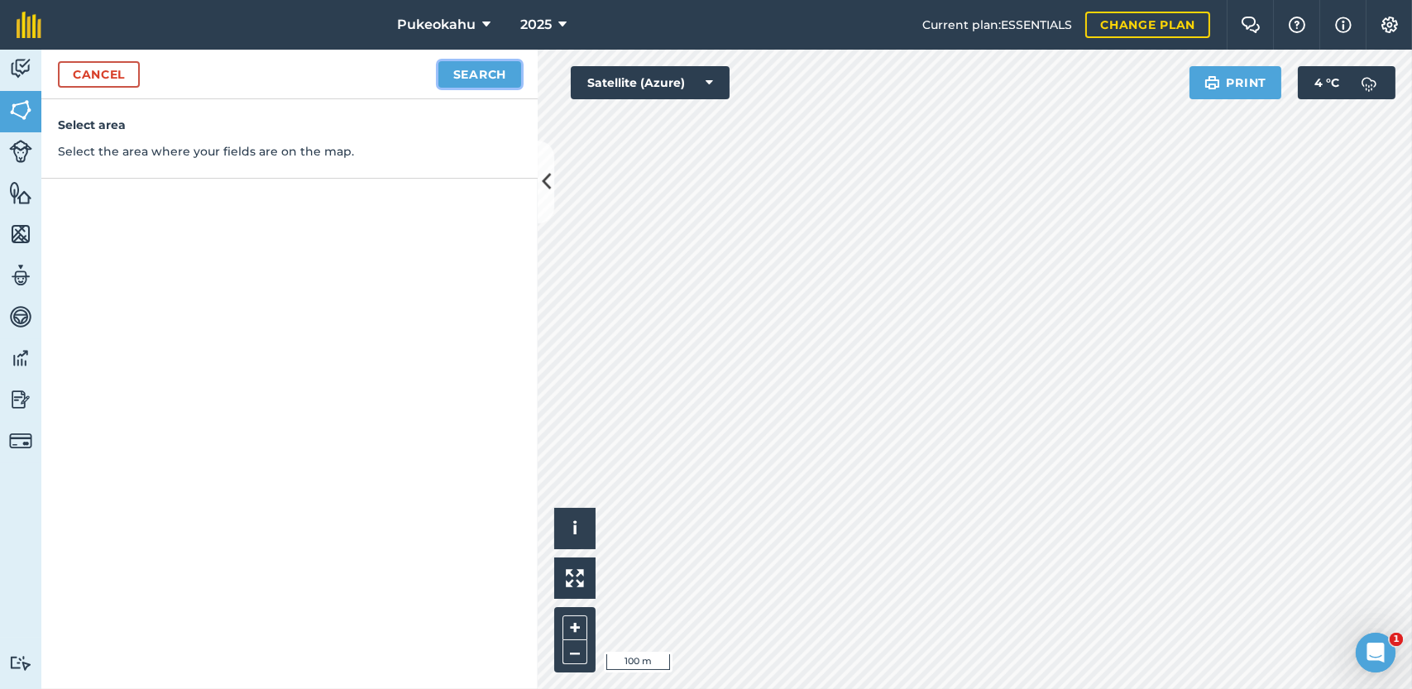
click at [473, 81] on button "Search" at bounding box center [479, 74] width 83 height 26
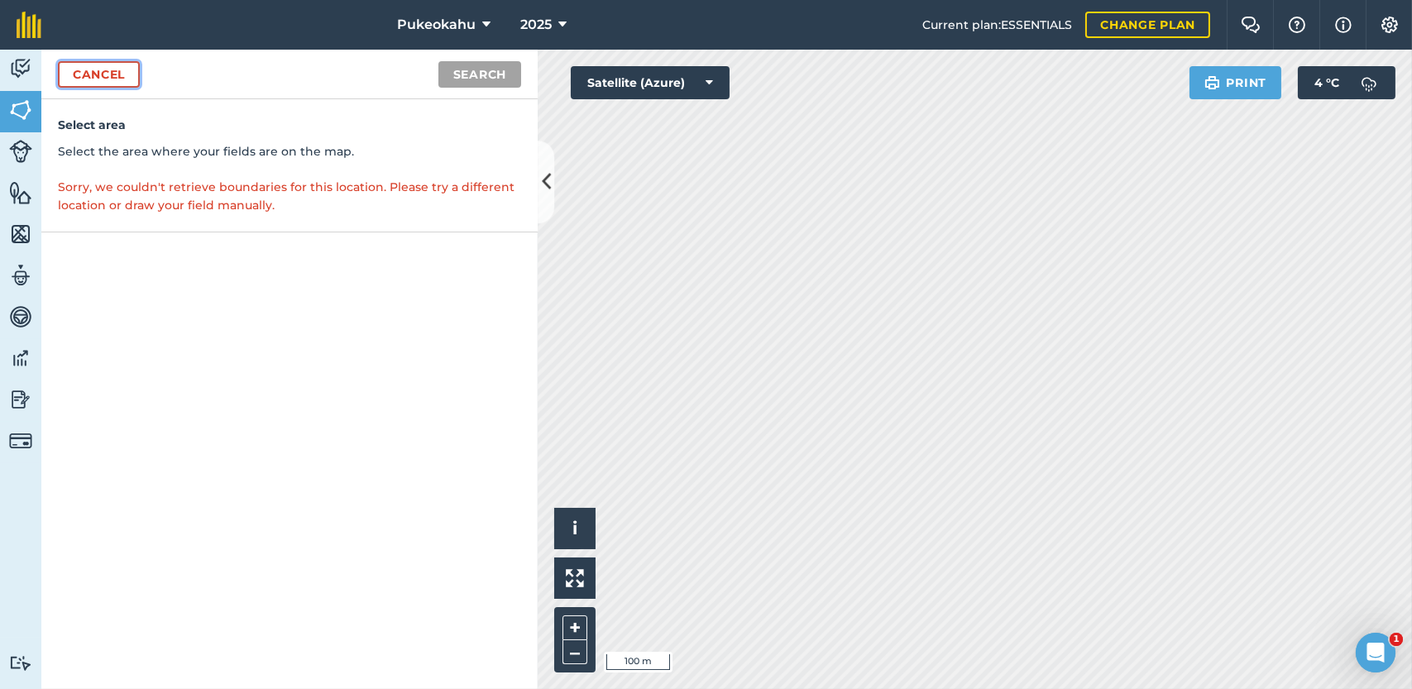
click at [110, 80] on link "Cancel" at bounding box center [99, 74] width 82 height 26
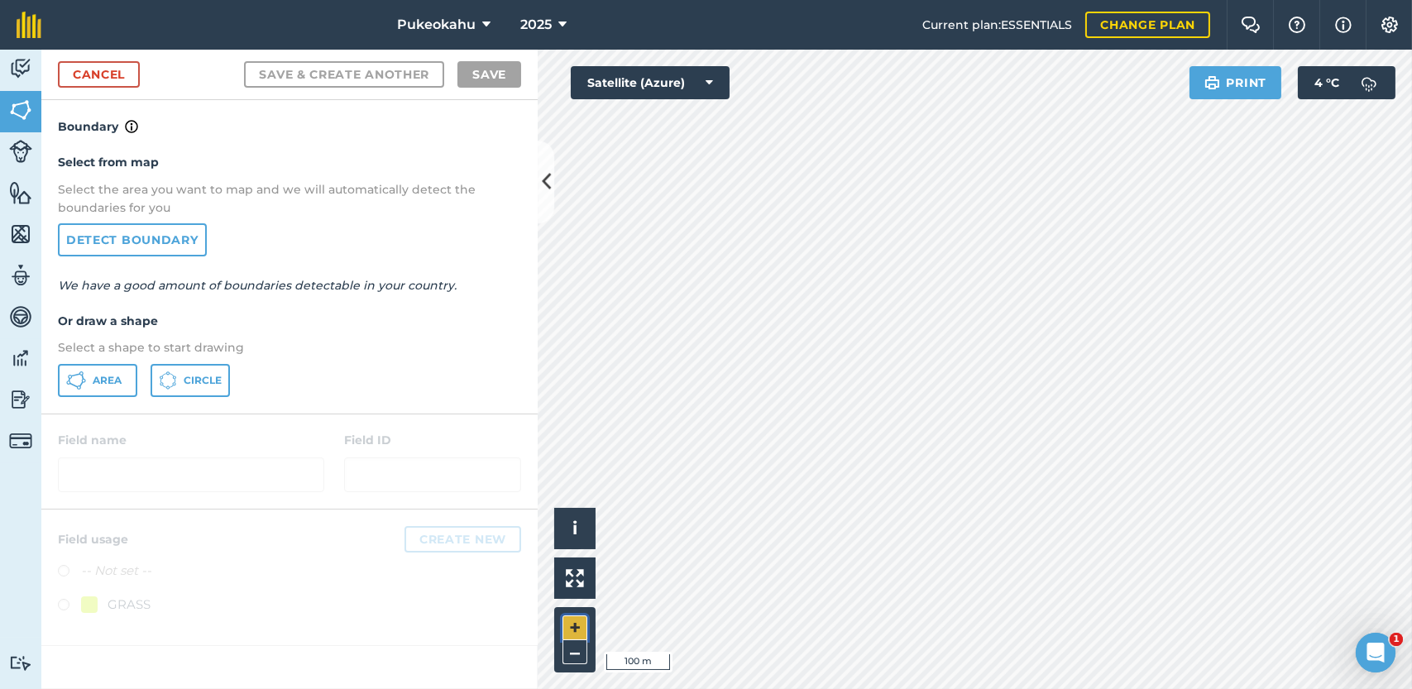
click at [574, 627] on button "+" at bounding box center [574, 627] width 25 height 25
click at [581, 624] on button "+" at bounding box center [574, 627] width 25 height 25
click at [110, 379] on span "Area" at bounding box center [107, 380] width 29 height 13
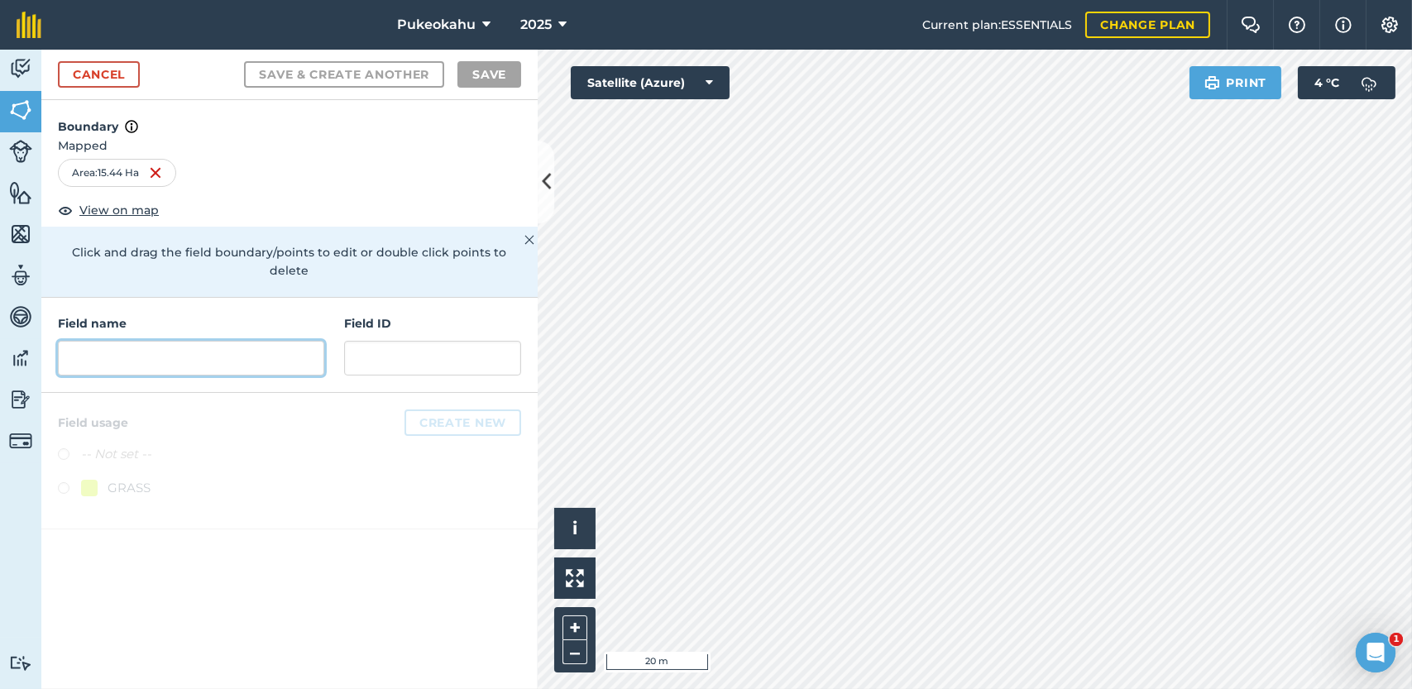
click at [195, 341] on input "text" at bounding box center [191, 358] width 266 height 35
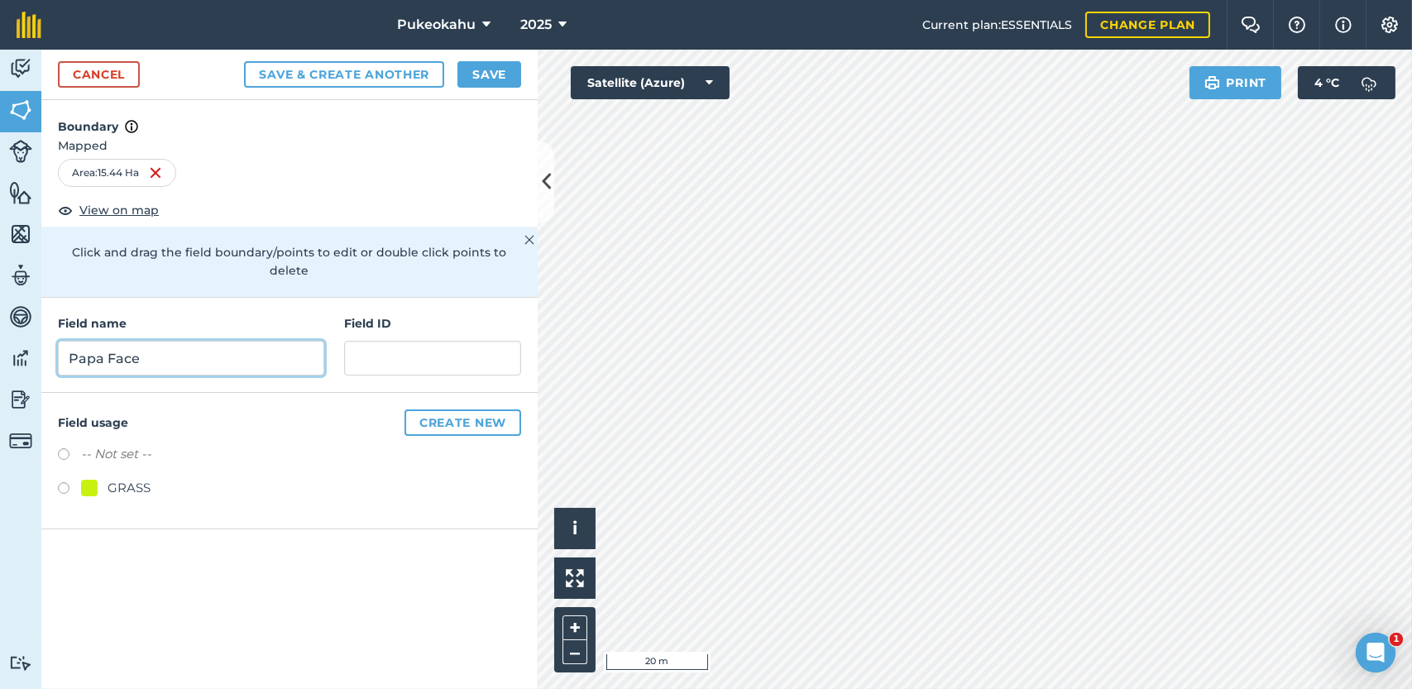
type input "Papa Face"
click at [62, 482] on label at bounding box center [69, 490] width 23 height 17
radio input "true"
click at [507, 71] on button "Save" at bounding box center [489, 74] width 64 height 26
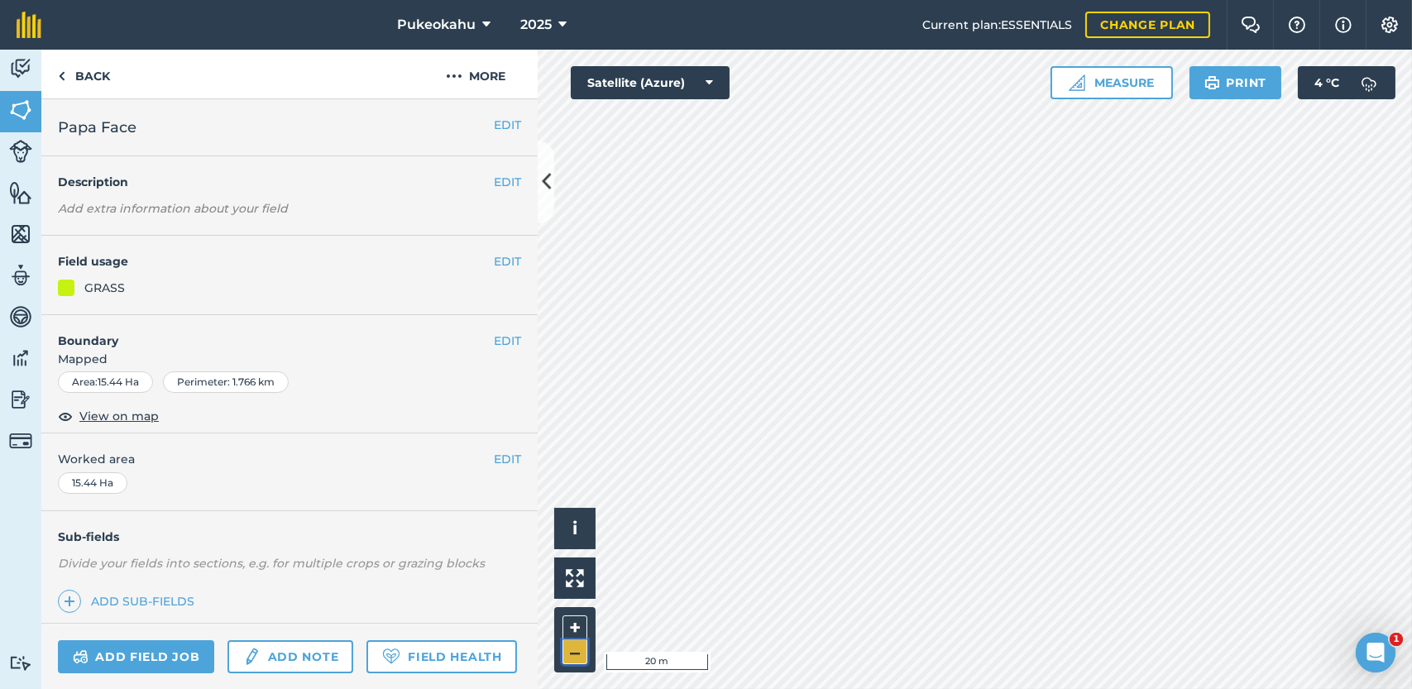
click at [584, 644] on button "–" at bounding box center [574, 652] width 25 height 24
click at [89, 86] on link "Back" at bounding box center [83, 74] width 85 height 49
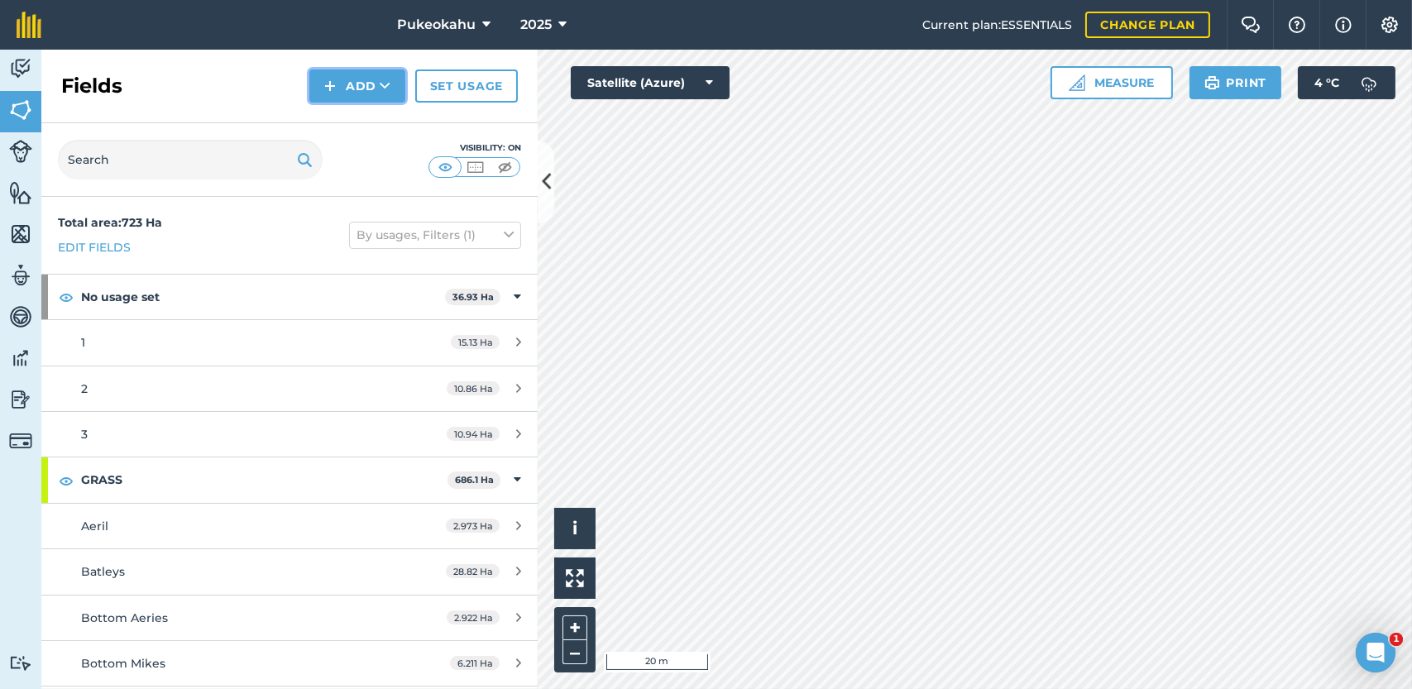
click at [359, 82] on button "Add" at bounding box center [357, 85] width 96 height 33
click at [366, 118] on link "Draw" at bounding box center [357, 123] width 91 height 36
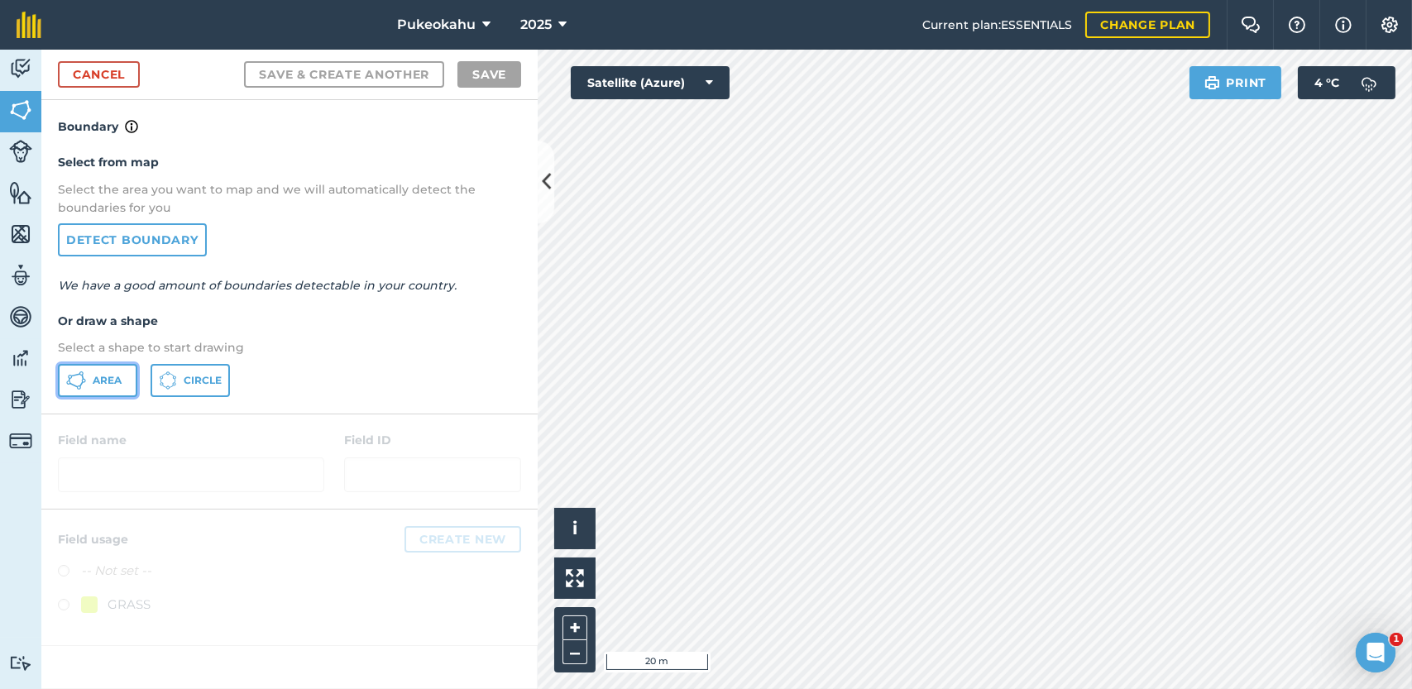
click at [88, 382] on button "Area" at bounding box center [97, 380] width 79 height 33
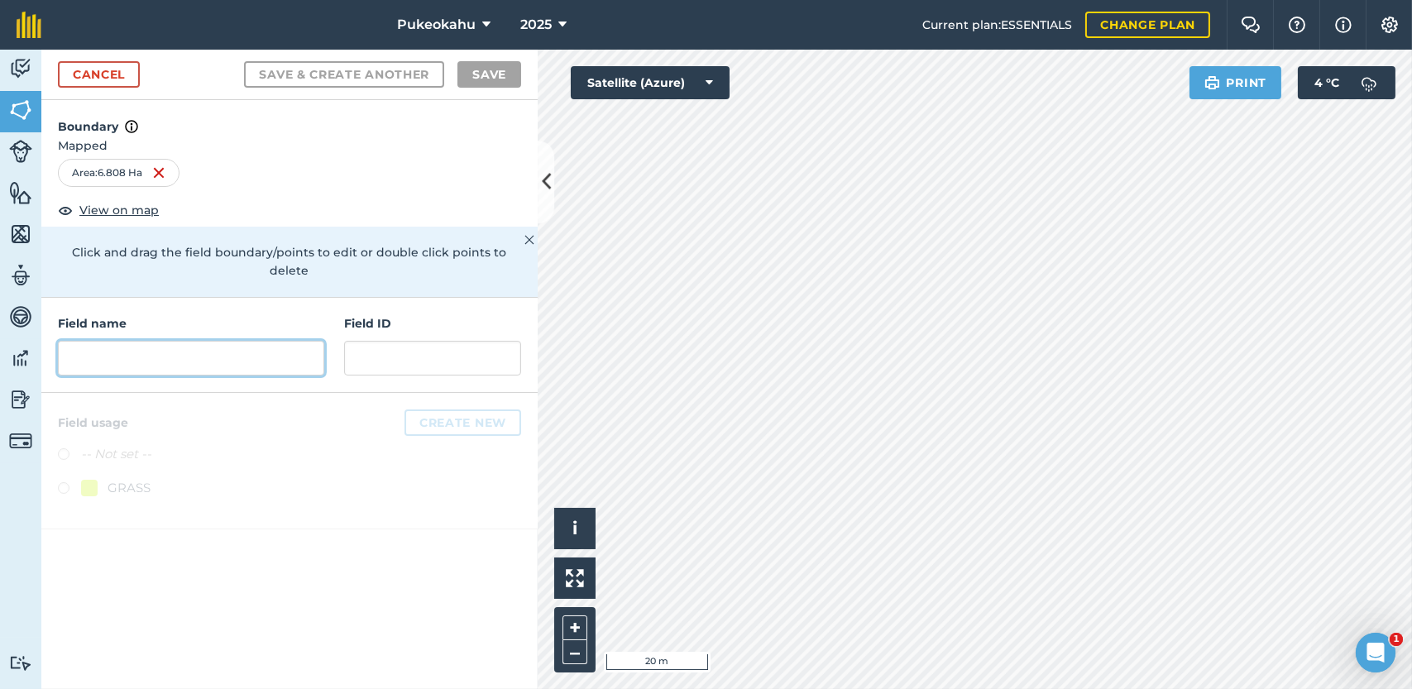
click at [196, 341] on input "text" at bounding box center [191, 358] width 266 height 35
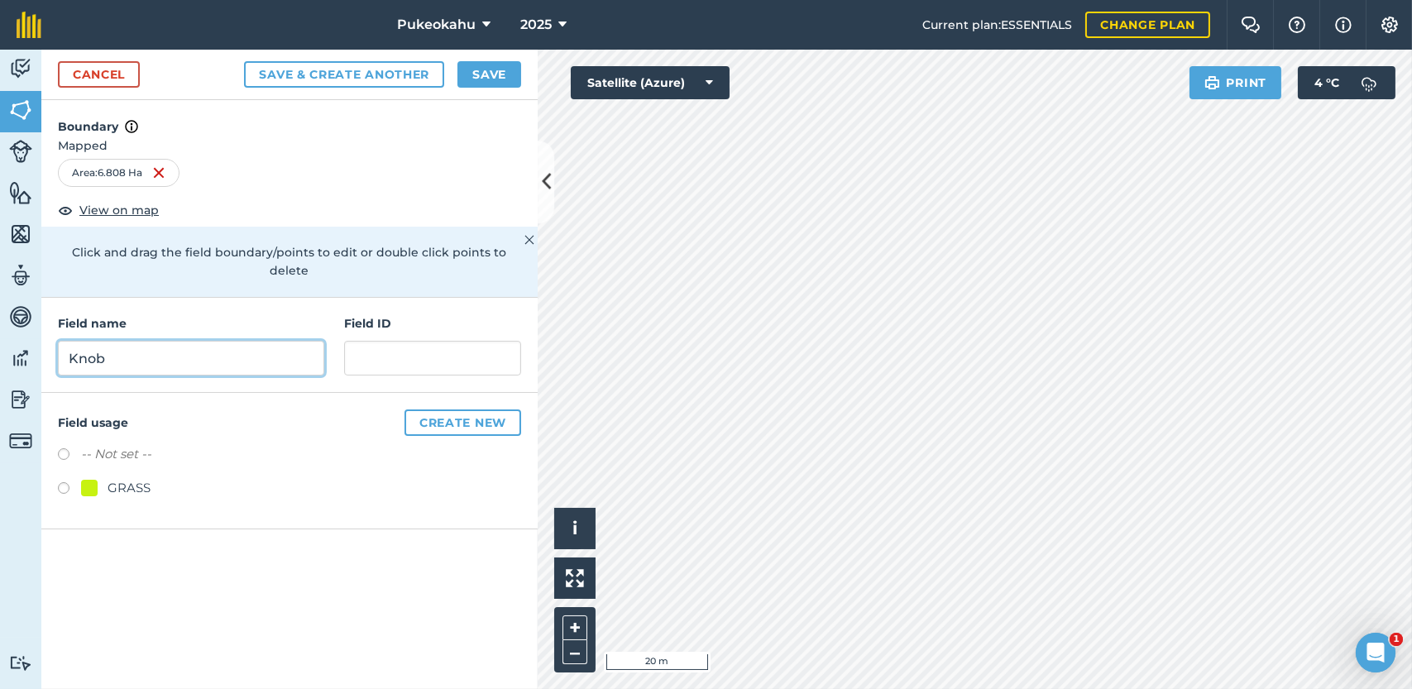
type input "Knob"
click at [65, 482] on label at bounding box center [69, 490] width 23 height 17
radio input "true"
click at [473, 78] on button "Save" at bounding box center [489, 74] width 64 height 26
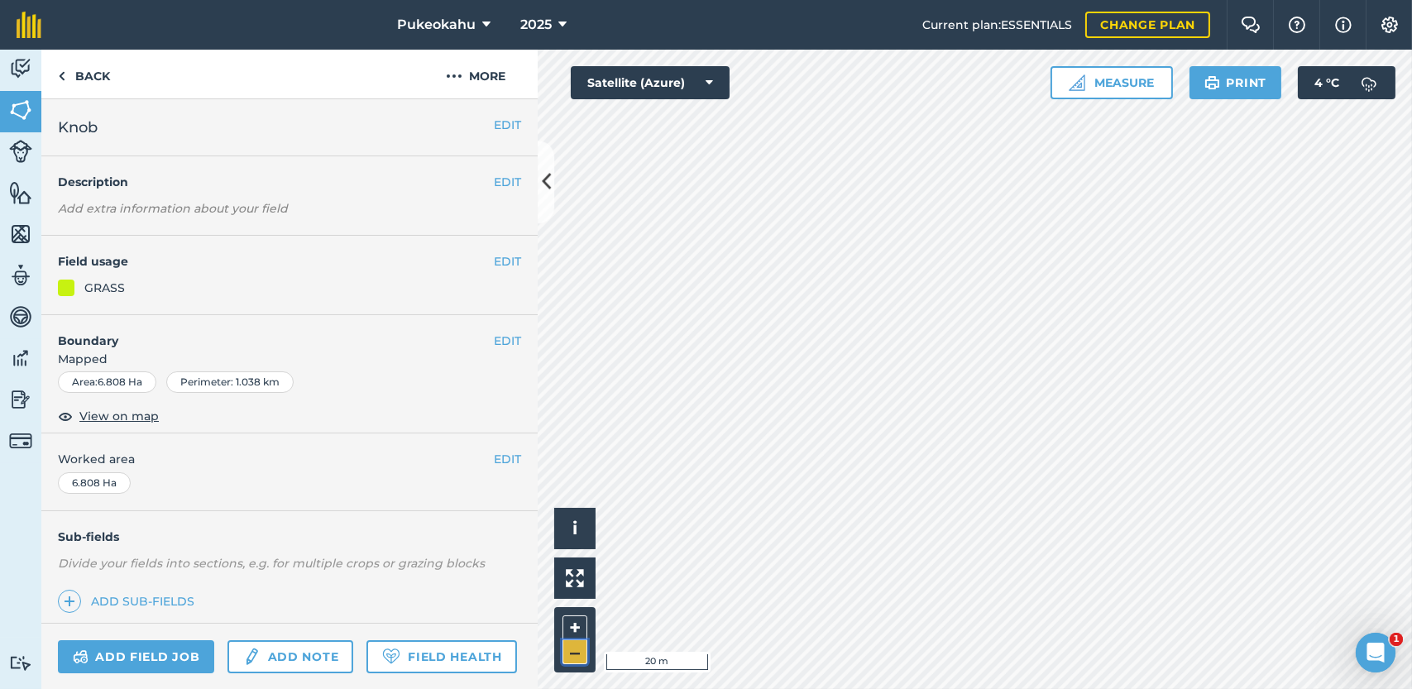
click at [578, 652] on button "–" at bounding box center [574, 652] width 25 height 24
click at [578, 654] on button "–" at bounding box center [574, 652] width 25 height 24
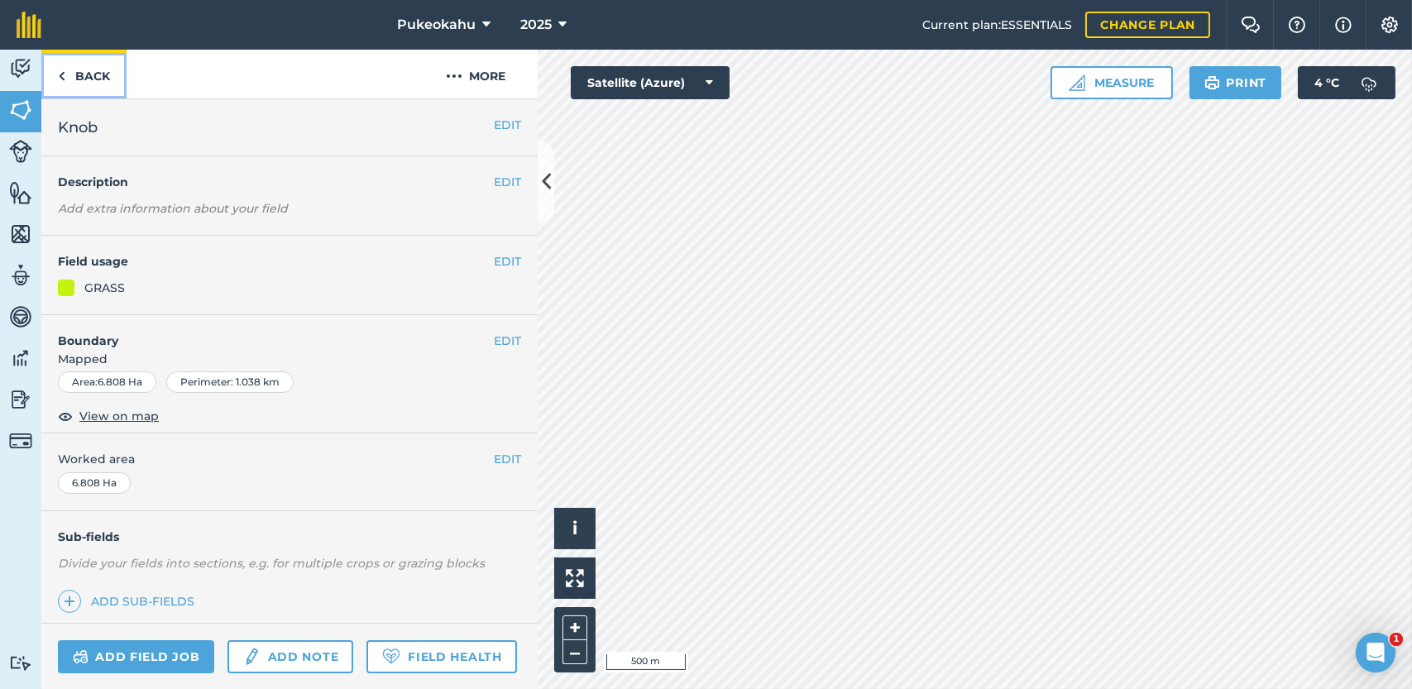
click at [101, 74] on link "Back" at bounding box center [83, 74] width 85 height 49
click at [496, 263] on button "EDIT" at bounding box center [507, 261] width 27 height 18
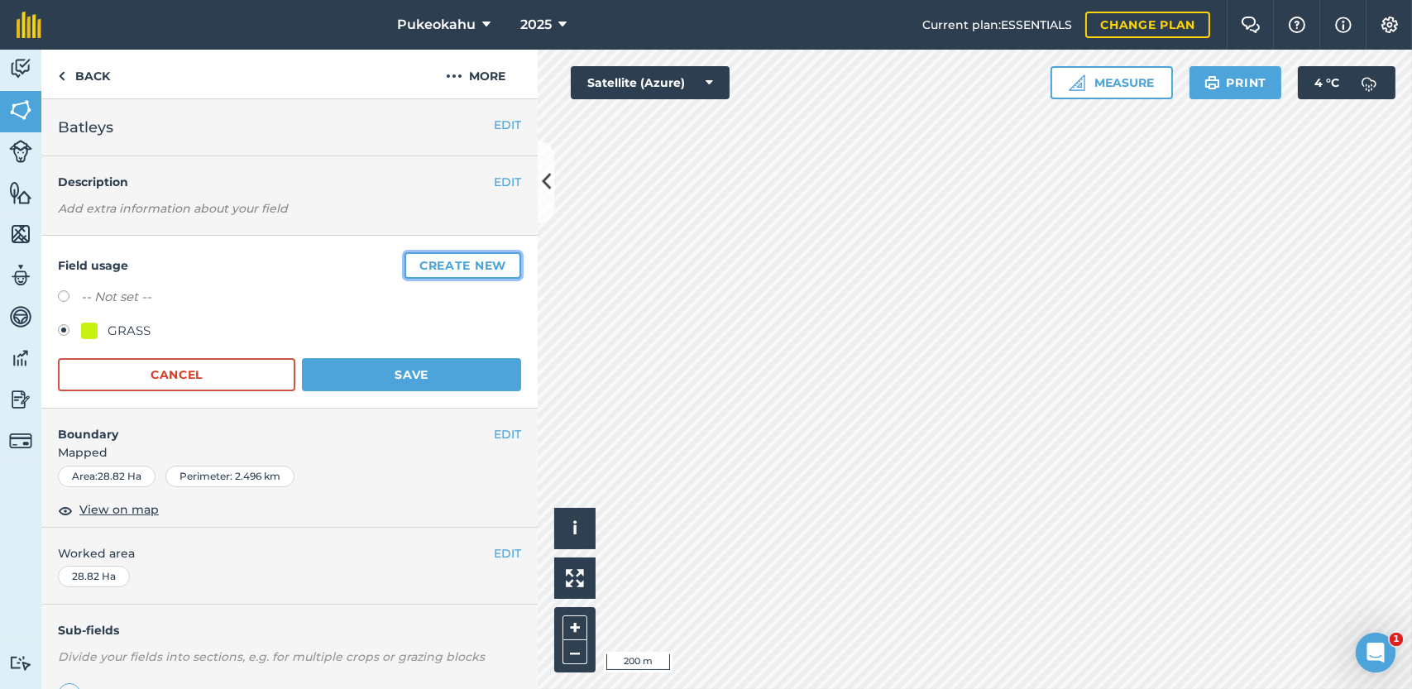
click at [433, 269] on button "Create new" at bounding box center [462, 265] width 117 height 26
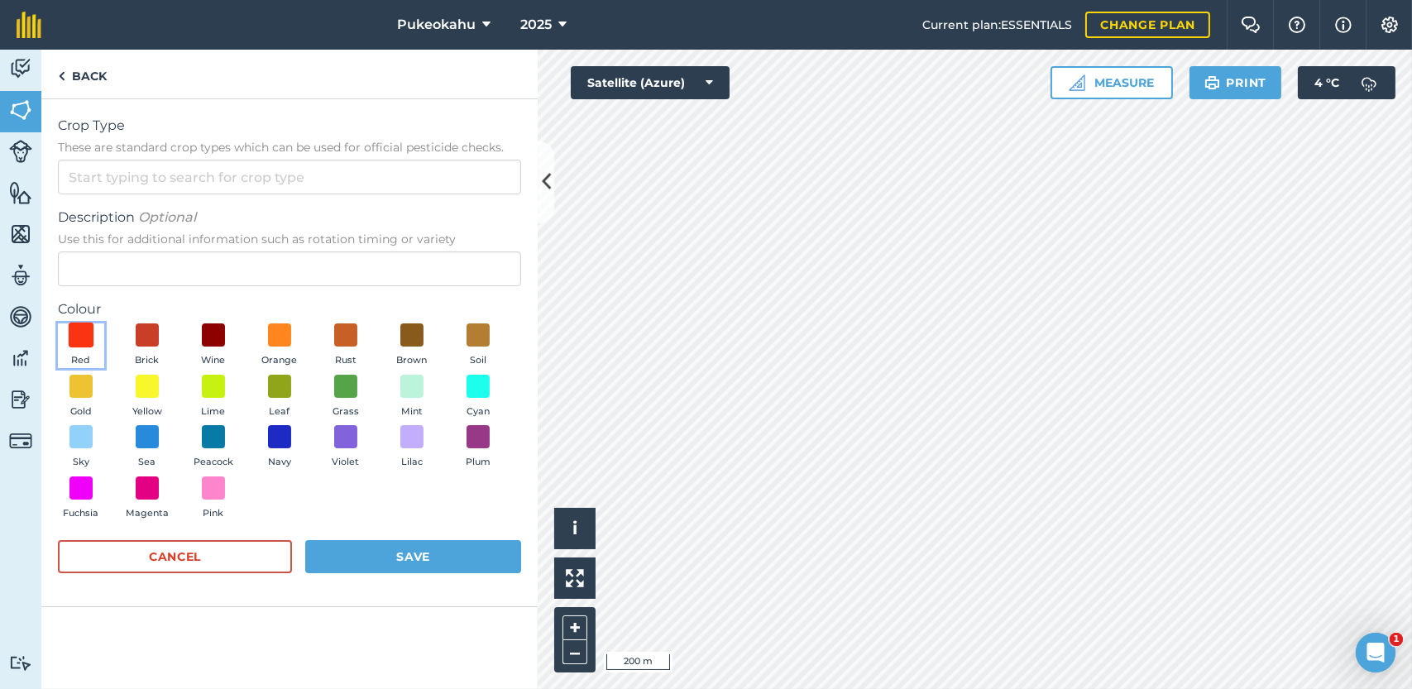
click at [79, 338] on span at bounding box center [82, 336] width 26 height 26
click at [109, 175] on input "Crop Type These are standard crop types which can be used for official pesticid…" at bounding box center [289, 177] width 463 height 35
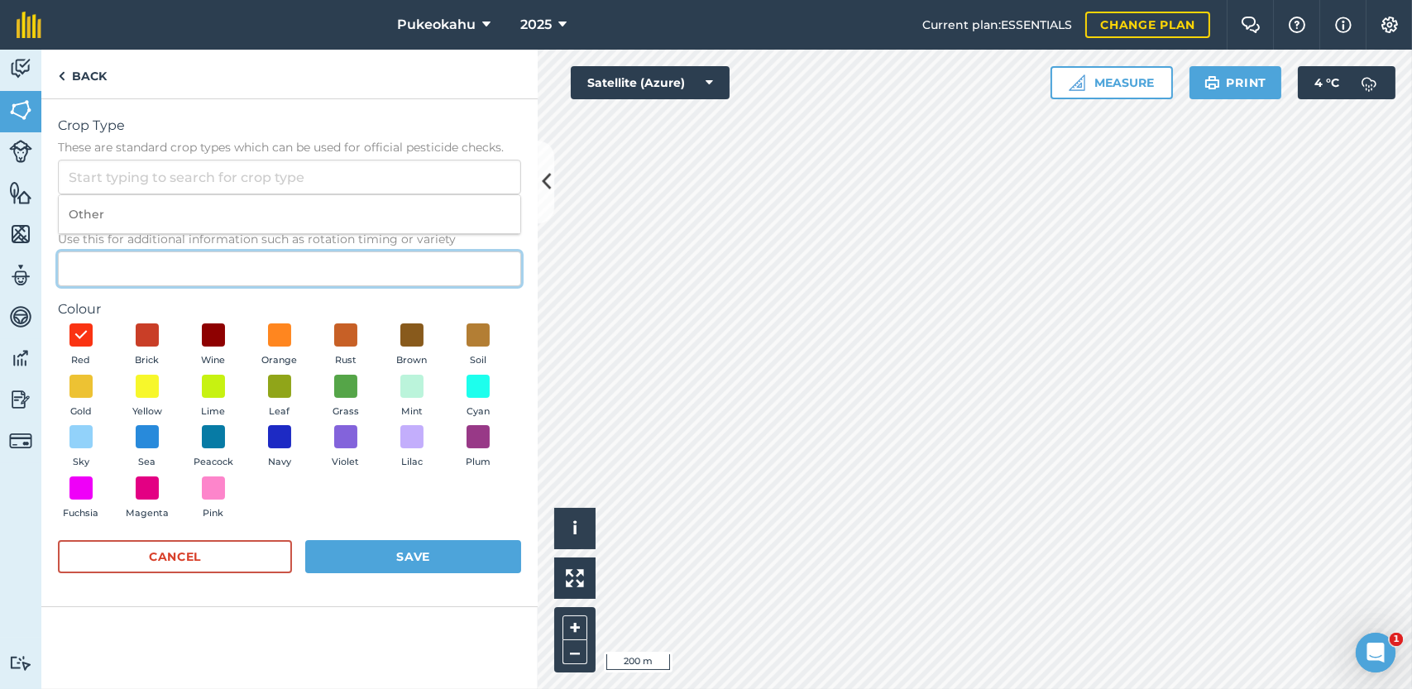
click at [102, 251] on input "Description Optional Use this for additional information such as rotation timin…" at bounding box center [289, 268] width 463 height 35
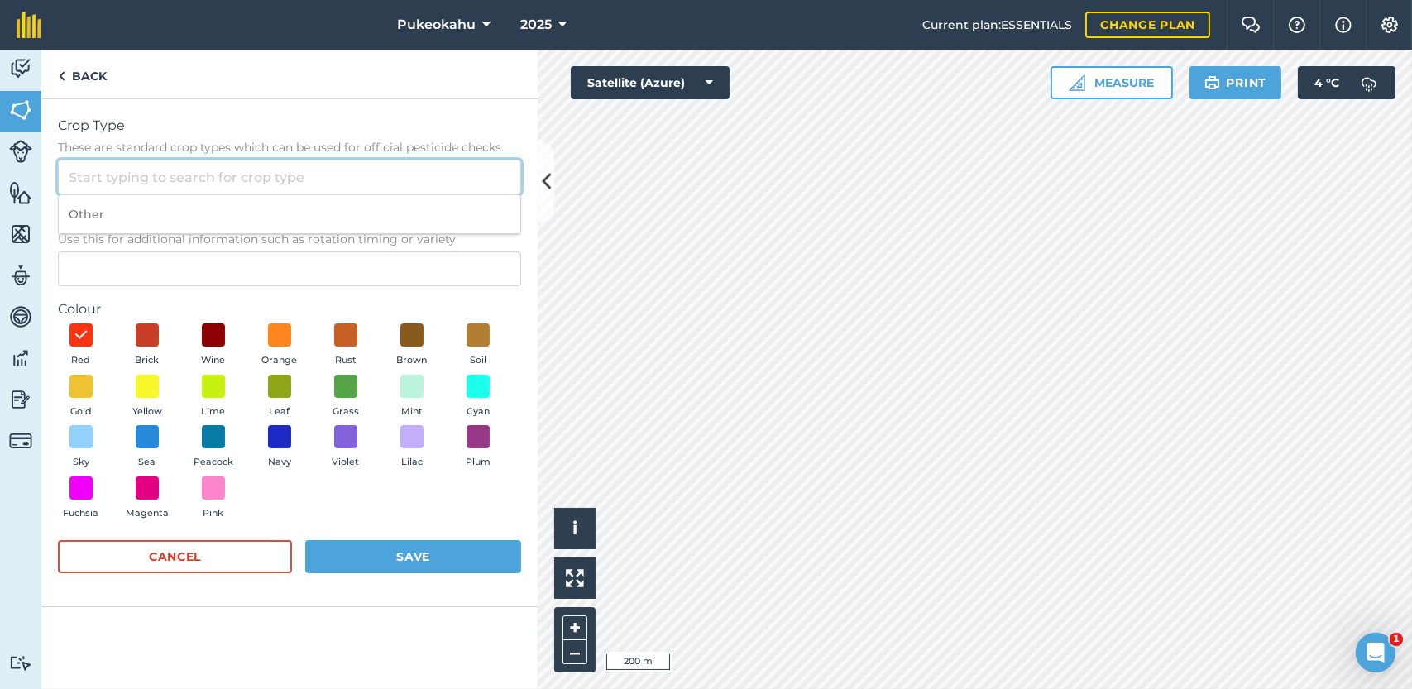
click at [173, 183] on input "Crop Type These are standard crop types which can be used for official pesticid…" at bounding box center [289, 177] width 463 height 35
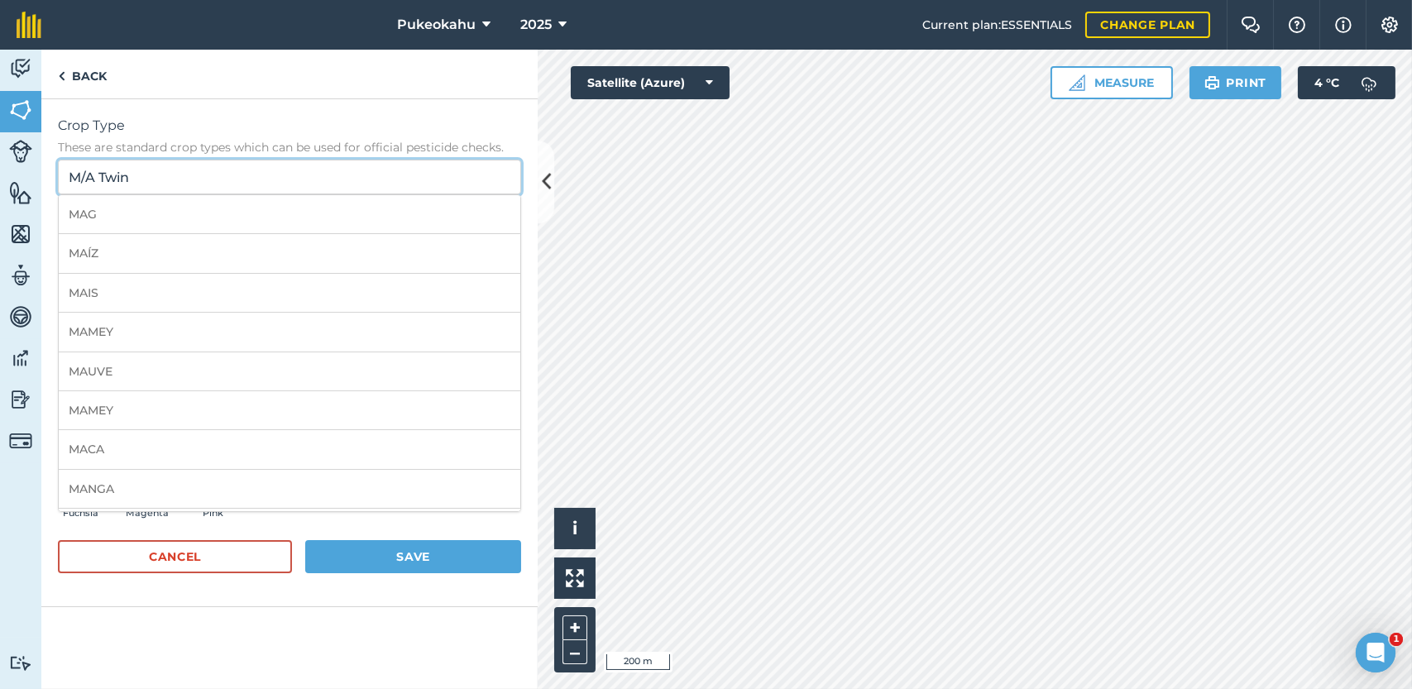
type input "M/A Twin"
click at [355, 565] on button "Save" at bounding box center [413, 556] width 216 height 33
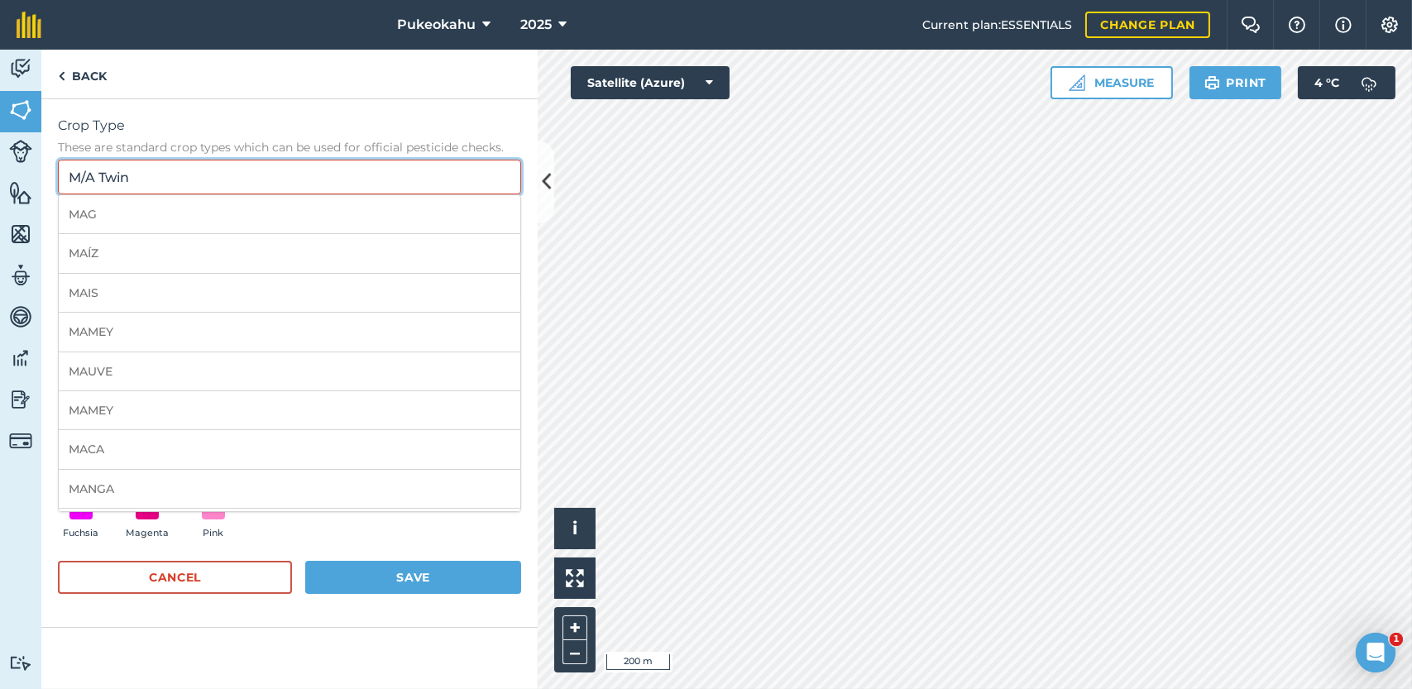
drag, startPoint x: 177, startPoint y: 170, endPoint x: 0, endPoint y: 224, distance: 185.2
click at [0, 224] on div "Activity Fields Livestock Features Maps Team Vehicles Data Reporting Billing Tu…" at bounding box center [706, 369] width 1412 height 639
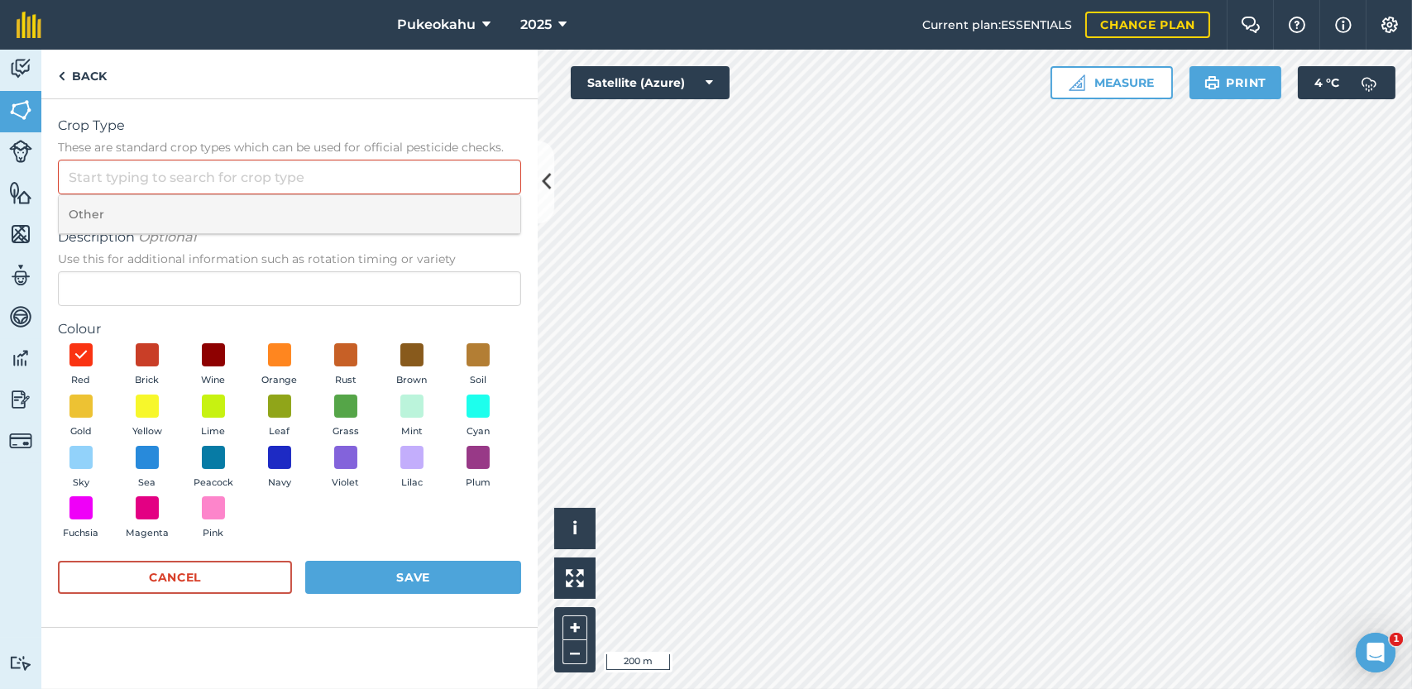
click at [116, 223] on li "Other" at bounding box center [289, 214] width 461 height 39
type input "Other"
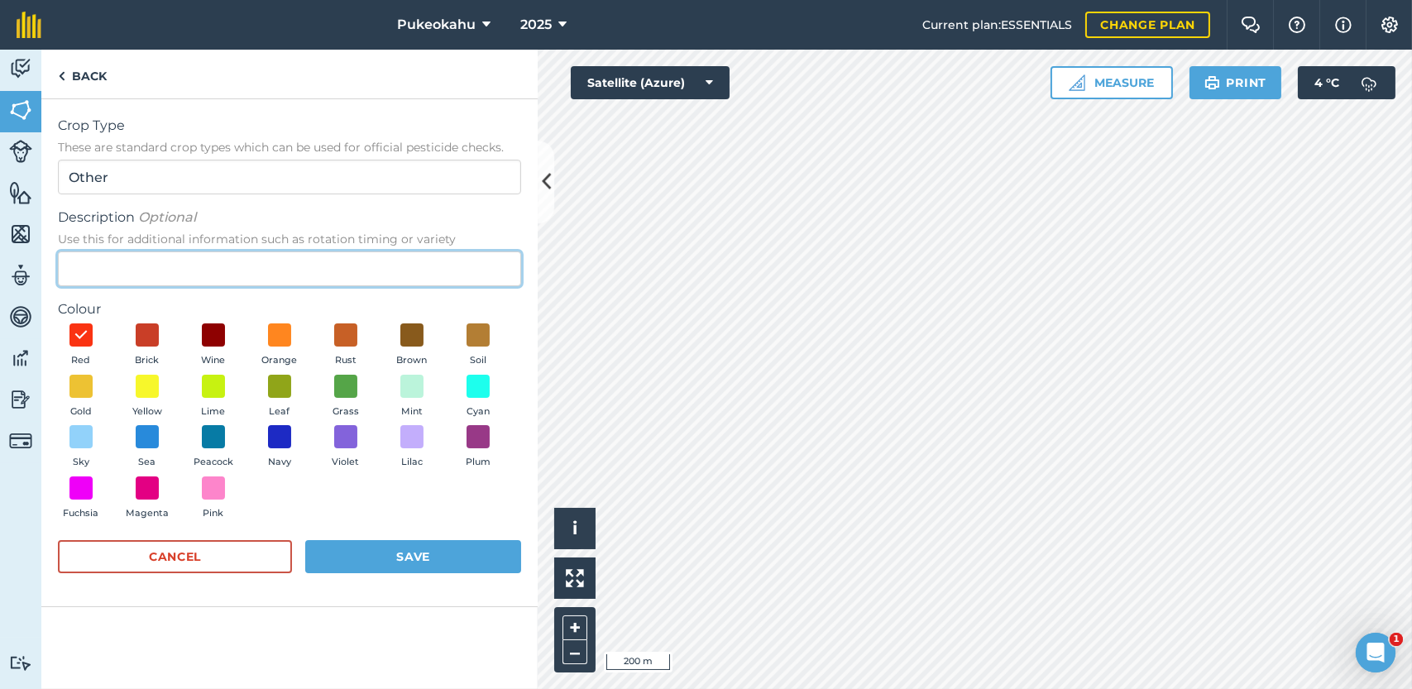
click at [113, 264] on input "Description Optional Use this for additional information such as rotation timin…" at bounding box center [289, 268] width 463 height 35
type input "M/A Twin"
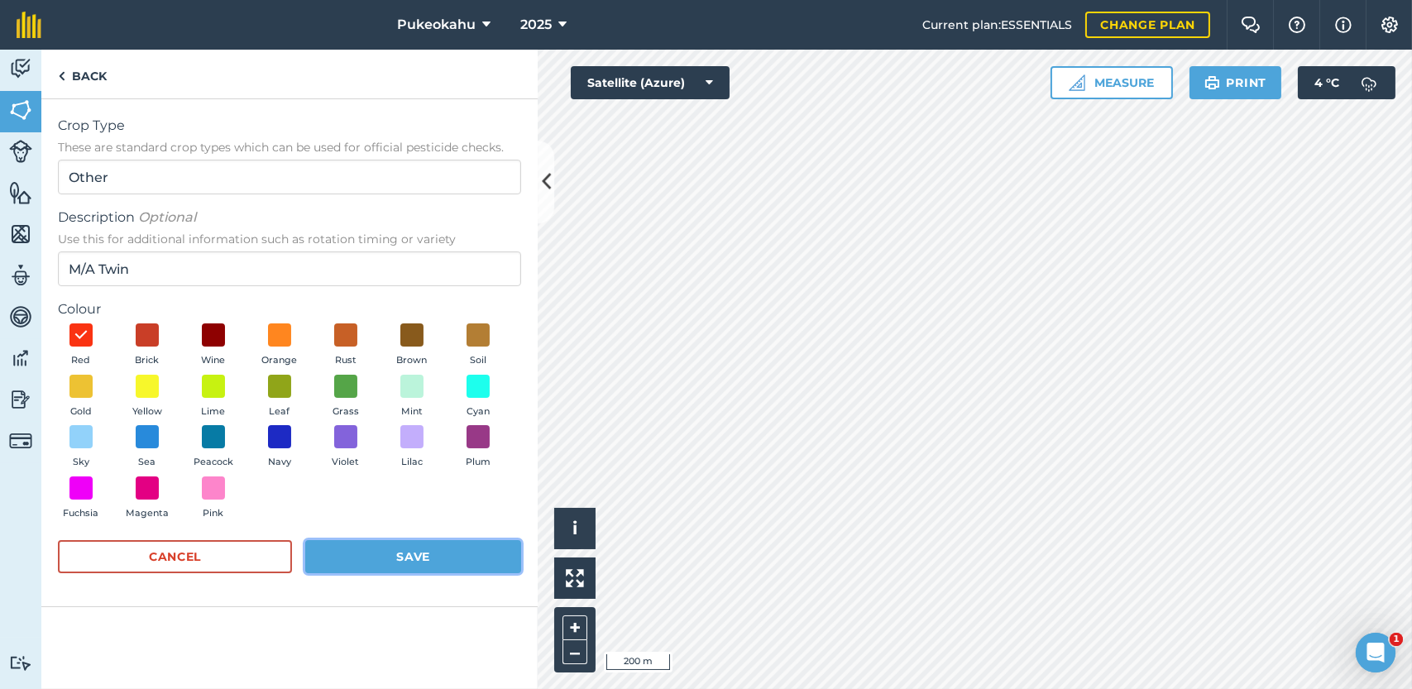
click at [333, 554] on button "Save" at bounding box center [413, 556] width 216 height 33
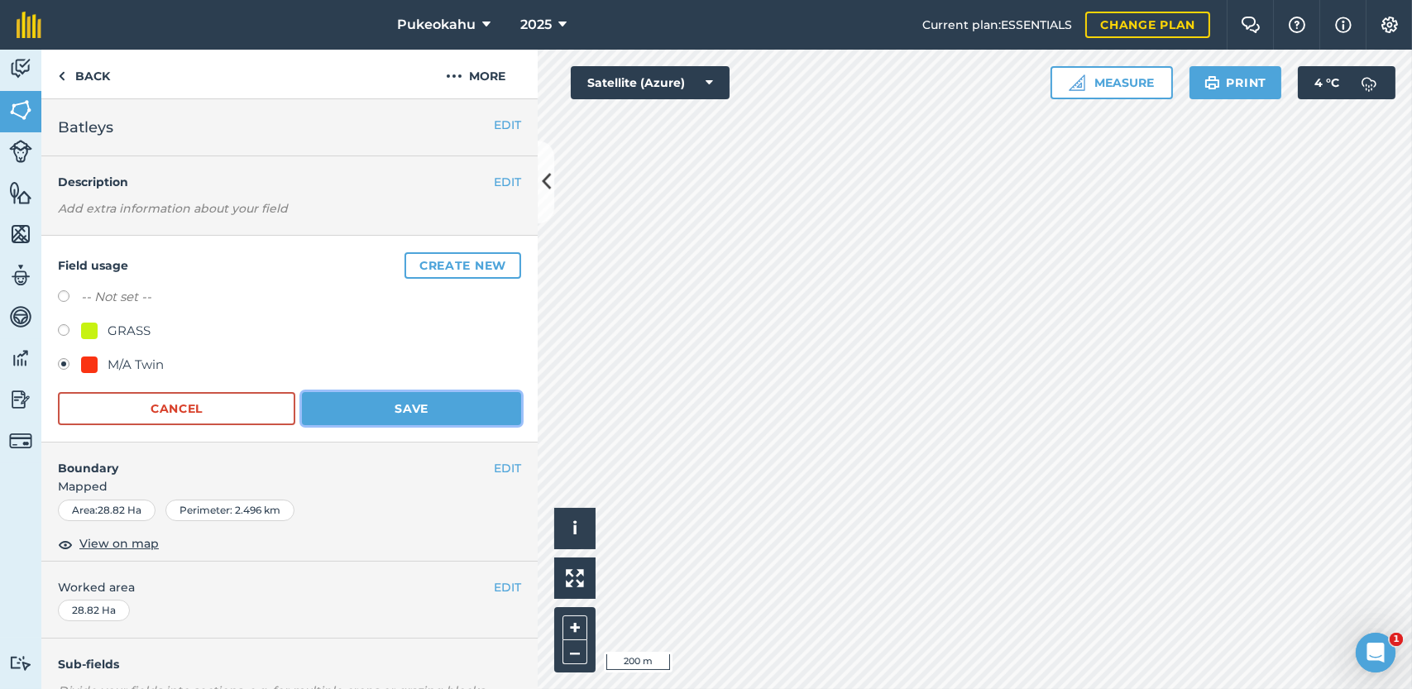
click at [385, 406] on button "Save" at bounding box center [411, 408] width 219 height 33
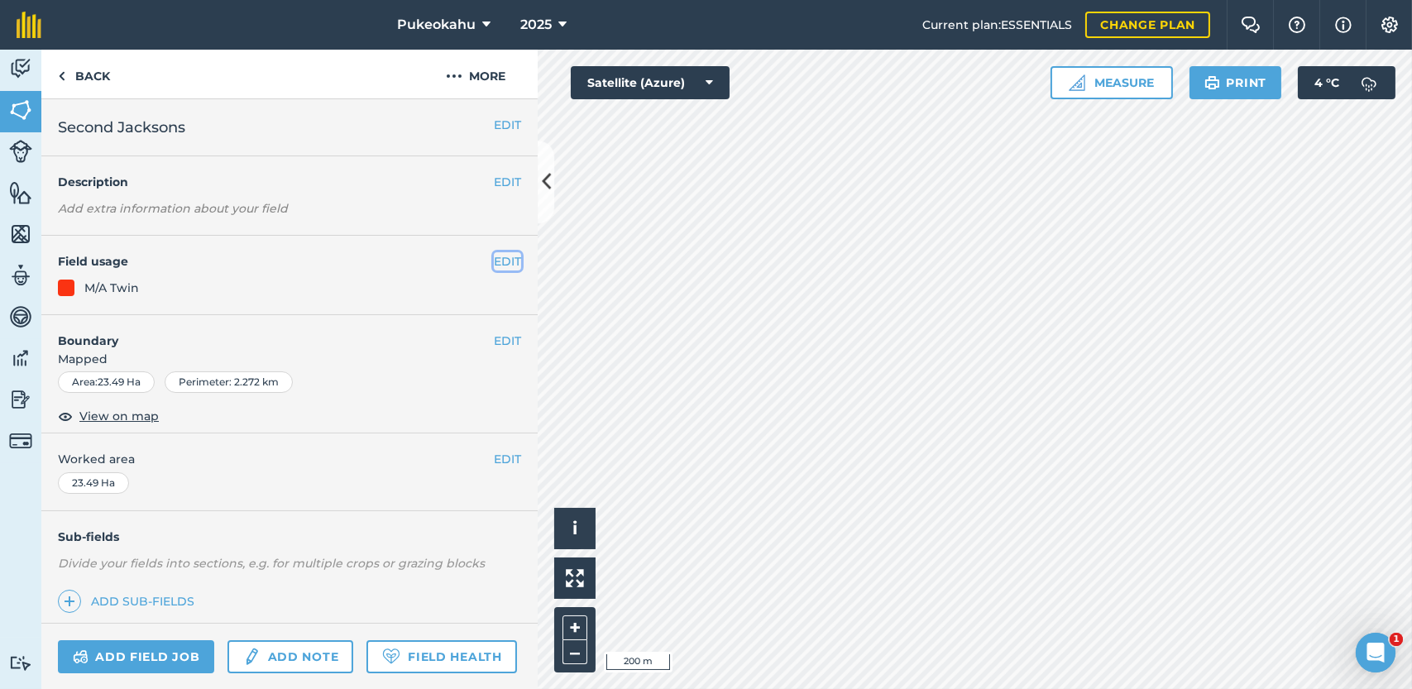
click at [494, 259] on button "EDIT" at bounding box center [507, 261] width 27 height 18
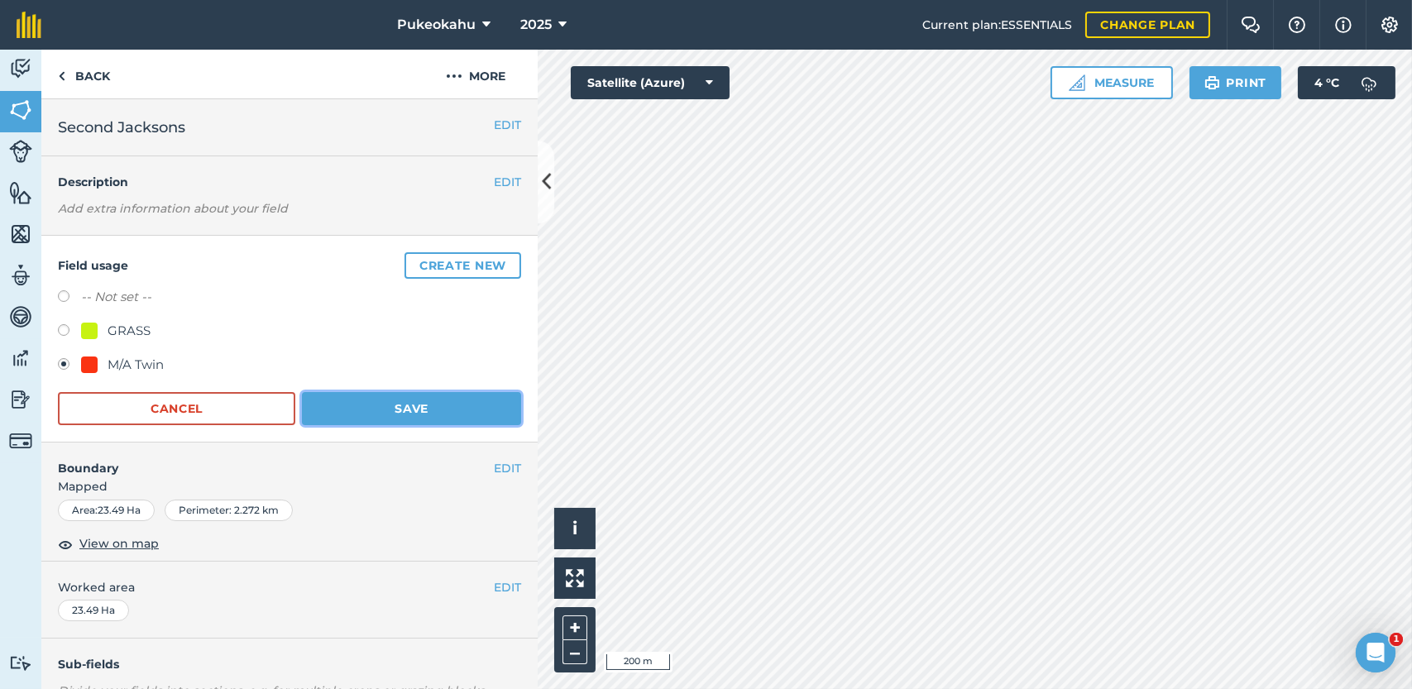
click at [333, 418] on button "Save" at bounding box center [411, 408] width 219 height 33
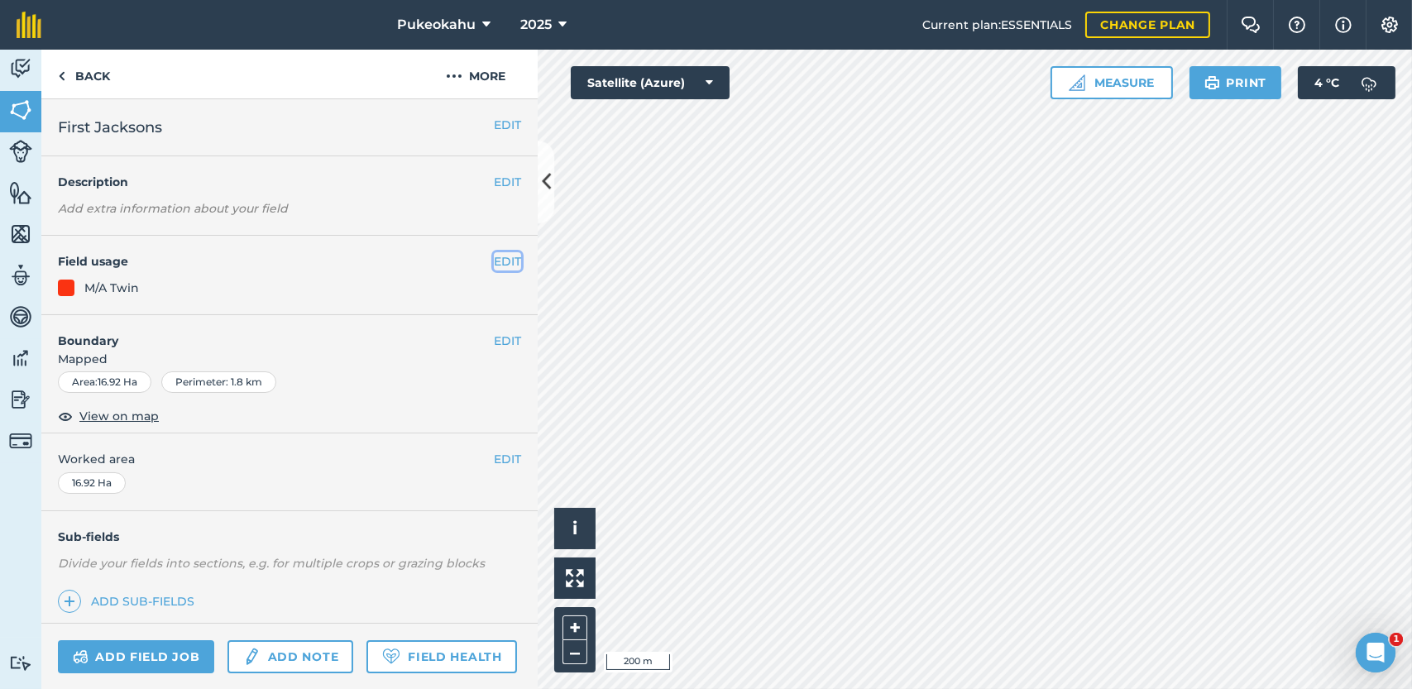
click at [494, 265] on button "EDIT" at bounding box center [507, 261] width 27 height 18
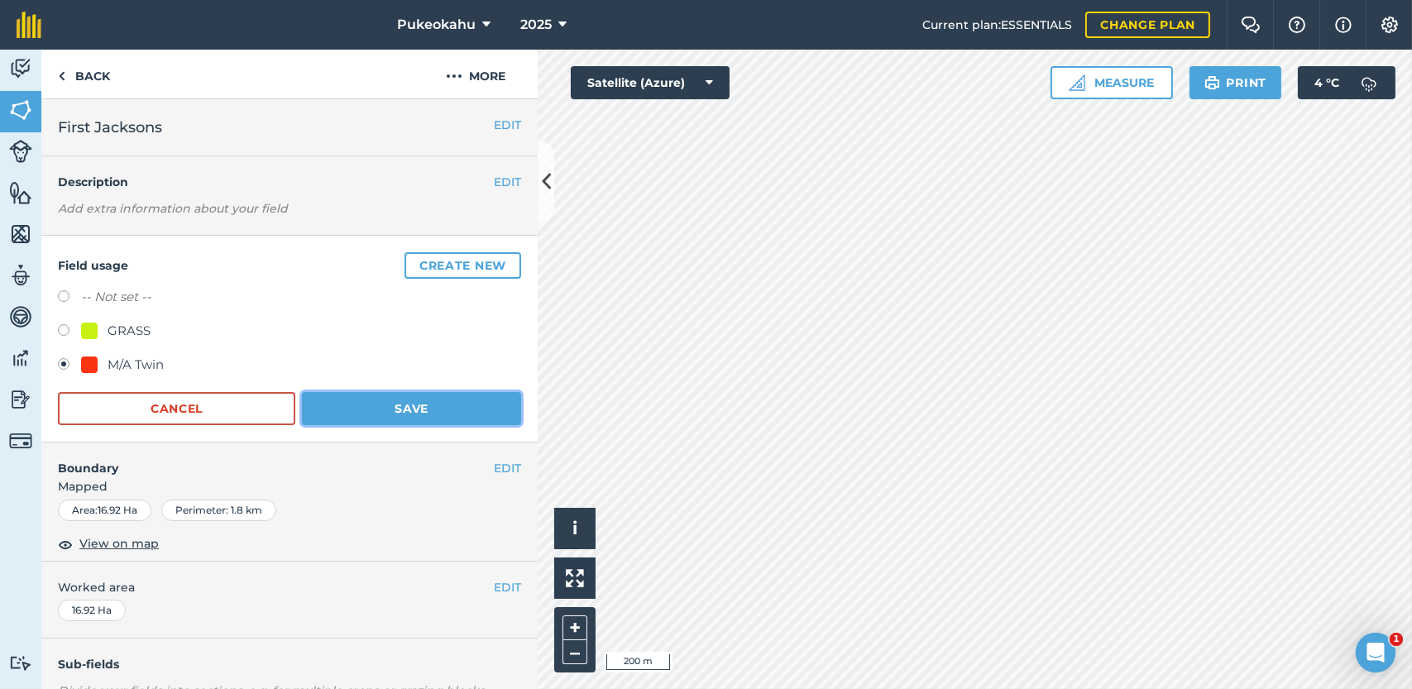
click at [409, 407] on button "Save" at bounding box center [411, 408] width 219 height 33
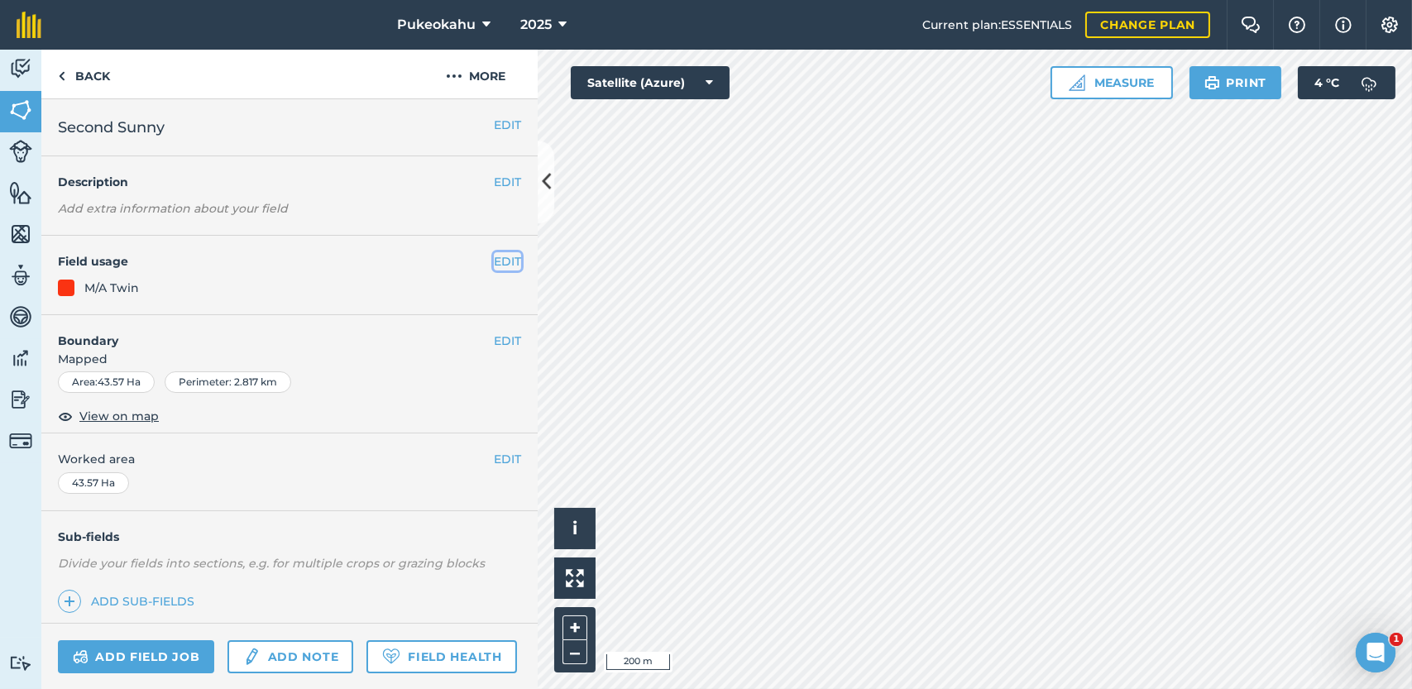
click at [494, 261] on button "EDIT" at bounding box center [507, 261] width 27 height 18
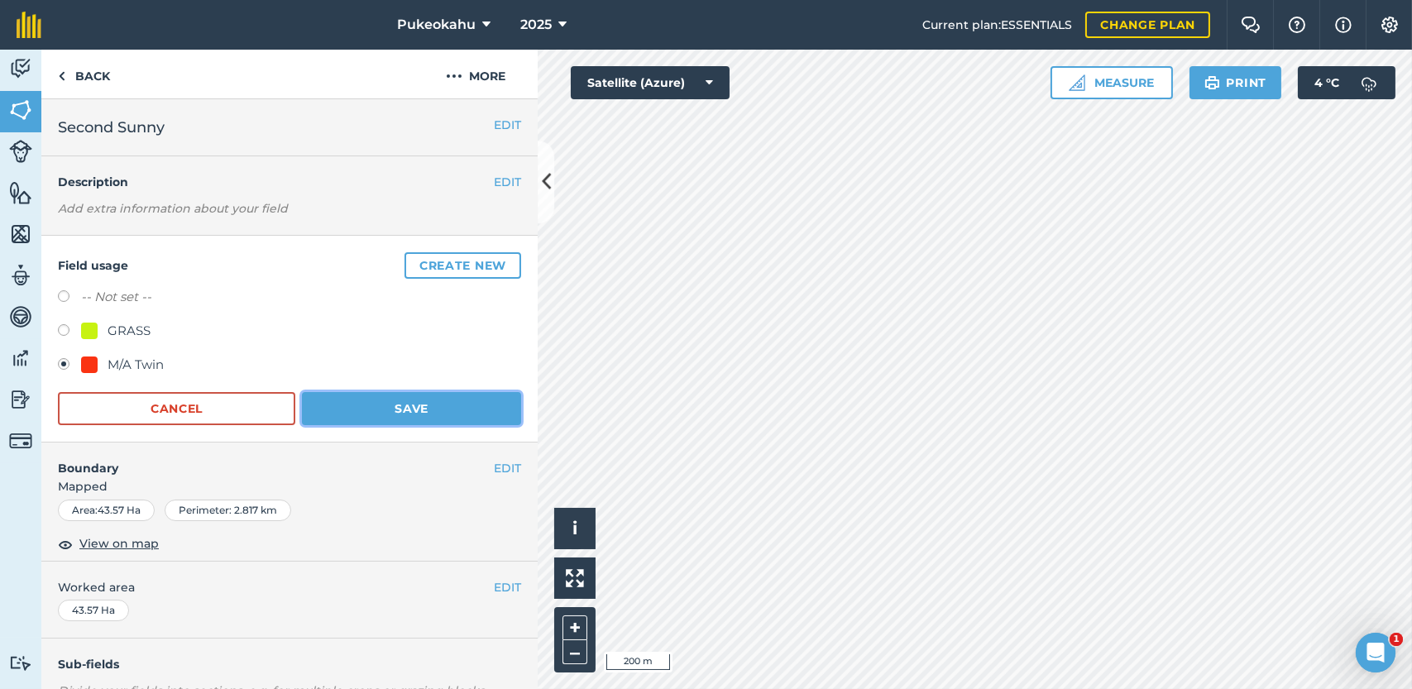
click at [466, 408] on button "Save" at bounding box center [411, 408] width 219 height 33
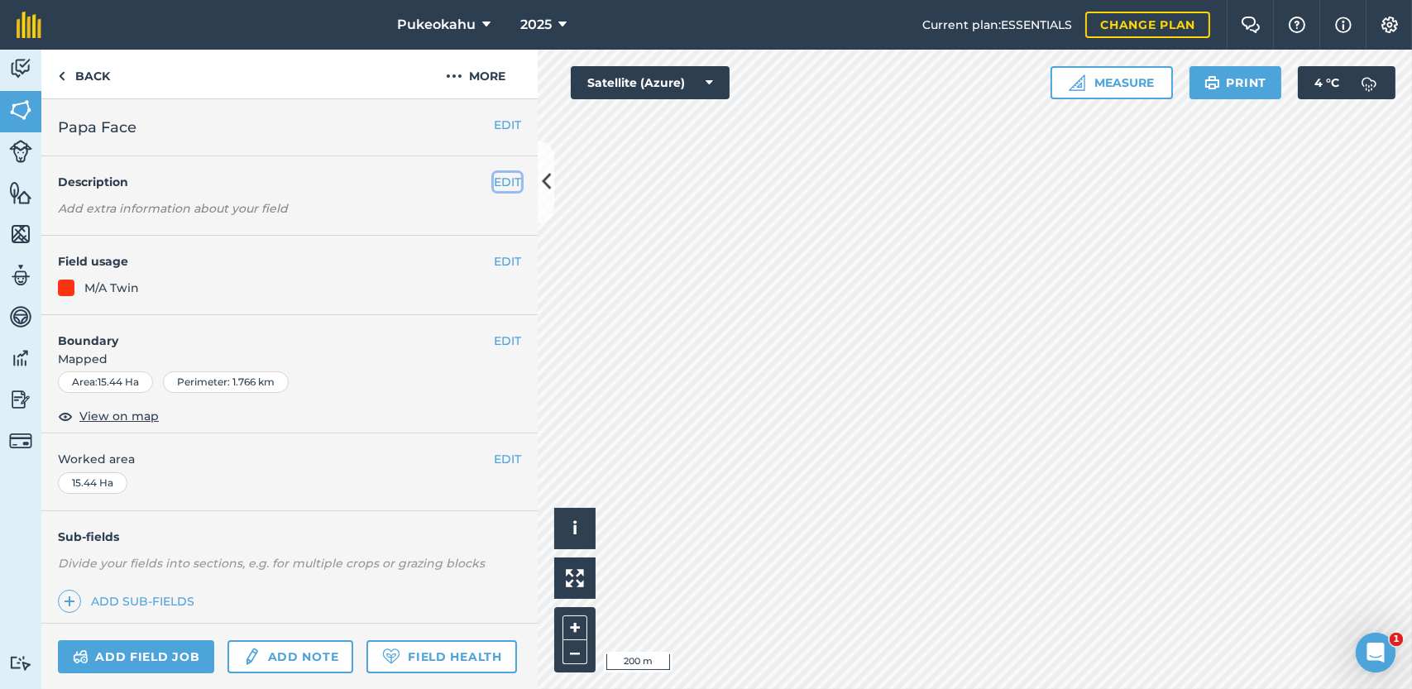
click at [495, 184] on button "EDIT" at bounding box center [507, 182] width 27 height 18
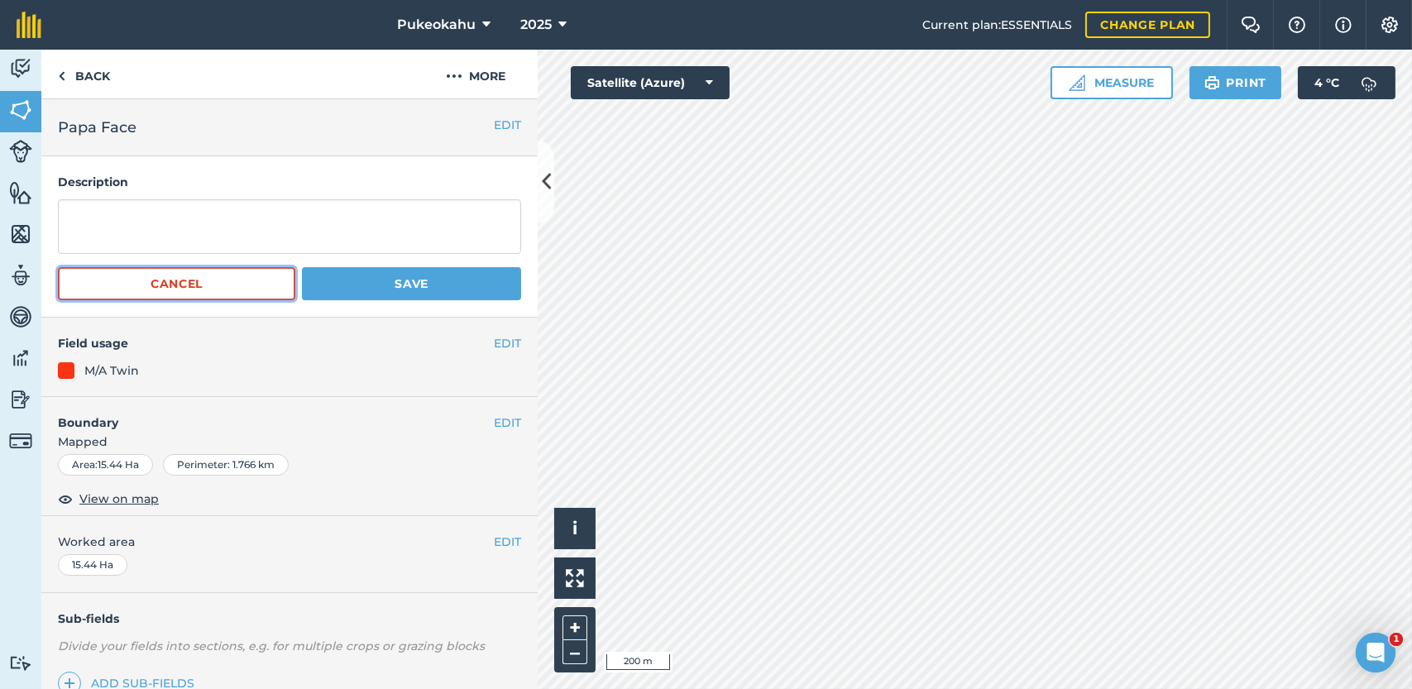
click at [248, 281] on button "Cancel" at bounding box center [176, 283] width 237 height 33
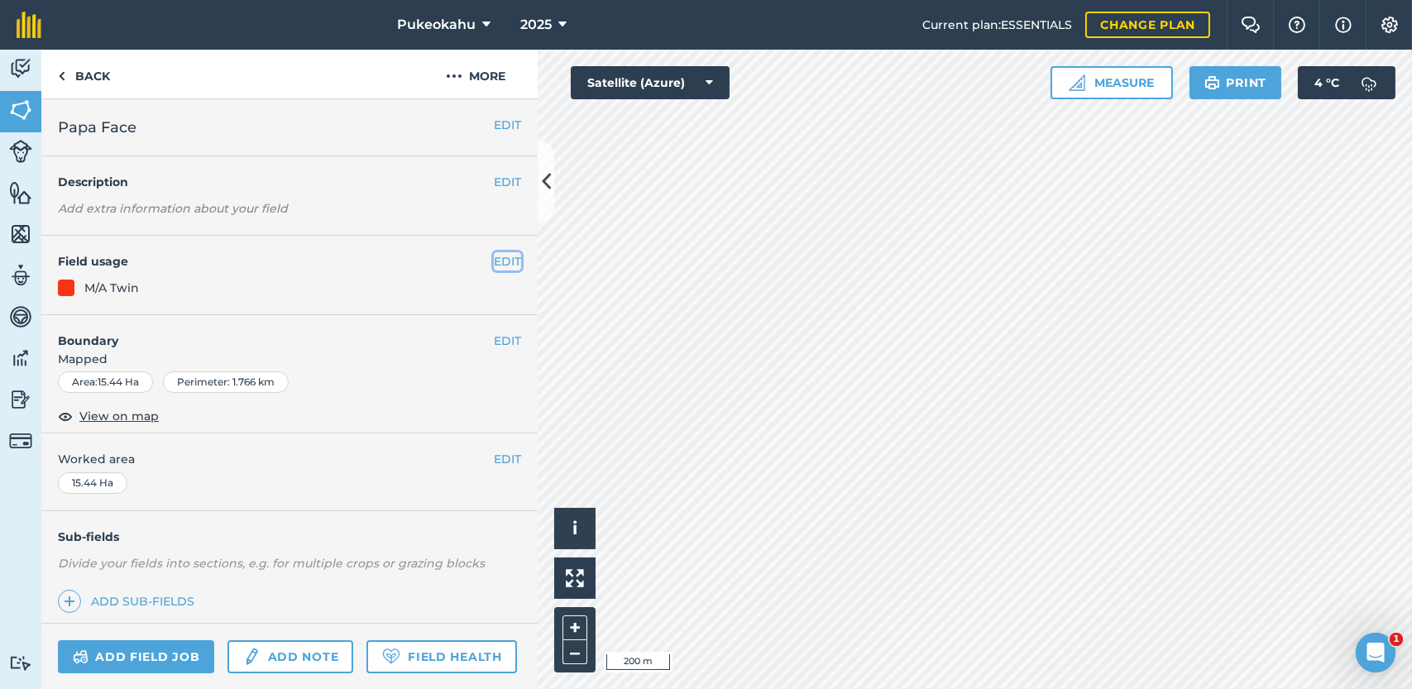
click at [495, 263] on button "EDIT" at bounding box center [507, 261] width 27 height 18
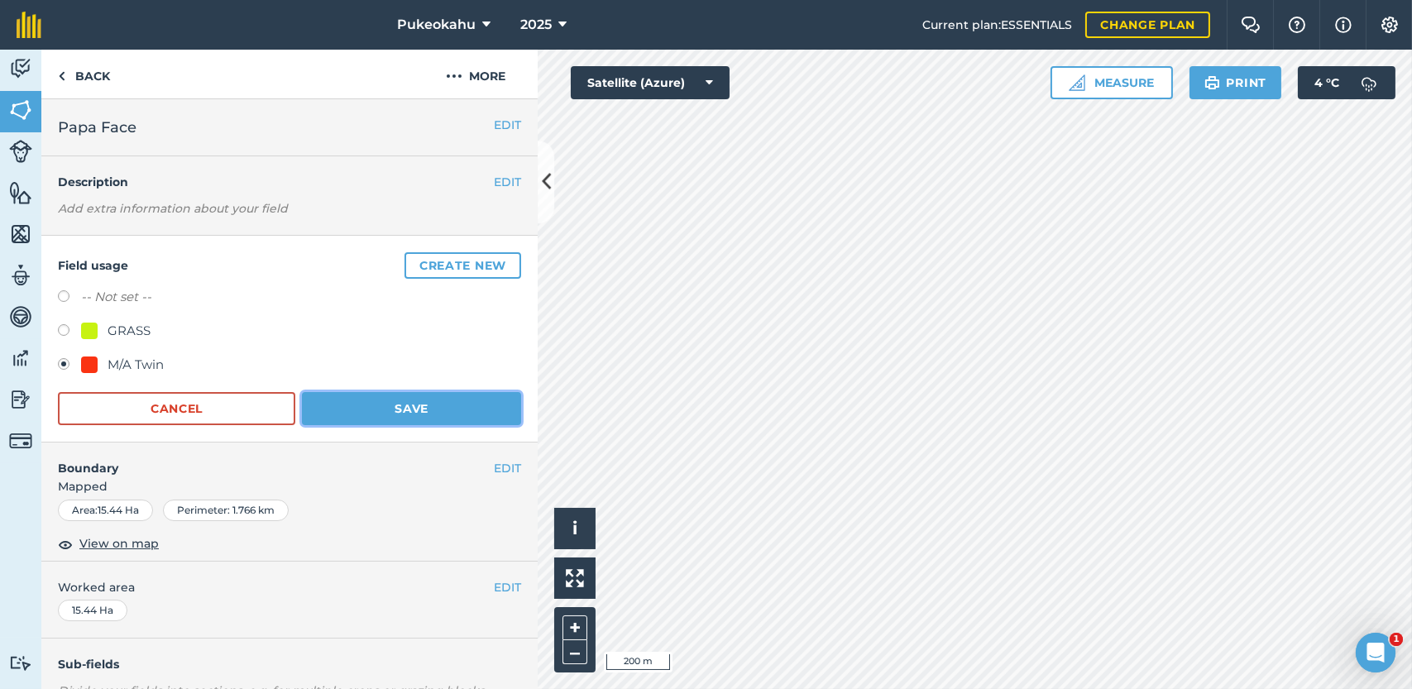
click at [357, 412] on button "Save" at bounding box center [411, 408] width 219 height 33
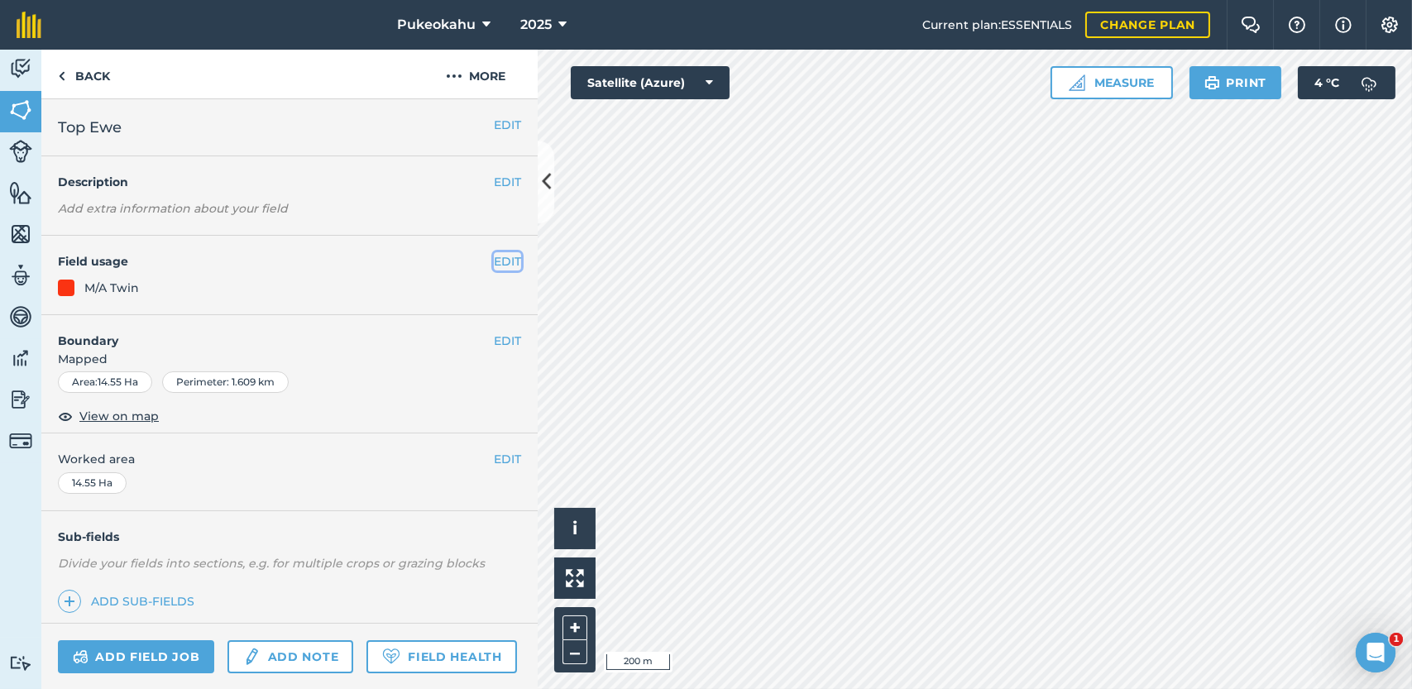
click at [500, 262] on button "EDIT" at bounding box center [507, 261] width 27 height 18
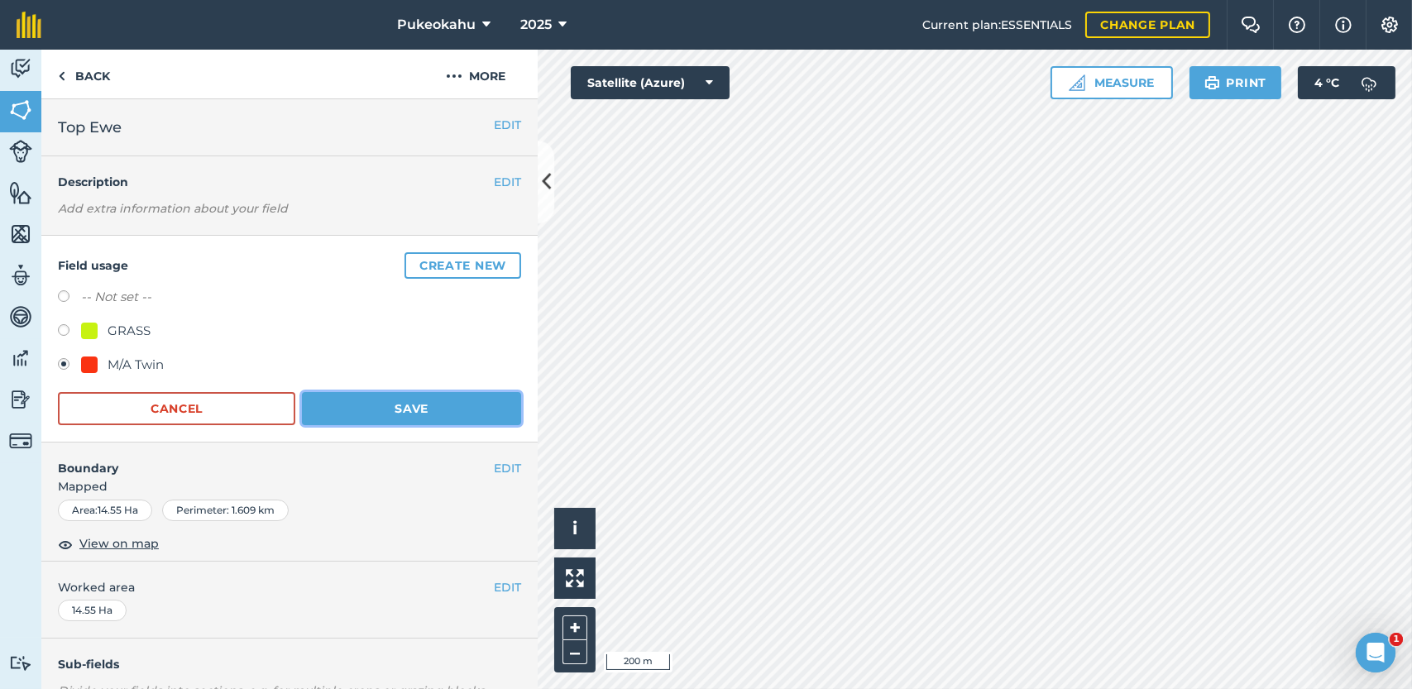
click at [394, 399] on button "Save" at bounding box center [411, 408] width 219 height 33
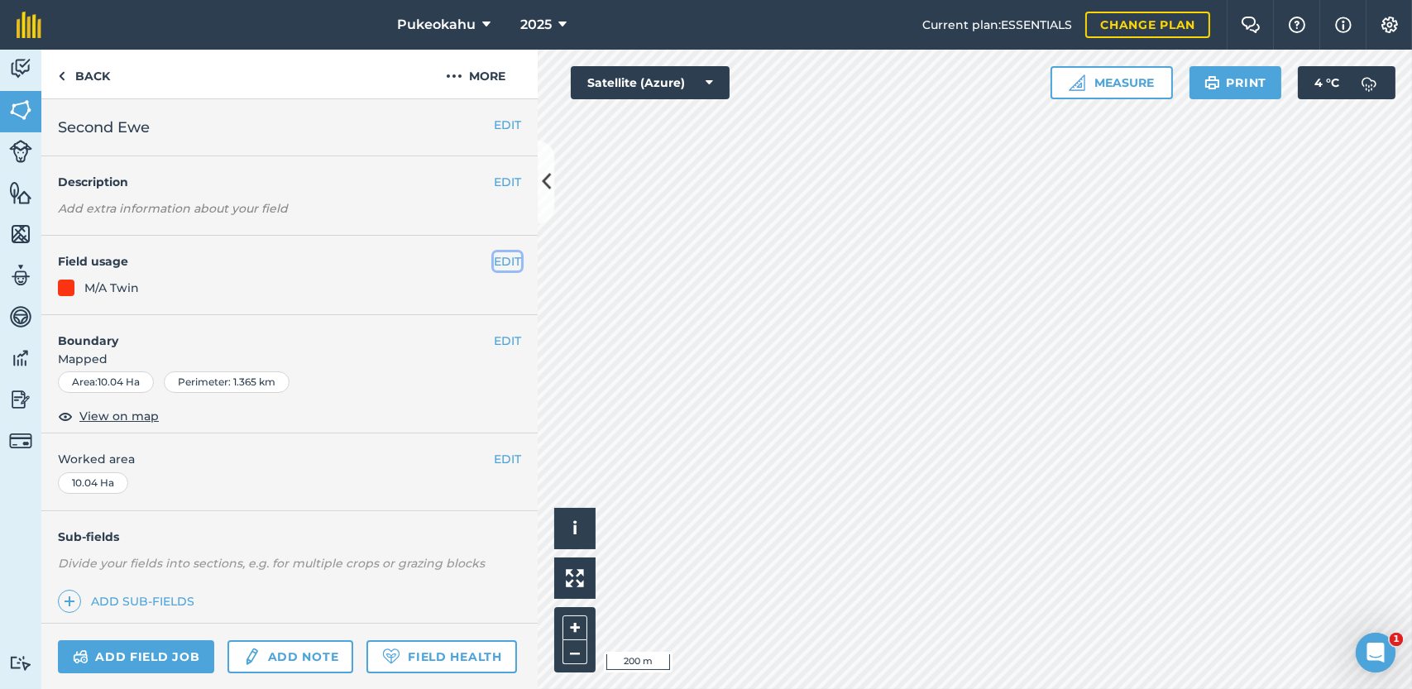
click at [506, 259] on button "EDIT" at bounding box center [507, 261] width 27 height 18
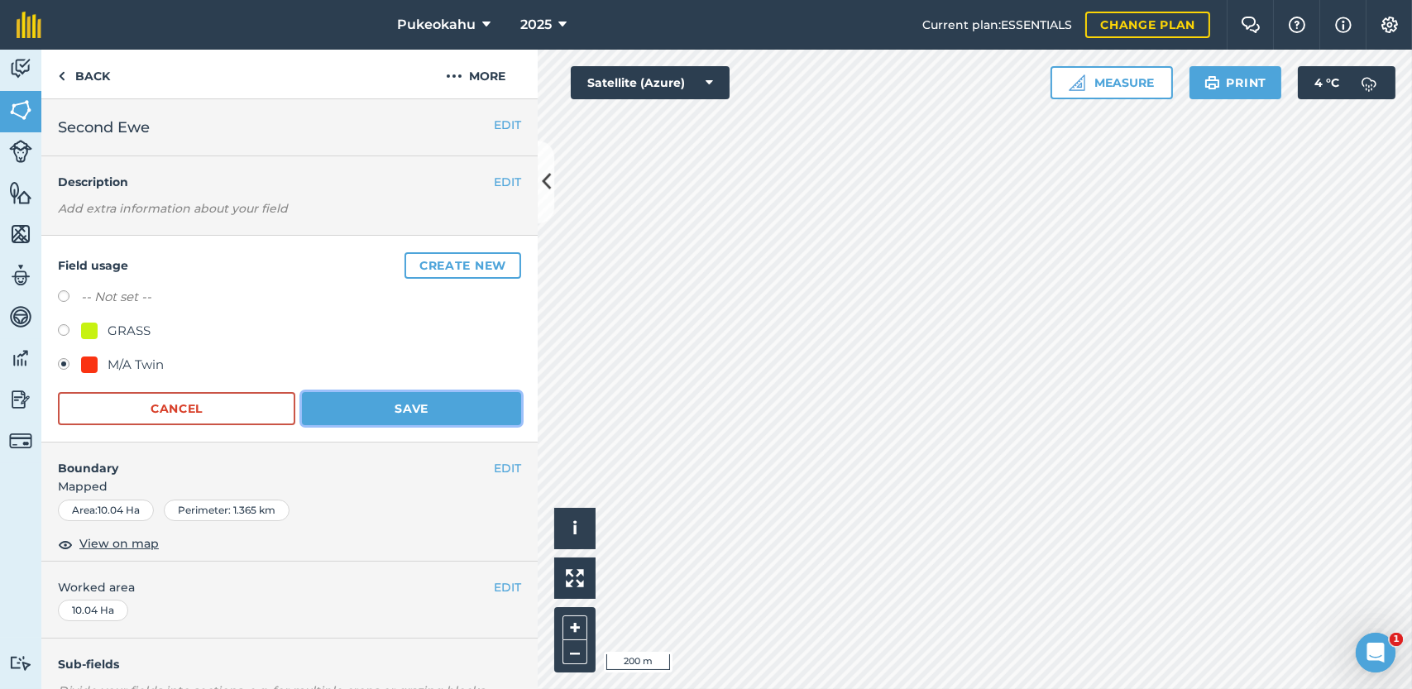
click at [422, 405] on button "Save" at bounding box center [411, 408] width 219 height 33
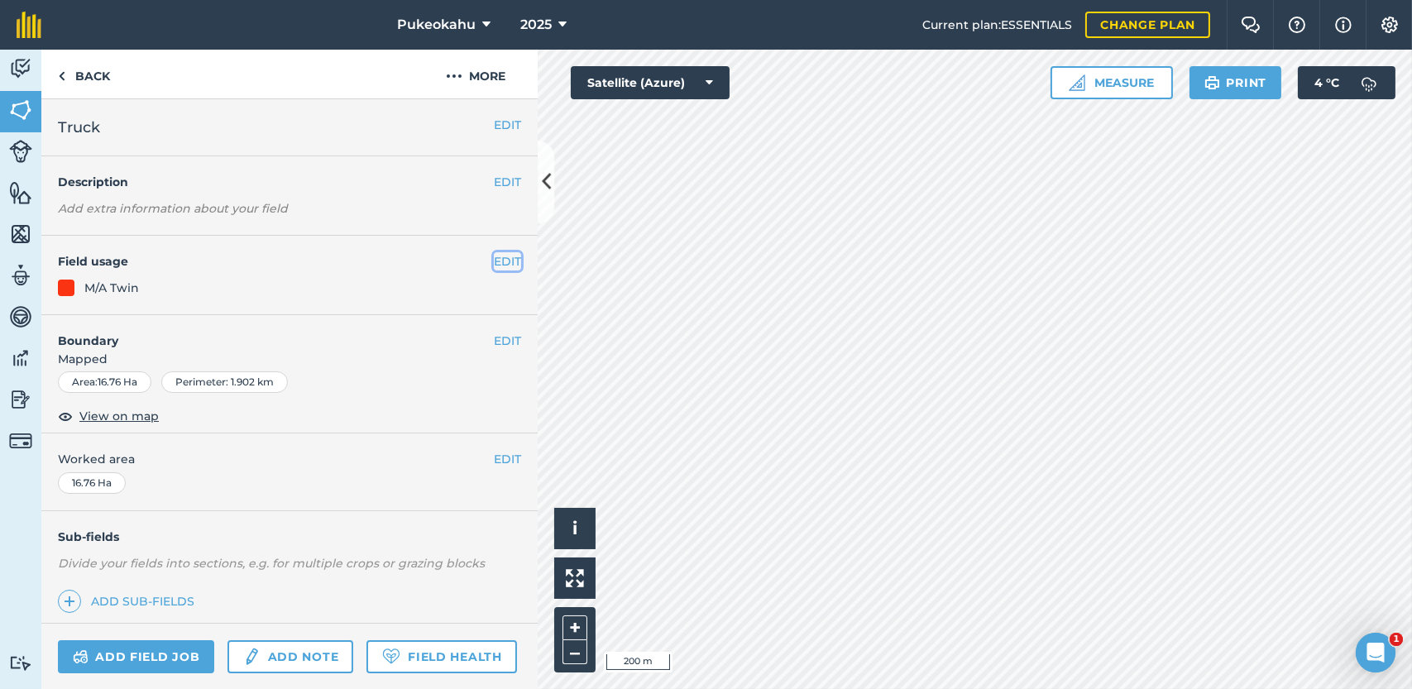
click at [494, 262] on button "EDIT" at bounding box center [507, 261] width 27 height 18
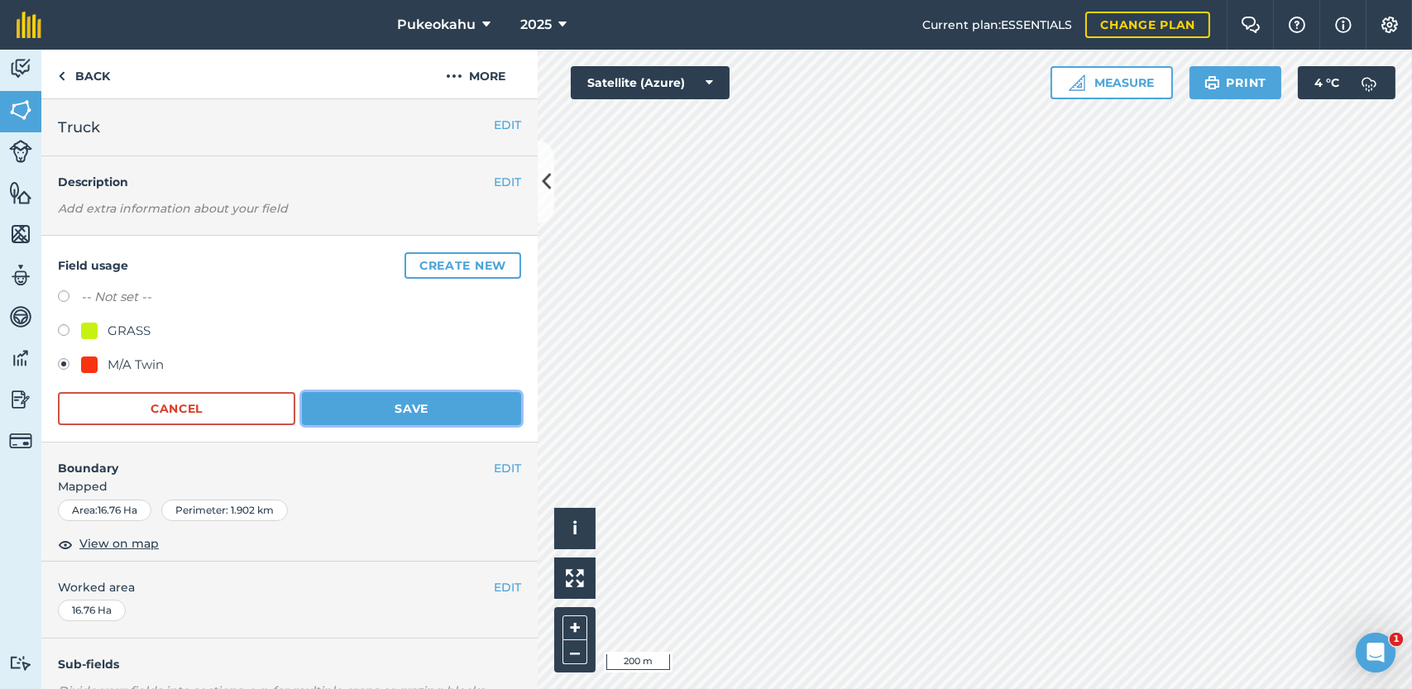
click at [397, 415] on button "Save" at bounding box center [411, 408] width 219 height 33
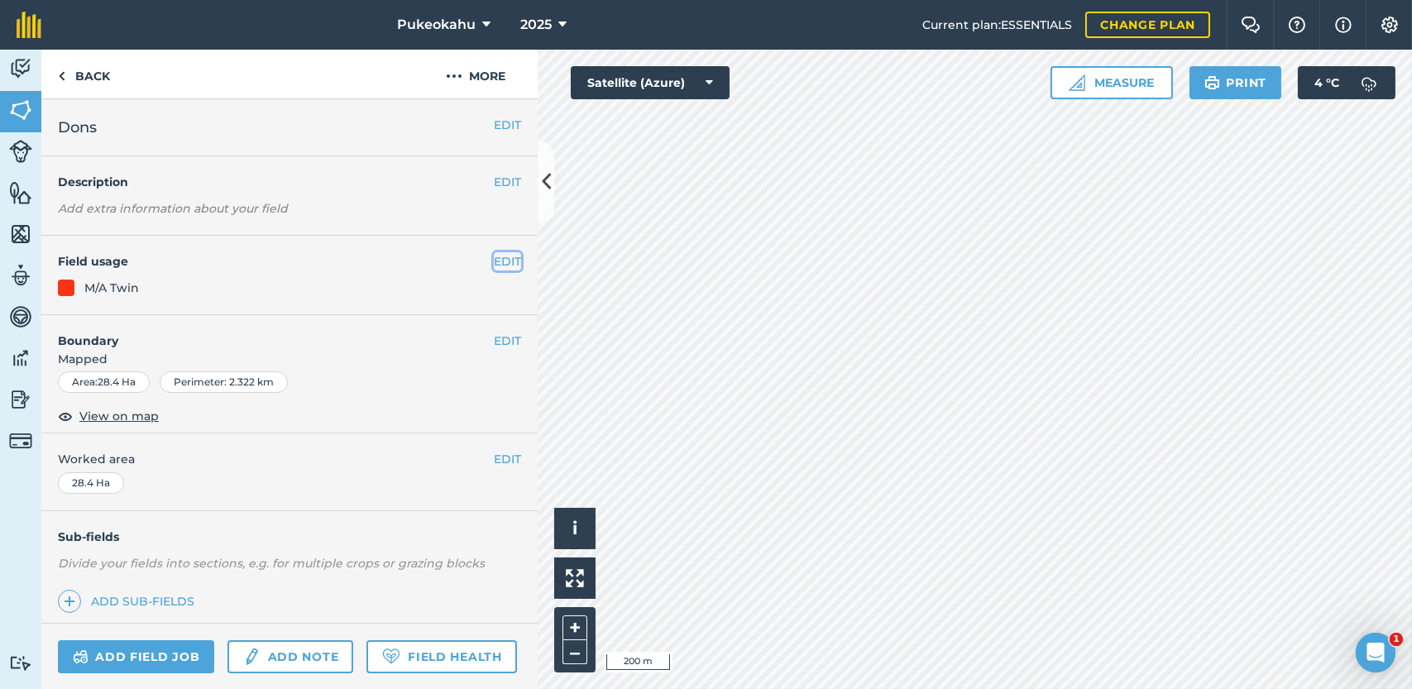
click at [494, 256] on button "EDIT" at bounding box center [507, 261] width 27 height 18
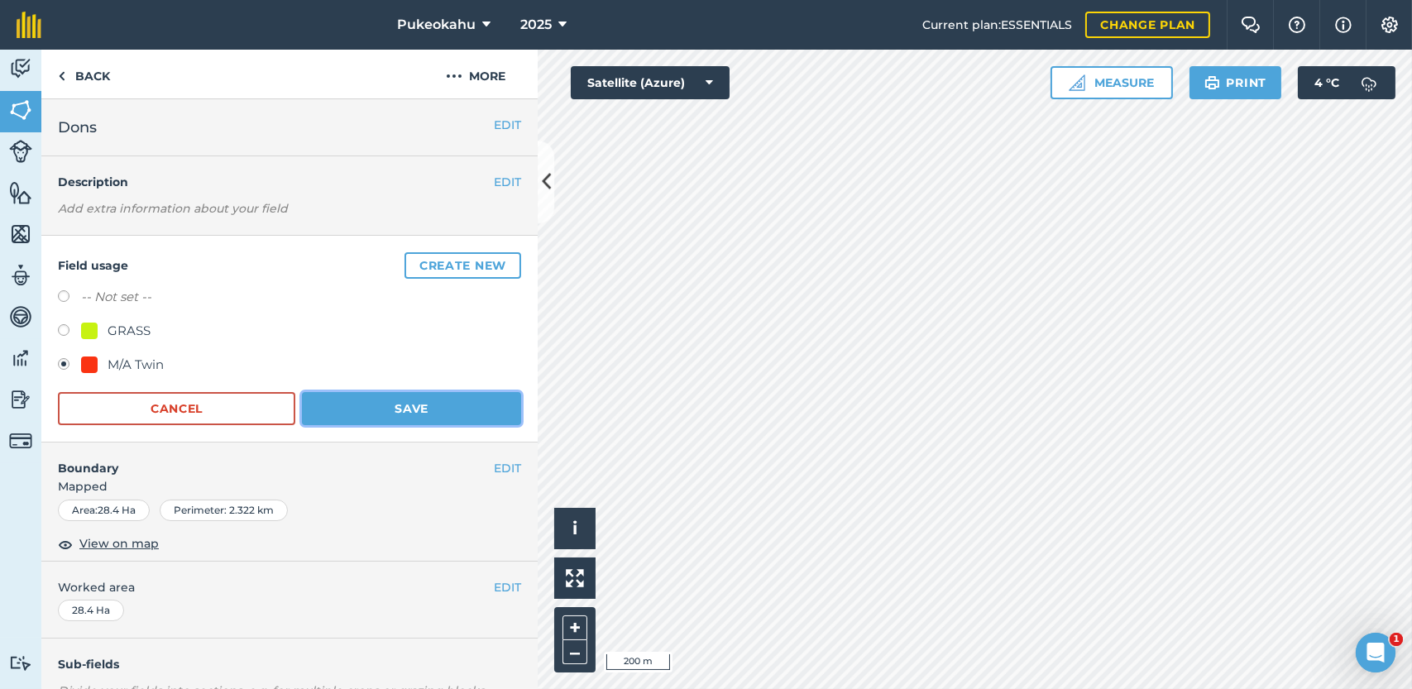
click at [399, 411] on button "Save" at bounding box center [411, 408] width 219 height 33
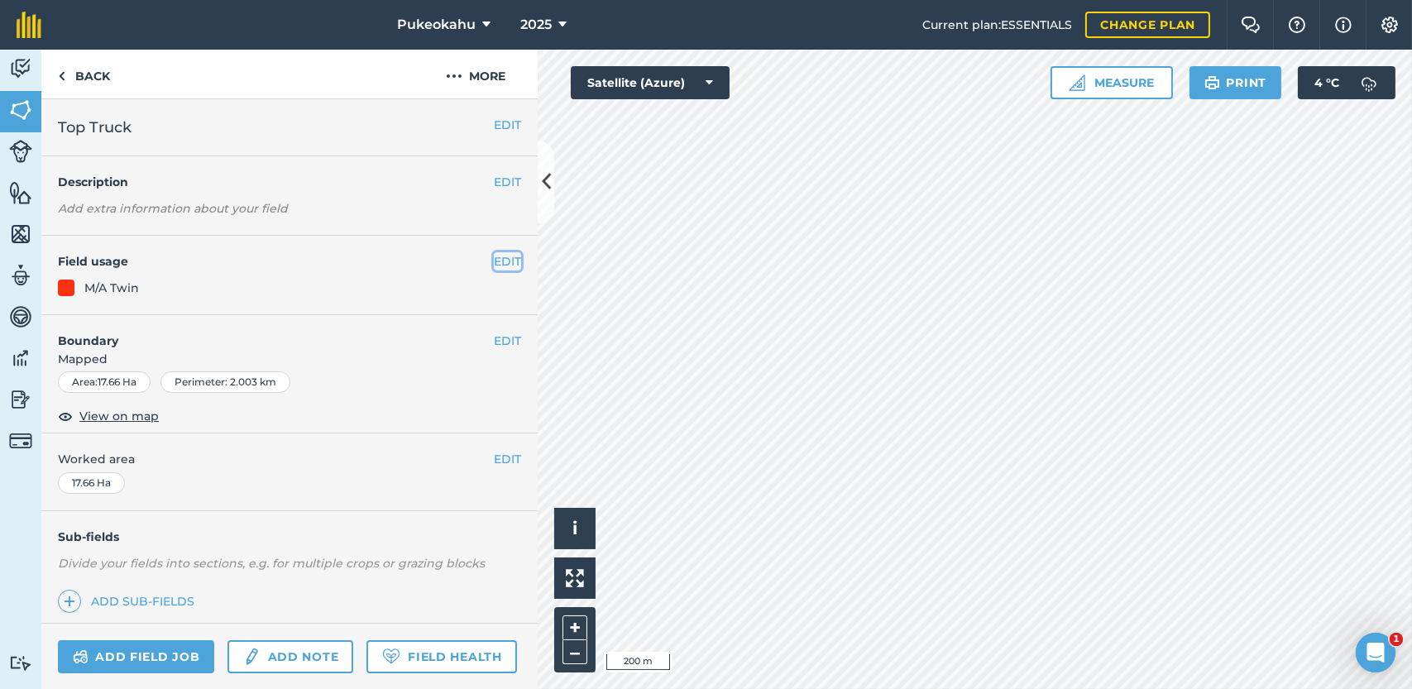
click at [500, 261] on button "EDIT" at bounding box center [507, 261] width 27 height 18
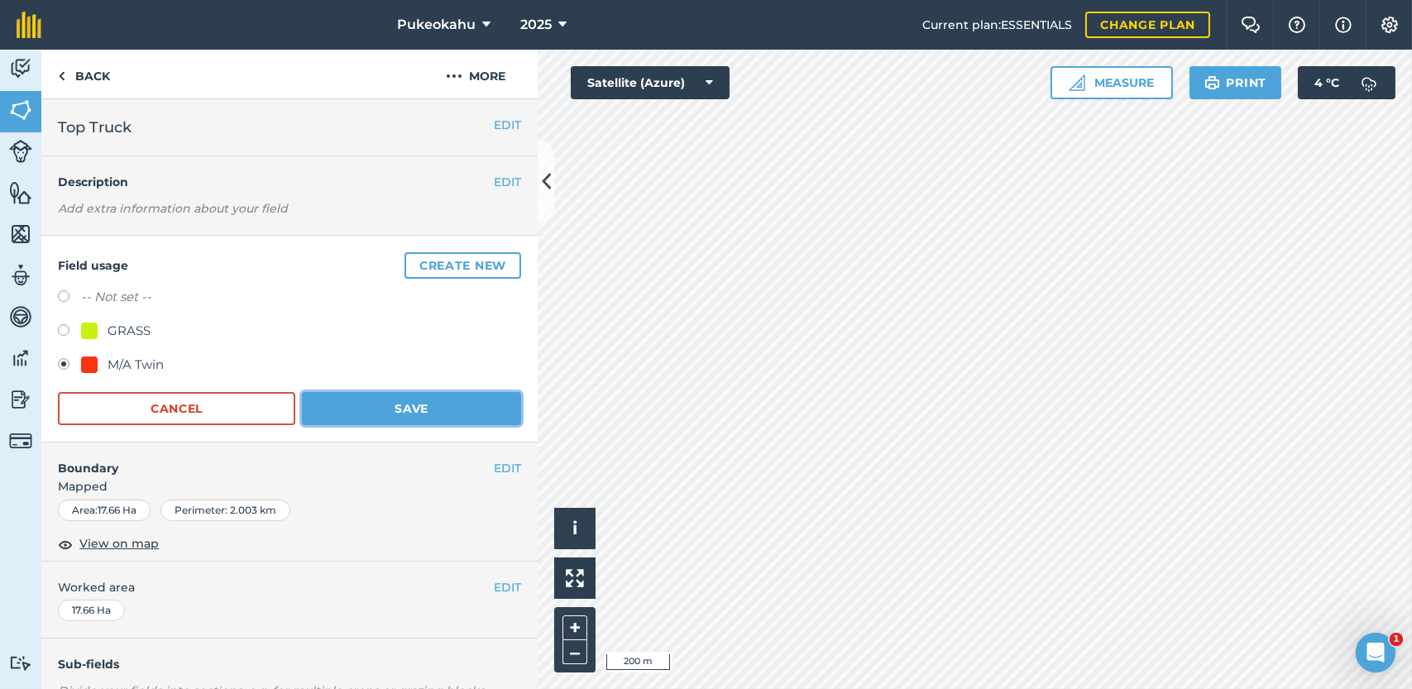
click at [399, 404] on button "Save" at bounding box center [411, 408] width 219 height 33
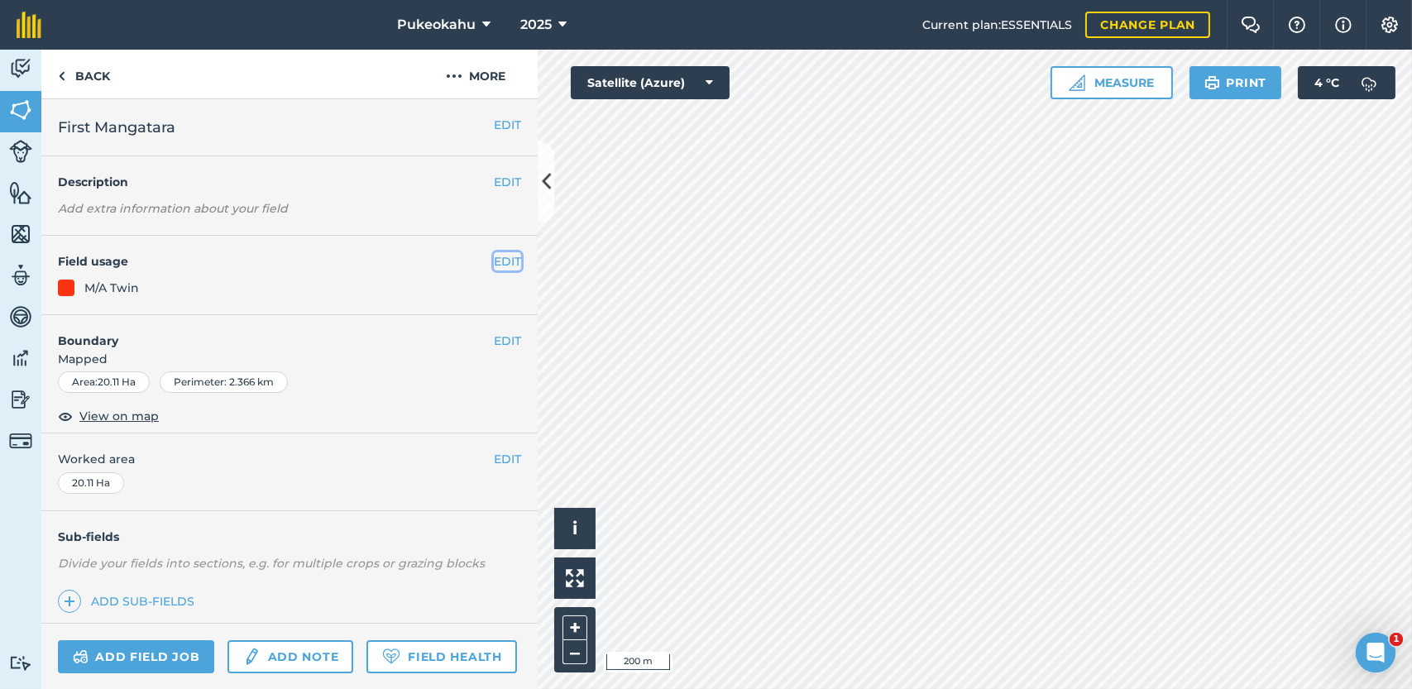
click at [494, 266] on button "EDIT" at bounding box center [507, 261] width 27 height 18
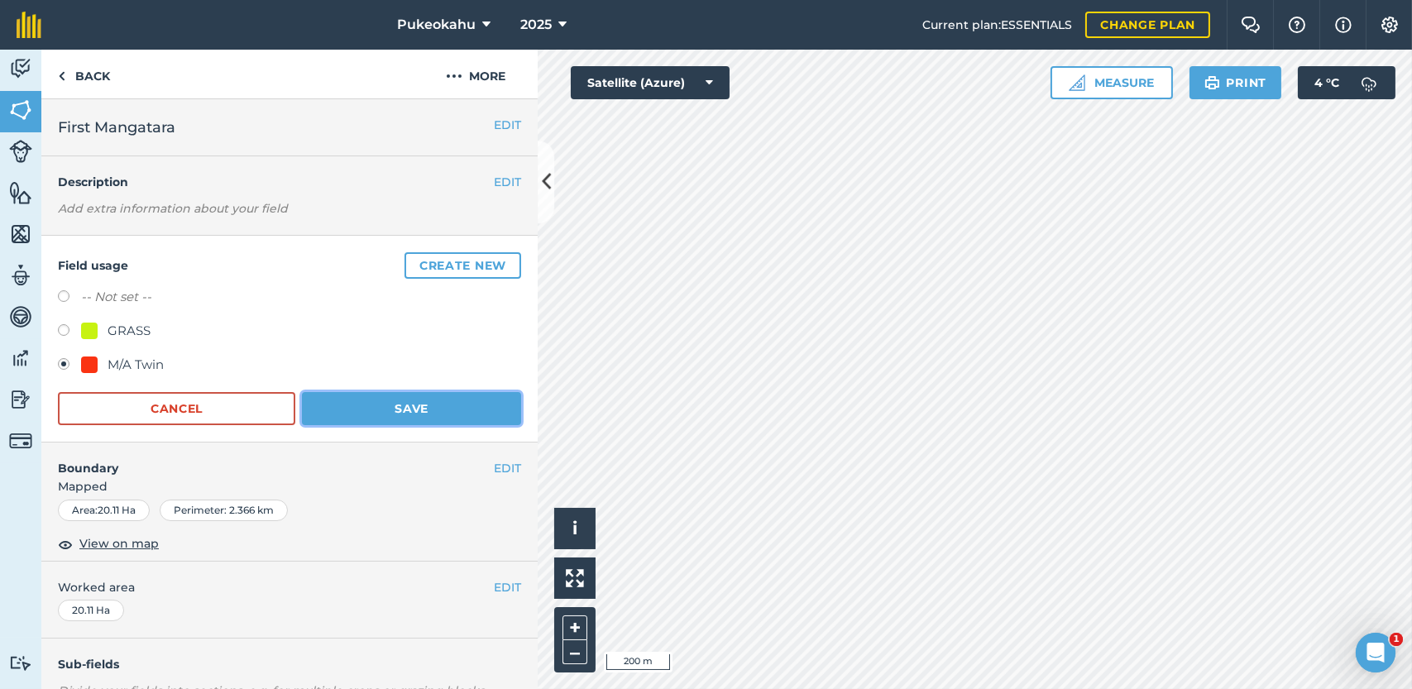
click at [418, 406] on button "Save" at bounding box center [411, 408] width 219 height 33
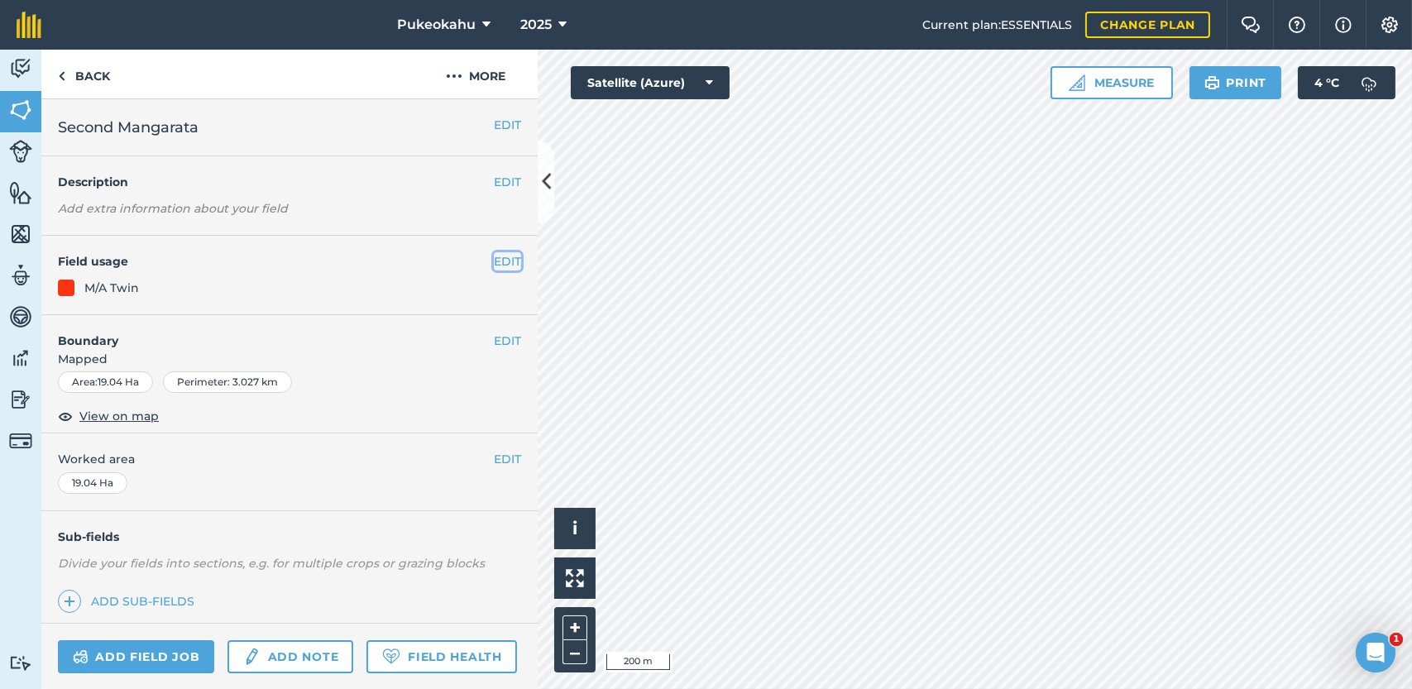
click at [500, 263] on button "EDIT" at bounding box center [507, 261] width 27 height 18
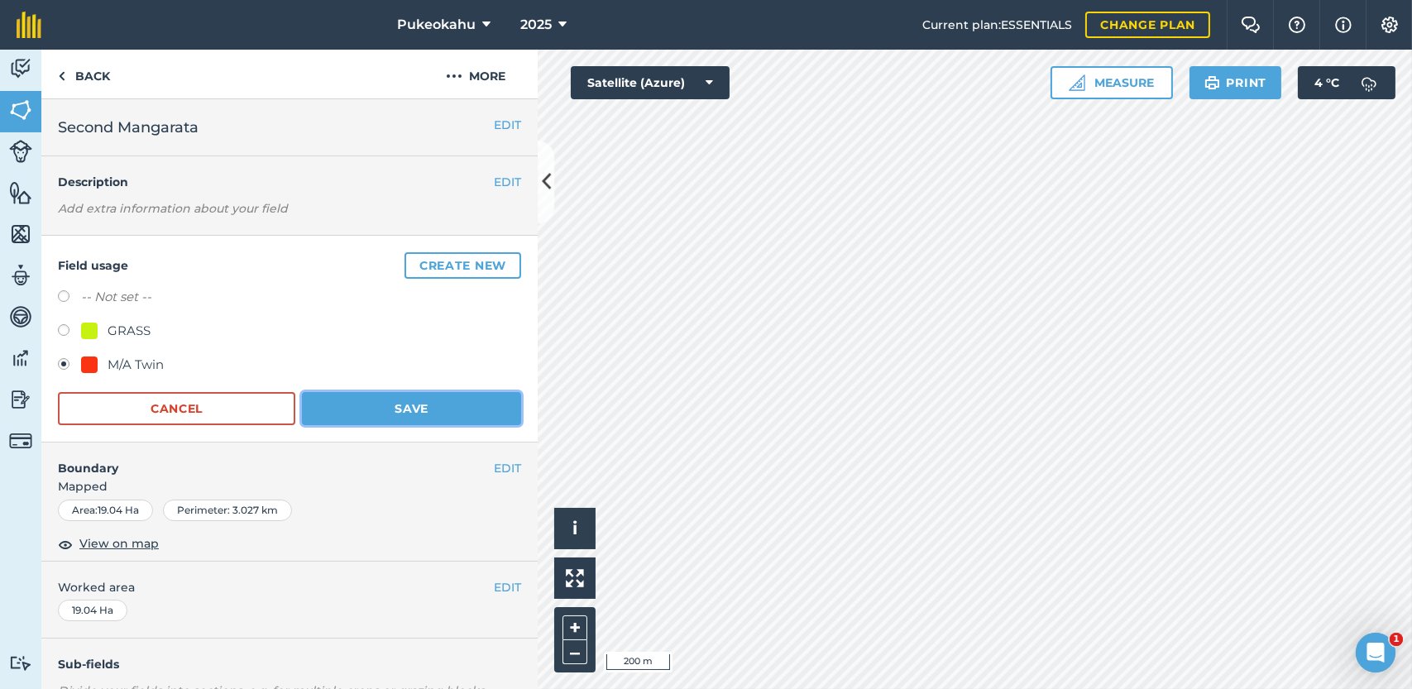
click at [429, 408] on button "Save" at bounding box center [411, 408] width 219 height 33
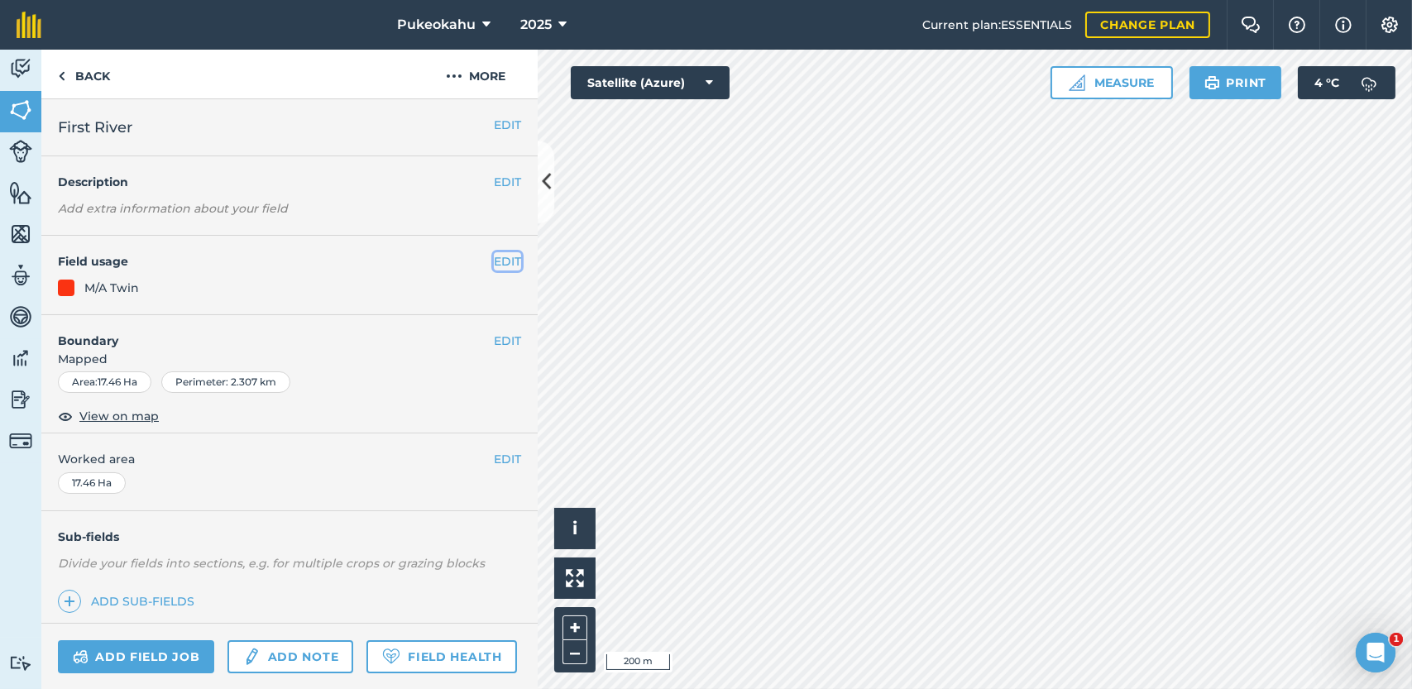
click at [495, 265] on button "EDIT" at bounding box center [507, 261] width 27 height 18
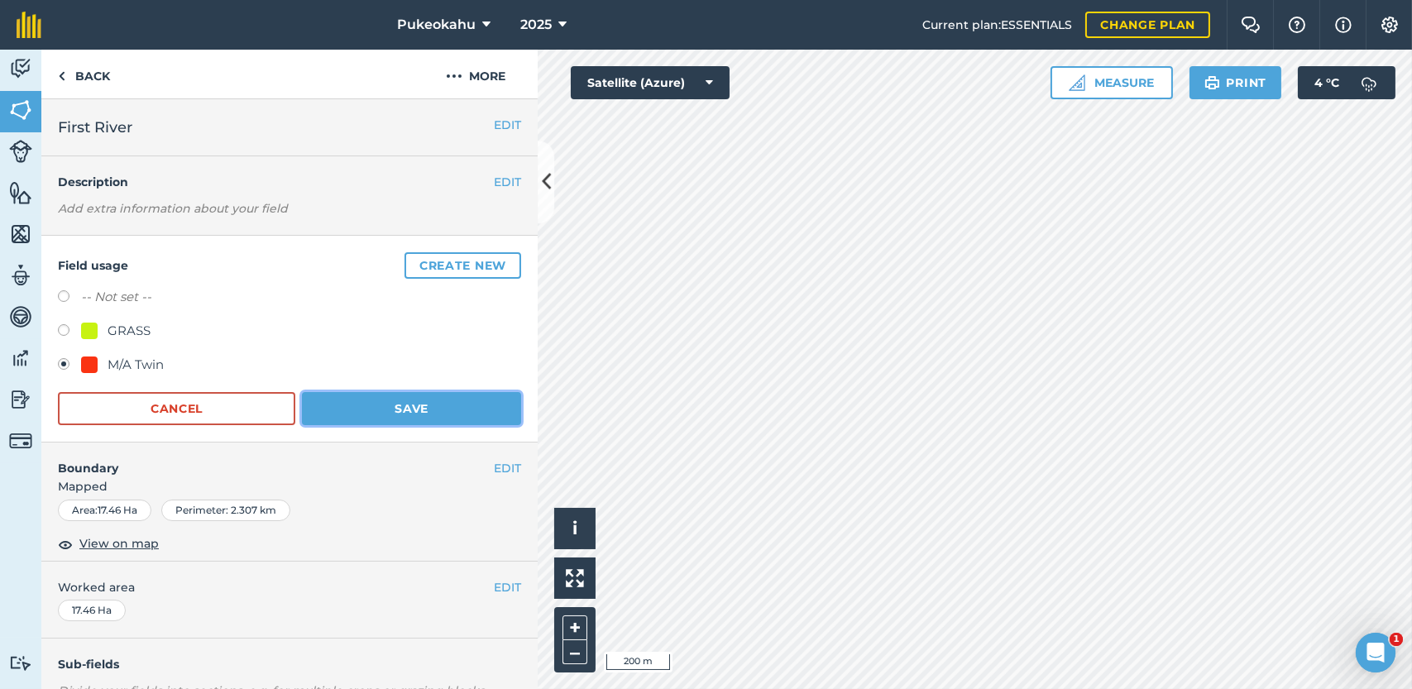
click at [428, 409] on button "Save" at bounding box center [411, 408] width 219 height 33
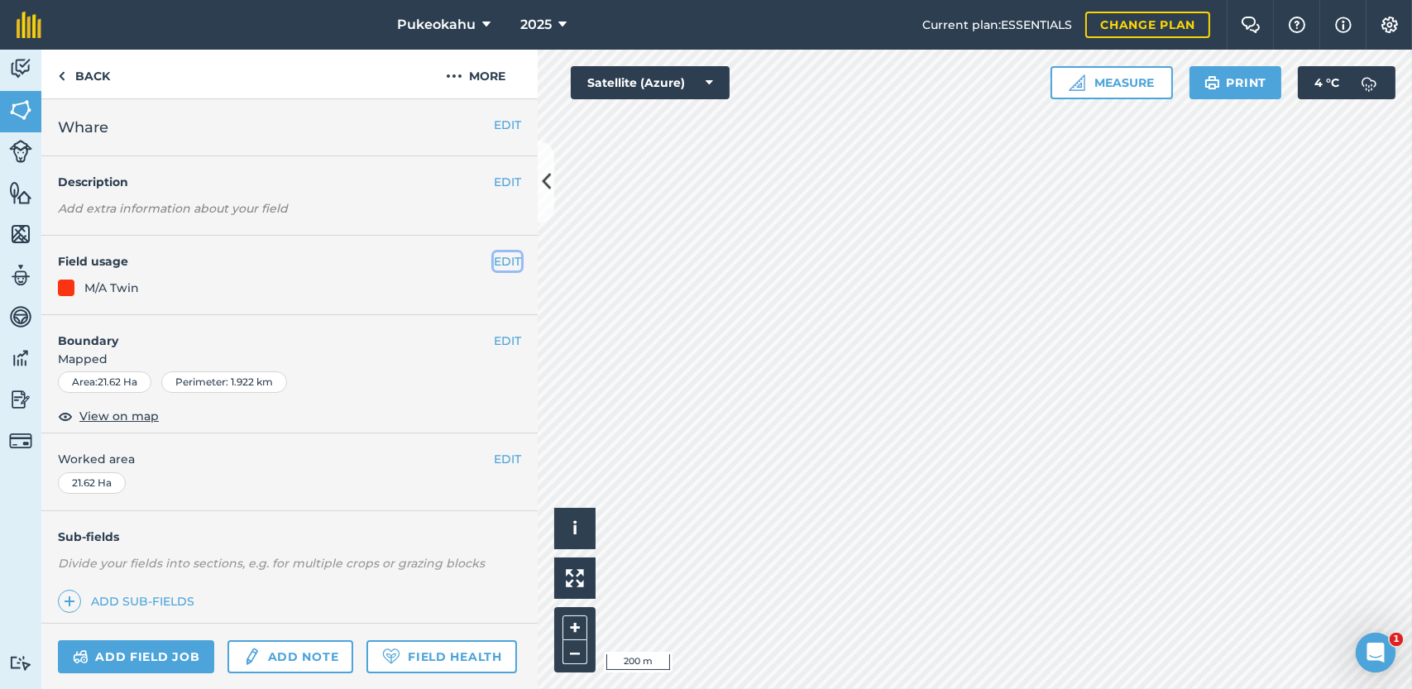
click at [494, 260] on button "EDIT" at bounding box center [507, 261] width 27 height 18
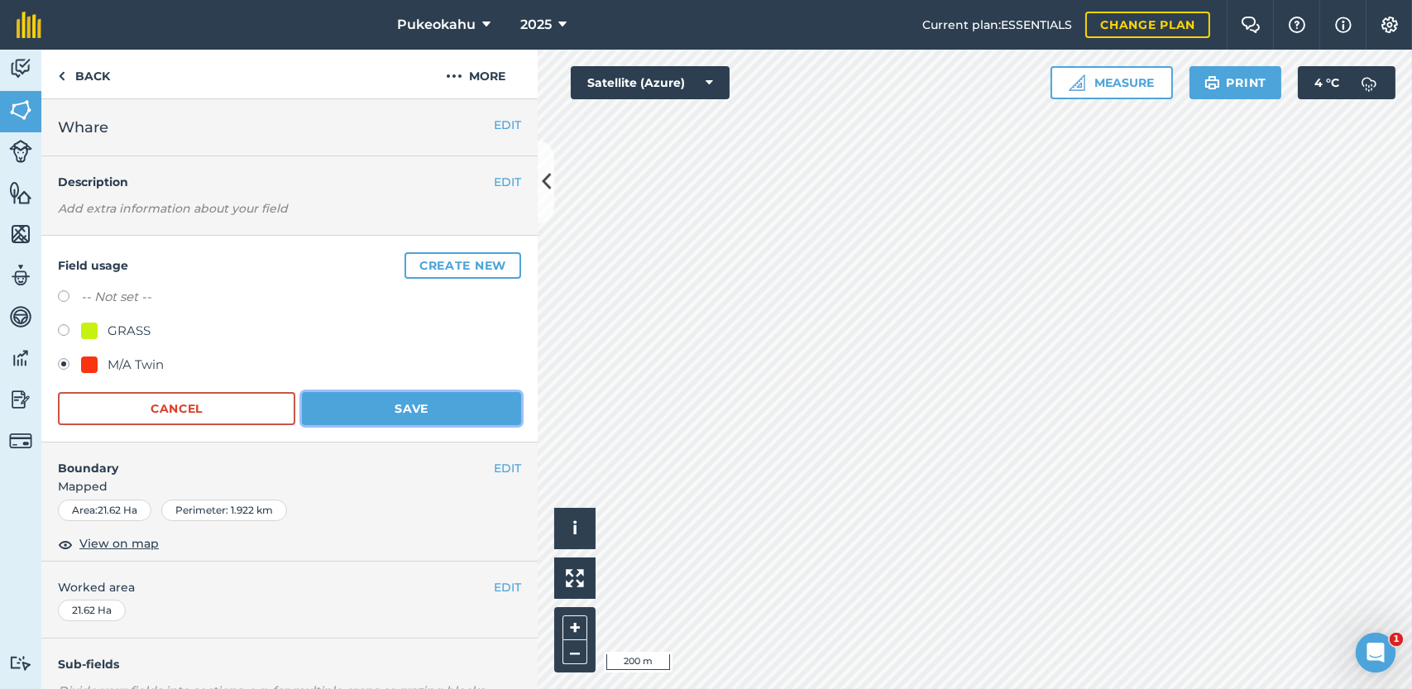
click at [423, 414] on button "Save" at bounding box center [411, 408] width 219 height 33
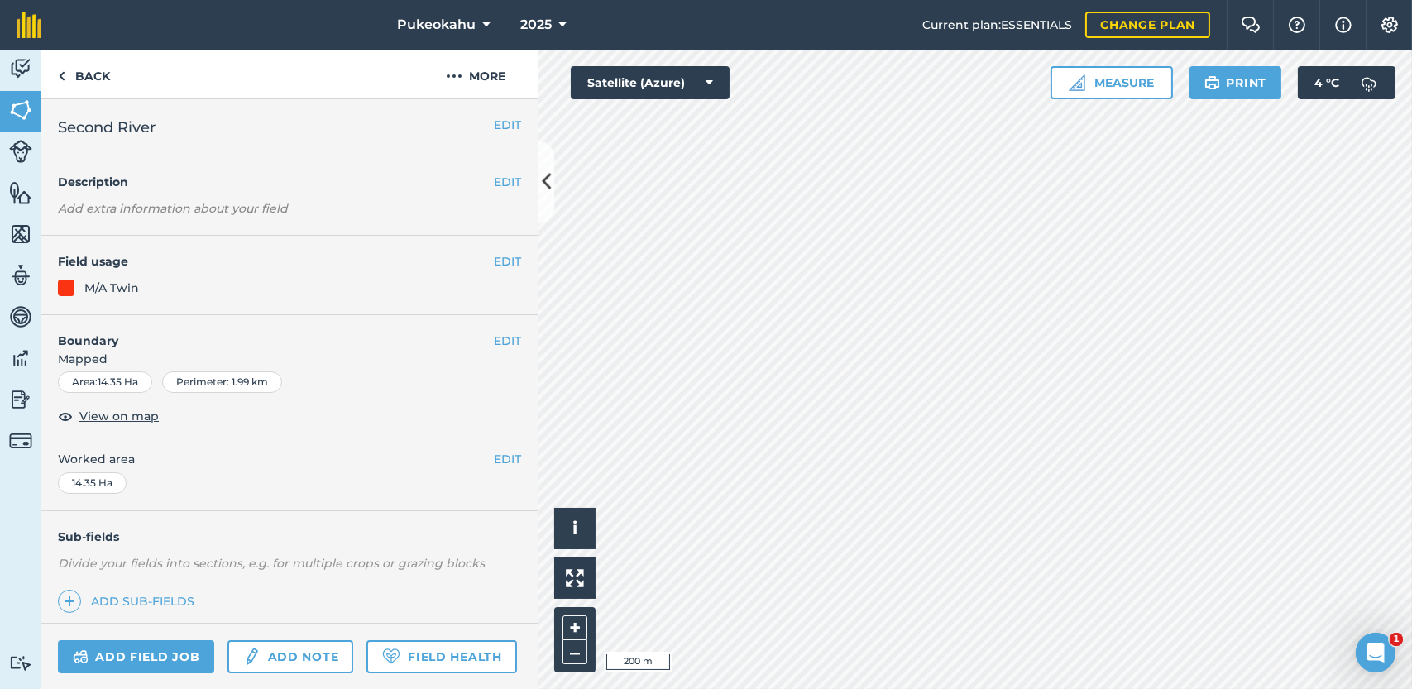
click at [490, 270] on div "EDIT Field usage M/A Twin" at bounding box center [289, 275] width 496 height 79
click at [497, 258] on button "EDIT" at bounding box center [507, 261] width 27 height 18
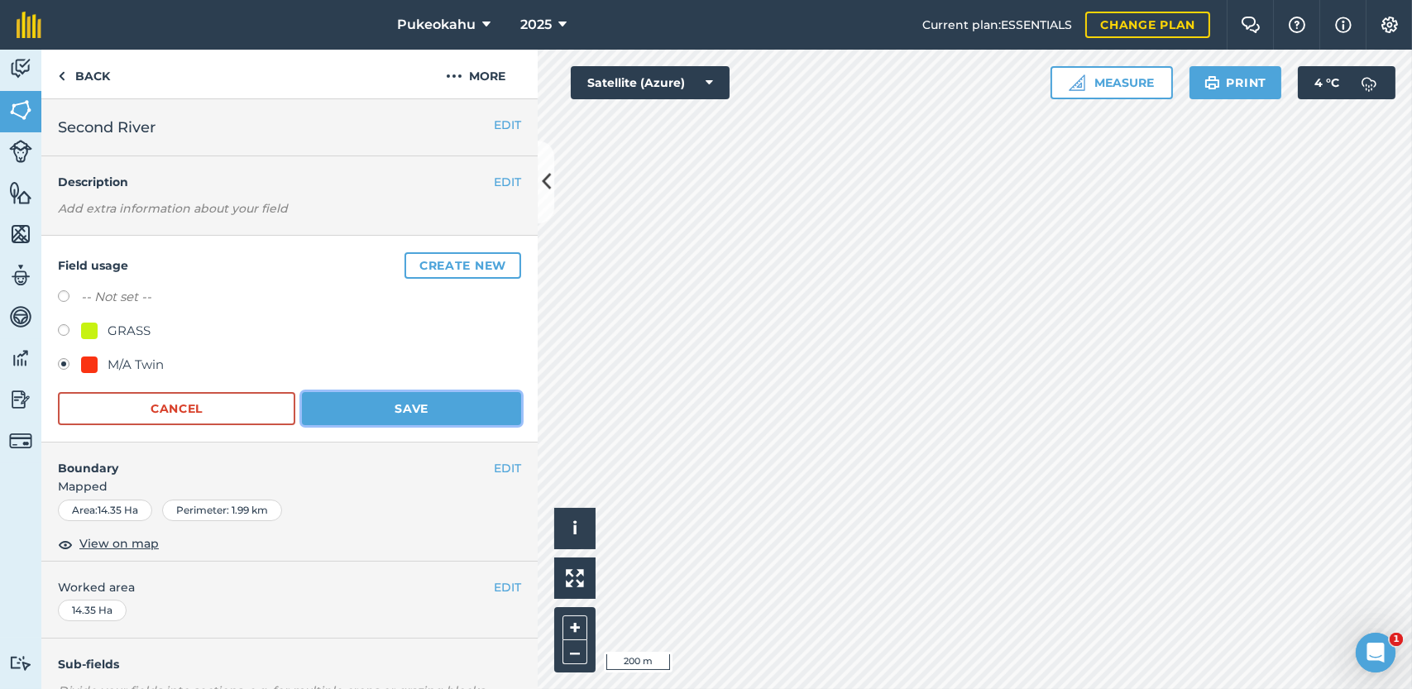
click at [441, 412] on button "Save" at bounding box center [411, 408] width 219 height 33
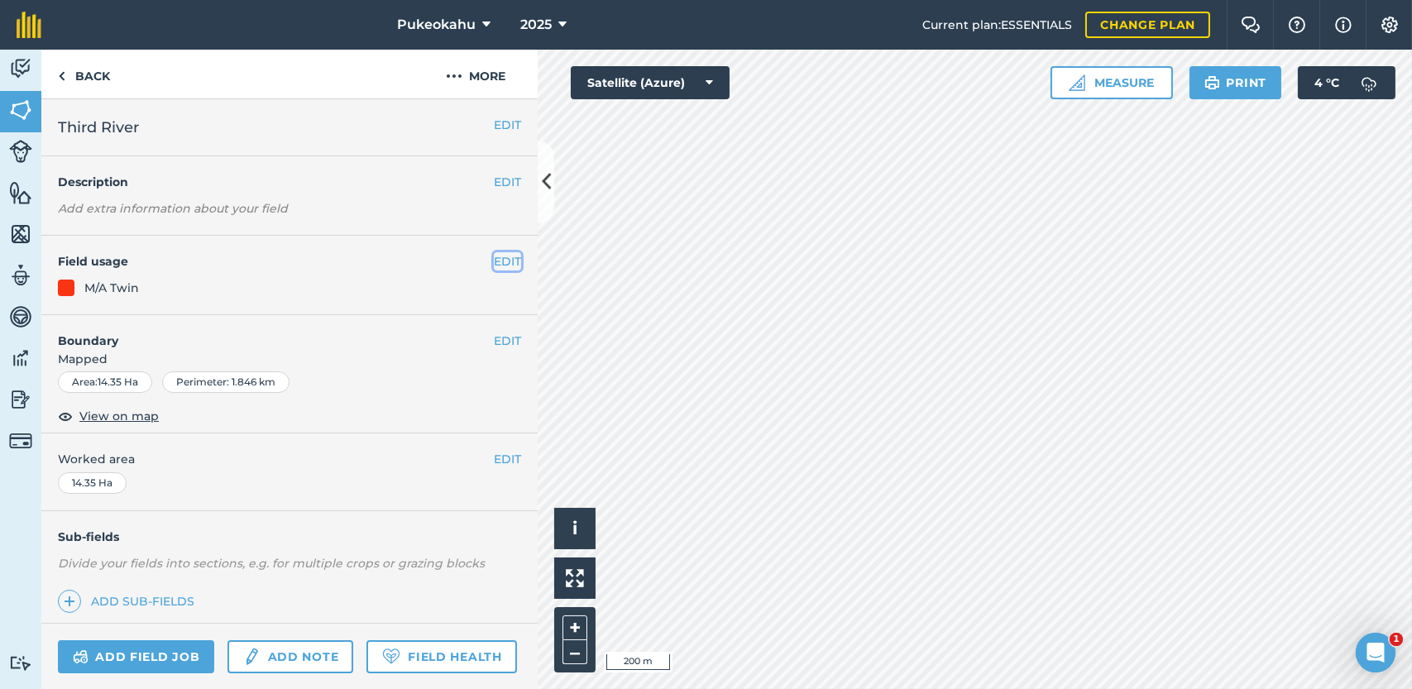
click at [494, 265] on button "EDIT" at bounding box center [507, 261] width 27 height 18
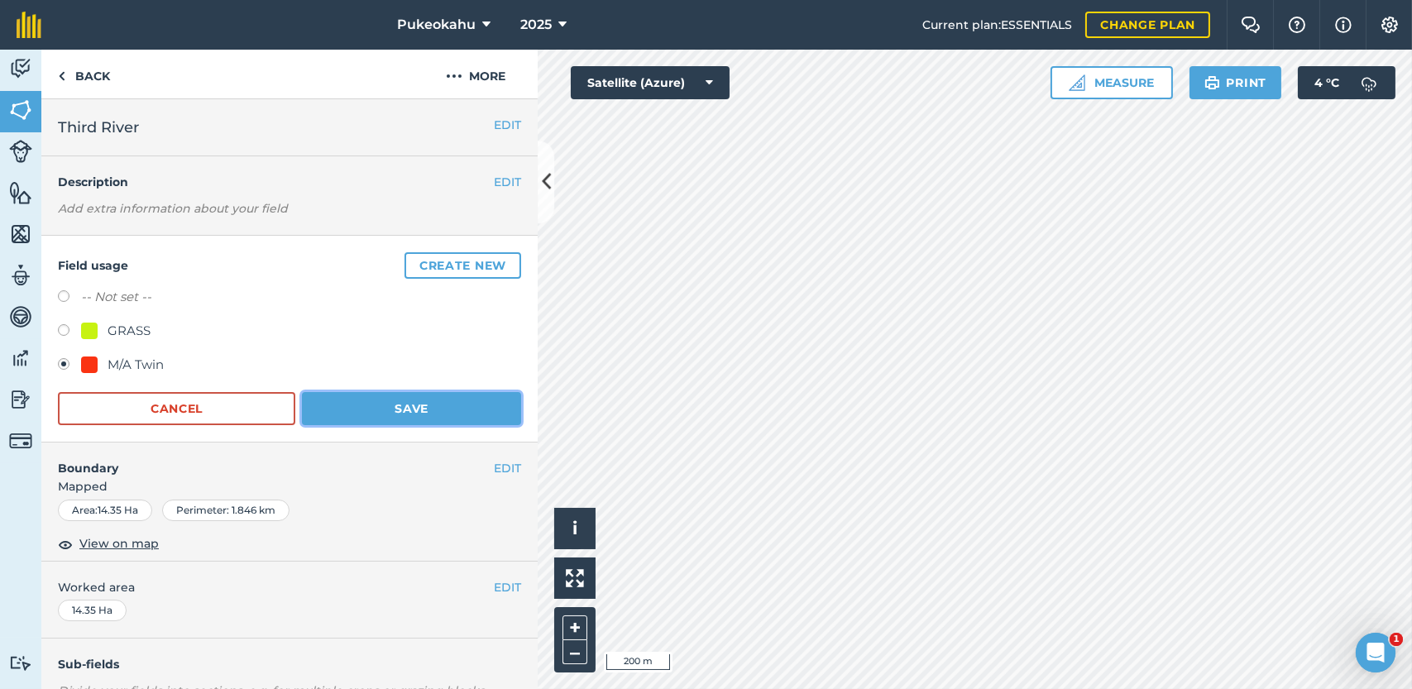
click at [464, 401] on button "Save" at bounding box center [411, 408] width 219 height 33
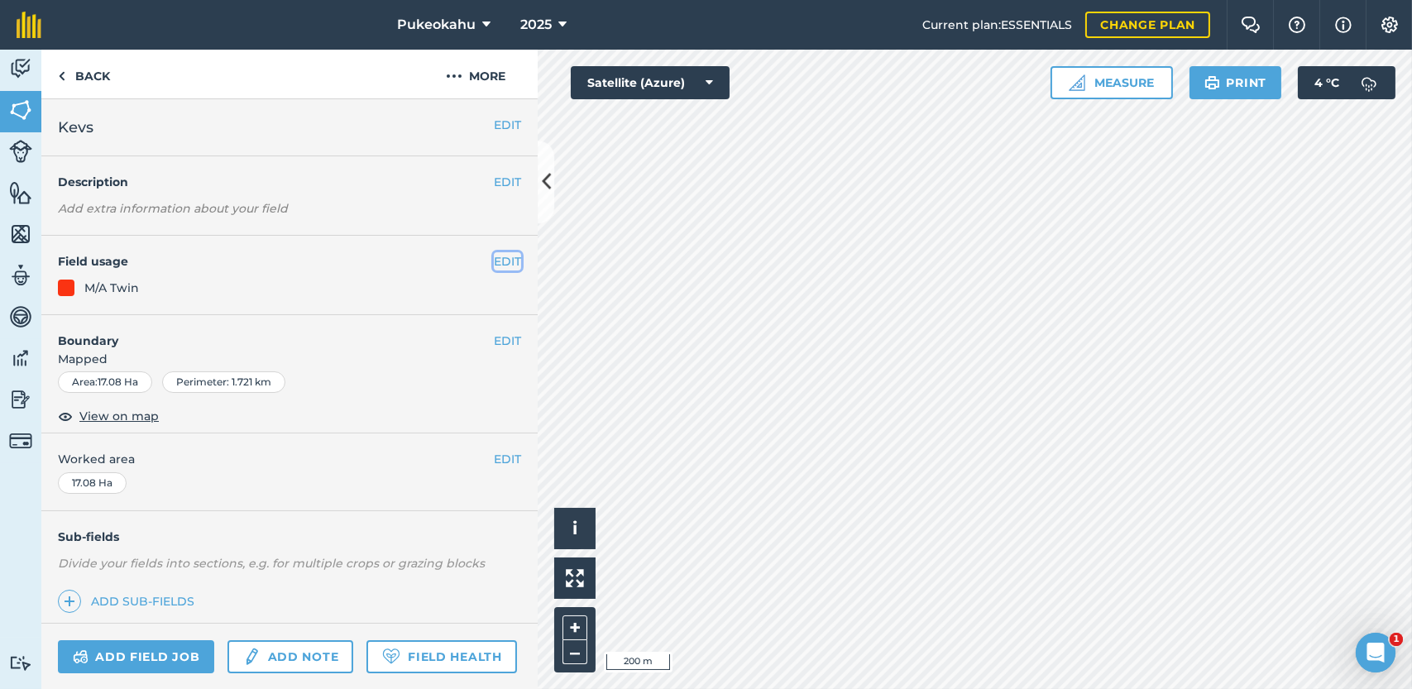
click at [494, 265] on button "EDIT" at bounding box center [507, 261] width 27 height 18
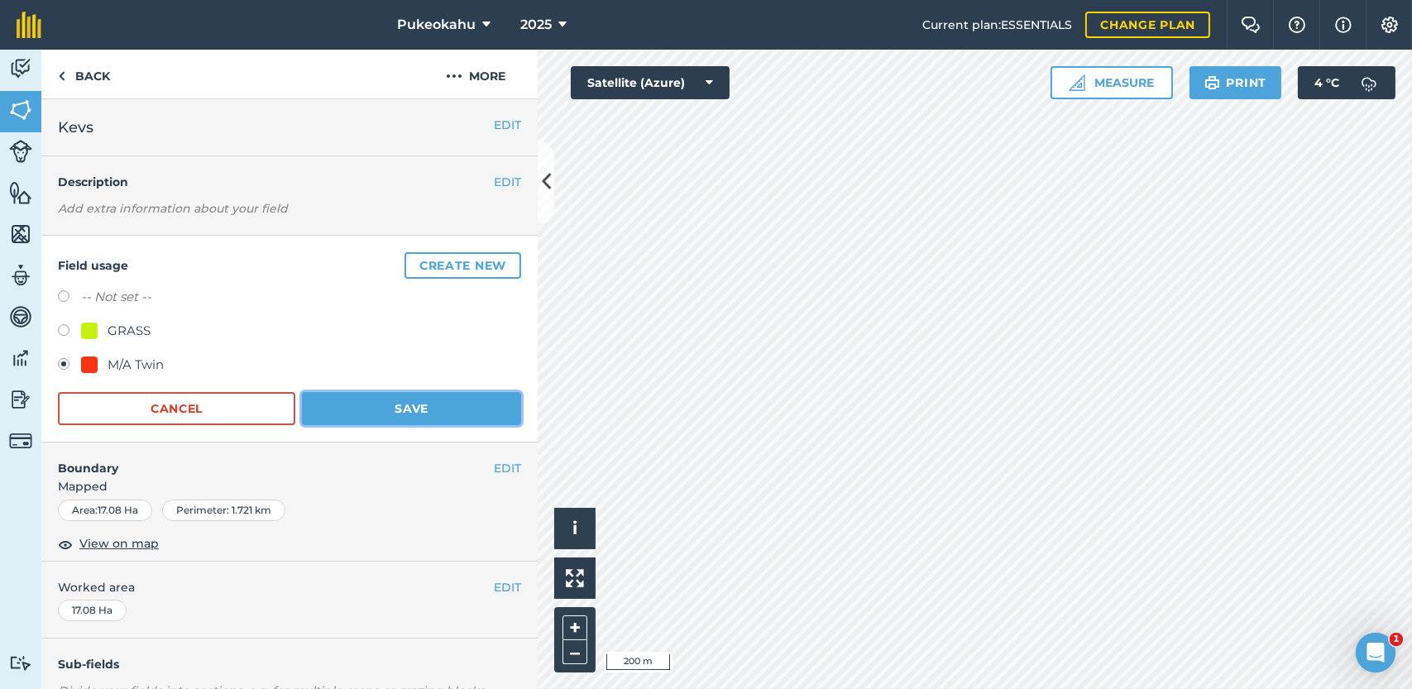
click at [439, 416] on button "Save" at bounding box center [411, 408] width 219 height 33
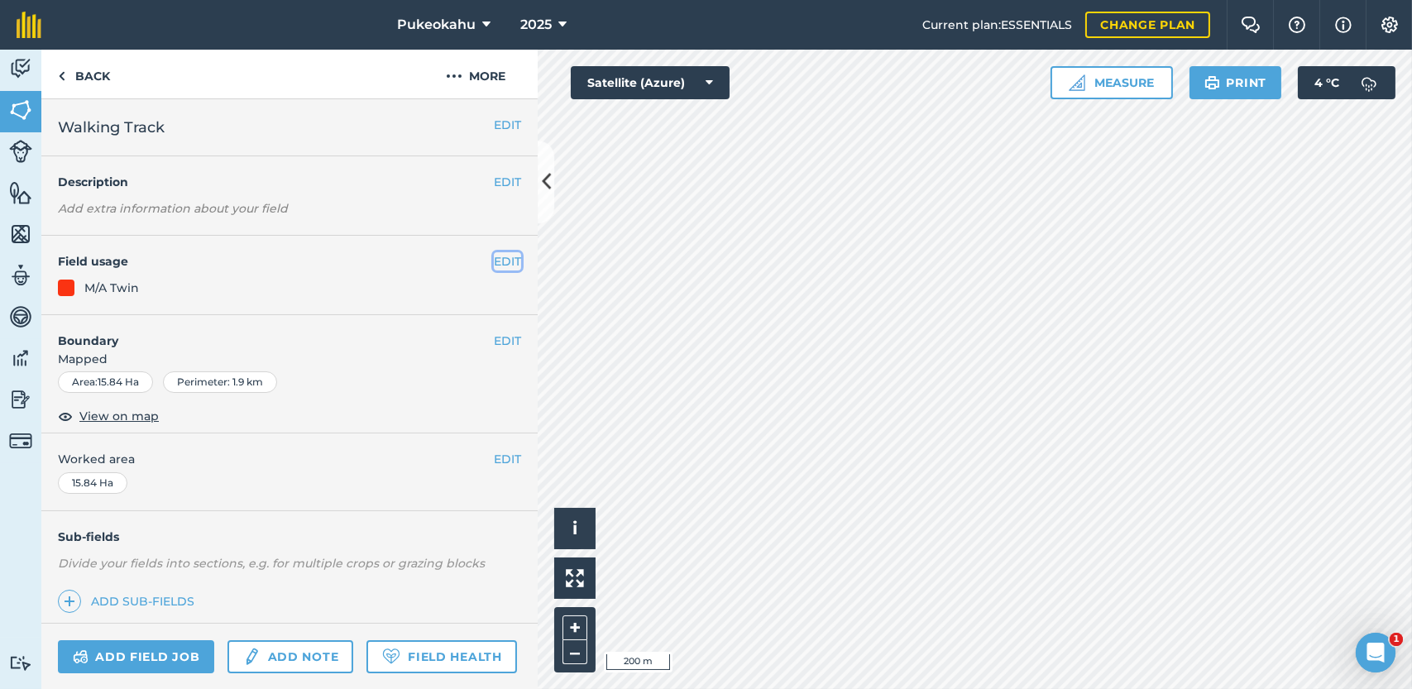
click at [495, 264] on button "EDIT" at bounding box center [507, 261] width 27 height 18
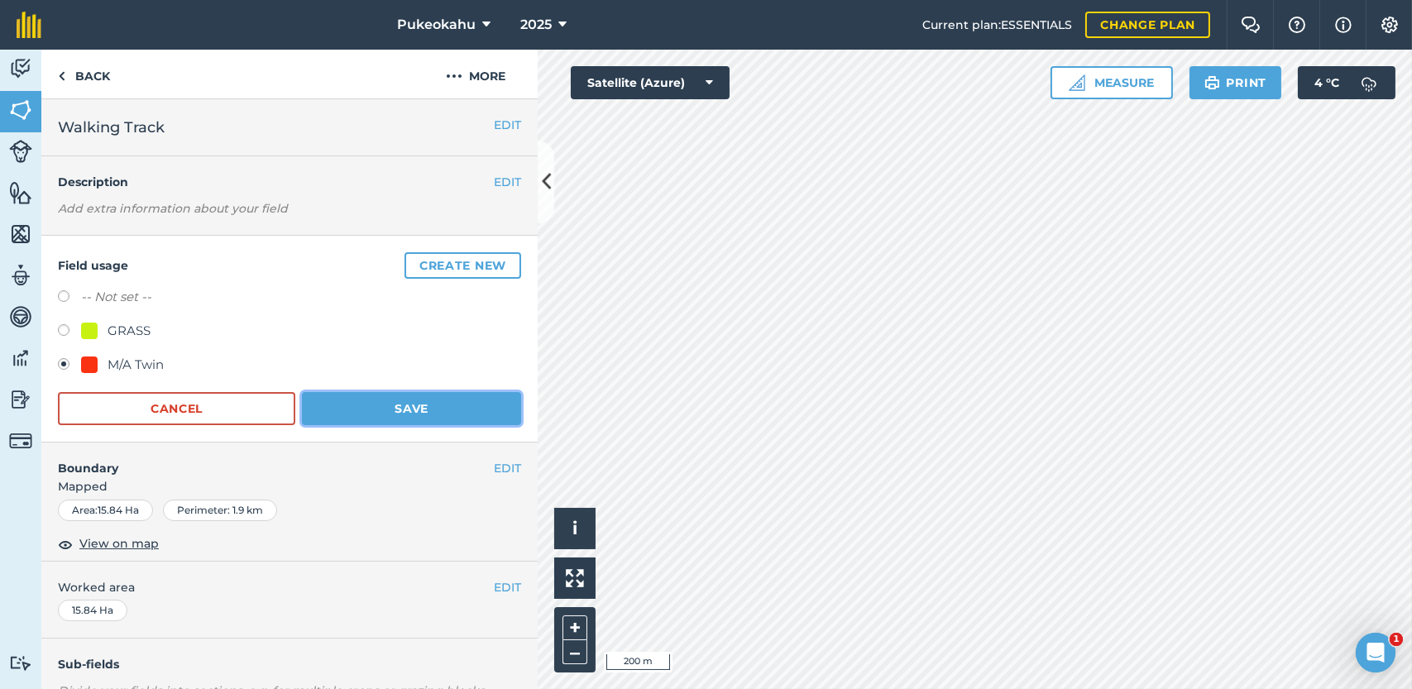
click at [479, 404] on button "Save" at bounding box center [411, 408] width 219 height 33
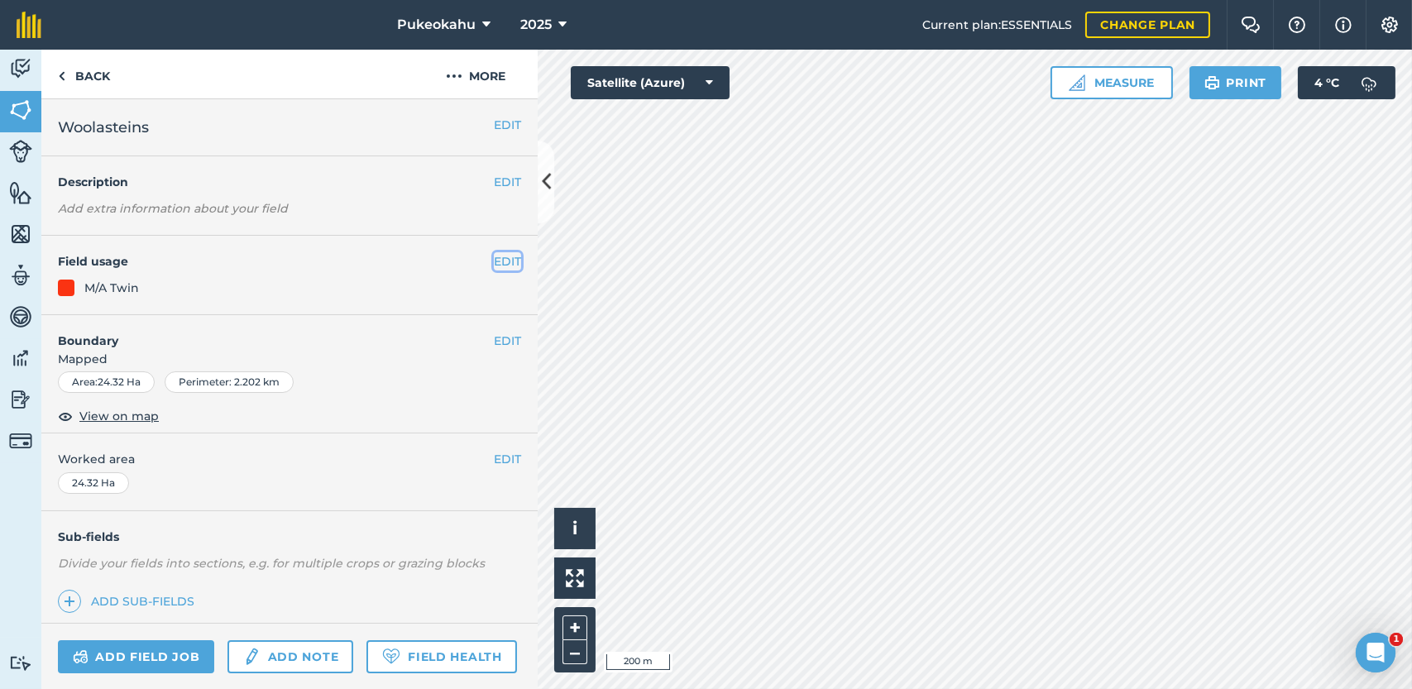
click at [504, 261] on button "EDIT" at bounding box center [507, 261] width 27 height 18
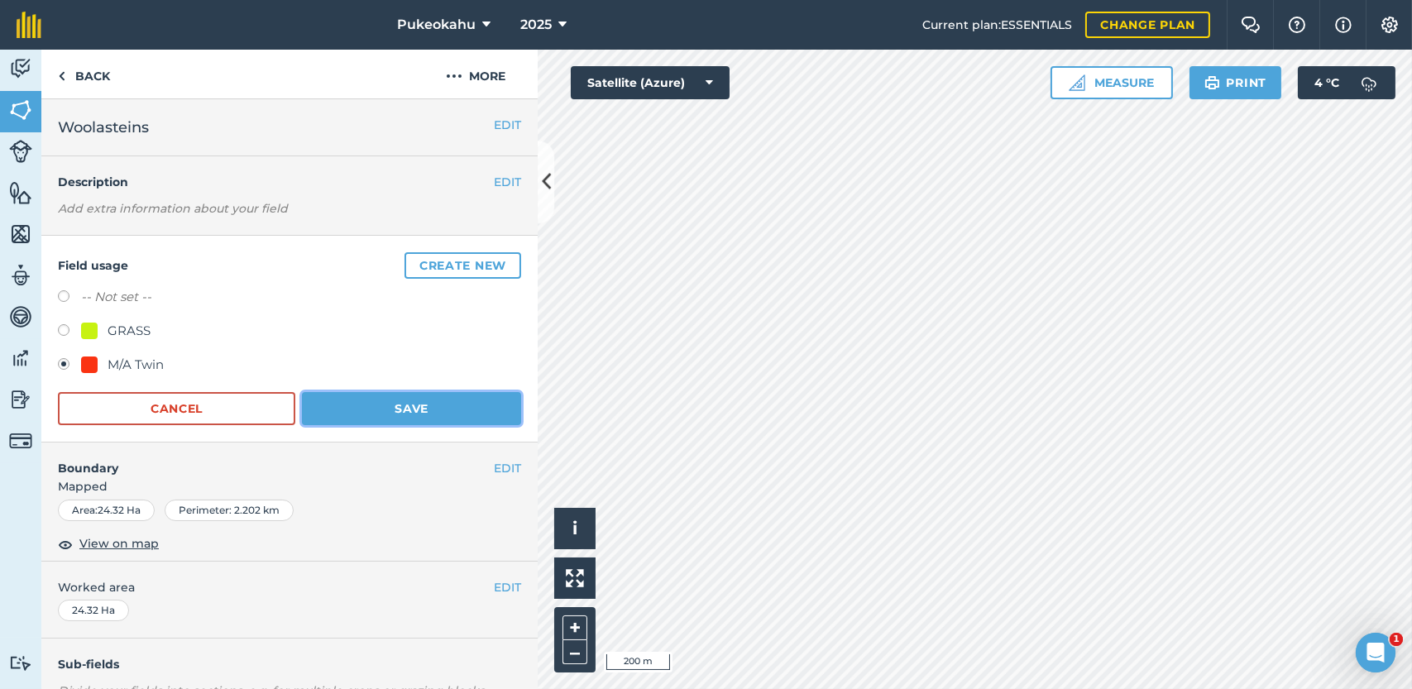
click at [437, 417] on button "Save" at bounding box center [411, 408] width 219 height 33
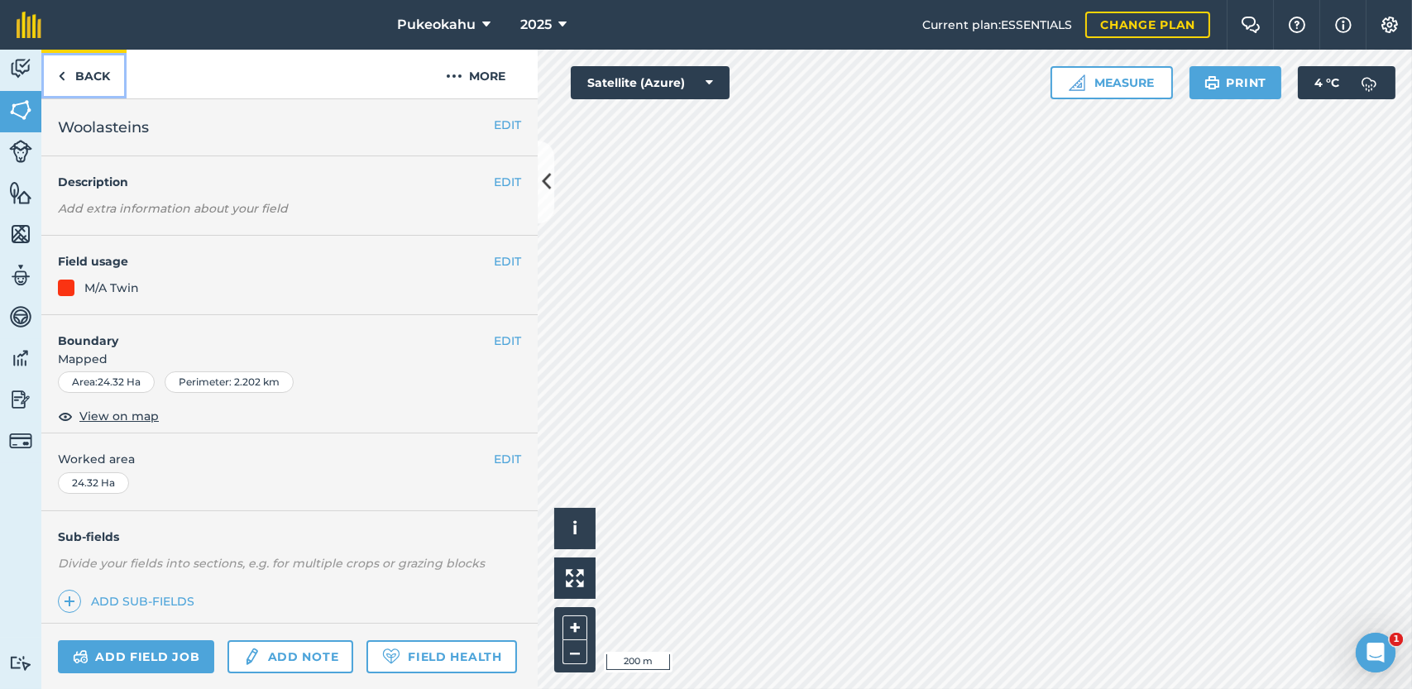
click at [53, 77] on link "Back" at bounding box center [83, 74] width 85 height 49
click at [494, 262] on button "EDIT" at bounding box center [507, 261] width 27 height 18
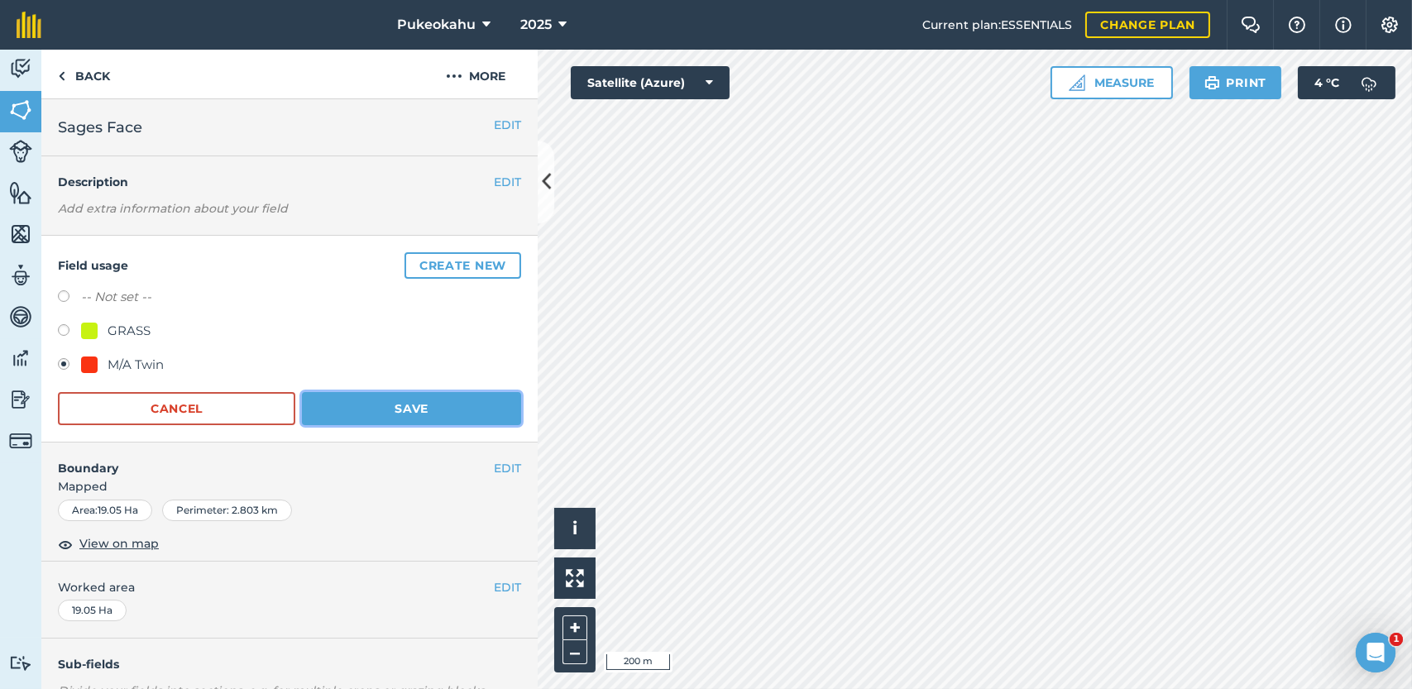
click at [443, 414] on button "Save" at bounding box center [411, 408] width 219 height 33
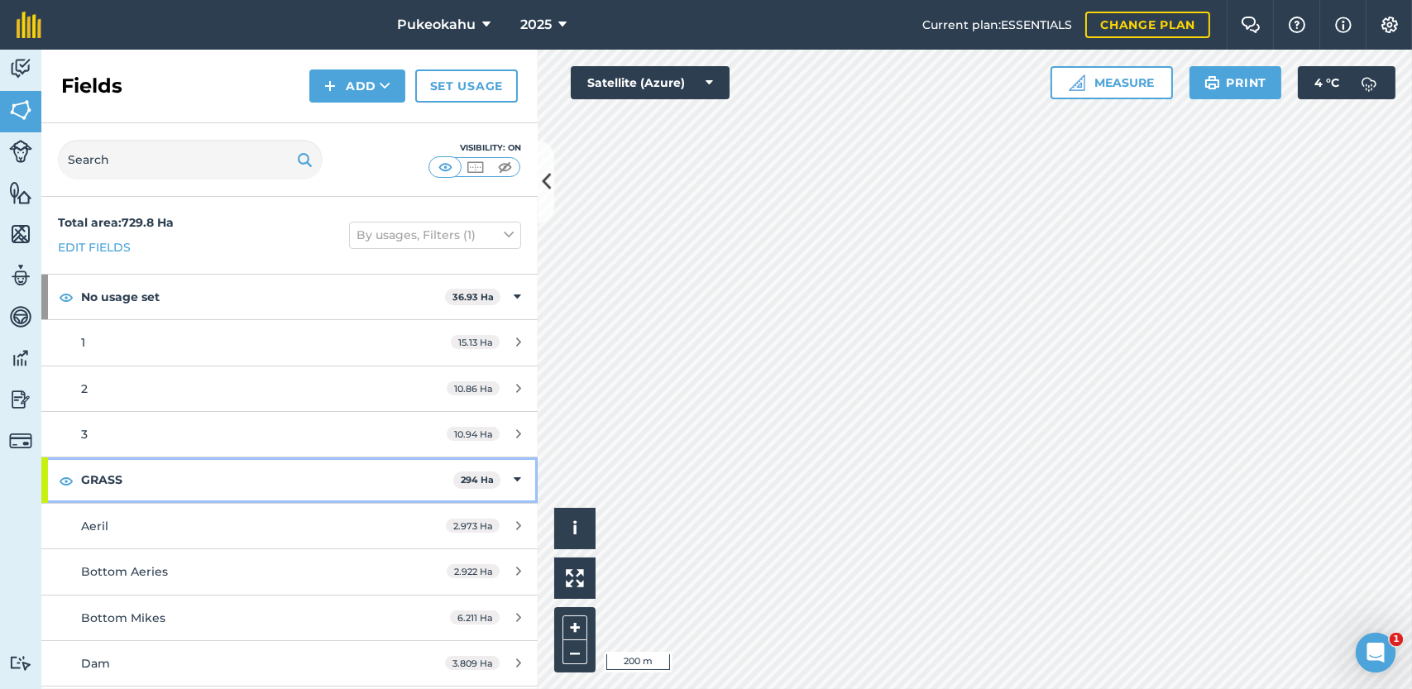
click at [509, 484] on div "GRASS 294 Ha" at bounding box center [289, 479] width 496 height 45
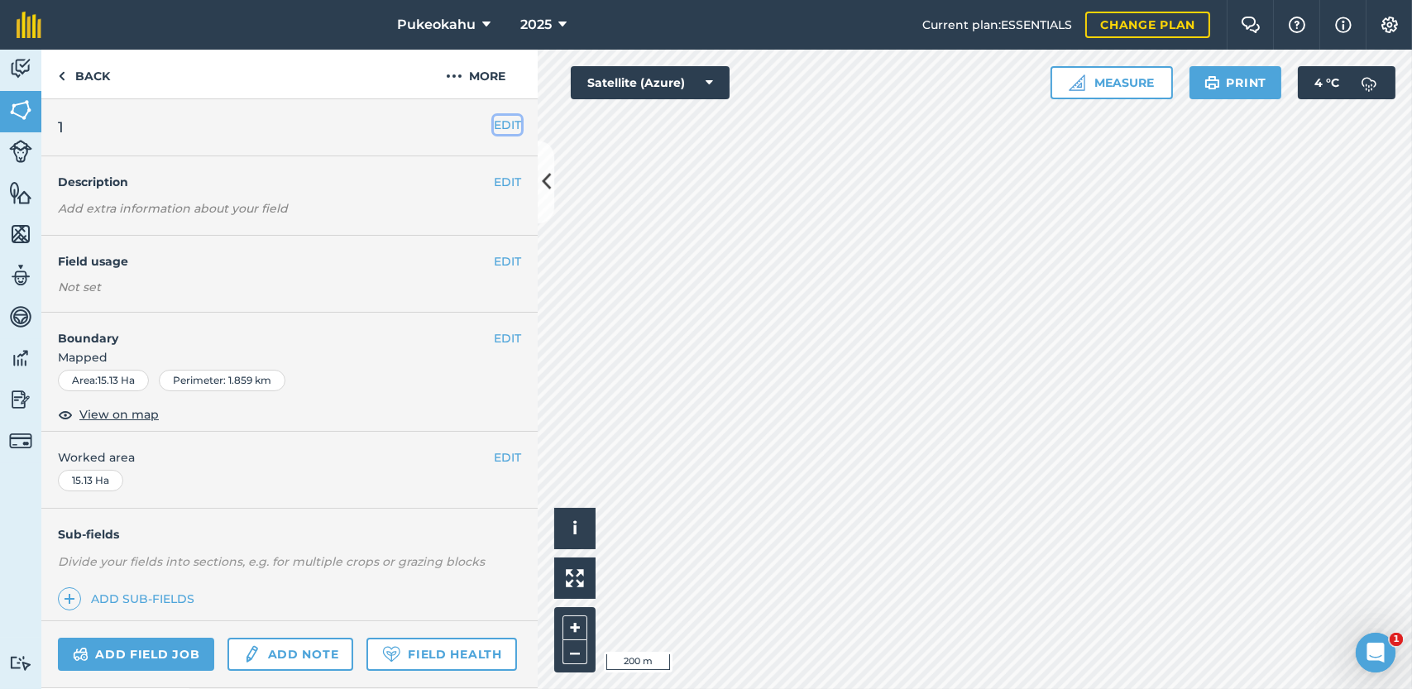
click at [494, 127] on button "EDIT" at bounding box center [507, 125] width 27 height 18
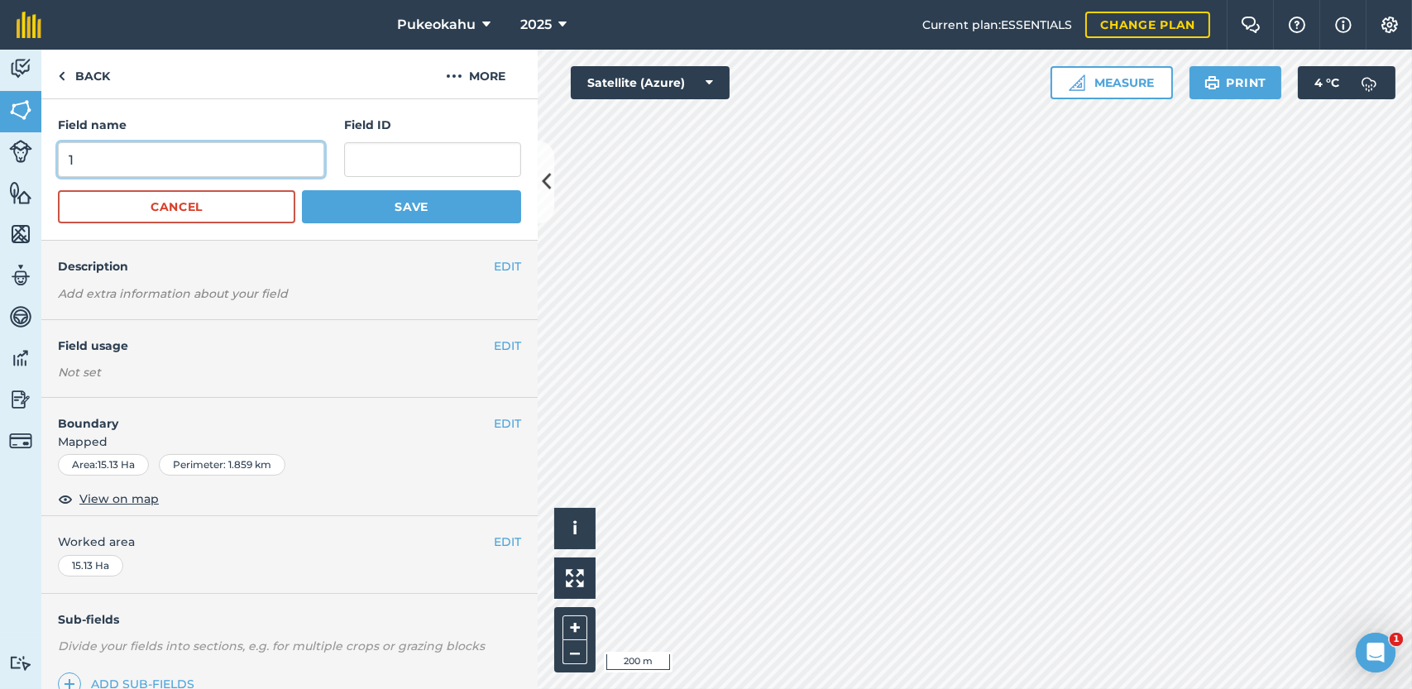
drag, startPoint x: 175, startPoint y: 160, endPoint x: 36, endPoint y: 183, distance: 139.9
click at [36, 183] on div "Activity Fields Livestock Features Maps Team Vehicles Data Reporting Billing Tu…" at bounding box center [706, 369] width 1412 height 639
type input "Hill"
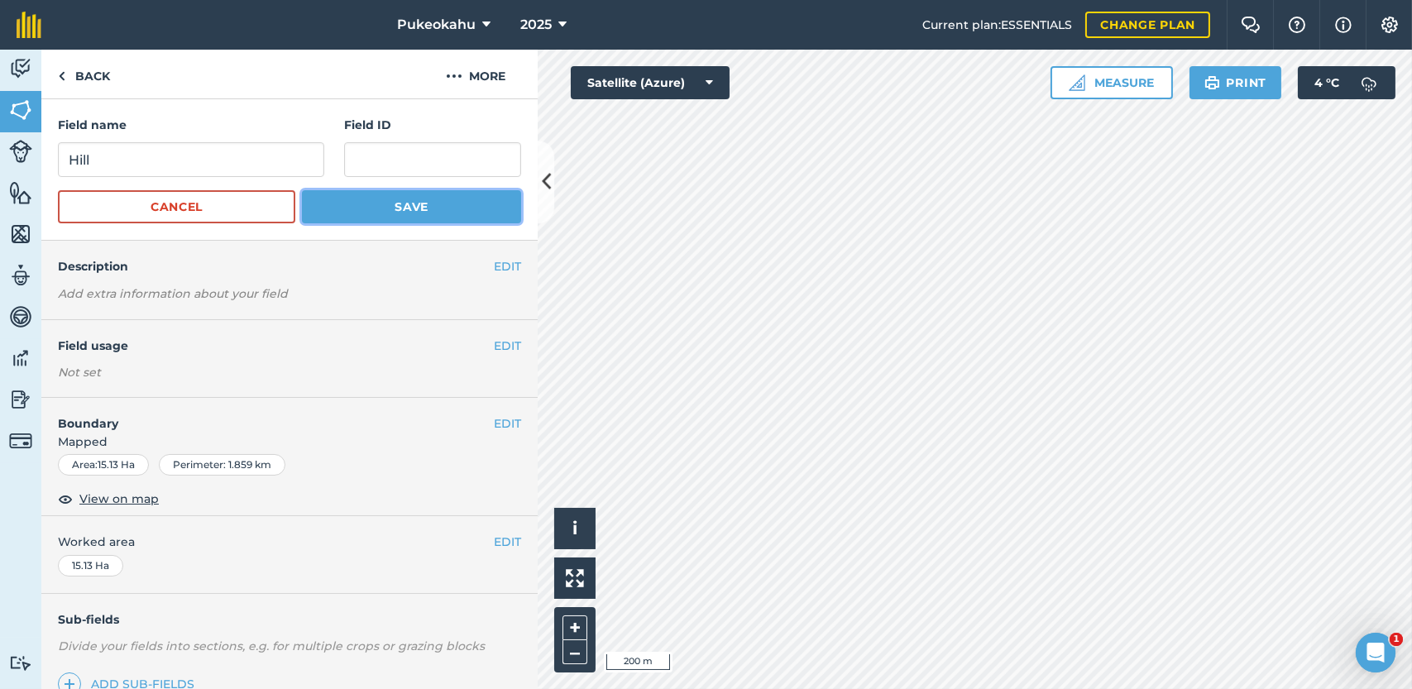
click at [340, 203] on button "Save" at bounding box center [411, 206] width 219 height 33
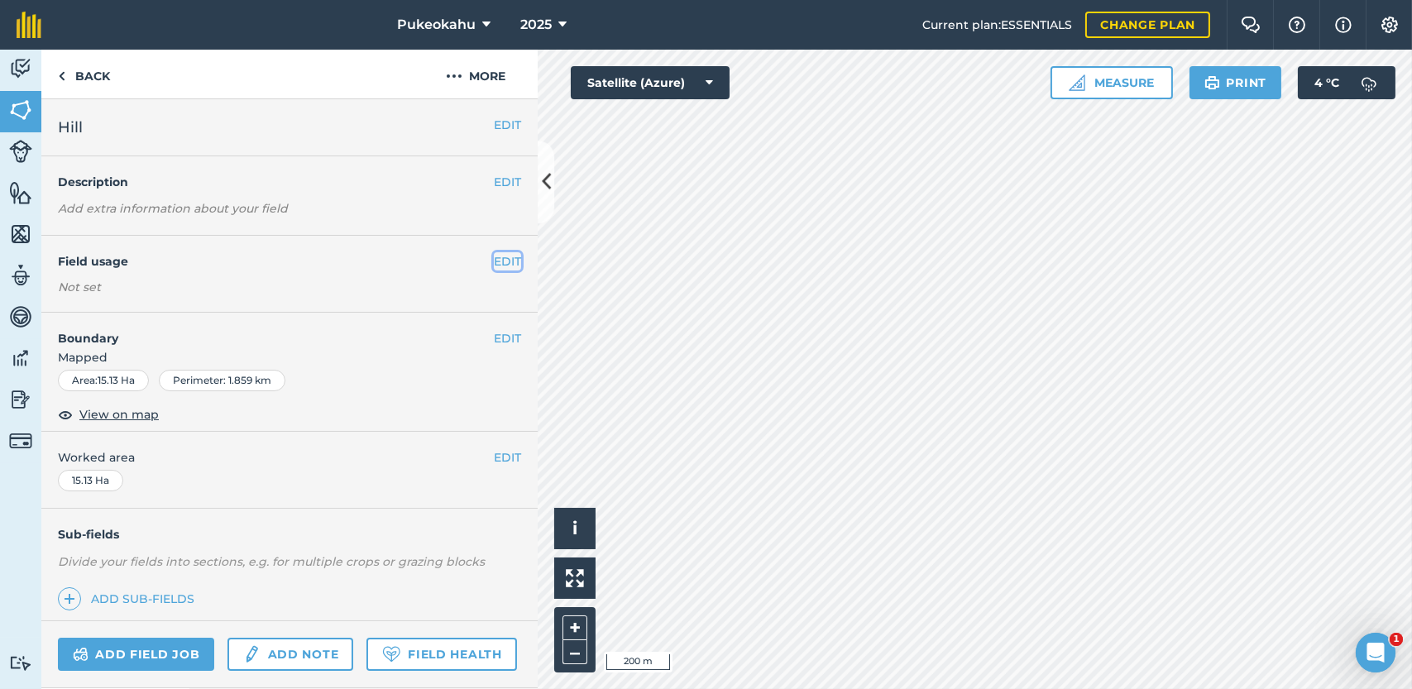
click at [503, 266] on button "EDIT" at bounding box center [507, 261] width 27 height 18
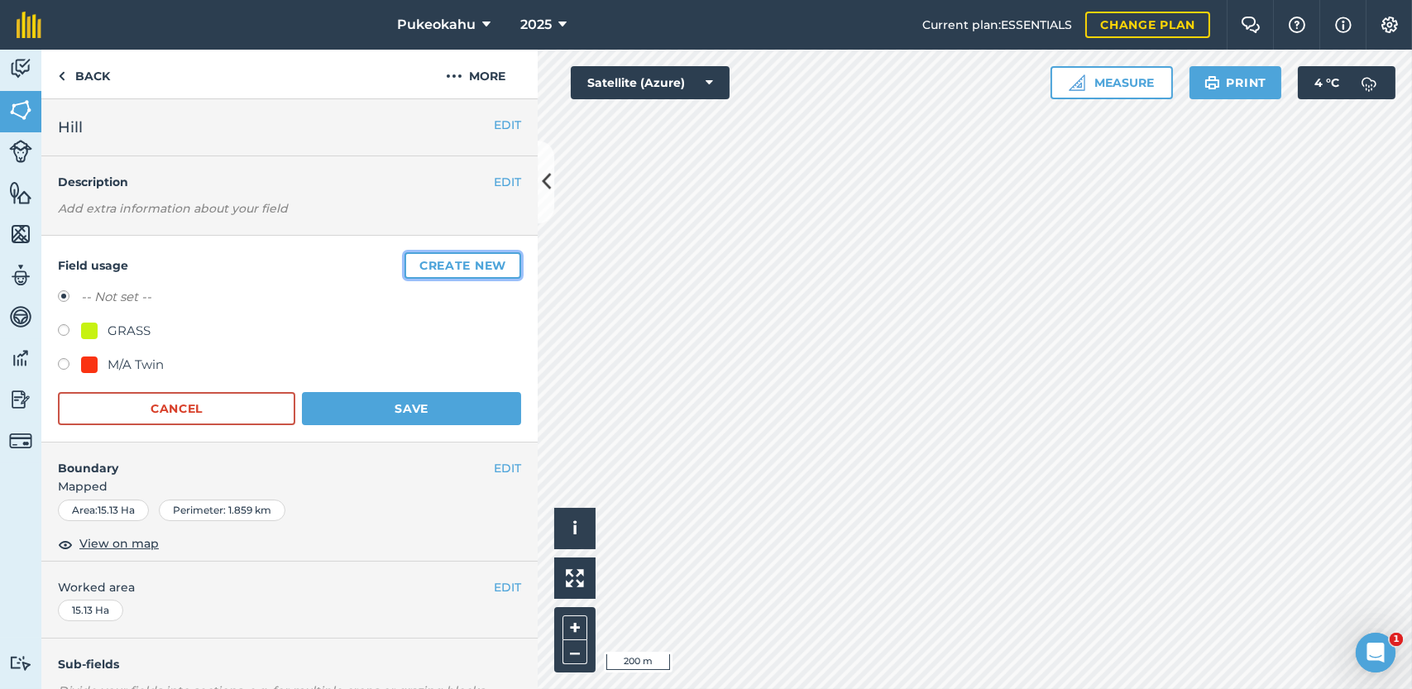
click at [419, 267] on button "Create new" at bounding box center [462, 265] width 117 height 26
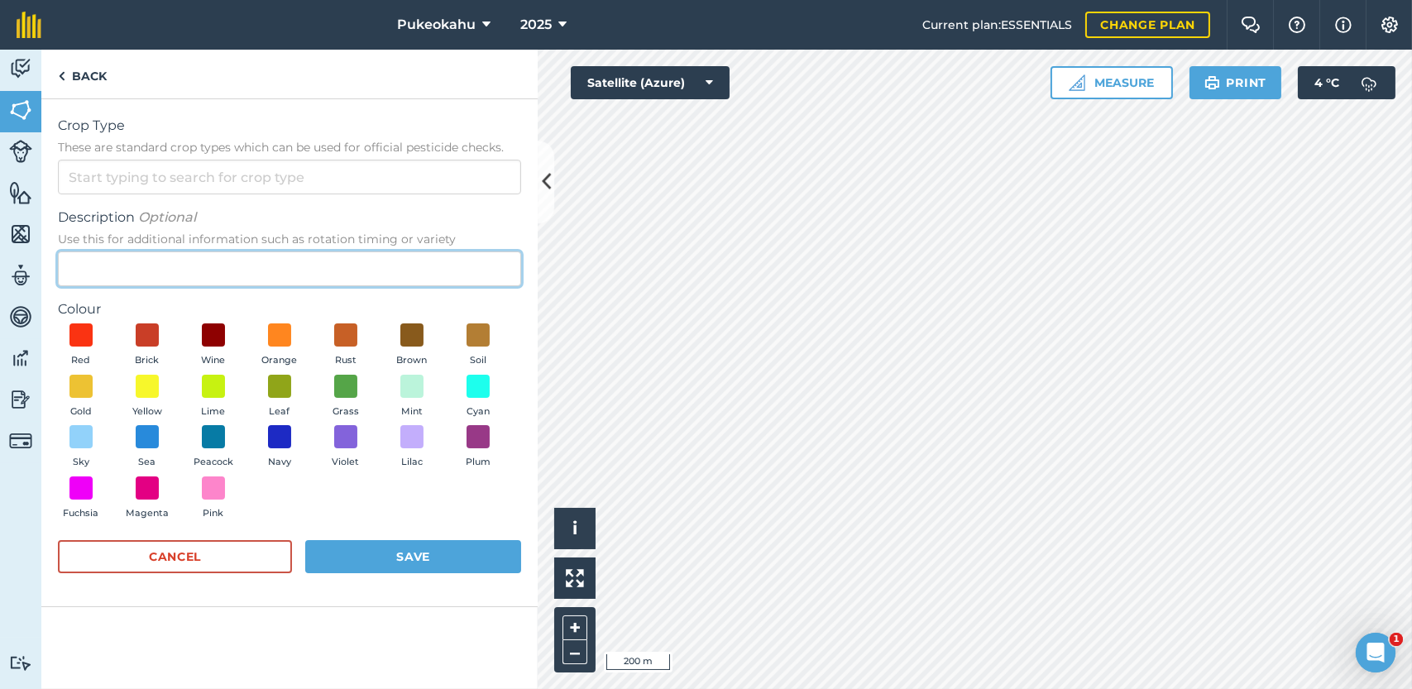
click at [195, 264] on input "Description Optional Use this for additional information such as rotation timin…" at bounding box center [289, 268] width 463 height 35
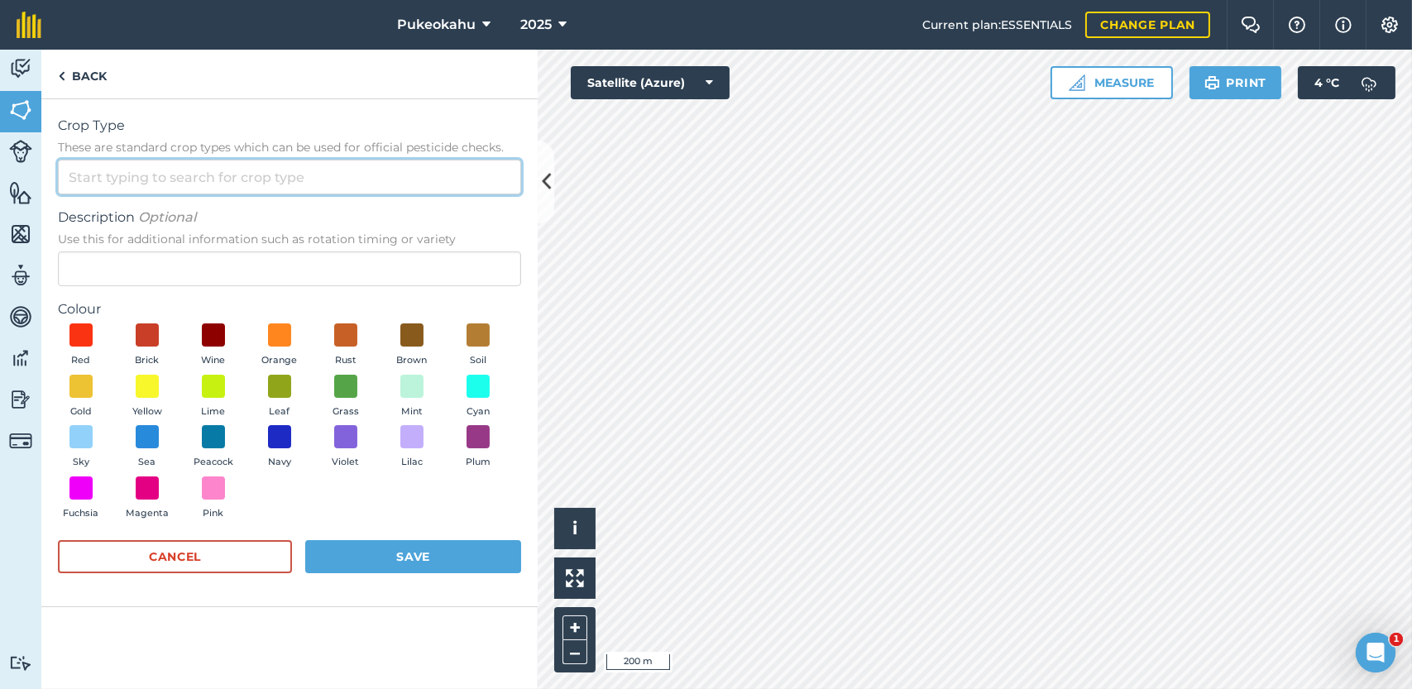
click at [155, 175] on input "Crop Type These are standard crop types which can be used for official pesticid…" at bounding box center [289, 177] width 463 height 35
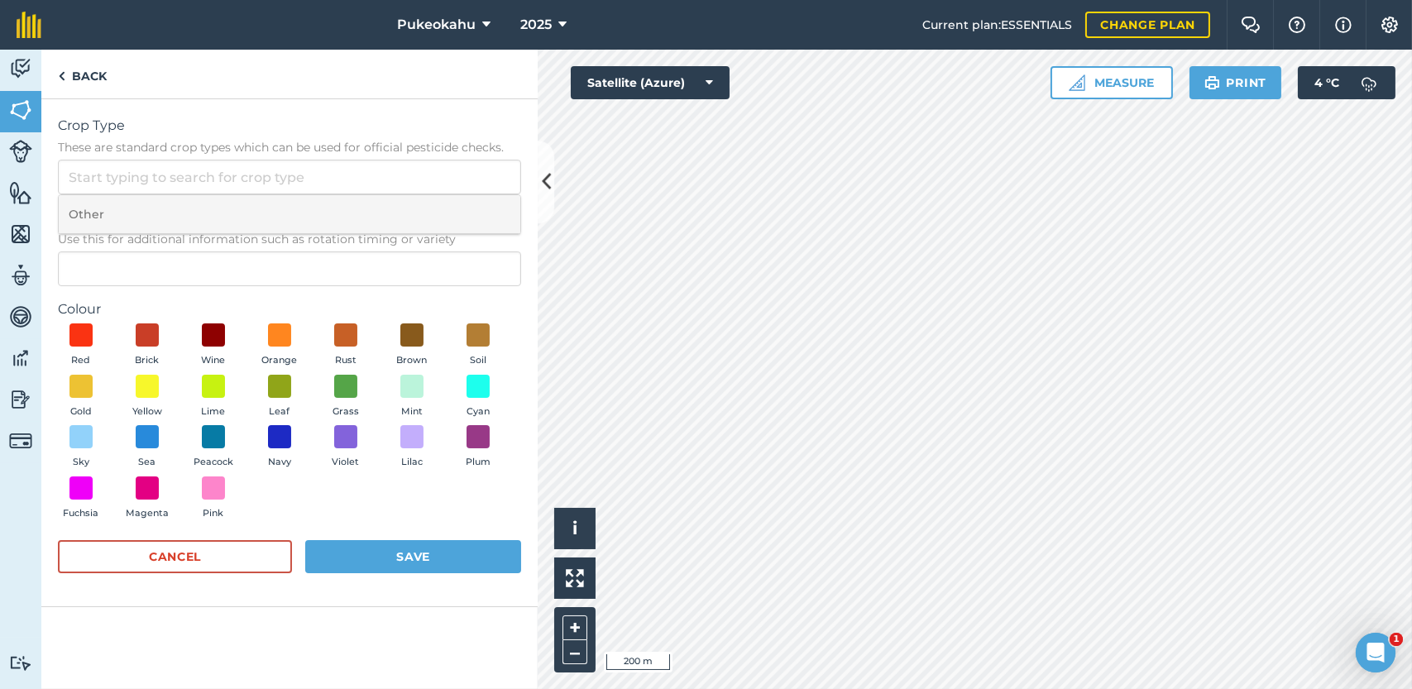
click at [129, 216] on li "Other" at bounding box center [289, 214] width 461 height 39
type input "Other"
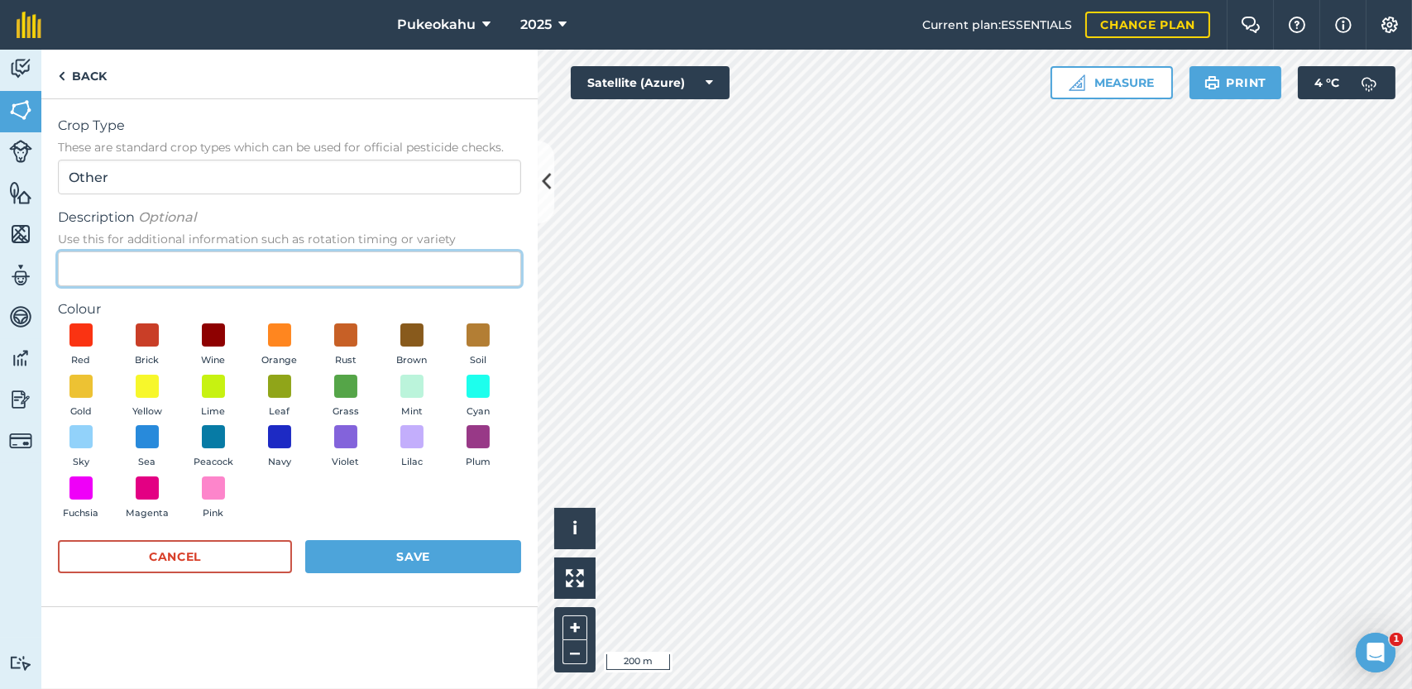
click at [117, 263] on input "Description Optional Use this for additional information such as rotation timin…" at bounding box center [289, 268] width 463 height 35
type input "2th Twins"
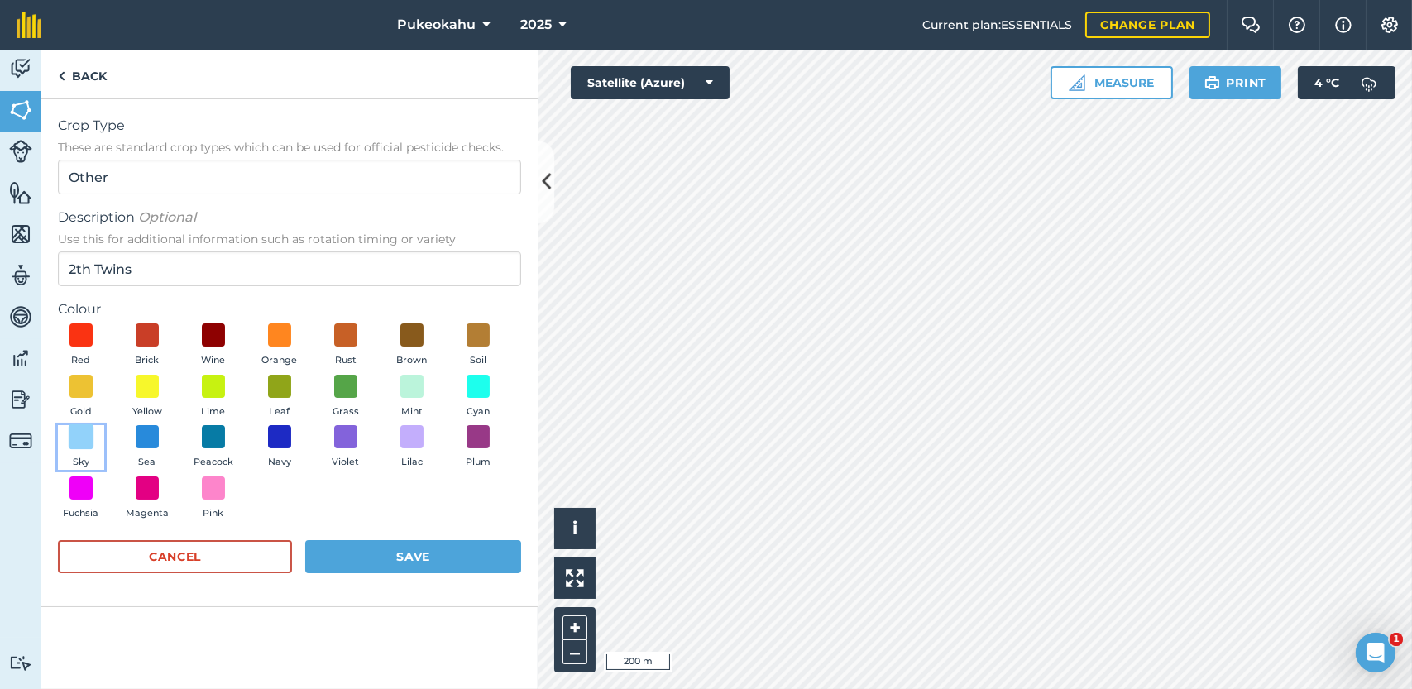
click at [78, 437] on span at bounding box center [82, 437] width 26 height 26
click at [366, 561] on button "Save" at bounding box center [413, 556] width 216 height 33
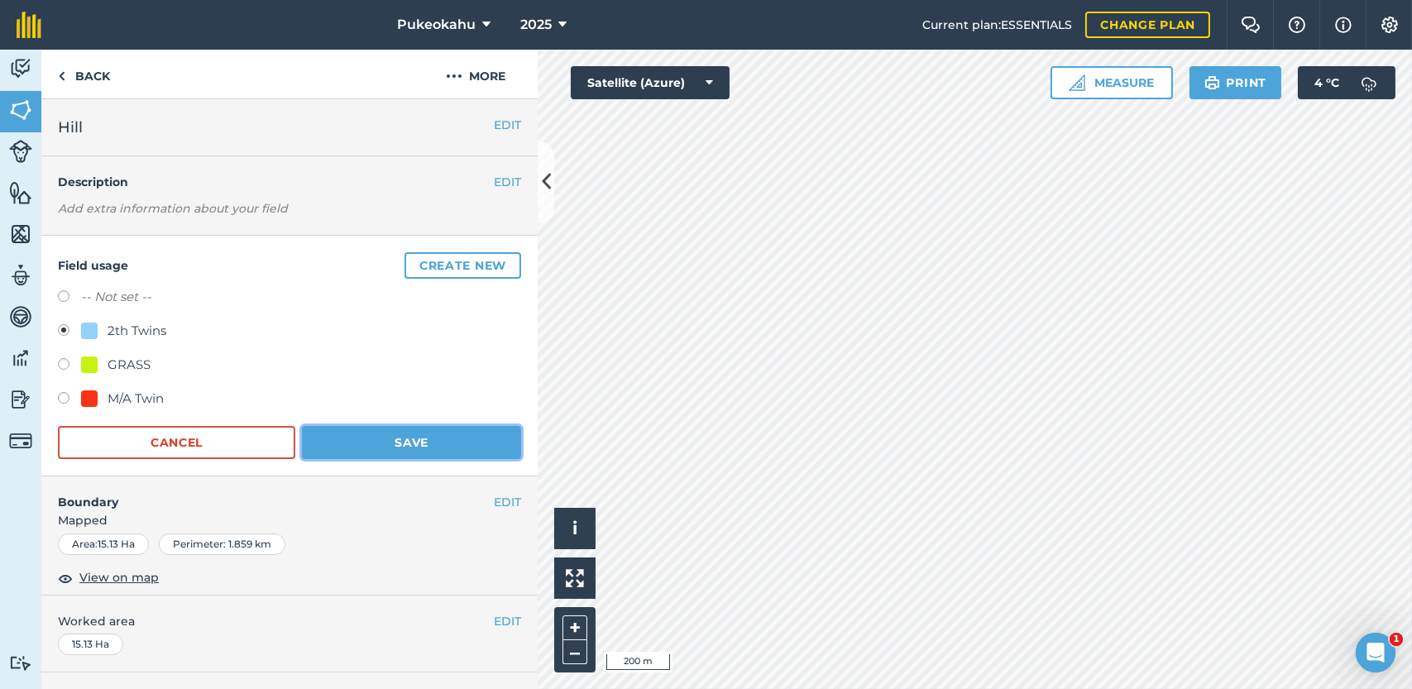
click at [456, 446] on button "Save" at bounding box center [411, 442] width 219 height 33
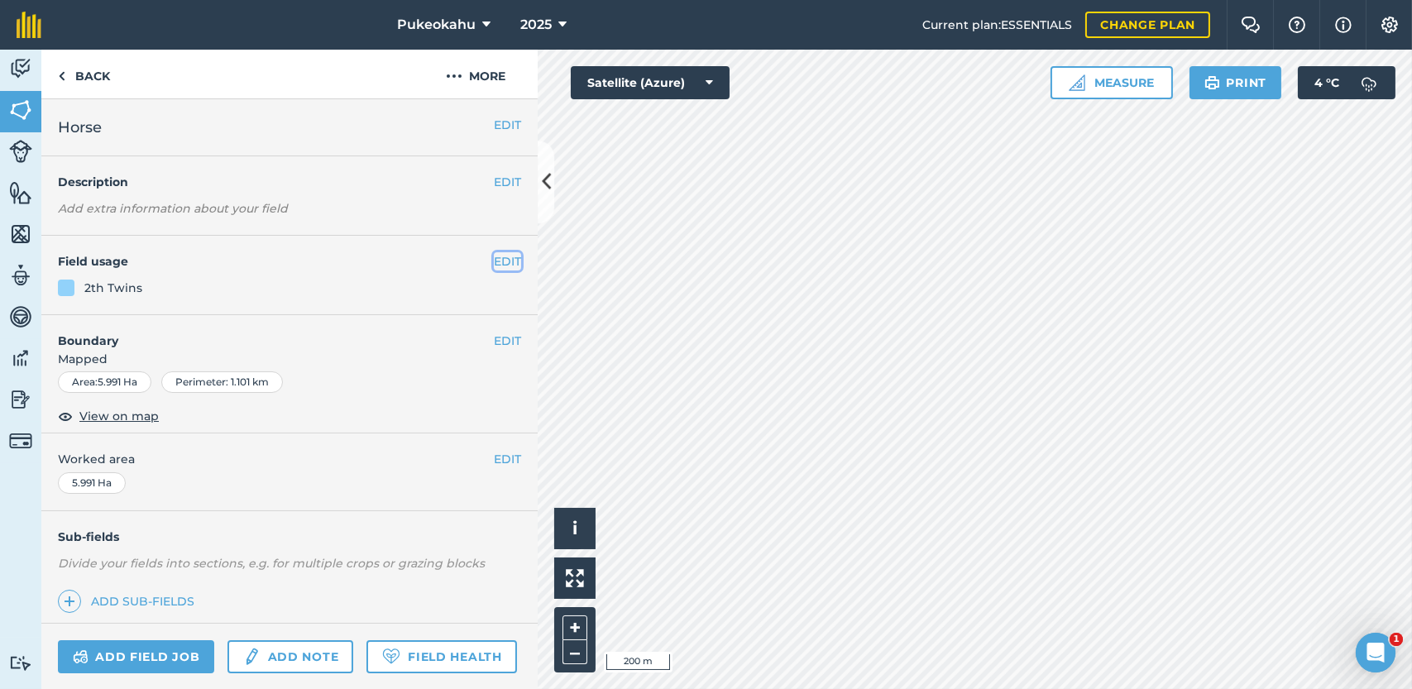
click at [498, 268] on button "EDIT" at bounding box center [507, 261] width 27 height 18
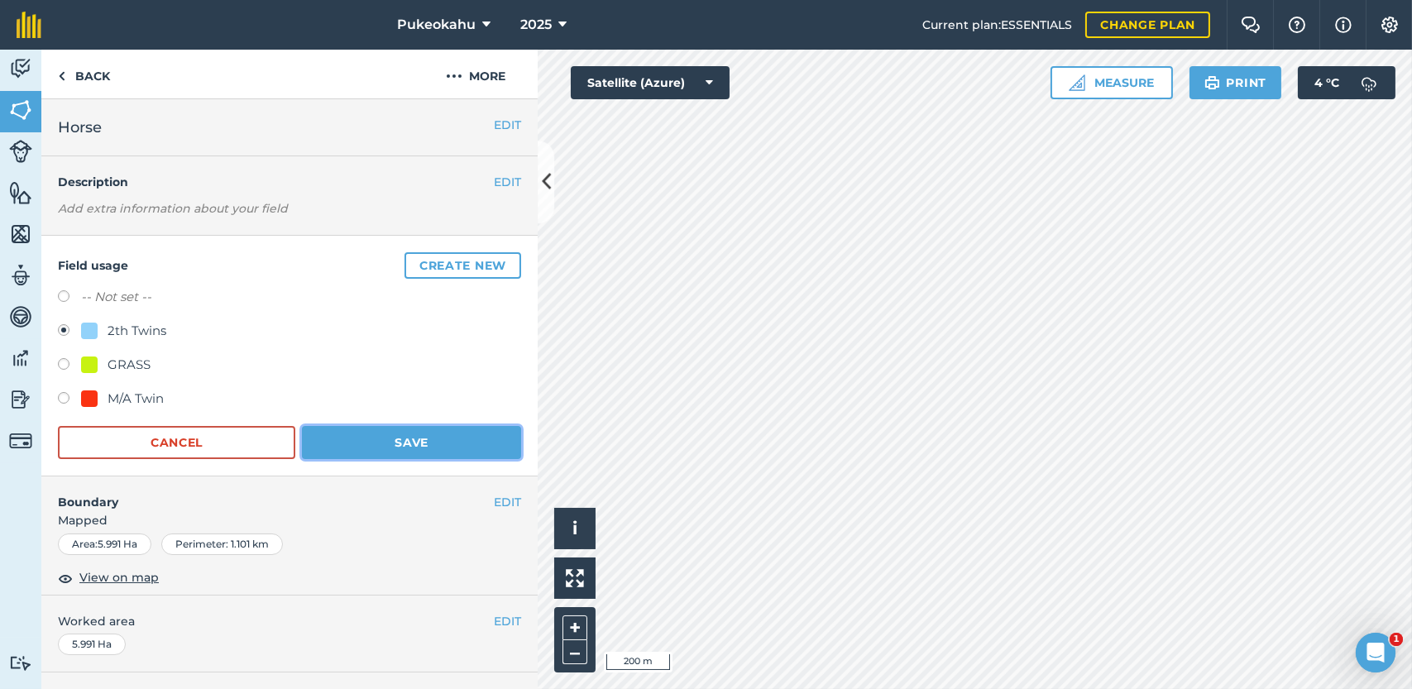
click at [397, 442] on button "Save" at bounding box center [411, 442] width 219 height 33
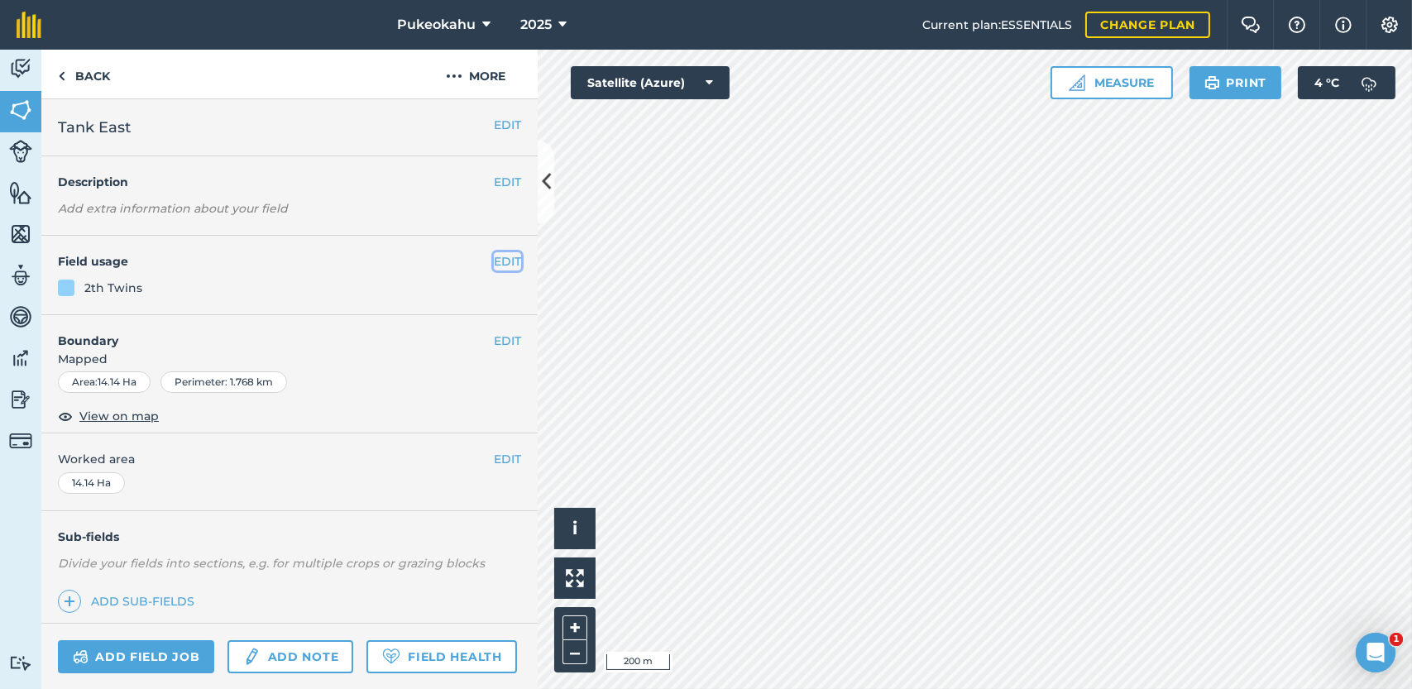
click at [495, 260] on button "EDIT" at bounding box center [507, 261] width 27 height 18
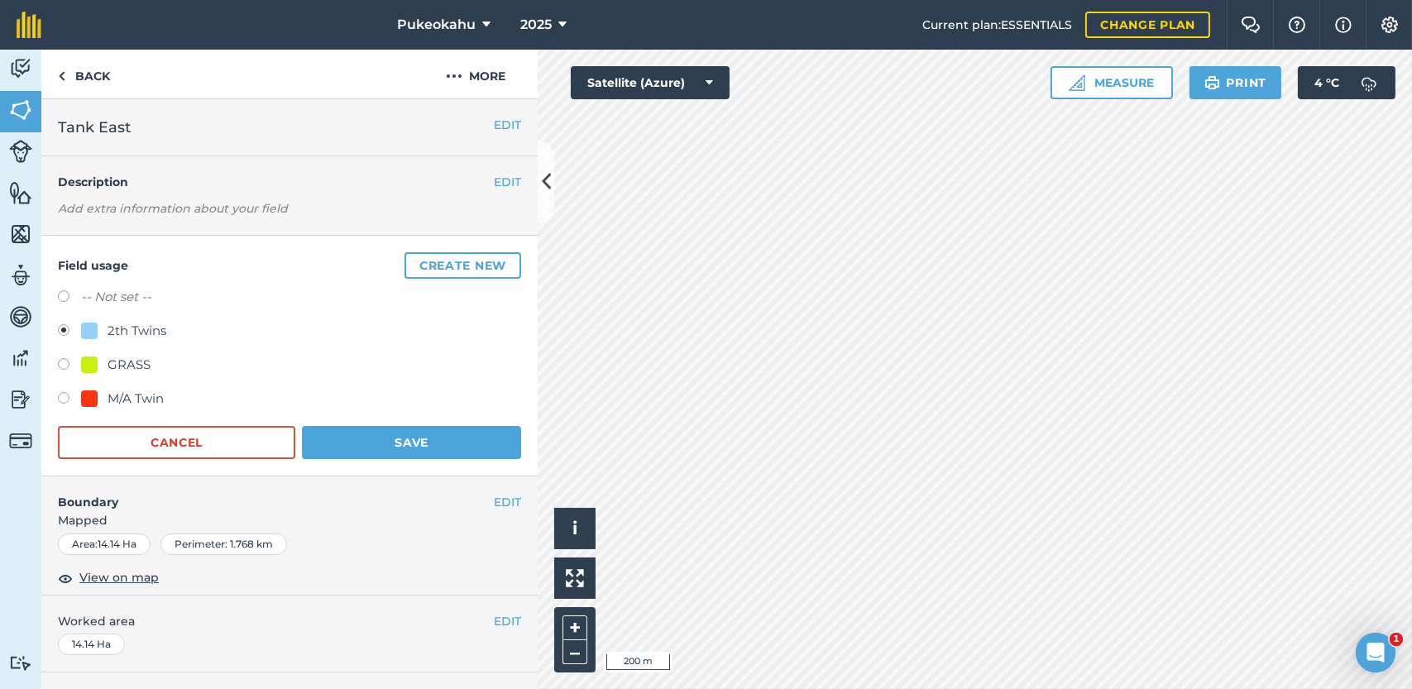
click at [111, 363] on div "GRASS" at bounding box center [129, 365] width 43 height 20
radio input "true"
click at [114, 335] on div "2th Twins" at bounding box center [137, 331] width 59 height 20
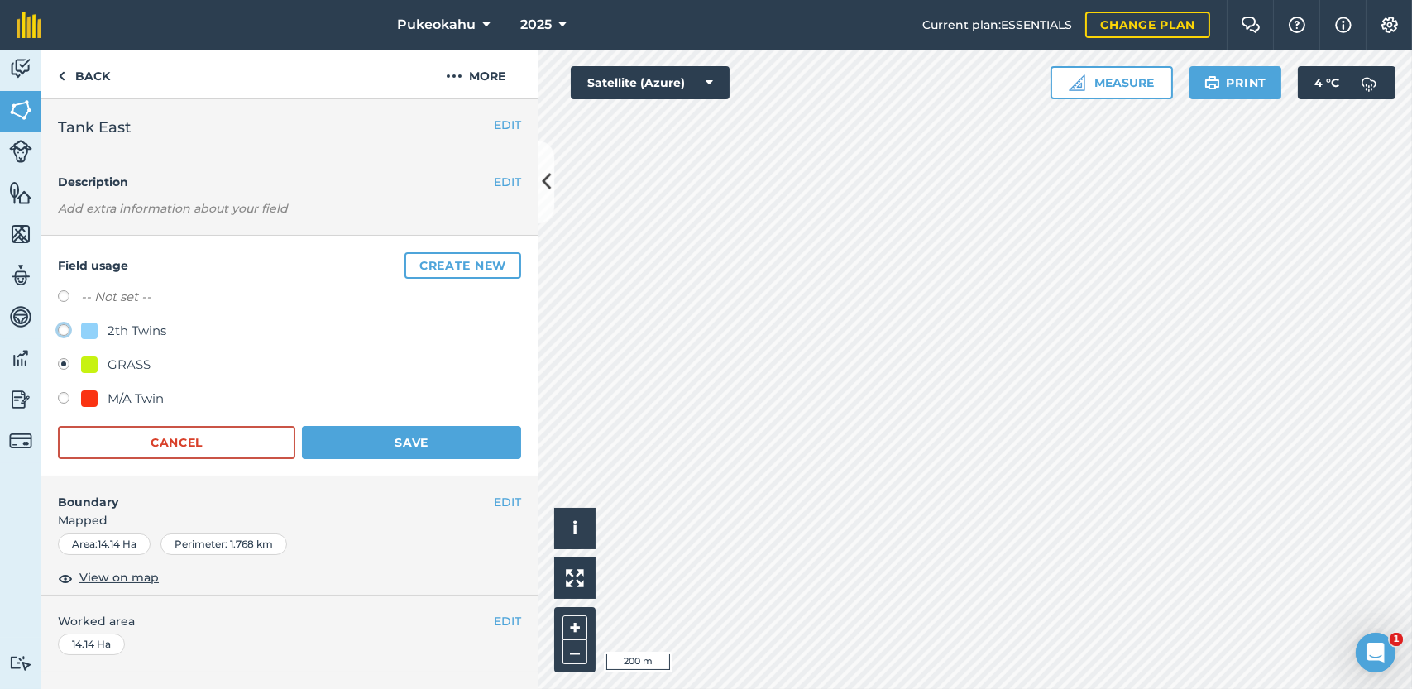
radio input "true"
radio input "false"
click at [386, 436] on button "Save" at bounding box center [411, 442] width 219 height 33
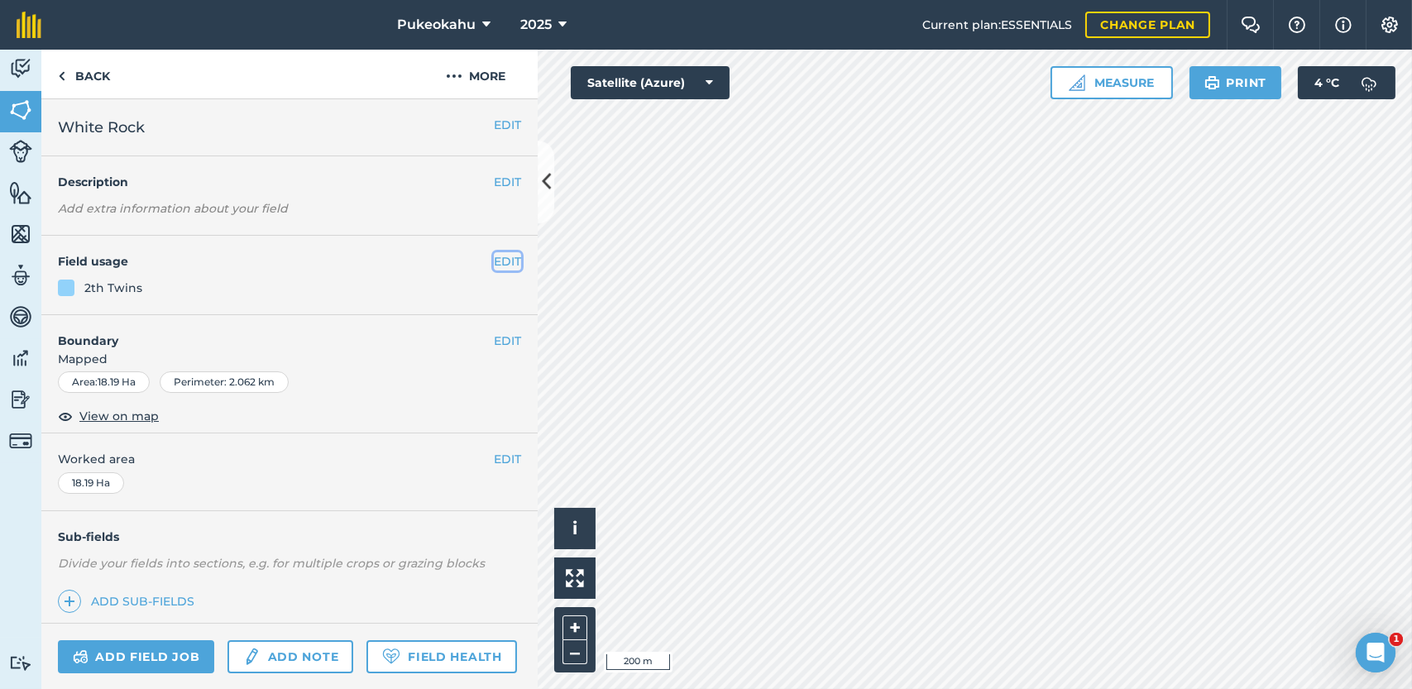
click at [504, 265] on button "EDIT" at bounding box center [507, 261] width 27 height 18
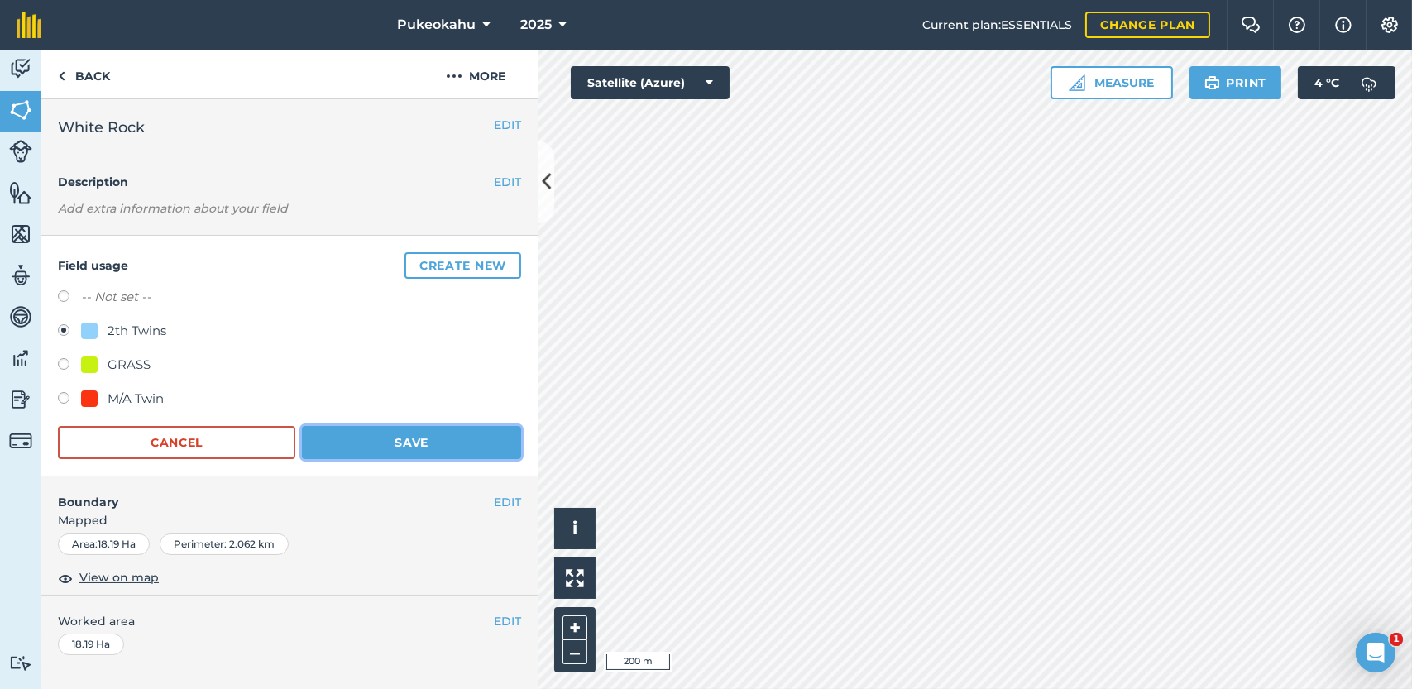
click at [410, 437] on button "Save" at bounding box center [411, 442] width 219 height 33
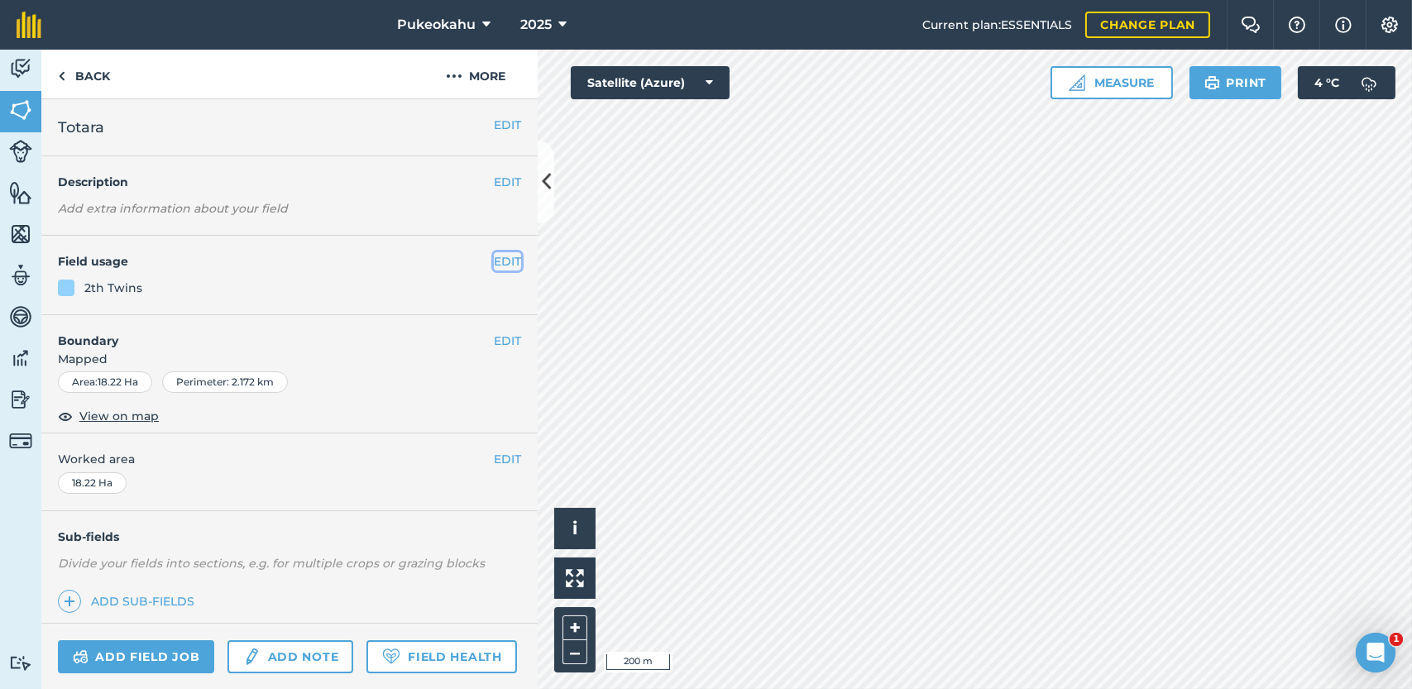
click at [495, 269] on button "EDIT" at bounding box center [507, 261] width 27 height 18
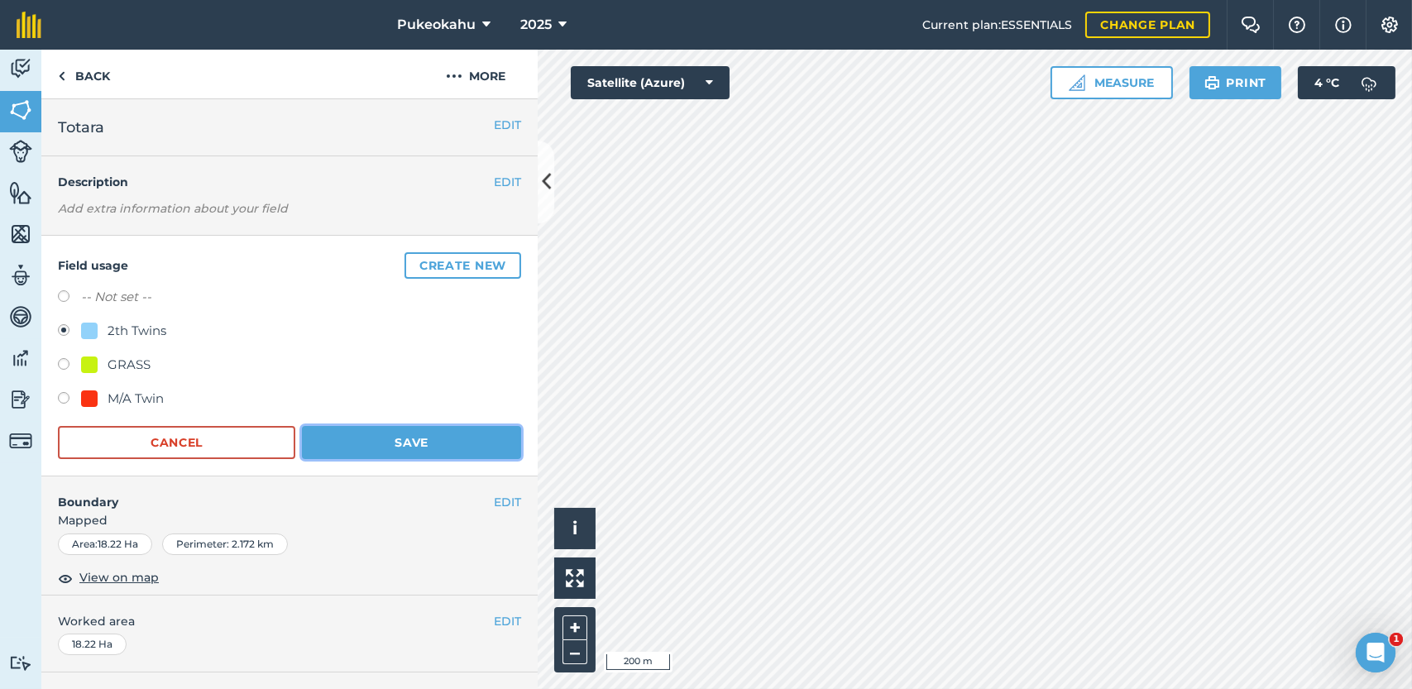
click at [427, 433] on button "Save" at bounding box center [411, 442] width 219 height 33
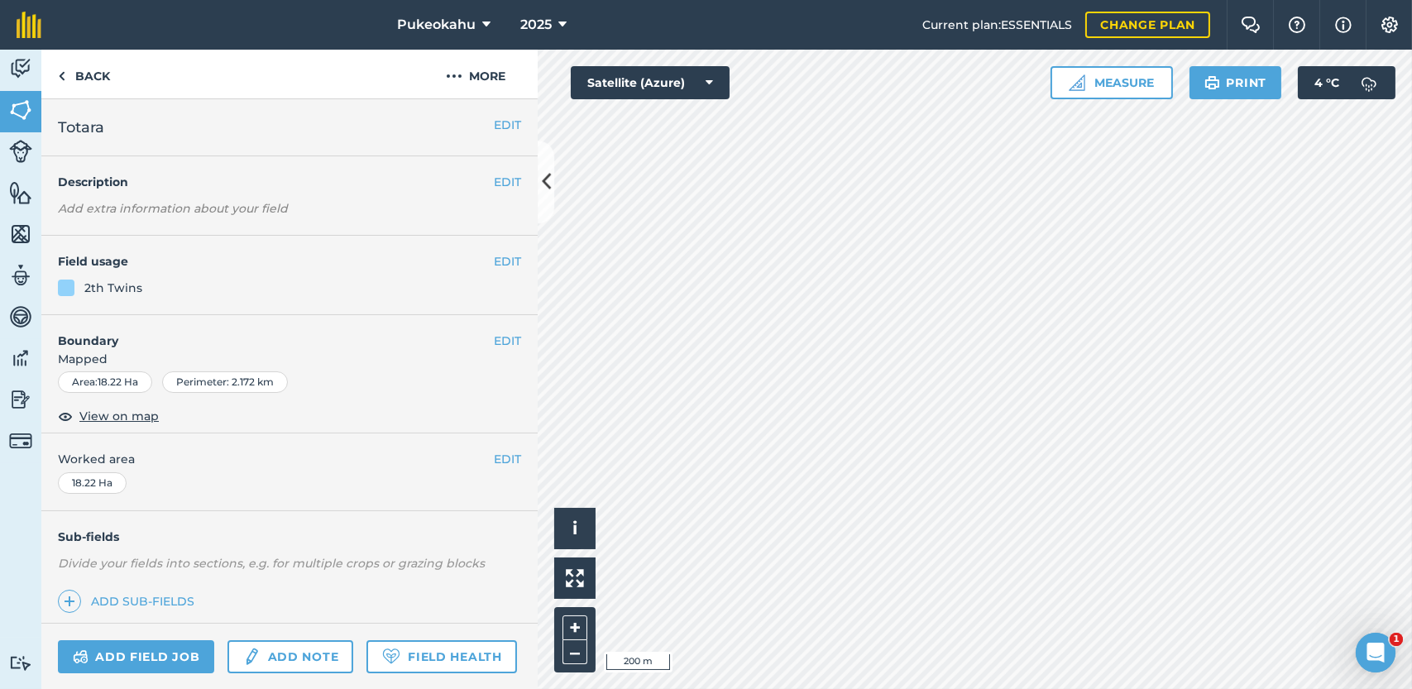
click at [525, 472] on div "Activity Fields Livestock Features Maps Team Vehicles Data Reporting Billing Tu…" at bounding box center [706, 369] width 1412 height 639
click at [494, 262] on button "EDIT" at bounding box center [507, 261] width 27 height 18
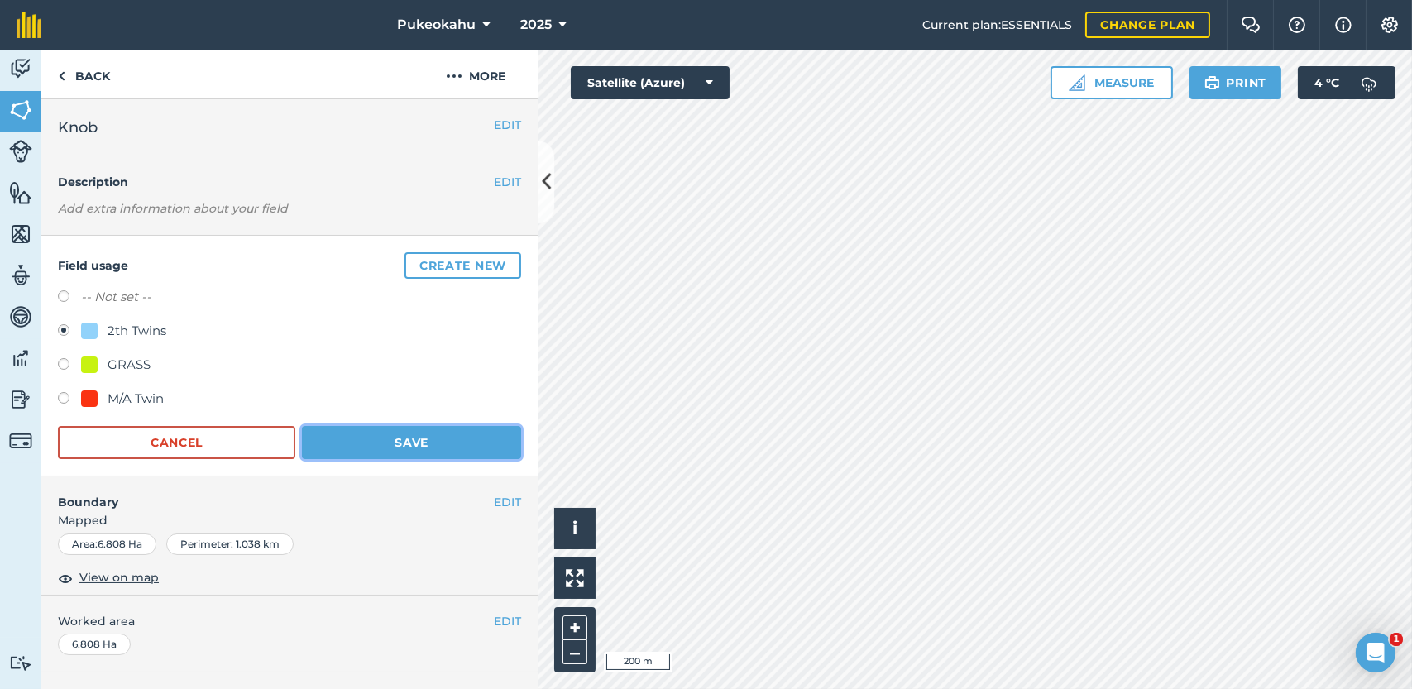
click at [429, 437] on button "Save" at bounding box center [411, 442] width 219 height 33
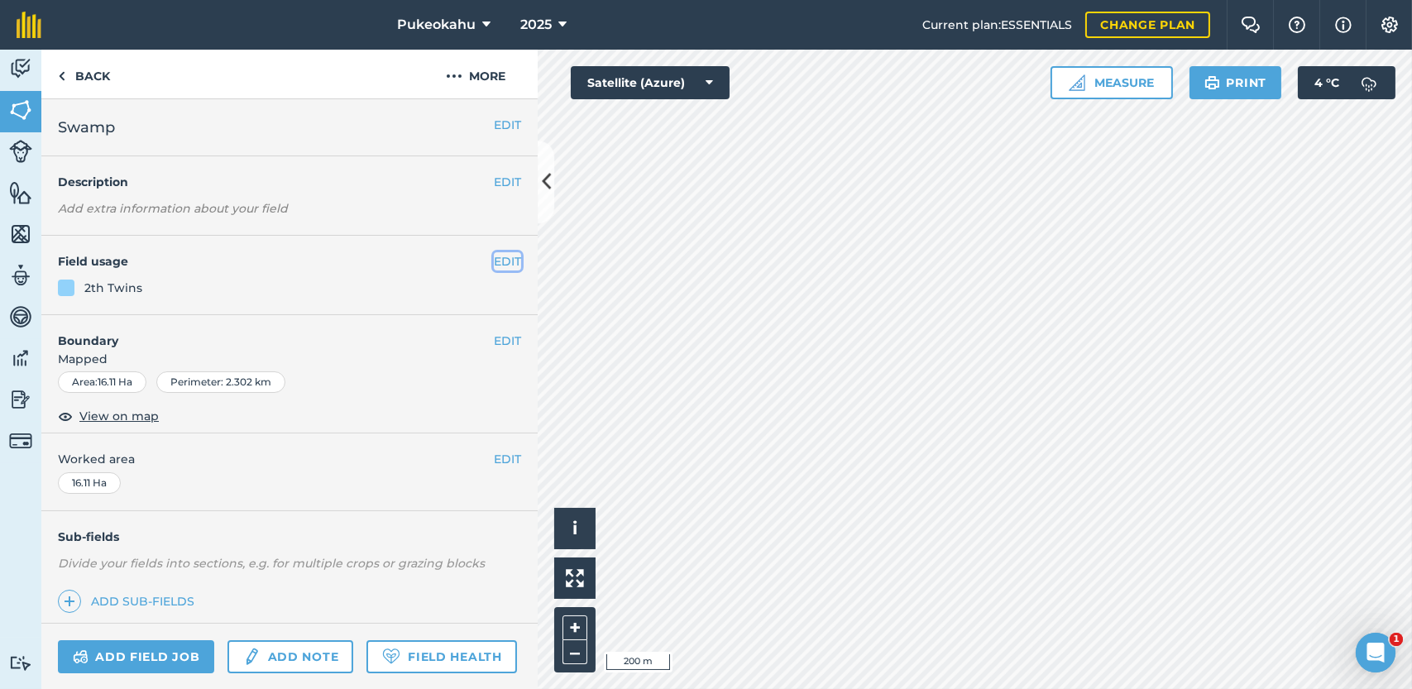
click at [494, 269] on button "EDIT" at bounding box center [507, 261] width 27 height 18
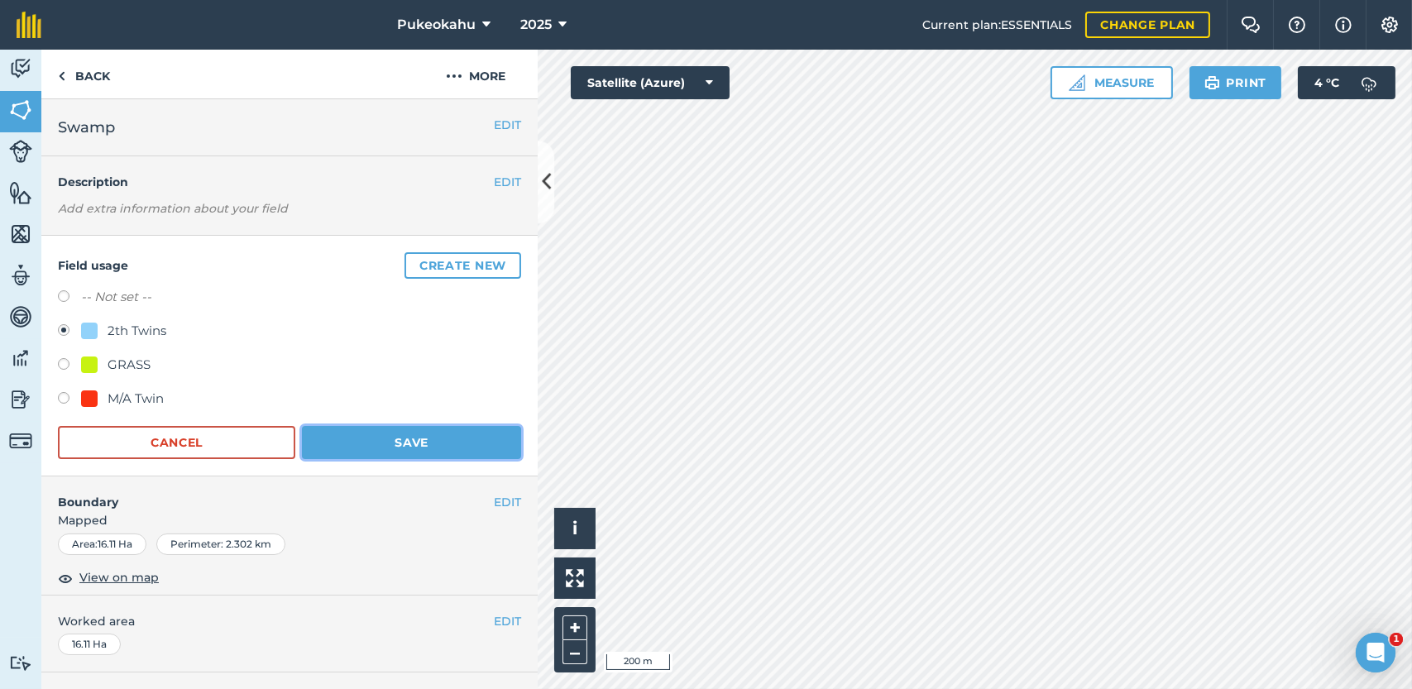
click at [480, 442] on button "Save" at bounding box center [411, 442] width 219 height 33
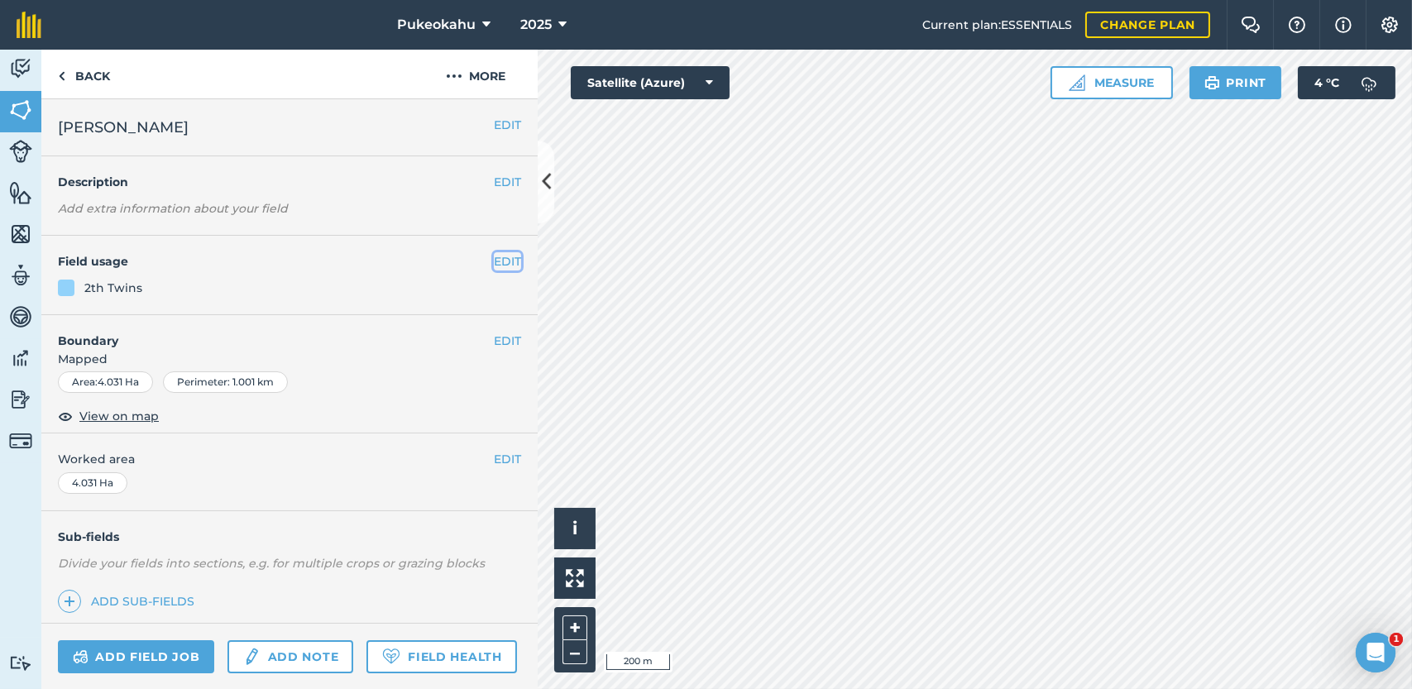
click at [496, 260] on button "EDIT" at bounding box center [507, 261] width 27 height 18
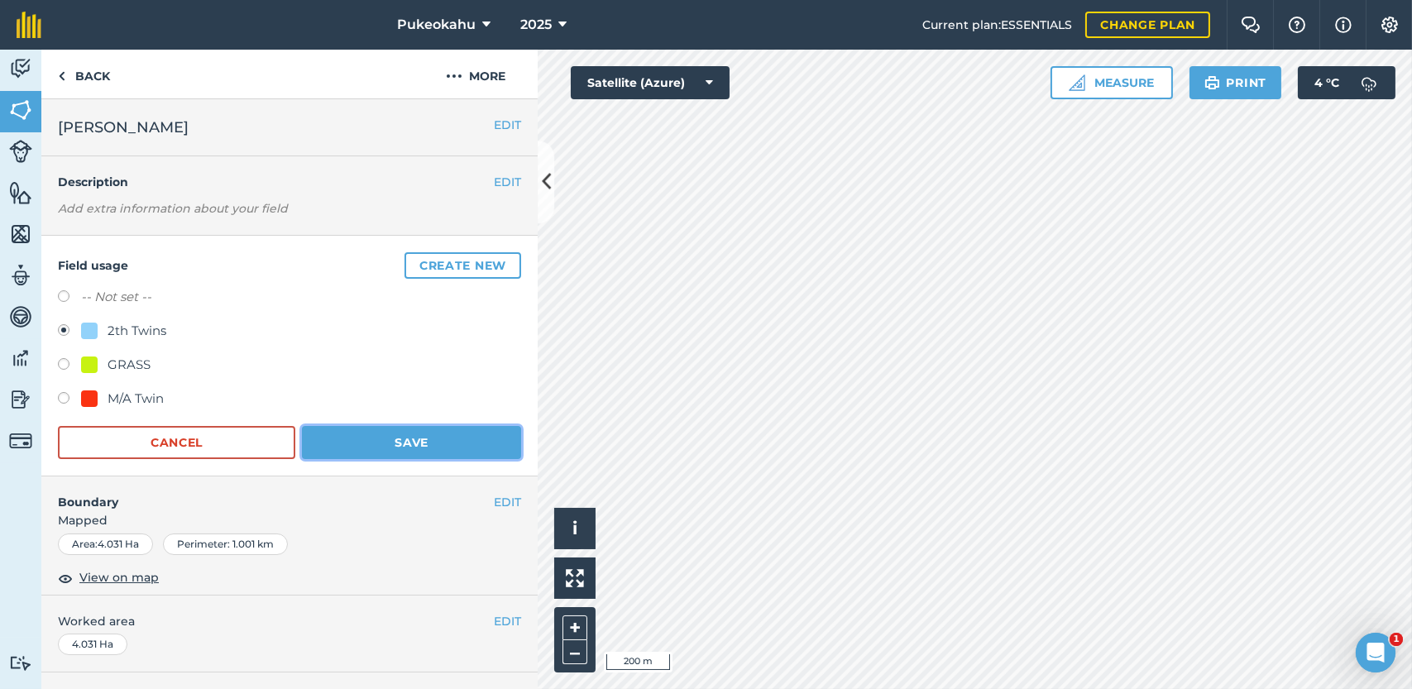
click at [387, 445] on button "Save" at bounding box center [411, 442] width 219 height 33
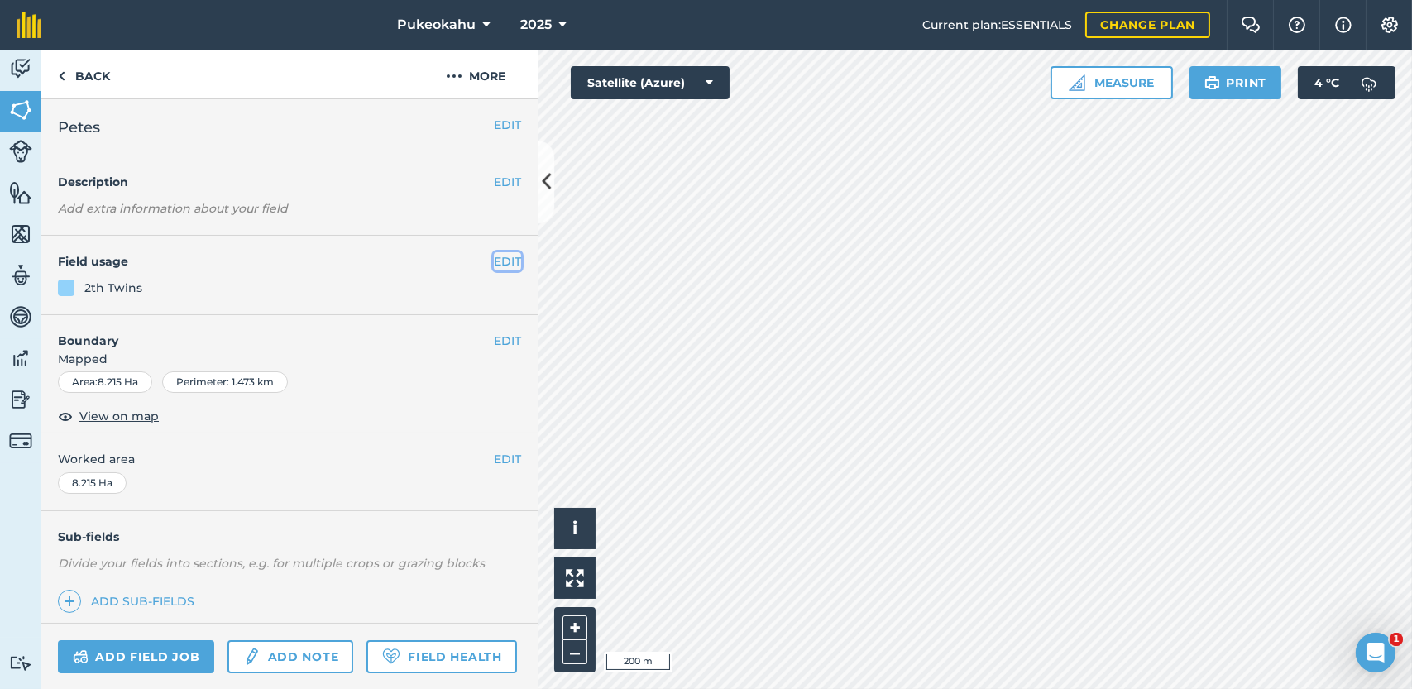
click at [494, 267] on button "EDIT" at bounding box center [507, 261] width 27 height 18
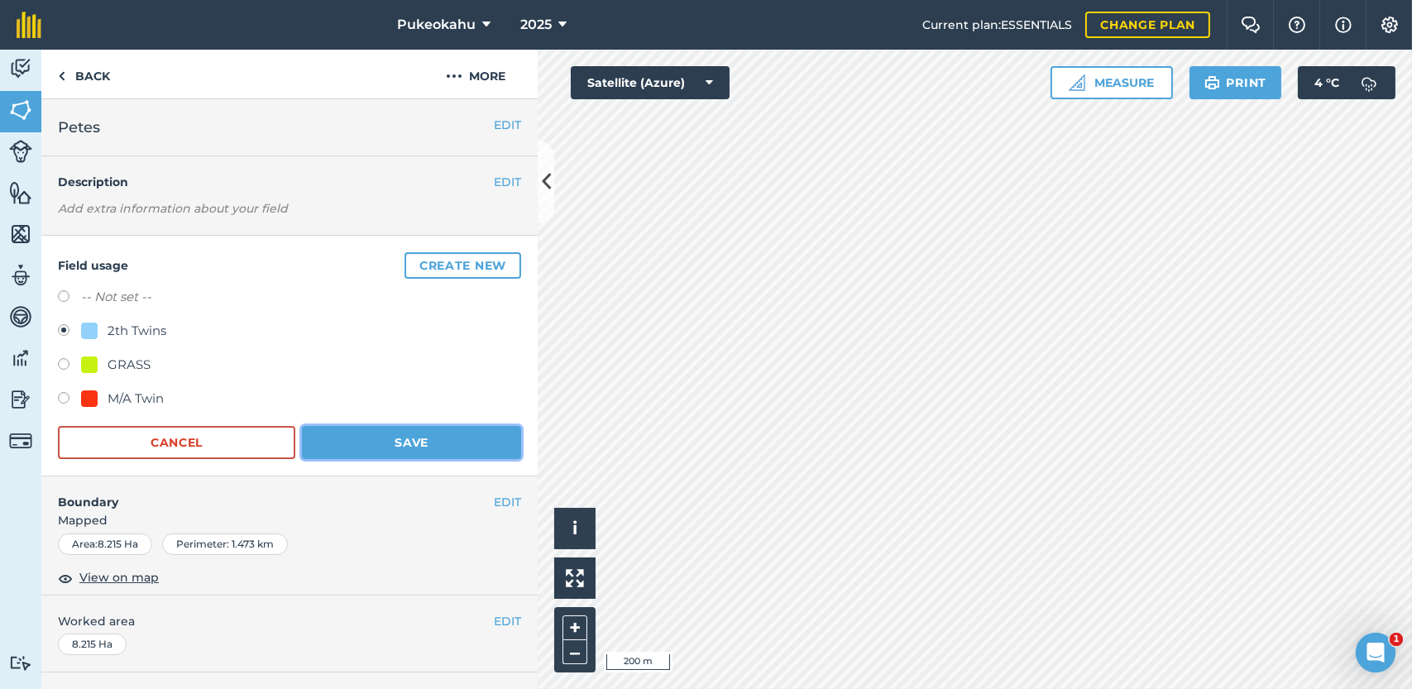
click at [472, 431] on button "Save" at bounding box center [411, 442] width 219 height 33
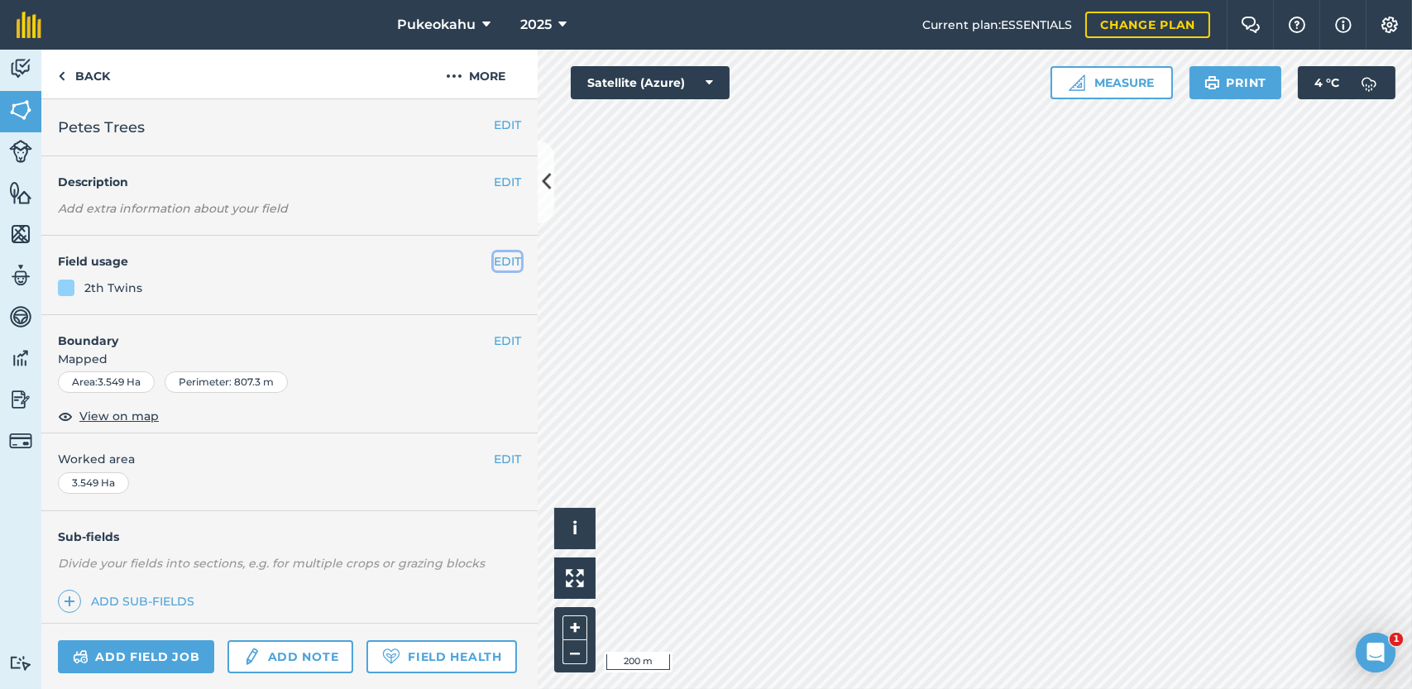
click at [494, 263] on button "EDIT" at bounding box center [507, 261] width 27 height 18
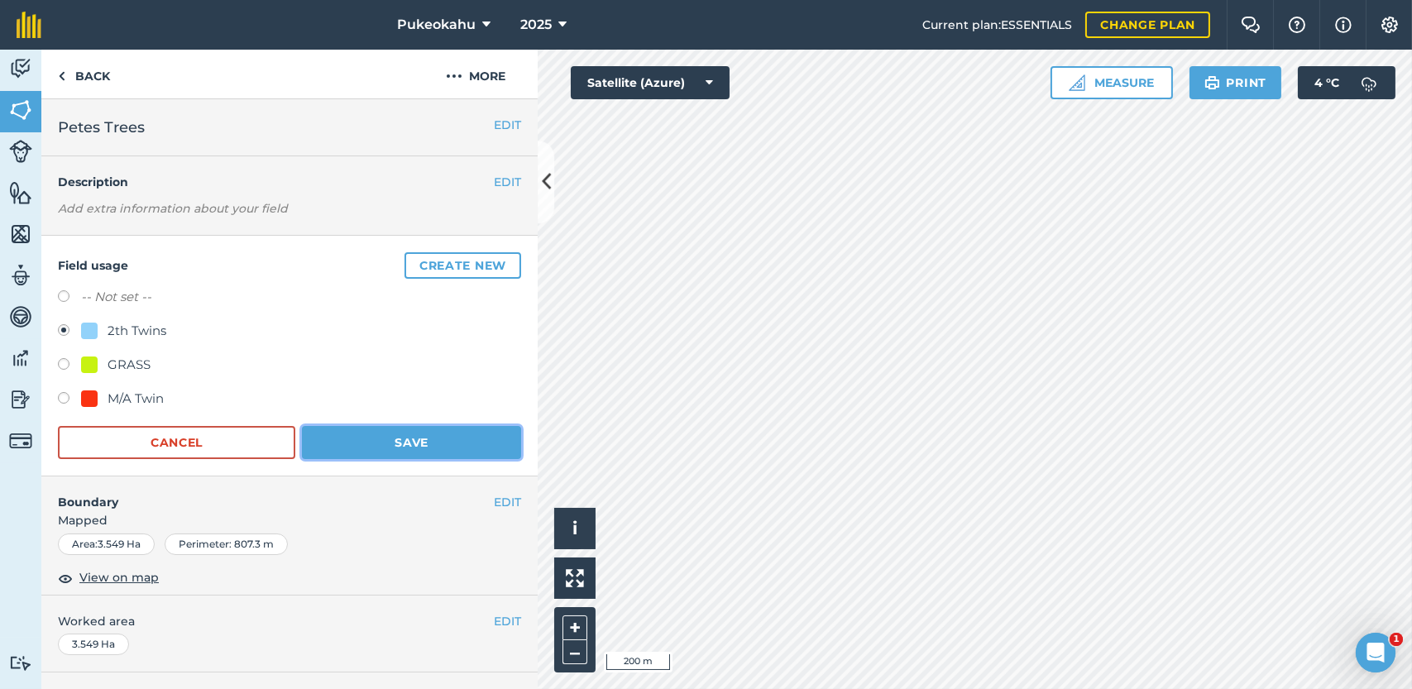
click at [415, 442] on button "Save" at bounding box center [411, 442] width 219 height 33
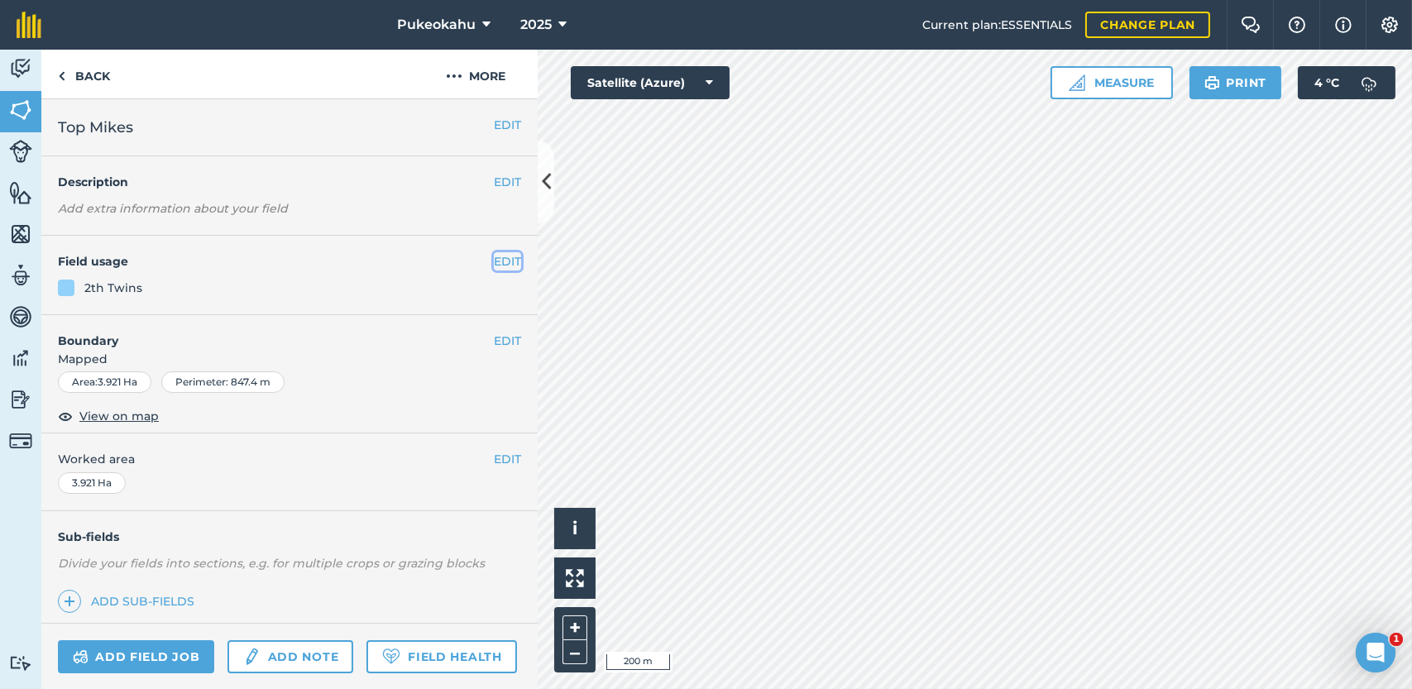
click at [503, 259] on button "EDIT" at bounding box center [507, 261] width 27 height 18
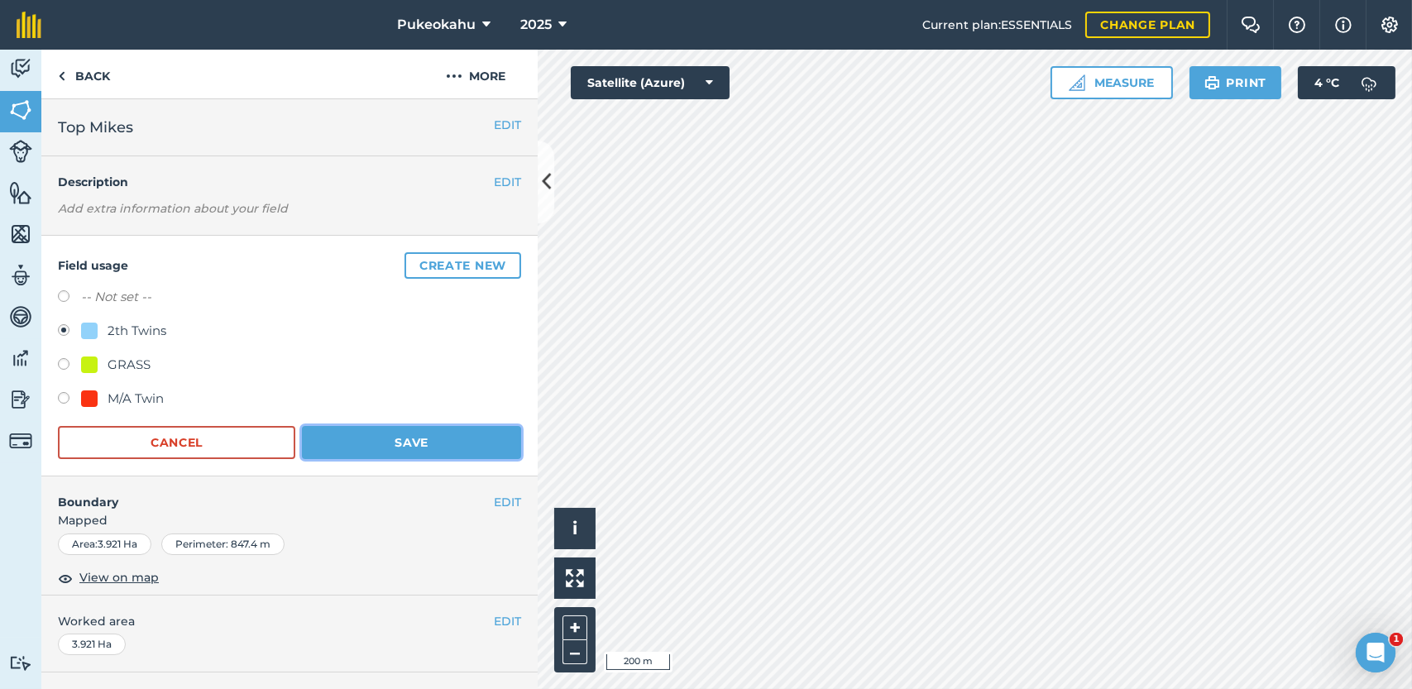
click at [413, 433] on button "Save" at bounding box center [411, 442] width 219 height 33
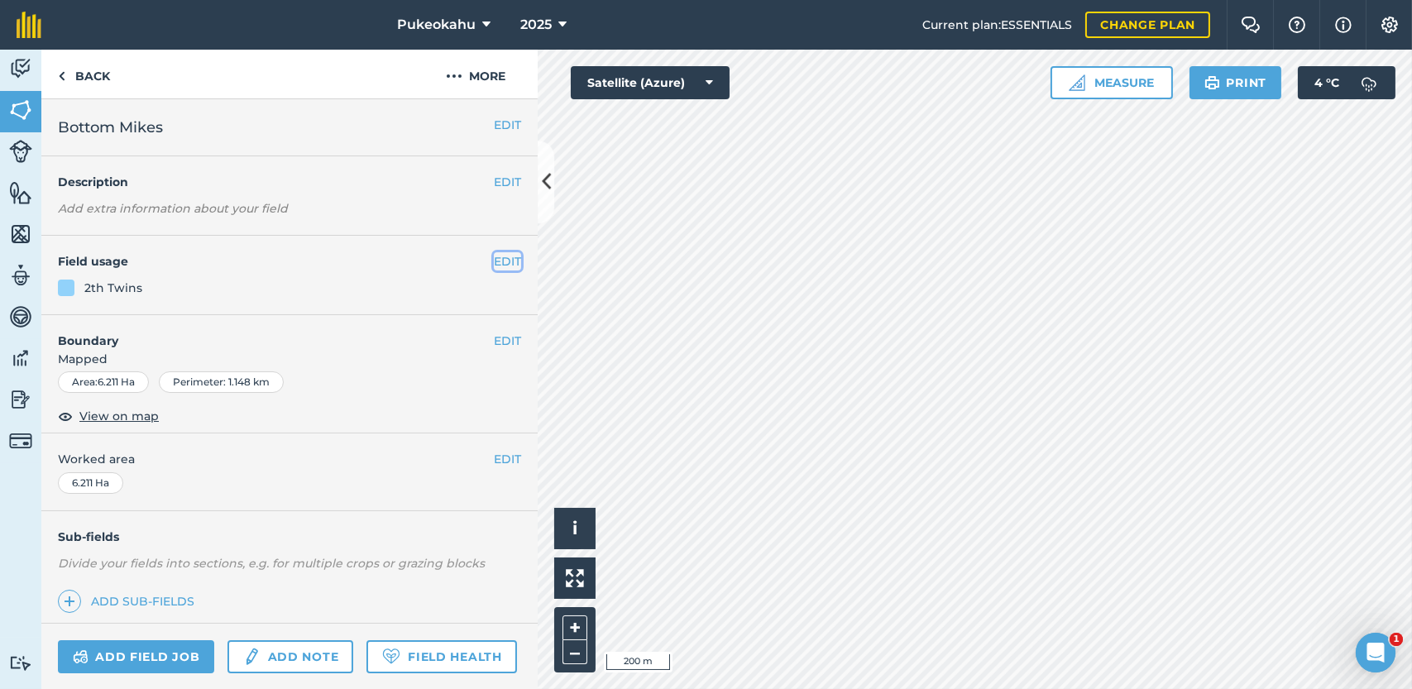
click at [494, 262] on button "EDIT" at bounding box center [507, 261] width 27 height 18
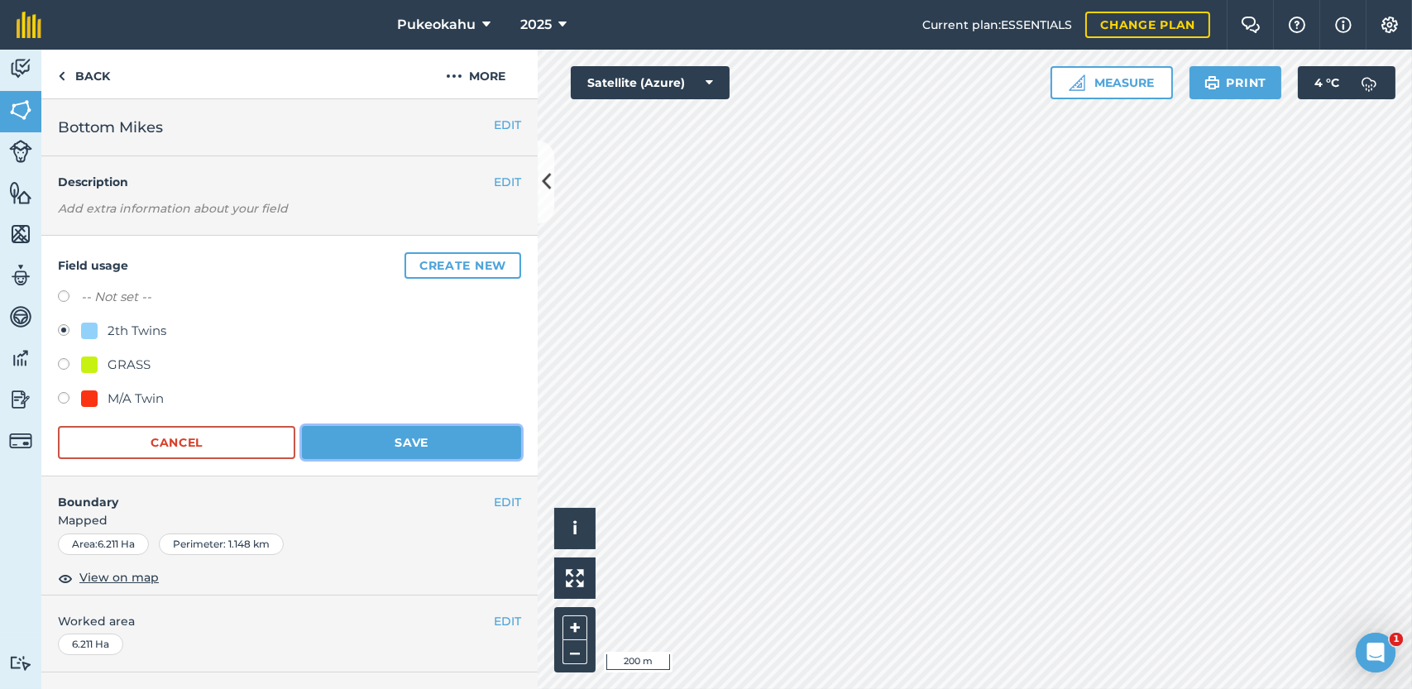
click at [409, 442] on button "Save" at bounding box center [411, 442] width 219 height 33
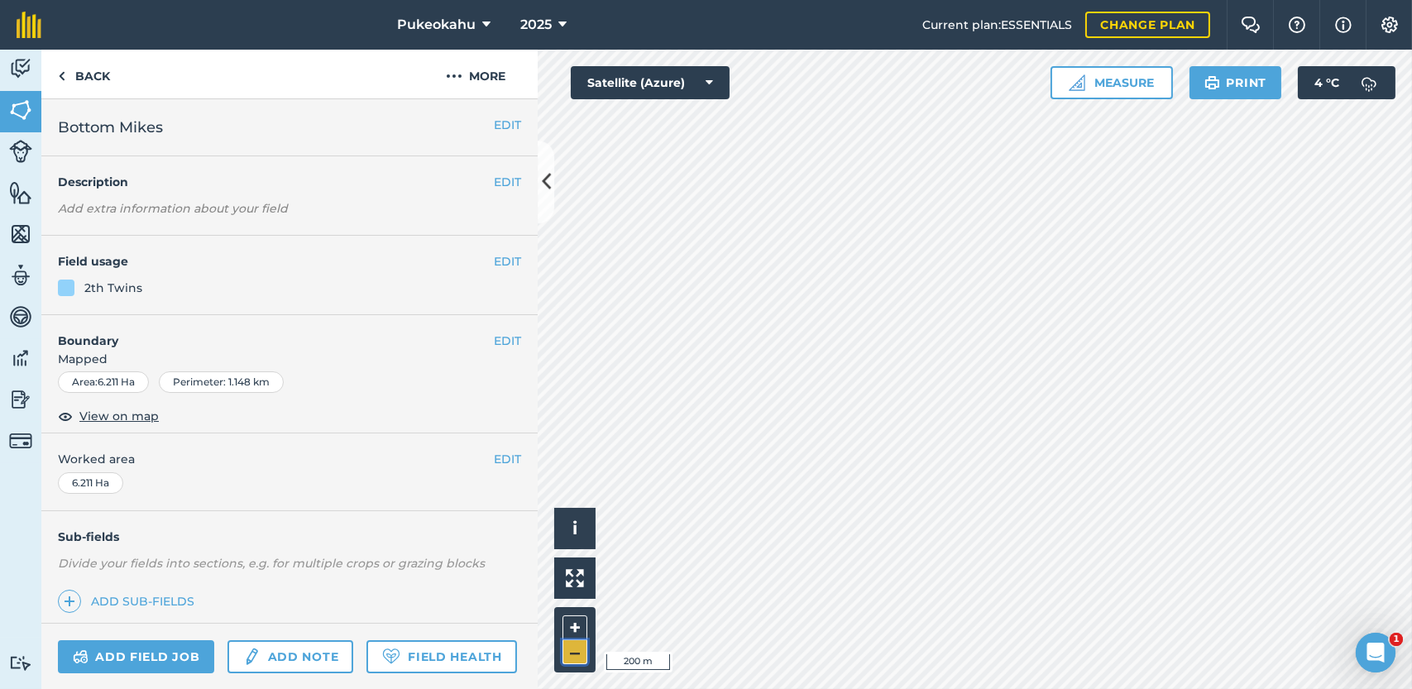
click at [573, 657] on button "–" at bounding box center [574, 652] width 25 height 24
click at [88, 84] on link "Back" at bounding box center [83, 74] width 85 height 49
click at [485, 74] on button "More" at bounding box center [476, 74] width 124 height 49
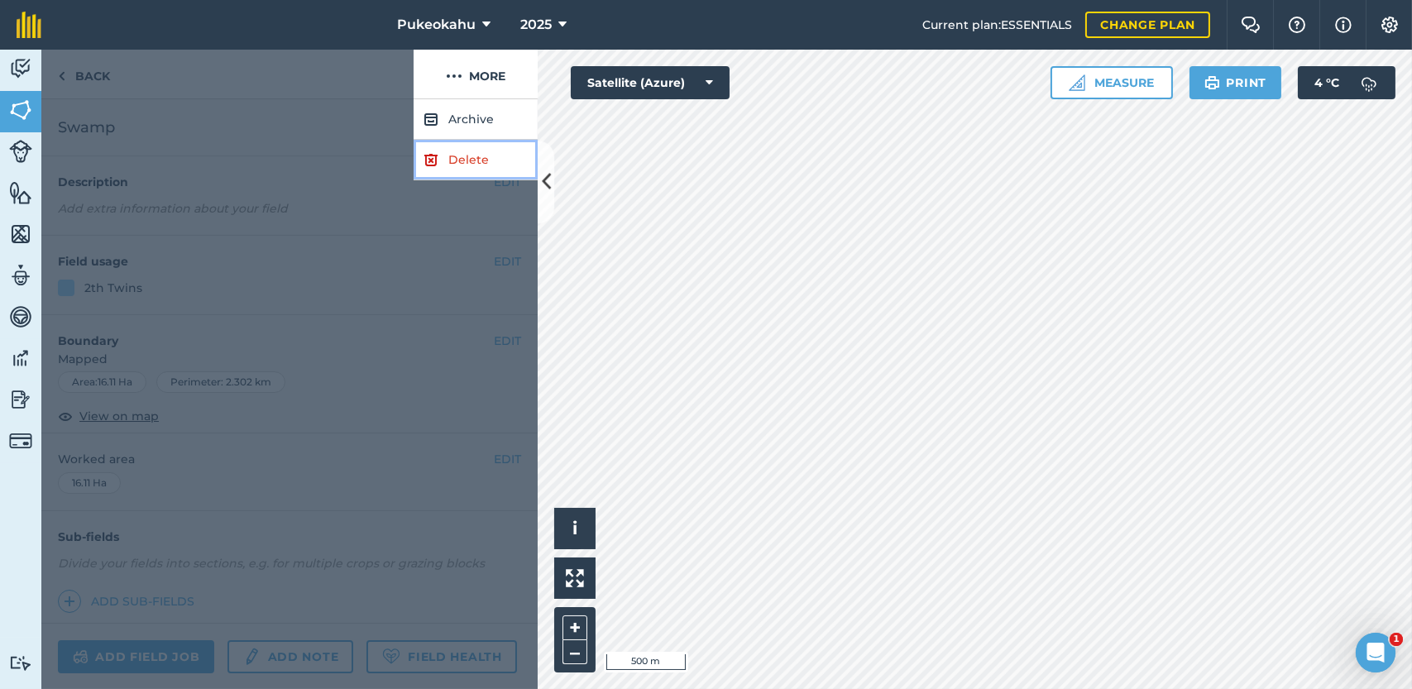
click at [460, 160] on link "Delete" at bounding box center [476, 160] width 124 height 41
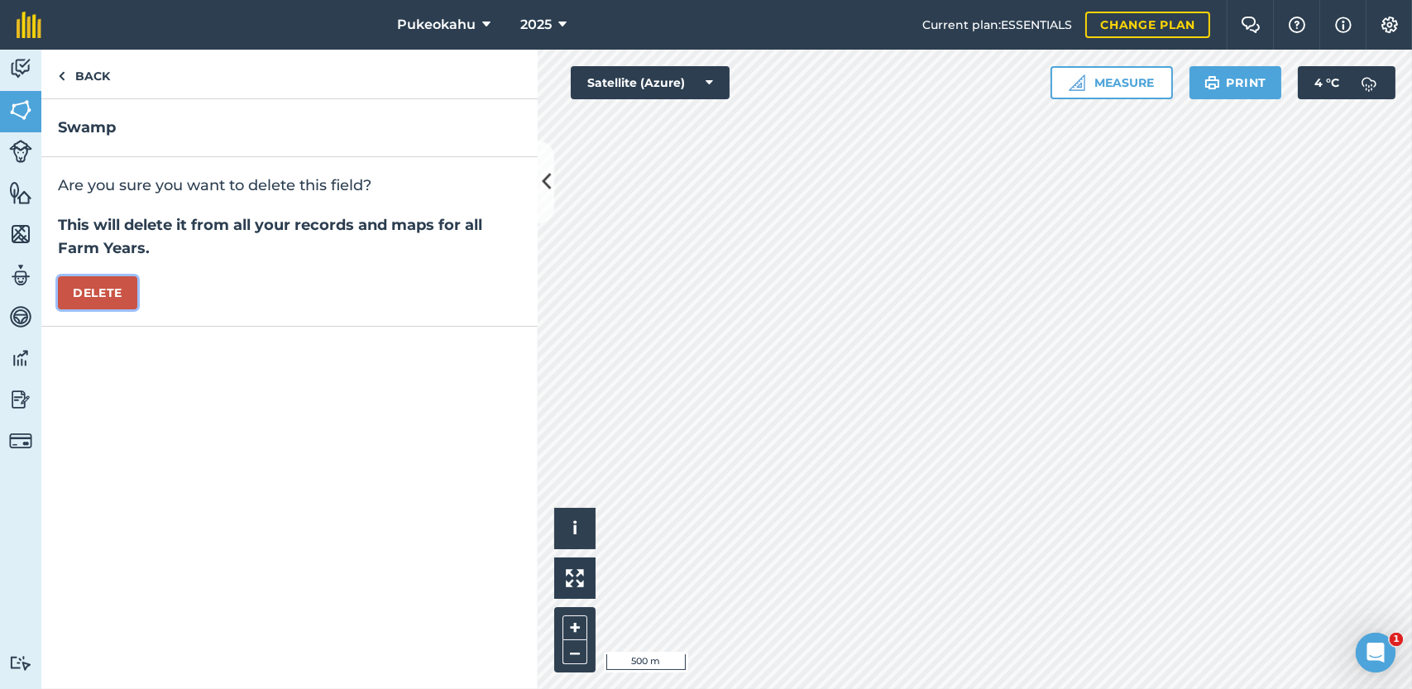
click at [112, 290] on button "Delete" at bounding box center [97, 292] width 79 height 33
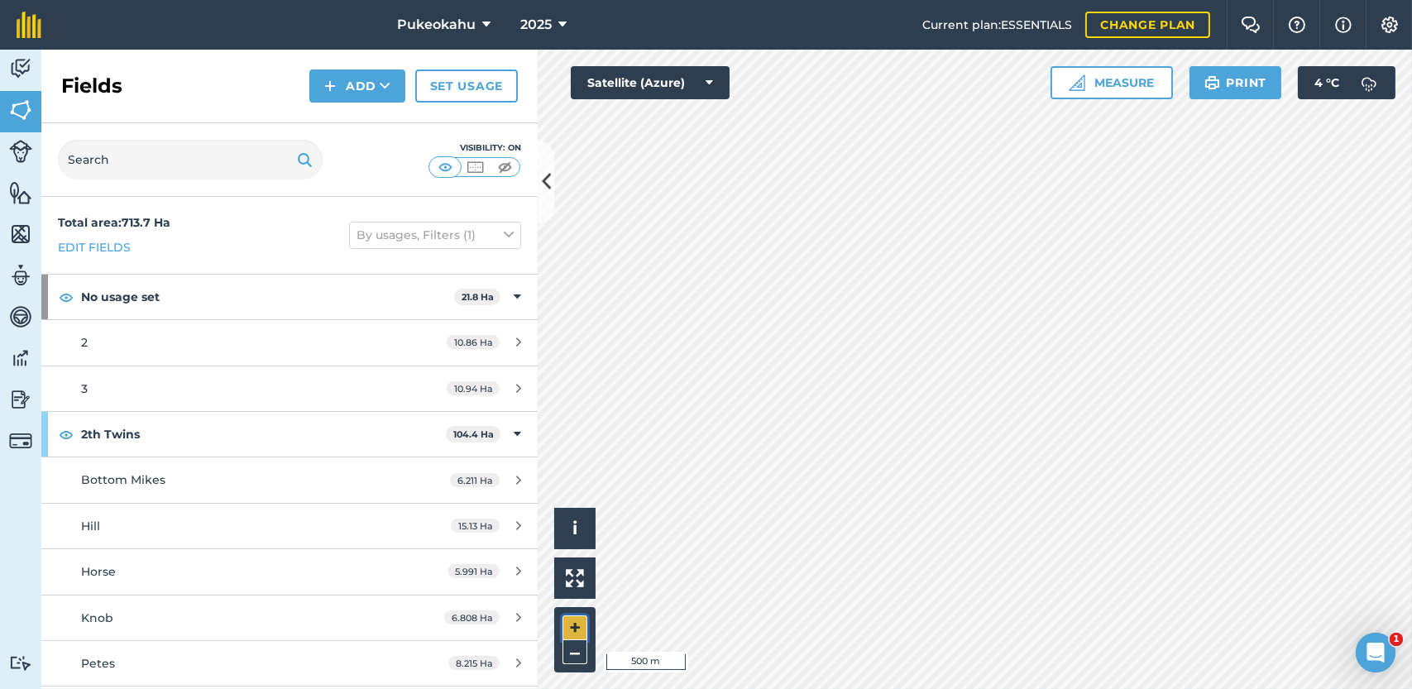
click at [579, 624] on button "+" at bounding box center [574, 627] width 25 height 25
click at [381, 75] on button "Add" at bounding box center [357, 85] width 96 height 33
click at [378, 112] on link "Draw" at bounding box center [357, 123] width 91 height 36
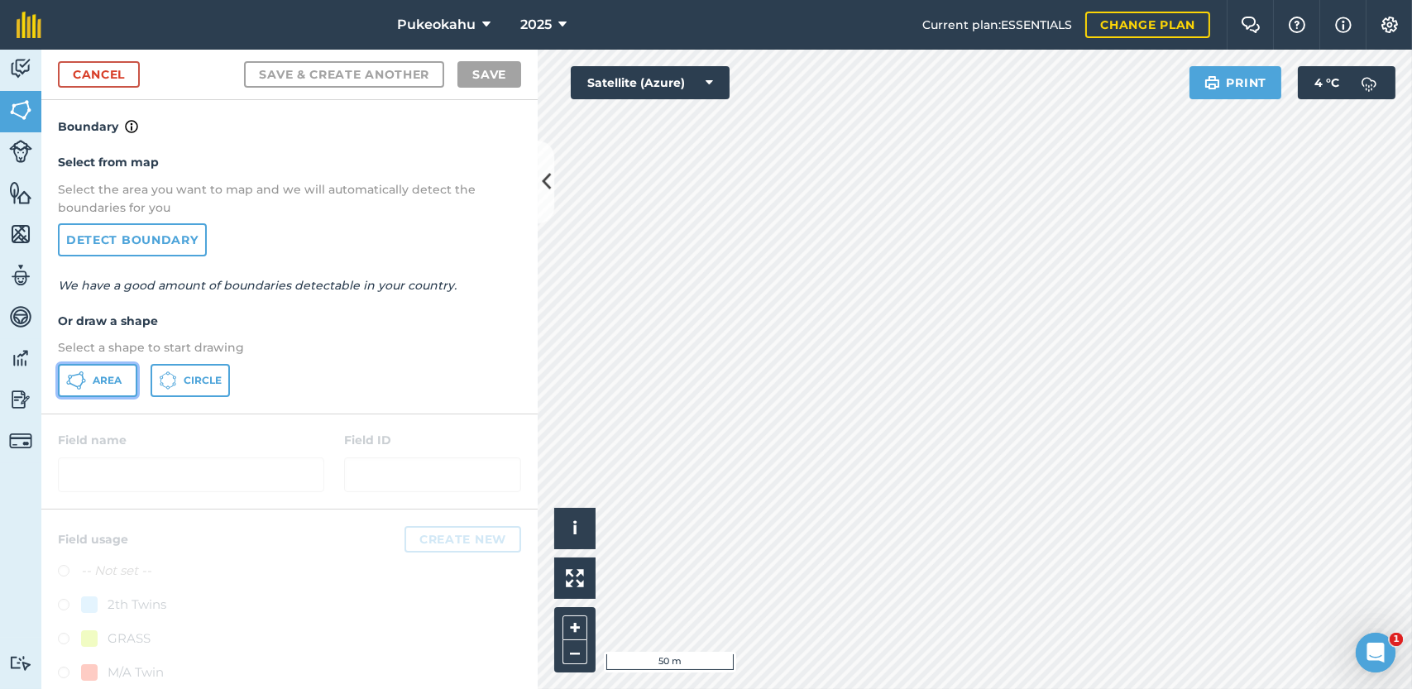
click at [109, 375] on span "Area" at bounding box center [107, 380] width 29 height 13
click at [572, 623] on button "+" at bounding box center [574, 627] width 25 height 25
click at [1127, 41] on div "Pukeokahu 2025 Current plan : ESSENTIALS Change plan Farm Chat Help Info Settin…" at bounding box center [706, 344] width 1412 height 689
click at [1195, 43] on div "Pukeokahu 2025 Current plan : ESSENTIALS Change plan Farm Chat Help Info Settin…" at bounding box center [706, 344] width 1412 height 689
click at [930, 688] on html "Pukeokahu 2025 Current plan : ESSENTIALS Change plan Farm Chat Help Info Settin…" at bounding box center [706, 344] width 1412 height 689
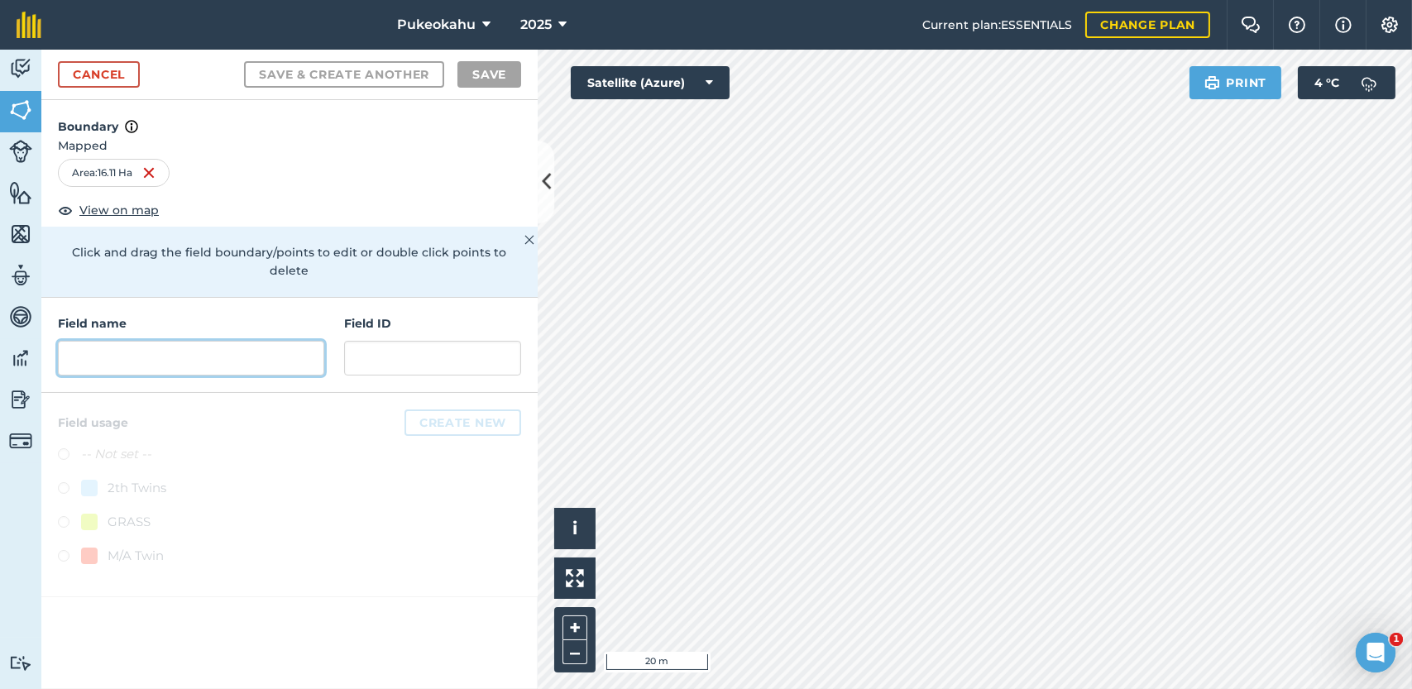
click at [189, 341] on input "text" at bounding box center [191, 358] width 266 height 35
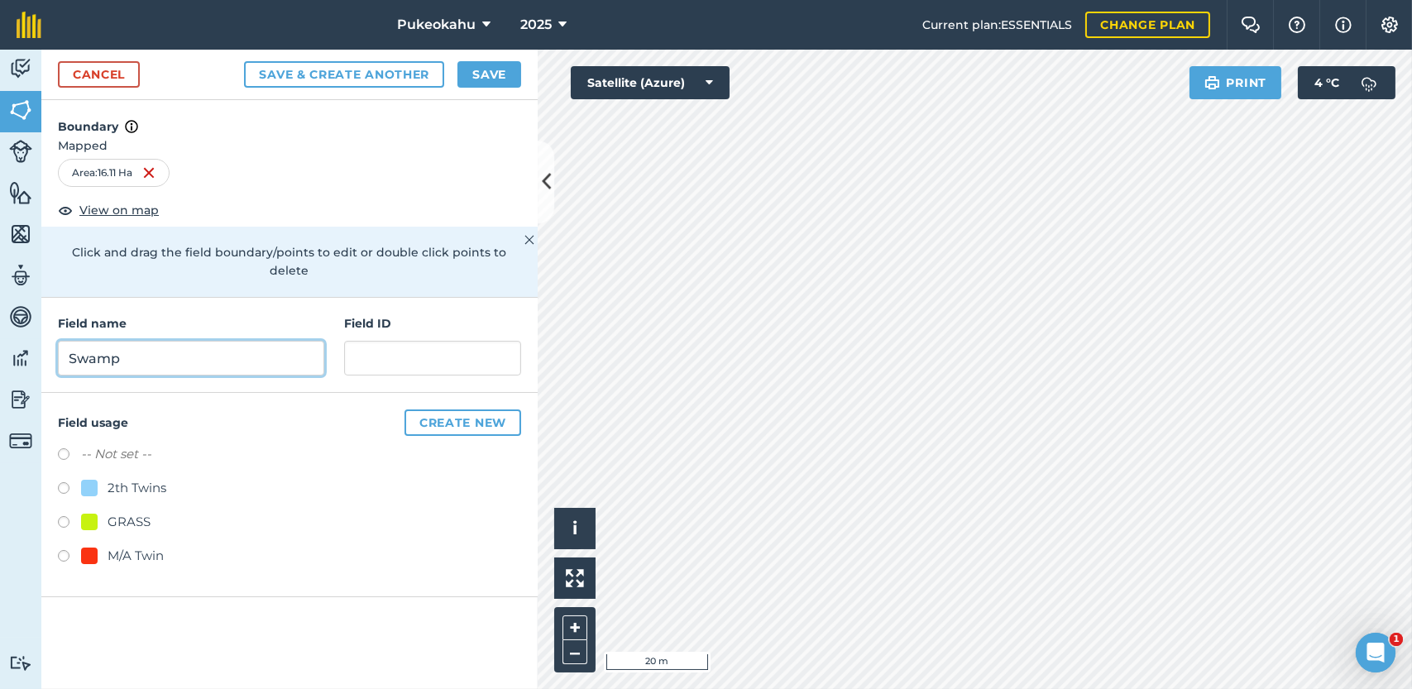
type input "Swamp"
click at [68, 482] on label at bounding box center [69, 490] width 23 height 17
radio input "true"
click at [475, 79] on button "Save" at bounding box center [489, 74] width 64 height 26
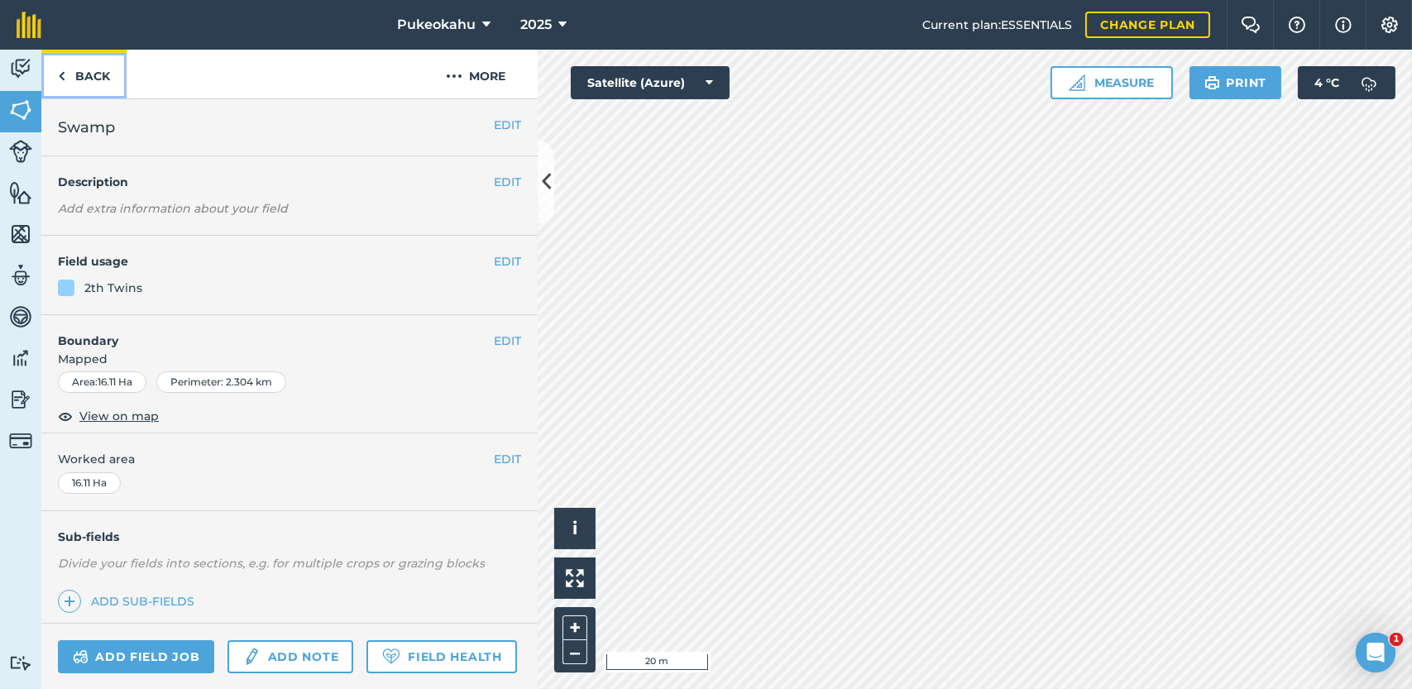
click at [76, 74] on link "Back" at bounding box center [83, 74] width 85 height 49
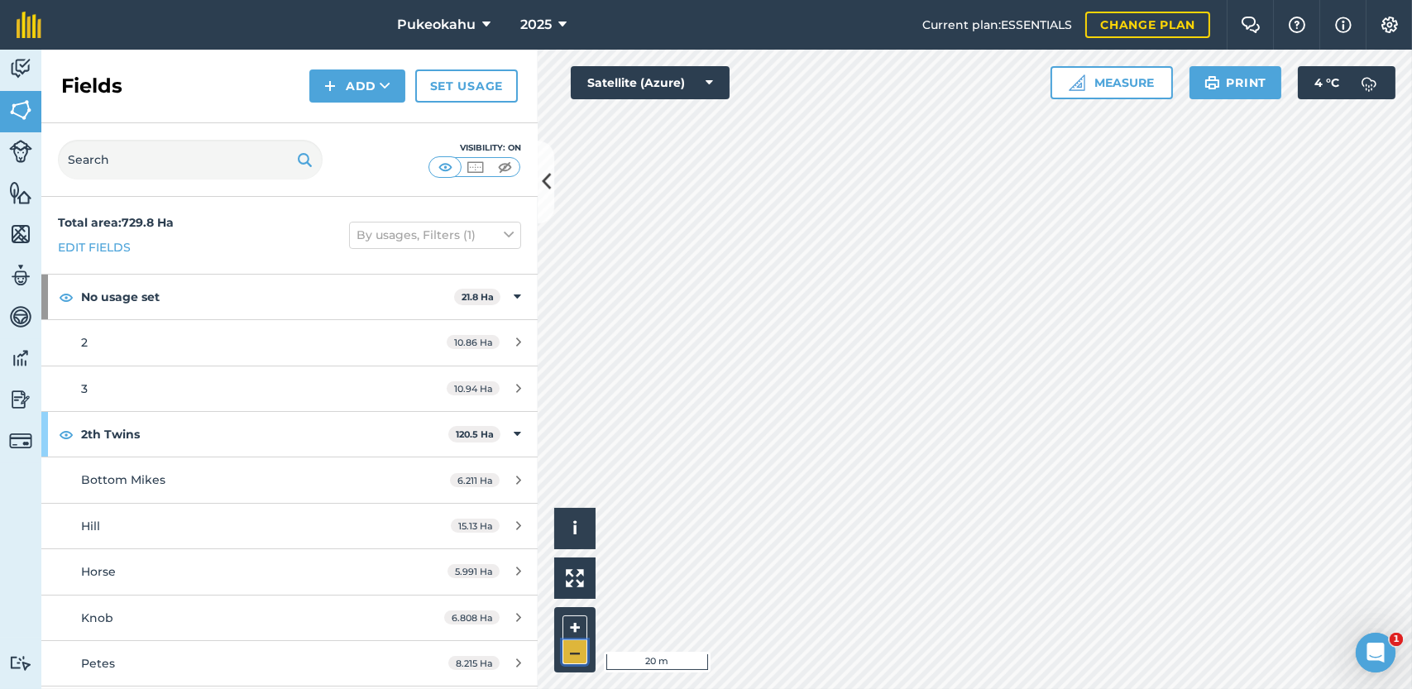
click at [585, 653] on button "–" at bounding box center [574, 652] width 25 height 24
click at [572, 661] on button "–" at bounding box center [574, 652] width 25 height 24
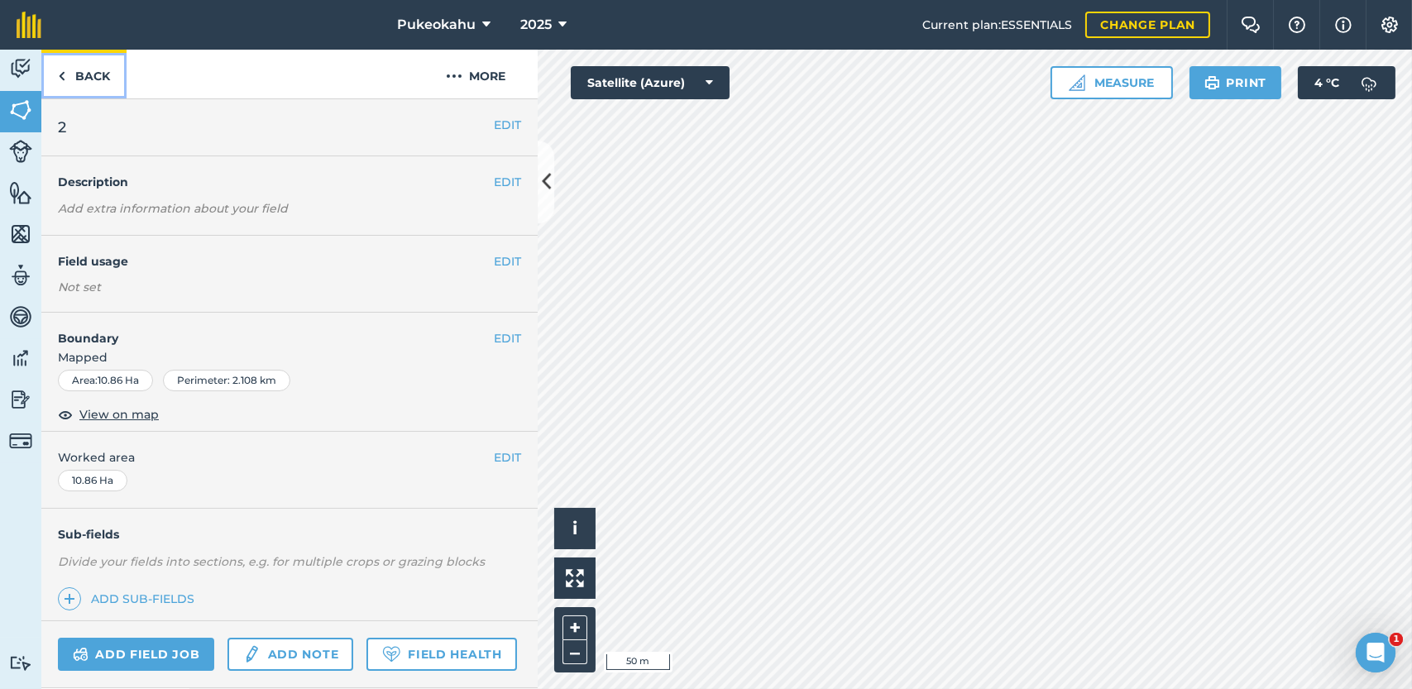
click at [79, 70] on link "Back" at bounding box center [83, 74] width 85 height 49
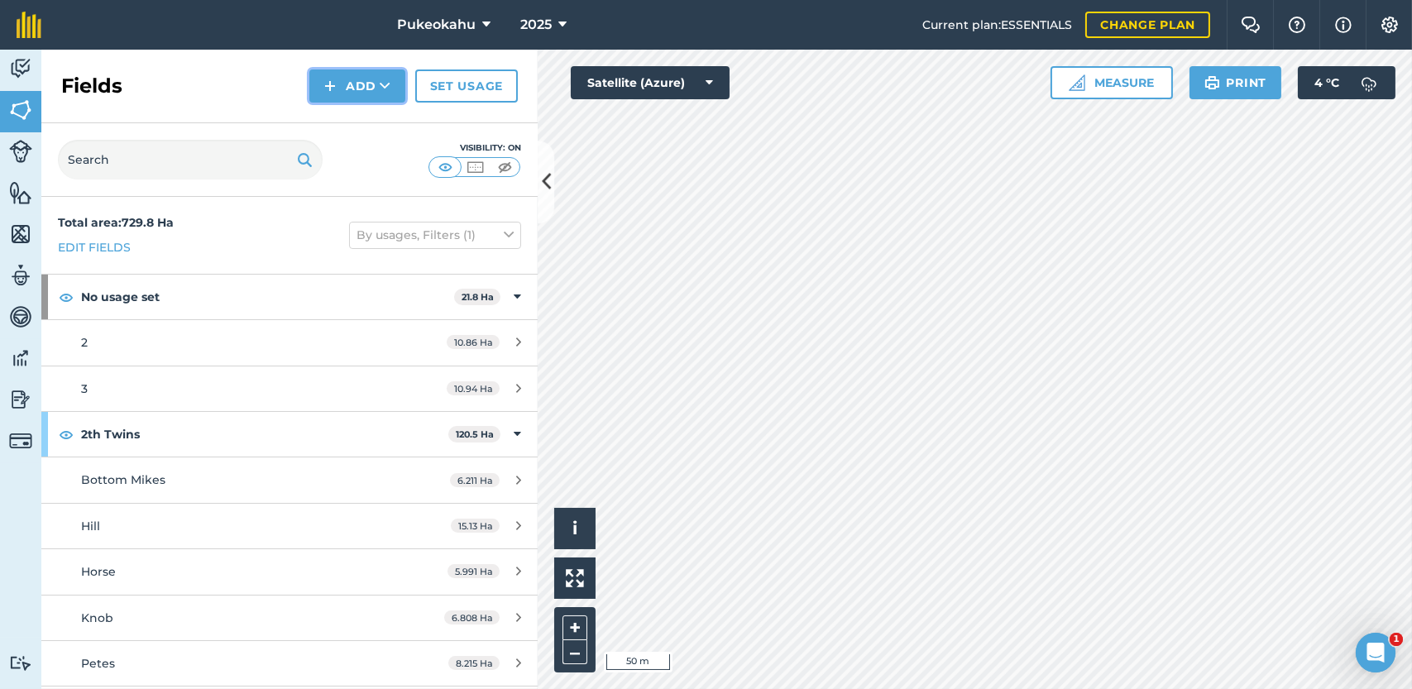
click at [381, 77] on button "Add" at bounding box center [357, 85] width 96 height 33
click at [369, 115] on link "Draw" at bounding box center [357, 123] width 91 height 36
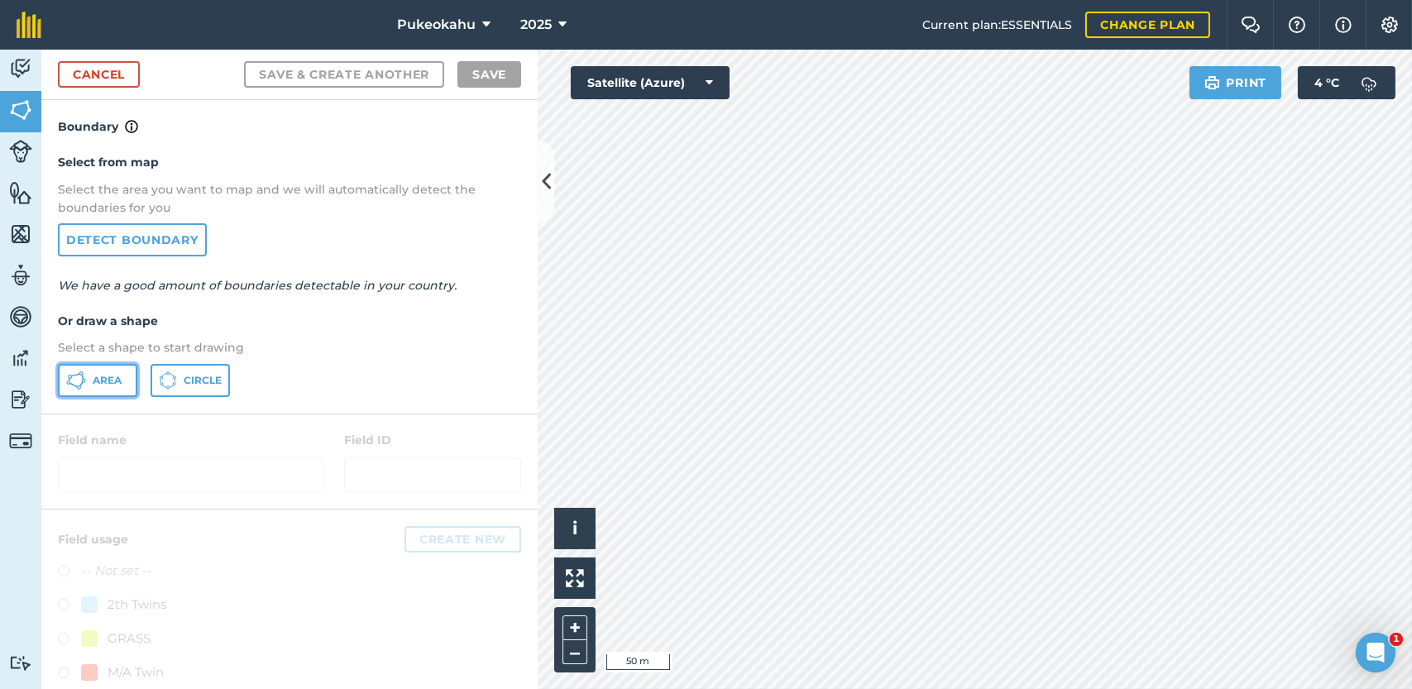
click at [103, 380] on span "Area" at bounding box center [107, 380] width 29 height 13
click at [579, 622] on button "+" at bounding box center [574, 627] width 25 height 25
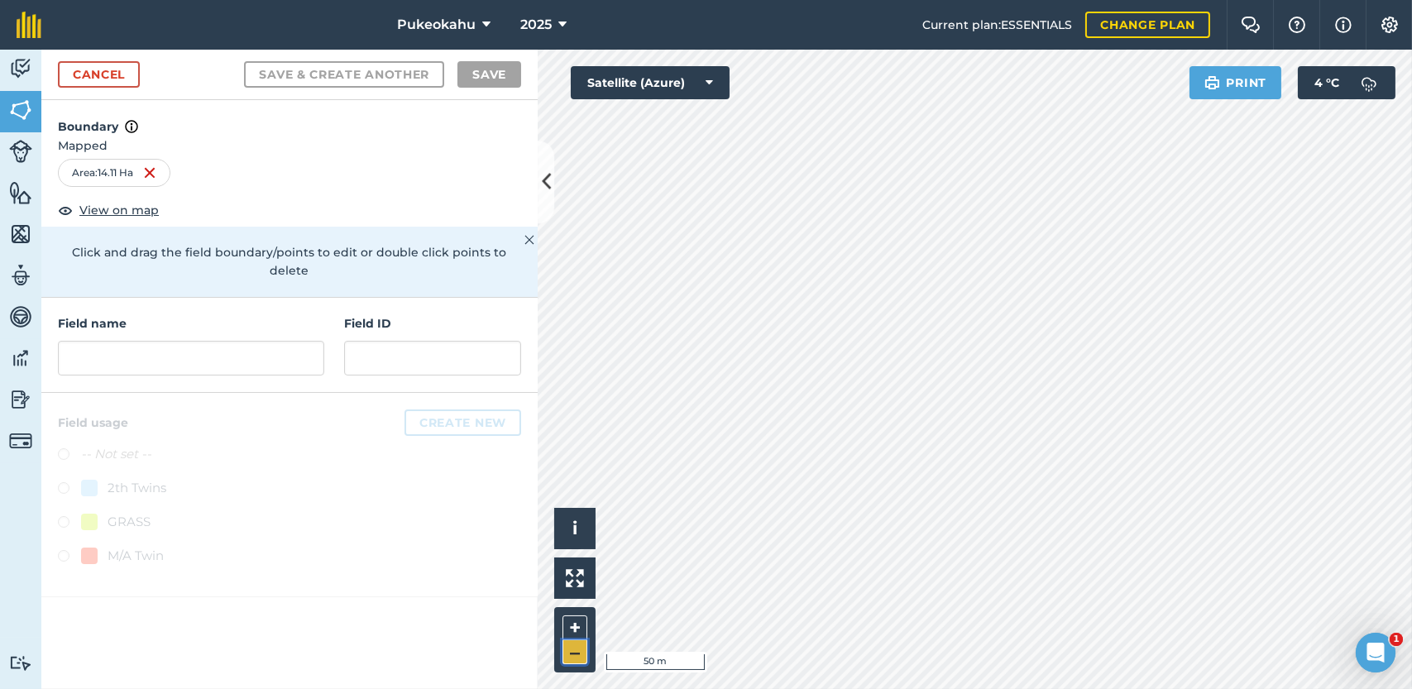
click at [569, 656] on button "–" at bounding box center [574, 652] width 25 height 24
click at [218, 341] on input "text" at bounding box center [191, 358] width 266 height 35
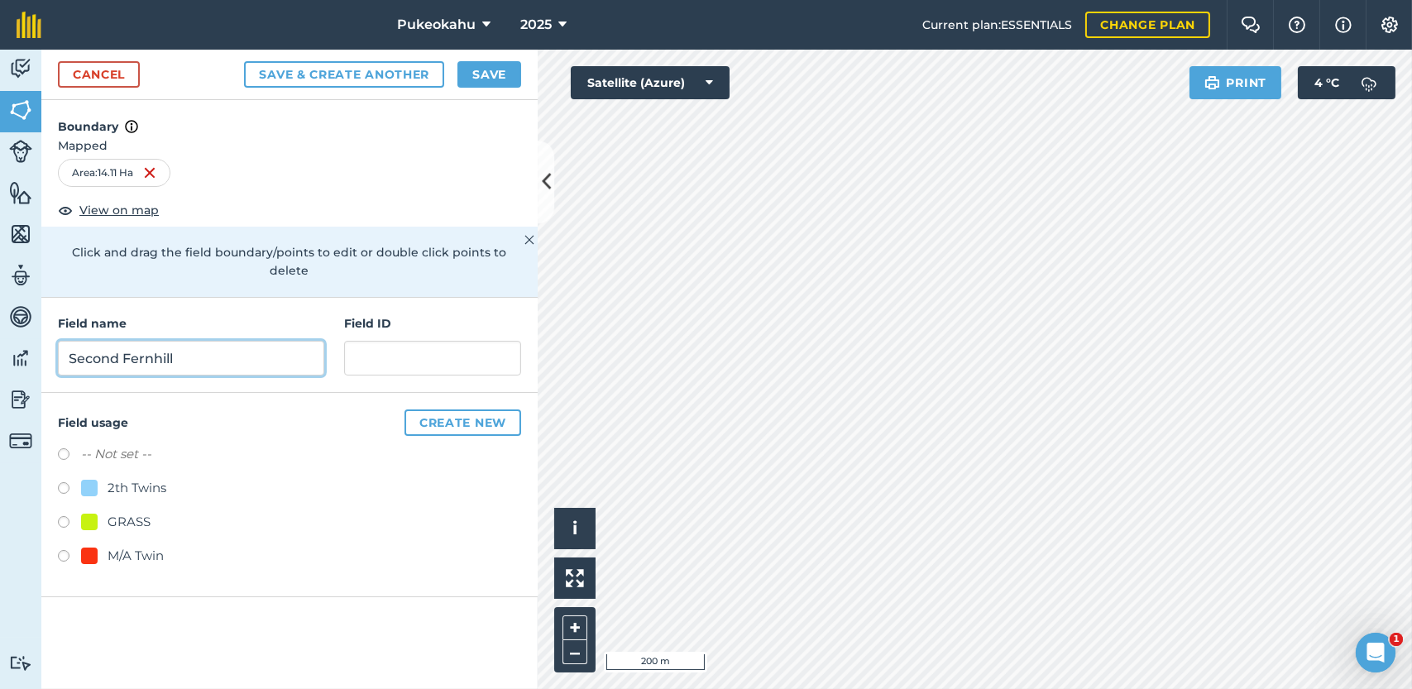
type input "Second Fernhill"
click at [99, 444] on label "-- Not set --" at bounding box center [116, 454] width 70 height 20
radio input "true"
click at [490, 74] on button "Save" at bounding box center [489, 74] width 64 height 26
